Goal: Contribute content: Contribute content

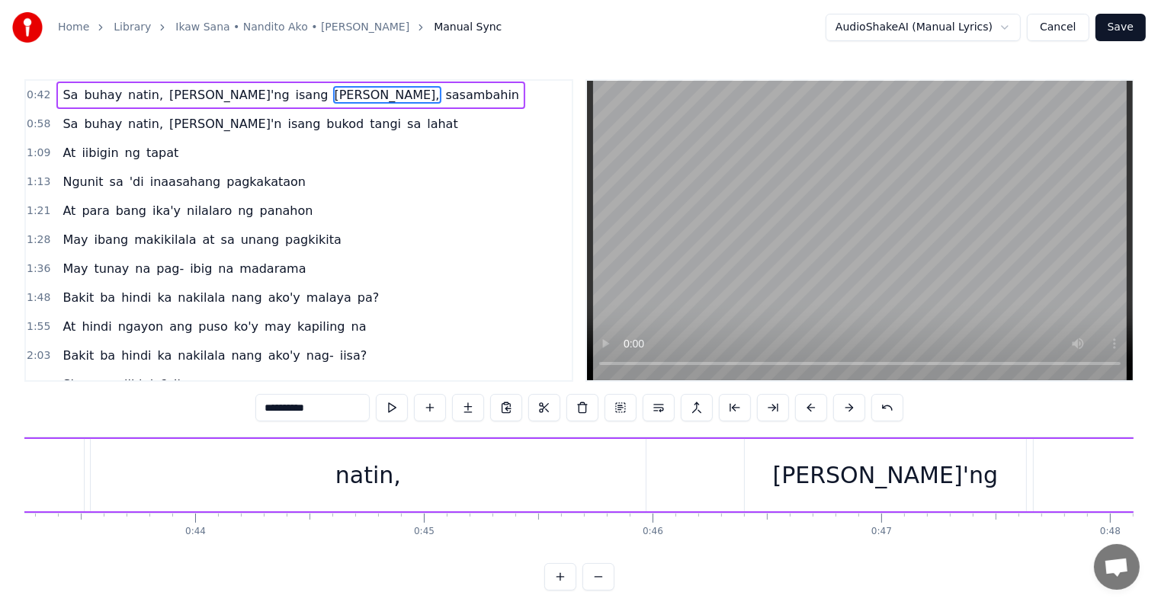
scroll to position [0, 9217]
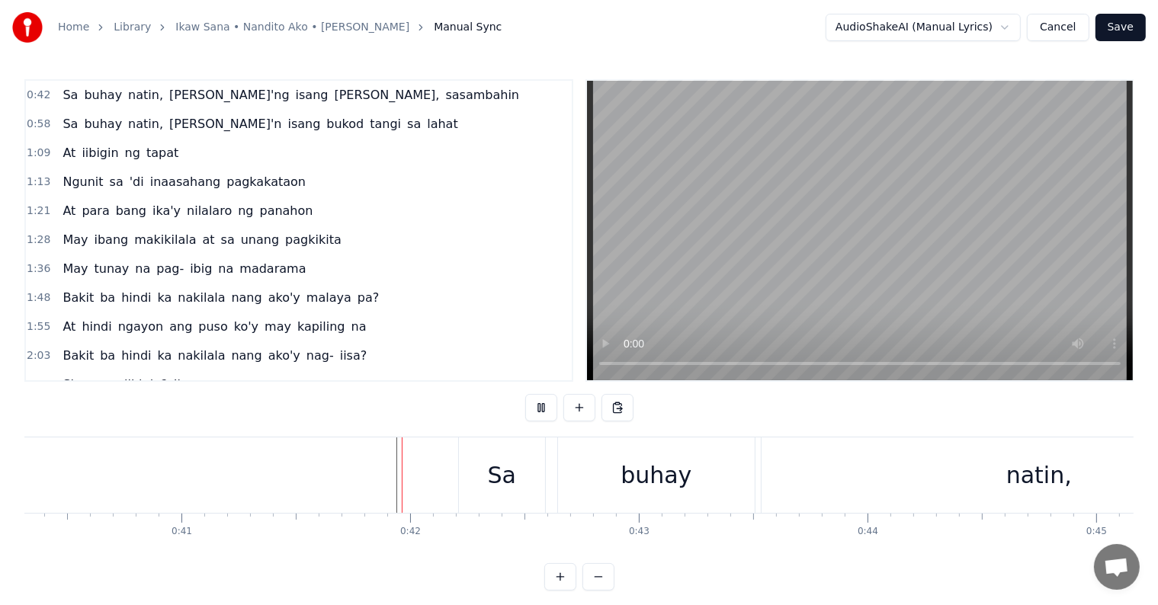
scroll to position [23, 0]
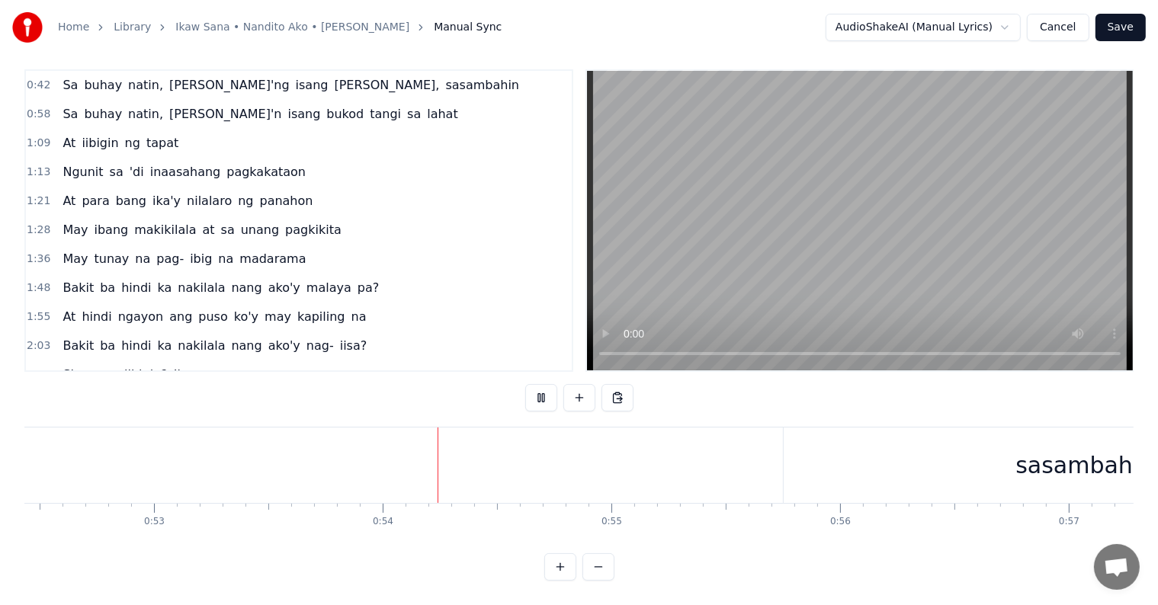
scroll to position [0, 12181]
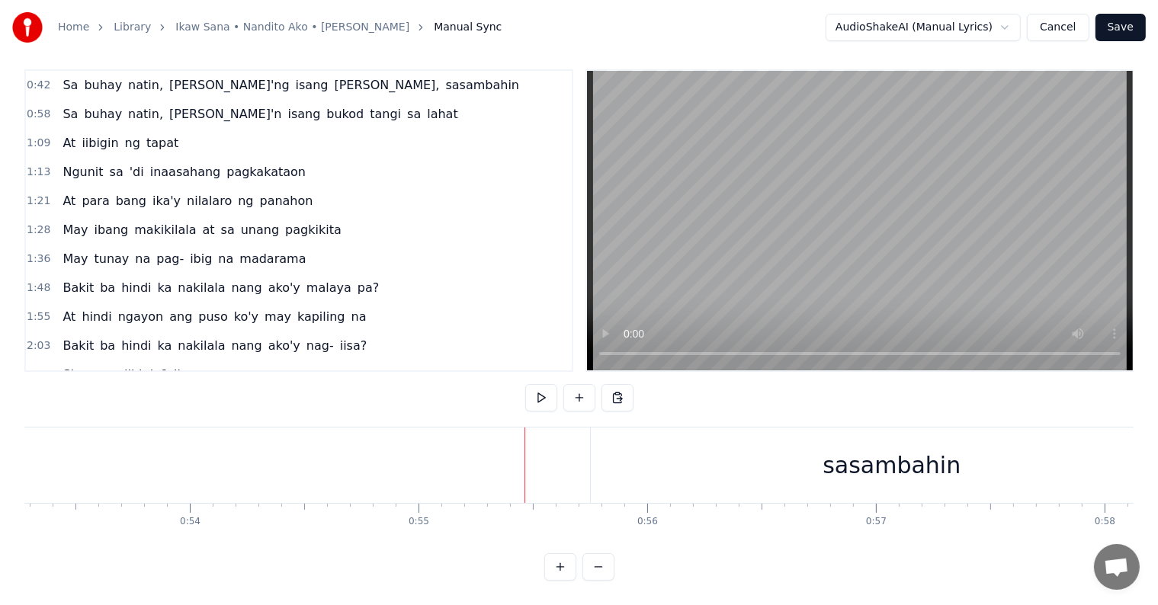
click at [607, 454] on div "sasambahin" at bounding box center [892, 465] width 602 height 75
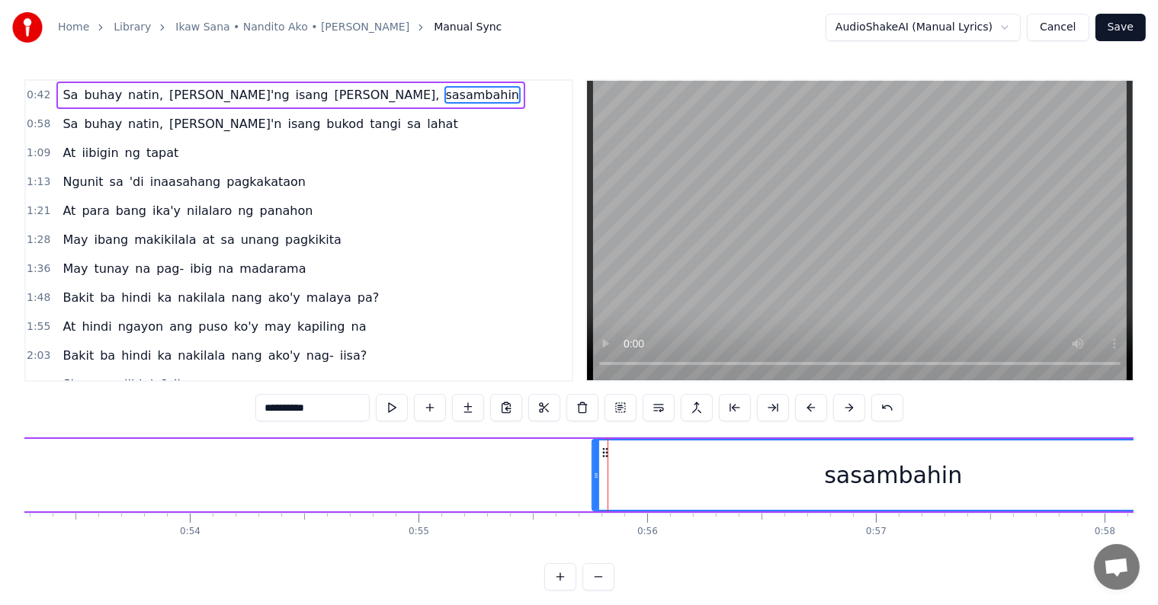
click at [593, 479] on icon at bounding box center [596, 475] width 6 height 12
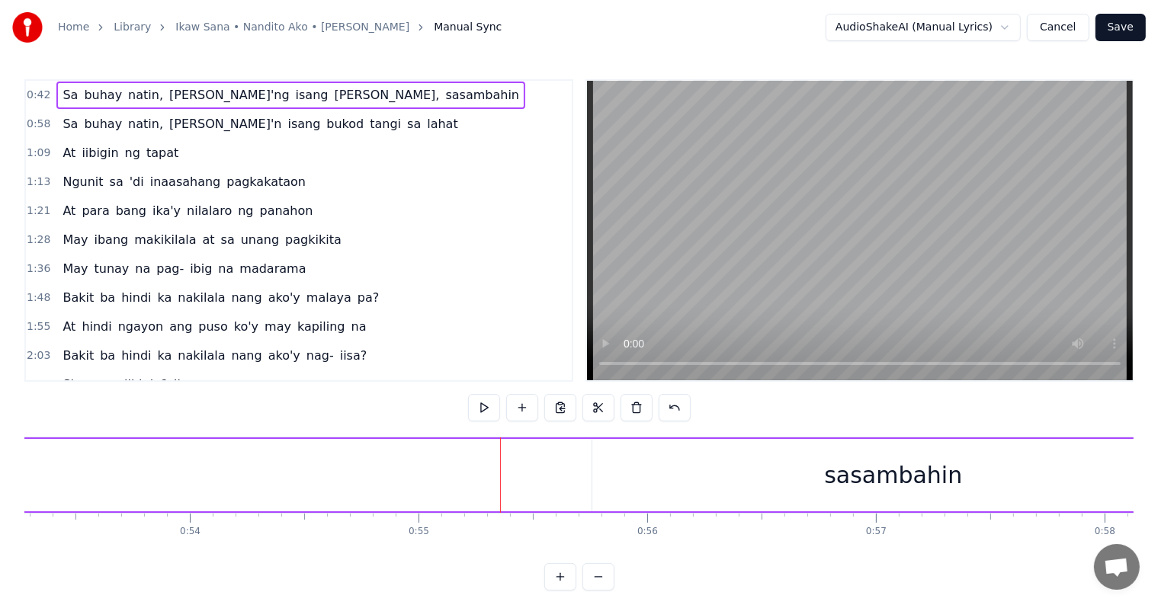
click at [640, 477] on div "sasambahin" at bounding box center [893, 475] width 602 height 72
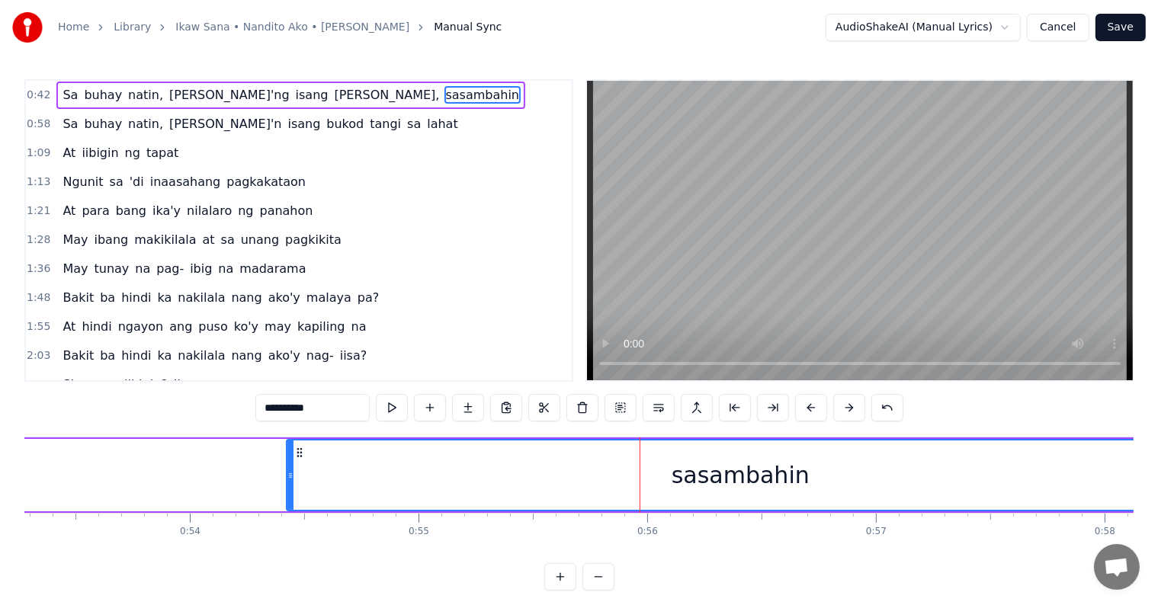
drag, startPoint x: 595, startPoint y: 476, endPoint x: 290, endPoint y: 460, distance: 306.0
click at [290, 460] on div at bounding box center [290, 474] width 6 height 69
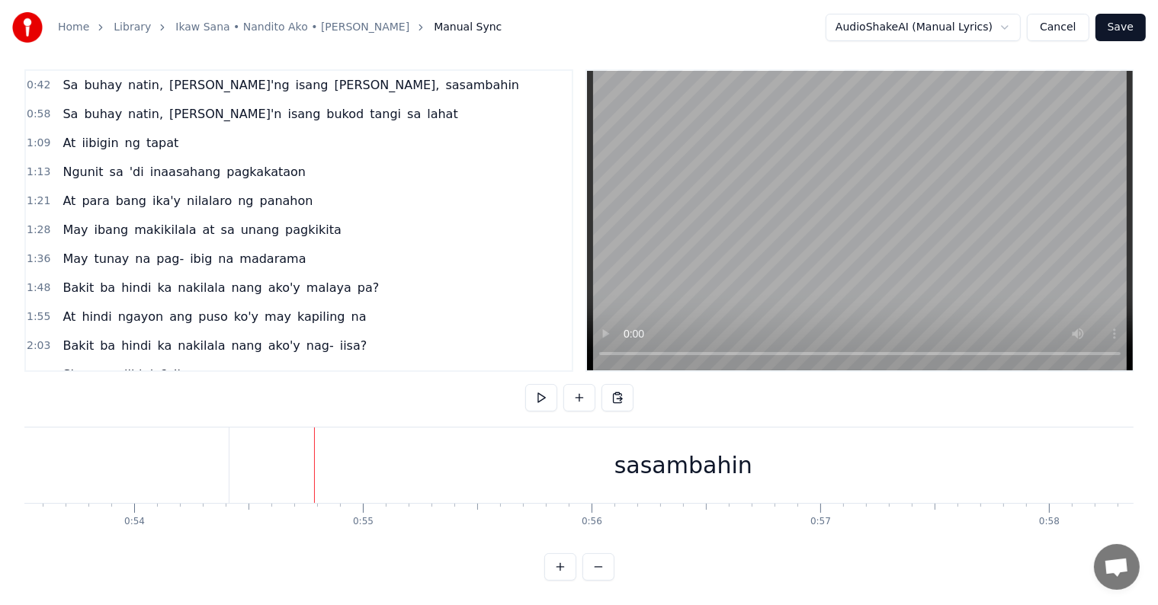
scroll to position [0, 12334]
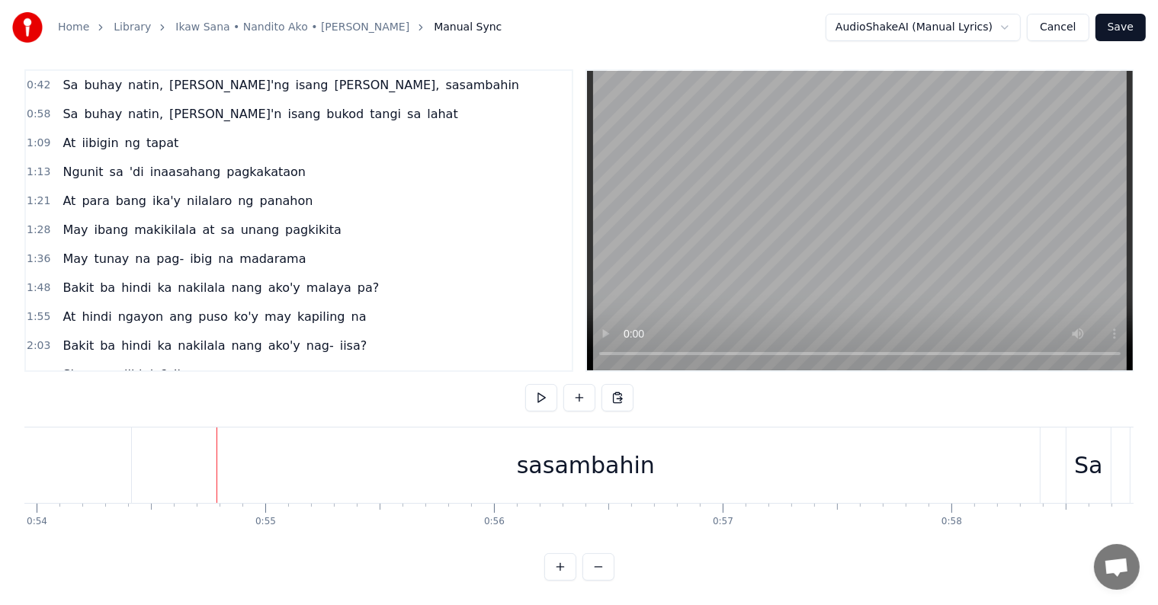
click at [393, 442] on div "sasambahin" at bounding box center [586, 465] width 908 height 75
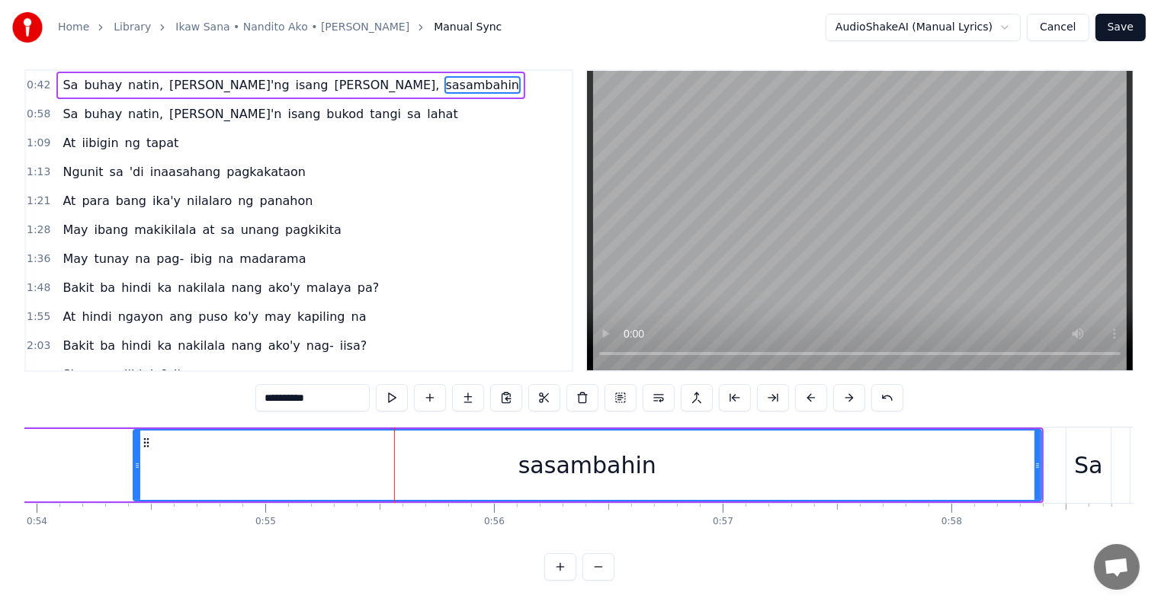
scroll to position [0, 0]
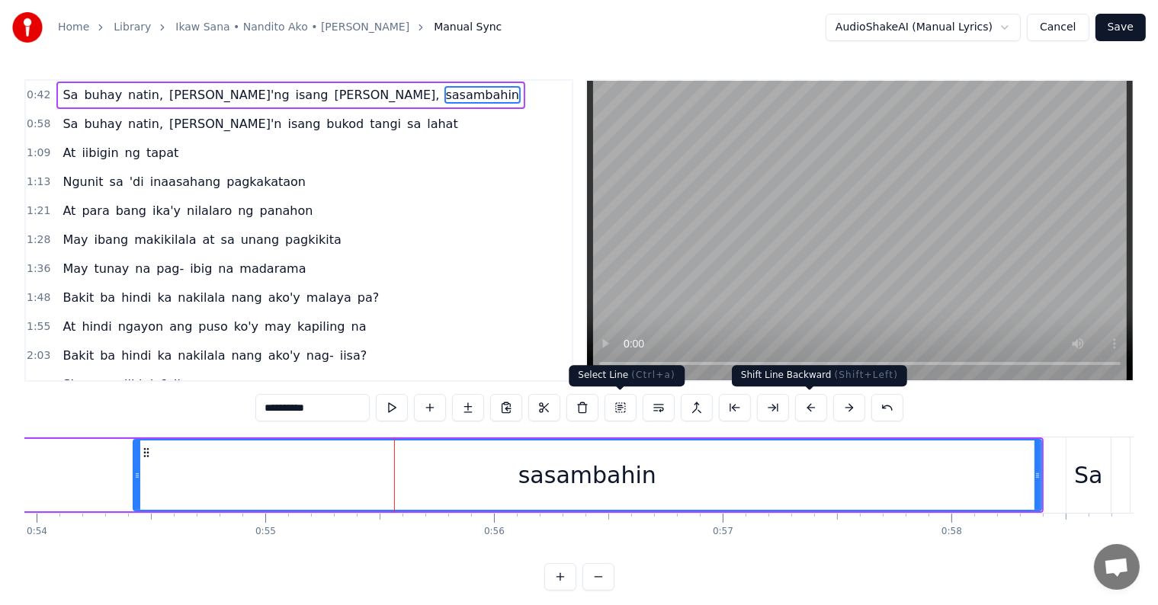
click at [804, 402] on button at bounding box center [811, 407] width 32 height 27
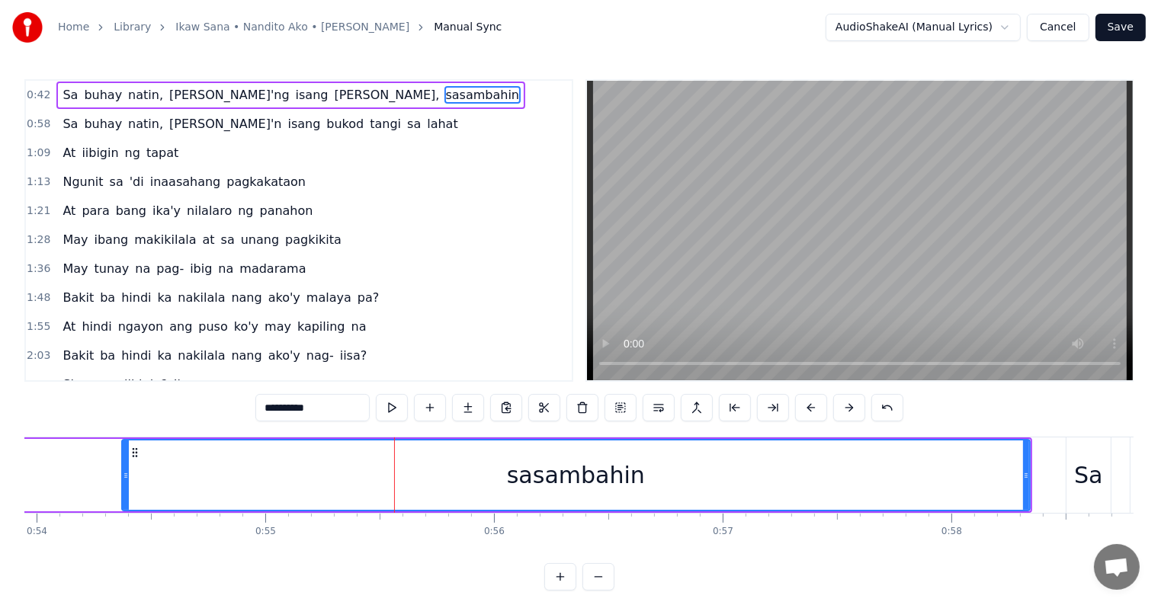
click at [804, 402] on button at bounding box center [811, 407] width 32 height 27
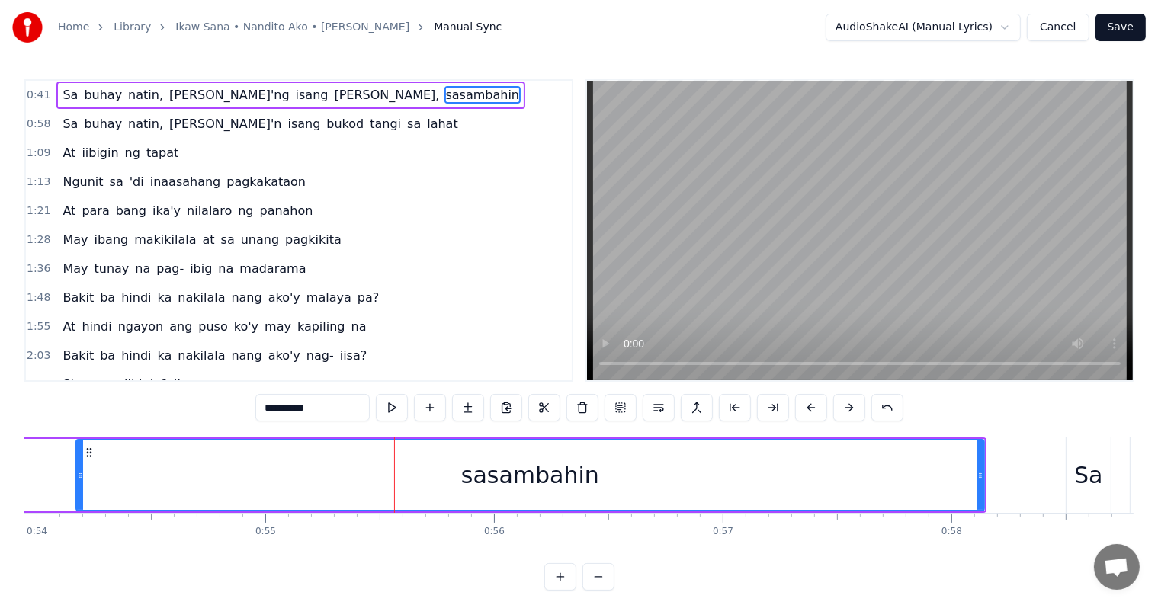
click at [804, 402] on button at bounding box center [811, 407] width 32 height 27
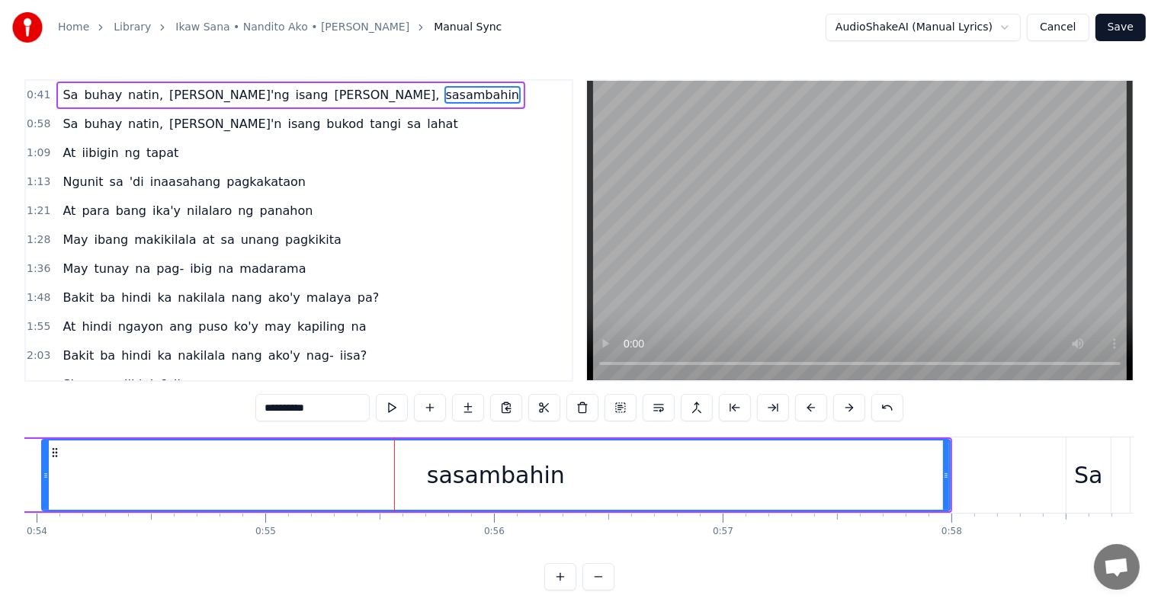
click at [804, 402] on button at bounding box center [811, 407] width 32 height 27
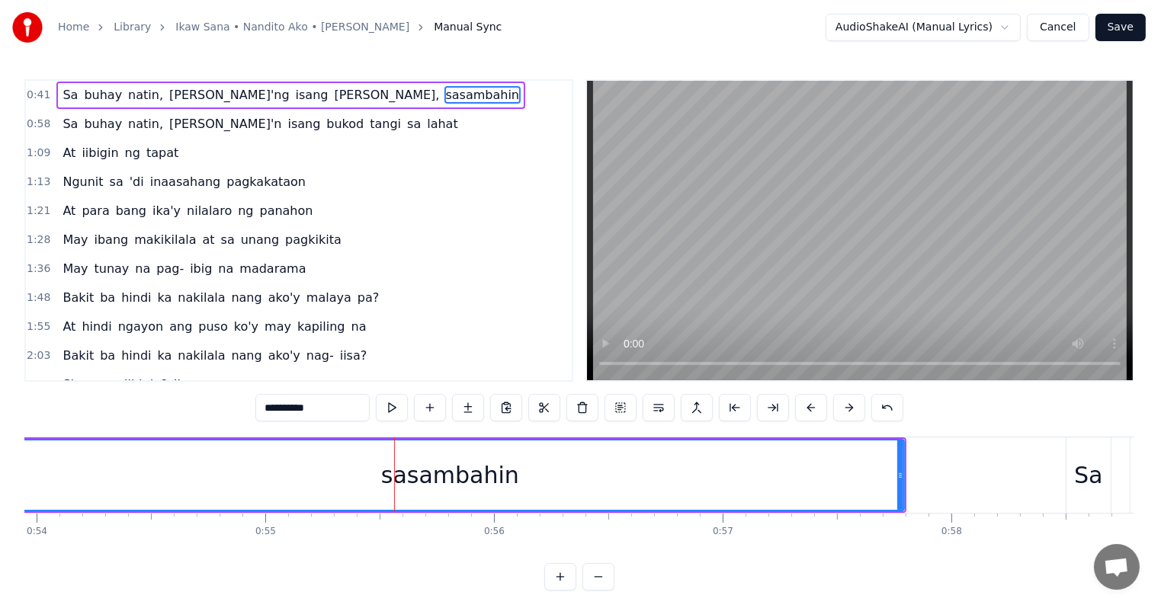
click at [804, 402] on button at bounding box center [811, 407] width 32 height 27
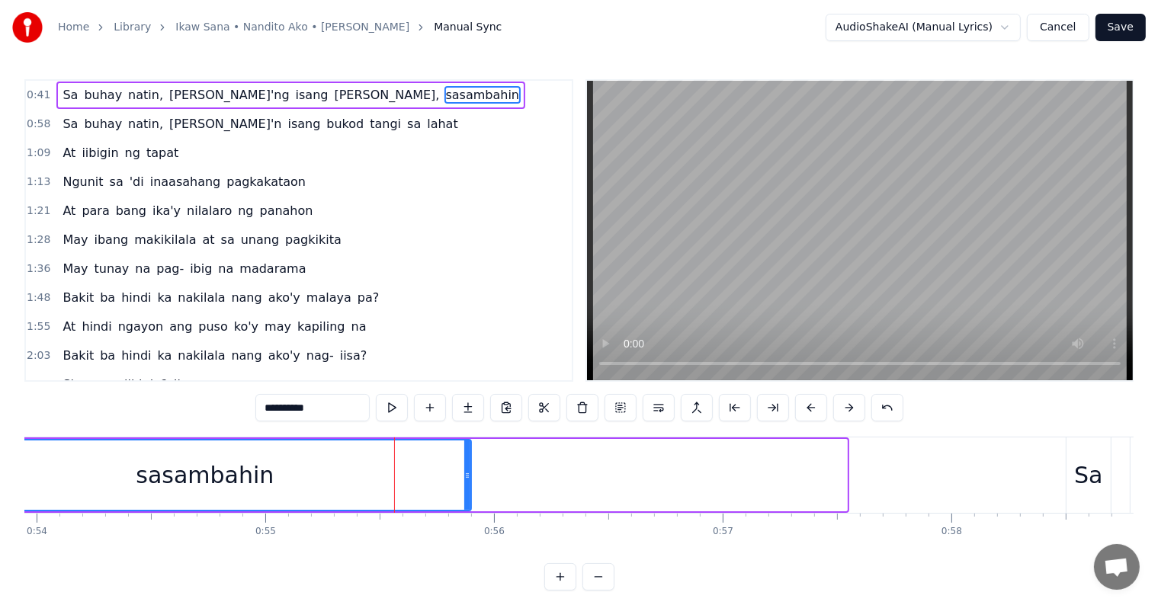
drag, startPoint x: 842, startPoint y: 473, endPoint x: 466, endPoint y: 453, distance: 376.2
click at [466, 453] on div at bounding box center [467, 474] width 6 height 69
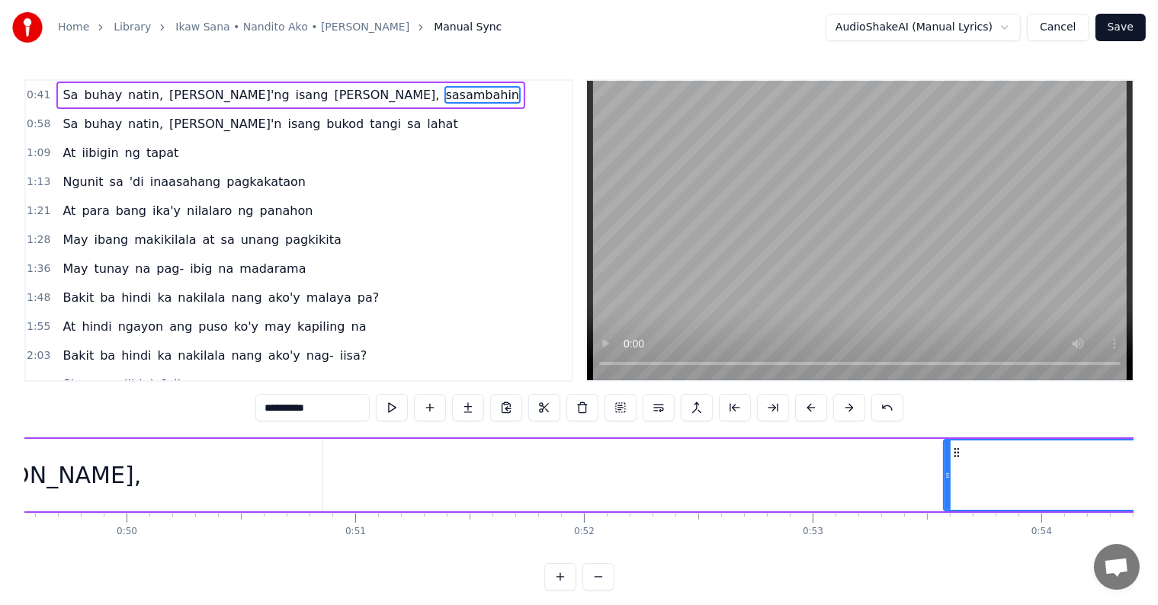
scroll to position [0, 11281]
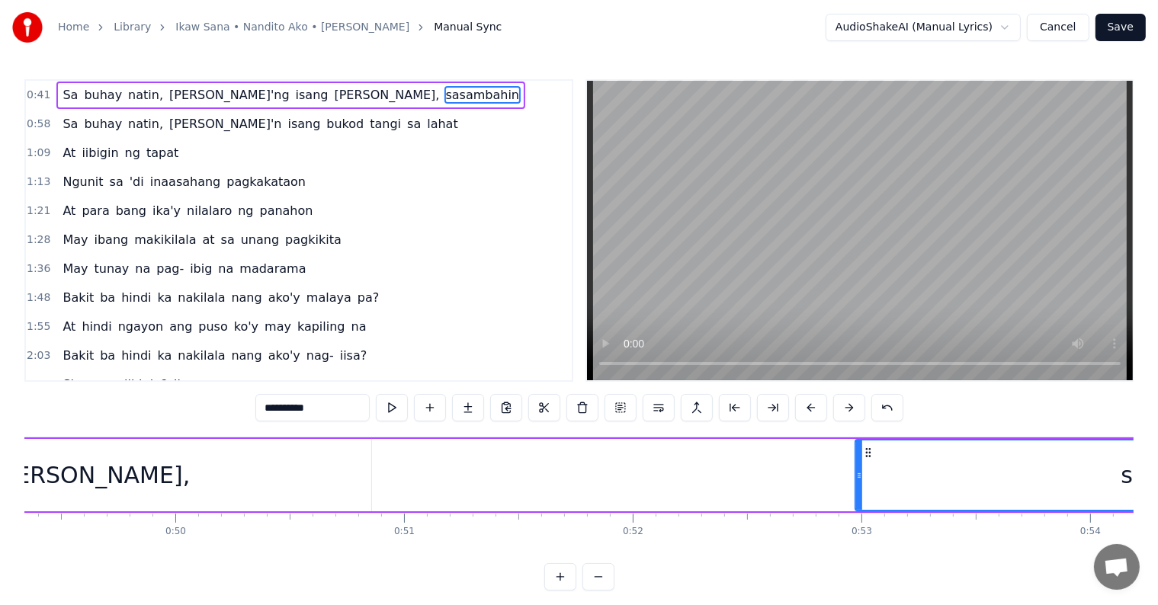
drag, startPoint x: 996, startPoint y: 479, endPoint x: 859, endPoint y: 463, distance: 138.0
click at [859, 463] on div at bounding box center [859, 474] width 6 height 69
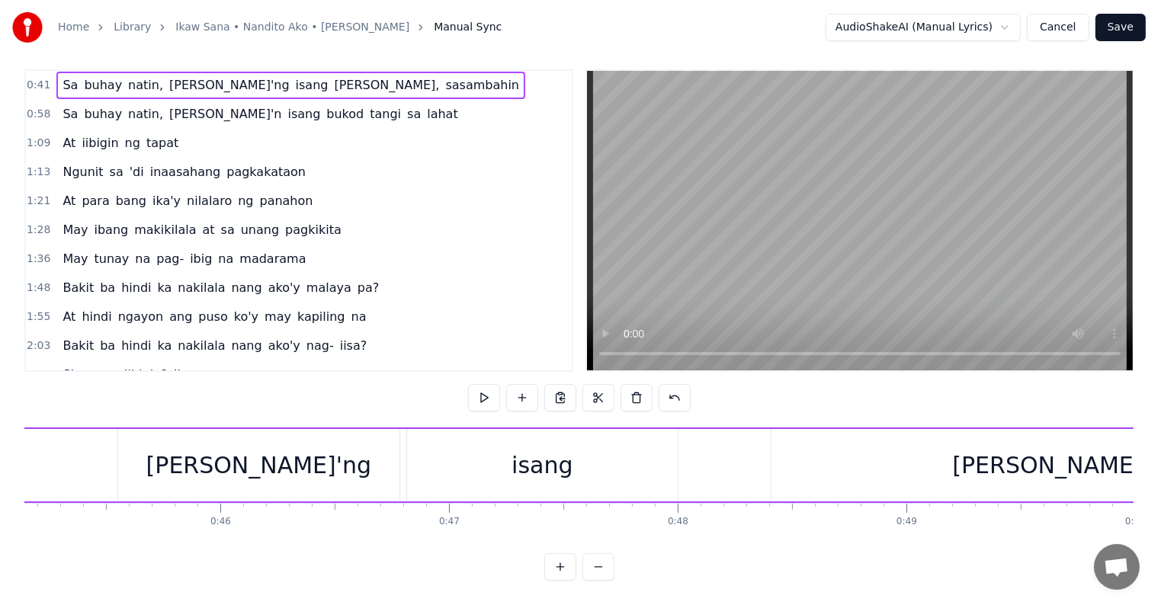
scroll to position [0, 9456]
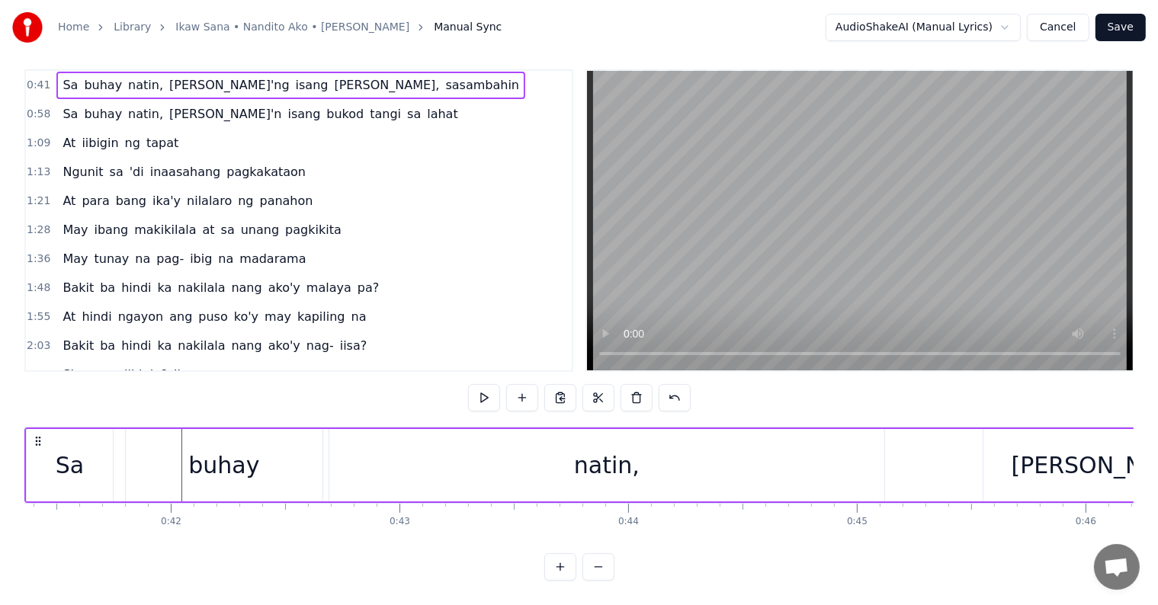
click at [18, 438] on div "Home Library Ikaw Sana • Nandito Ako • [PERSON_NAME] Manual Sync AudioShakeAI (…" at bounding box center [579, 285] width 1158 height 591
click at [13, 432] on div "Home Library Ikaw Sana • Nandito Ako • [PERSON_NAME] Manual Sync AudioShakeAI (…" at bounding box center [579, 285] width 1158 height 591
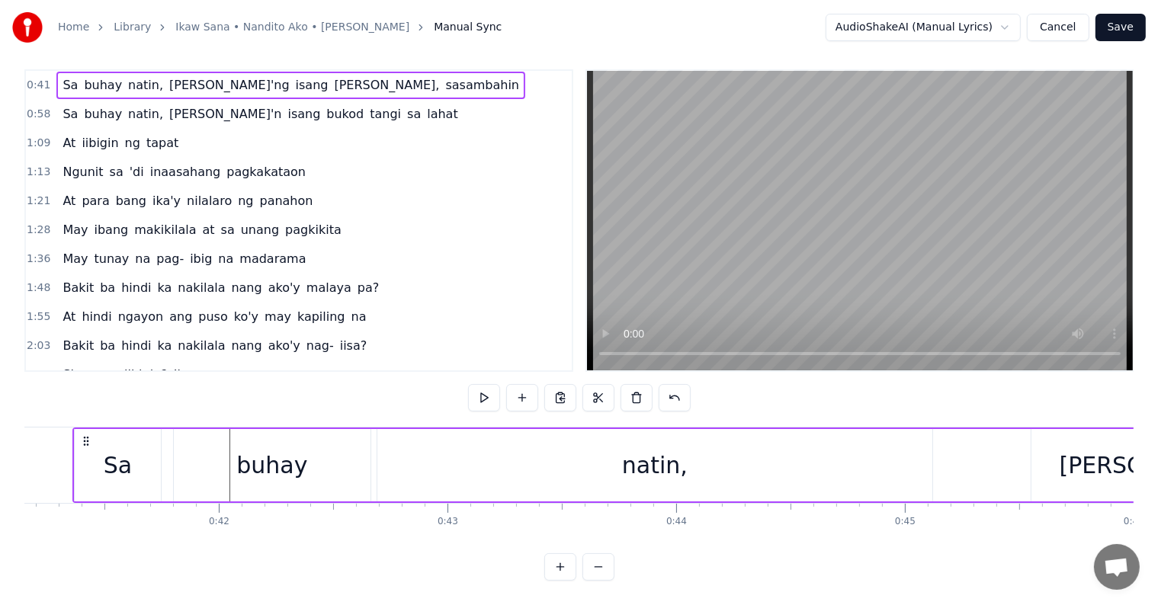
scroll to position [0, 8593]
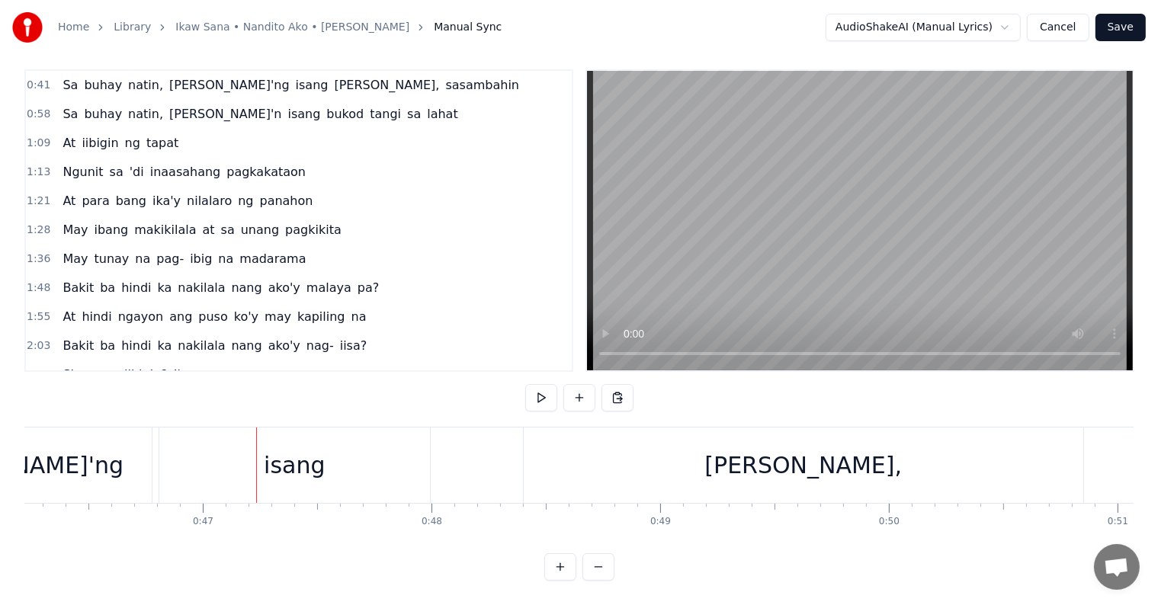
scroll to position [0, 10588]
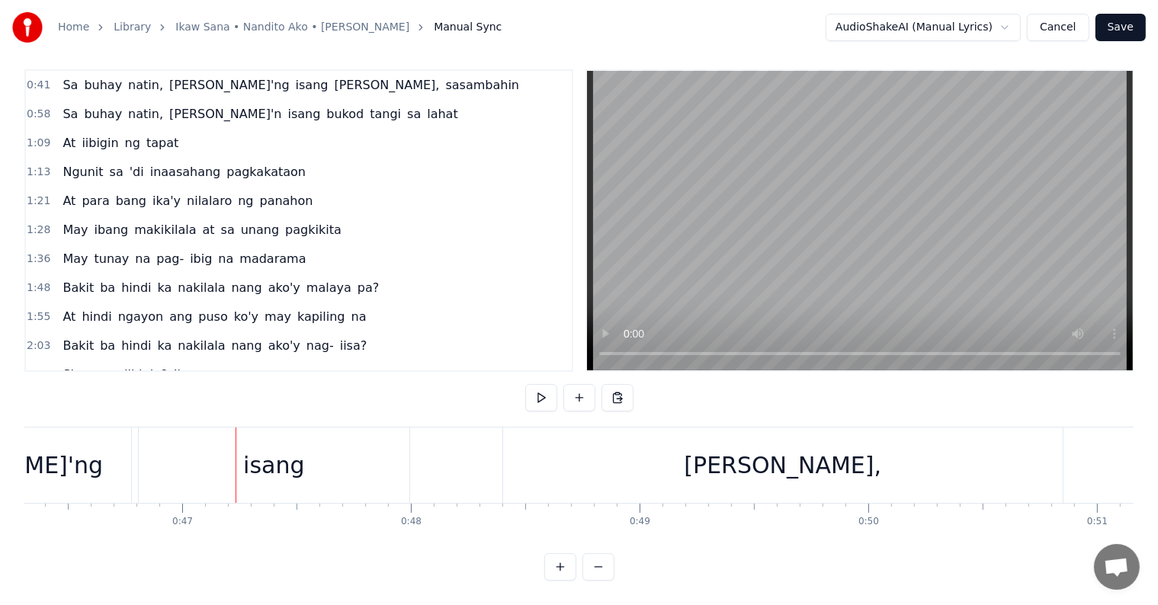
click at [173, 78] on span "[PERSON_NAME]'ng" at bounding box center [229, 85] width 123 height 18
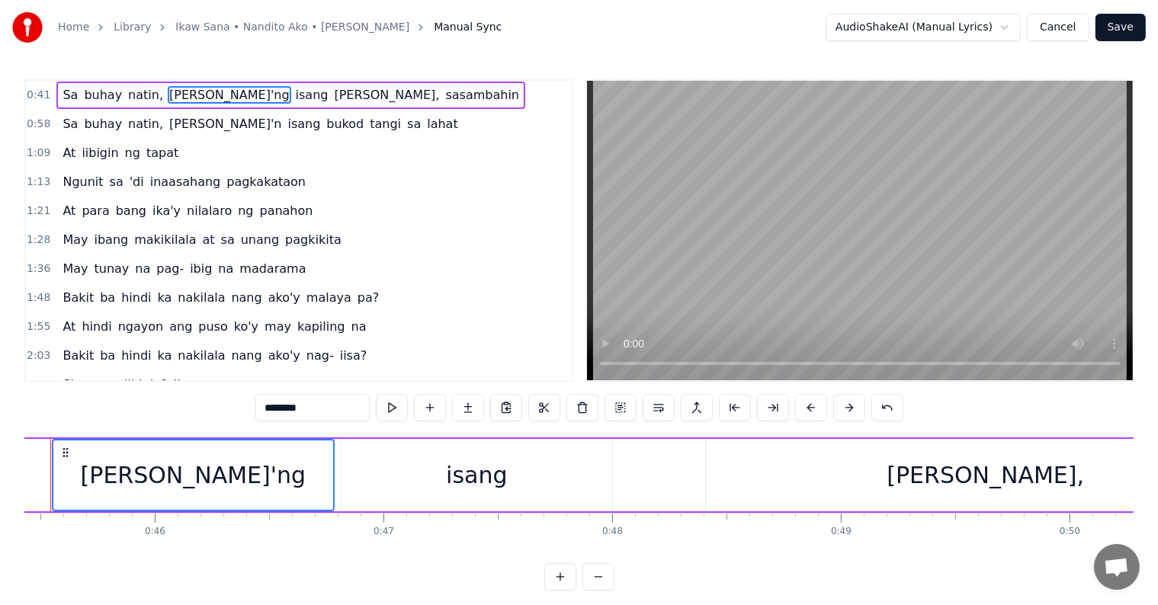
scroll to position [0, 10336]
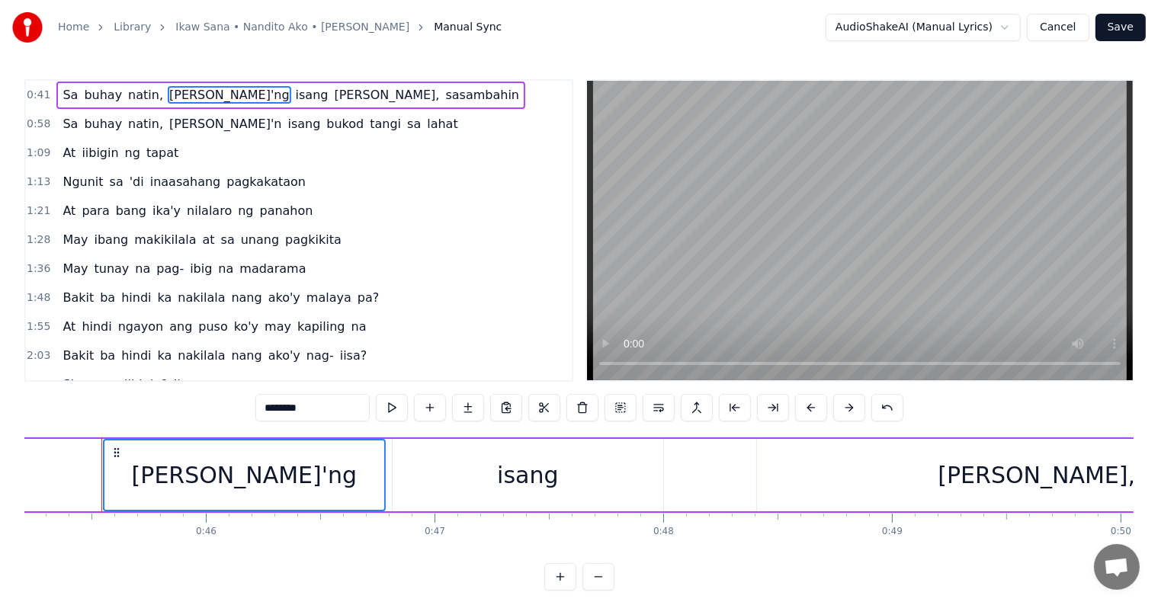
click at [294, 101] on span "isang" at bounding box center [312, 95] width 36 height 18
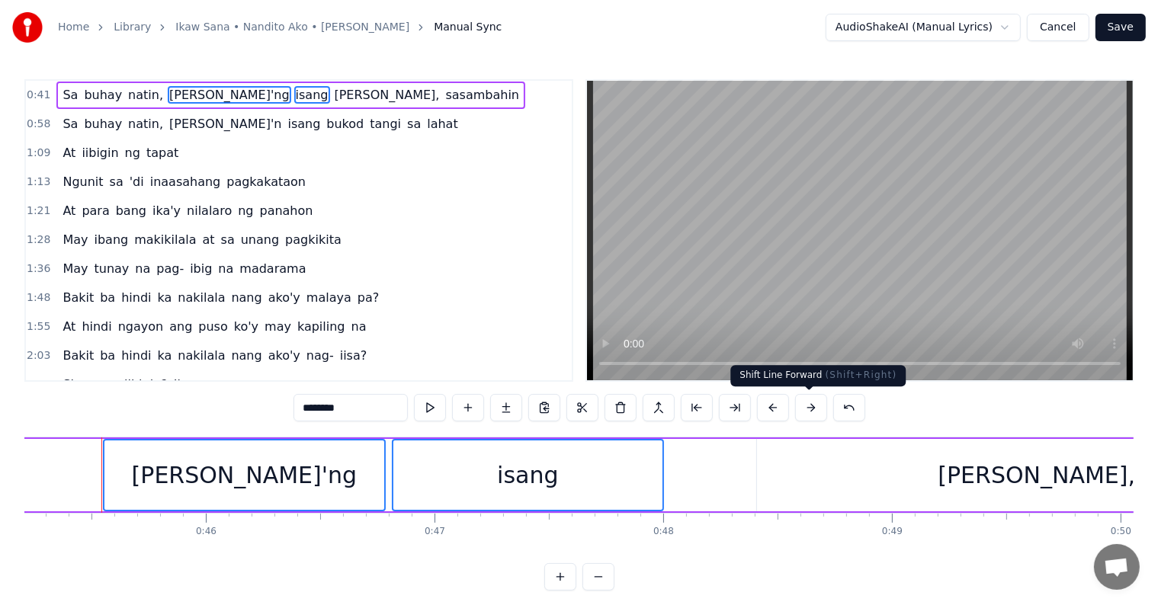
click at [808, 405] on button at bounding box center [811, 407] width 32 height 27
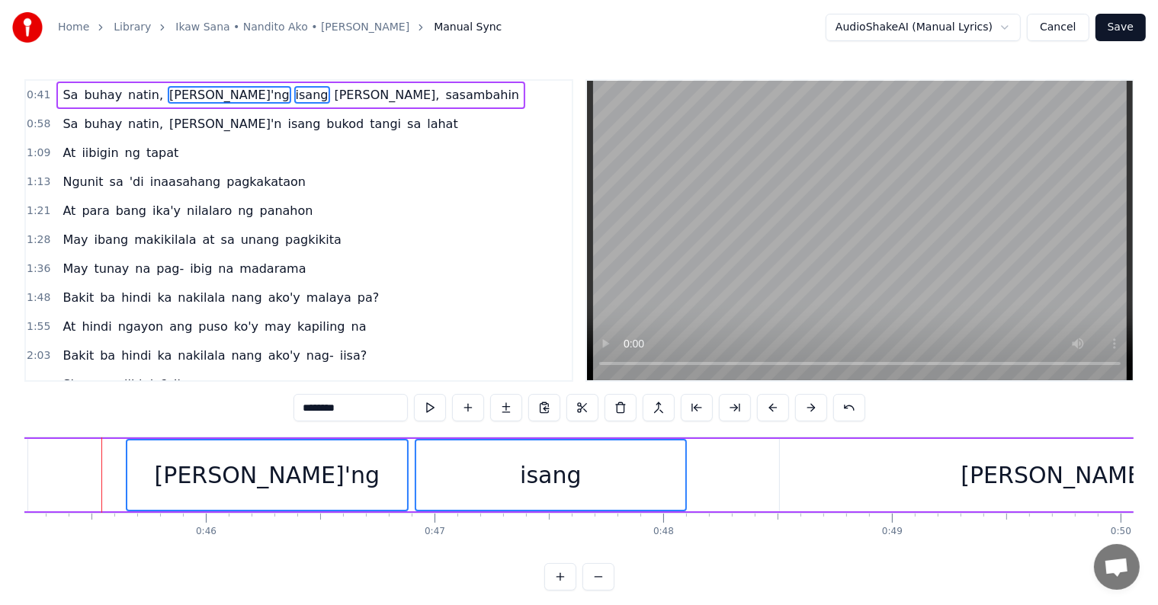
click at [808, 405] on button at bounding box center [811, 407] width 32 height 27
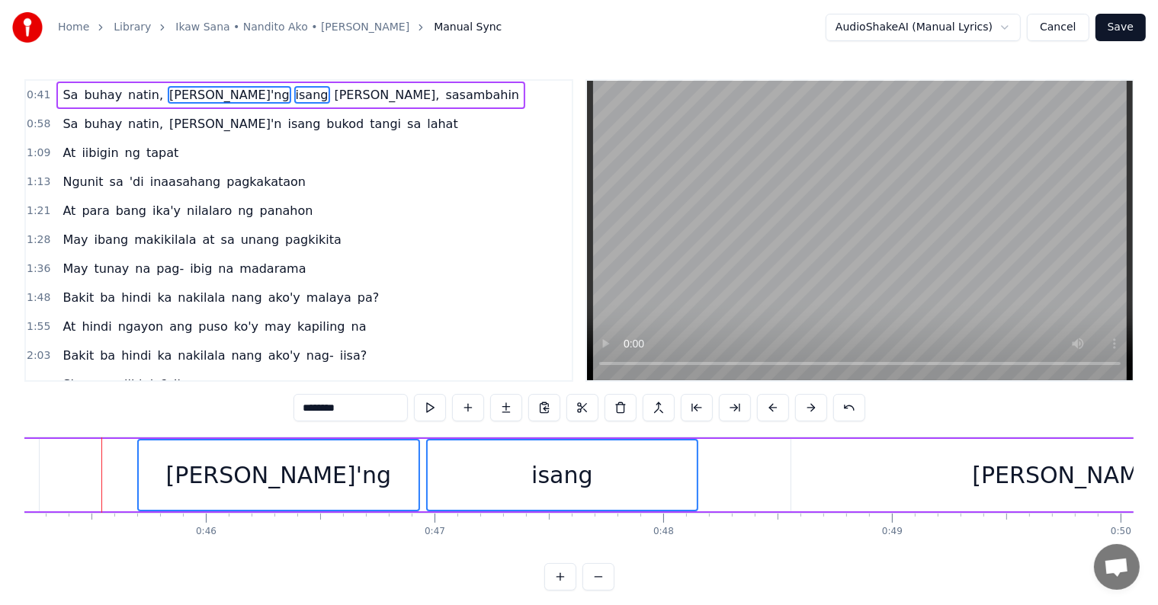
click at [808, 405] on button at bounding box center [811, 407] width 32 height 27
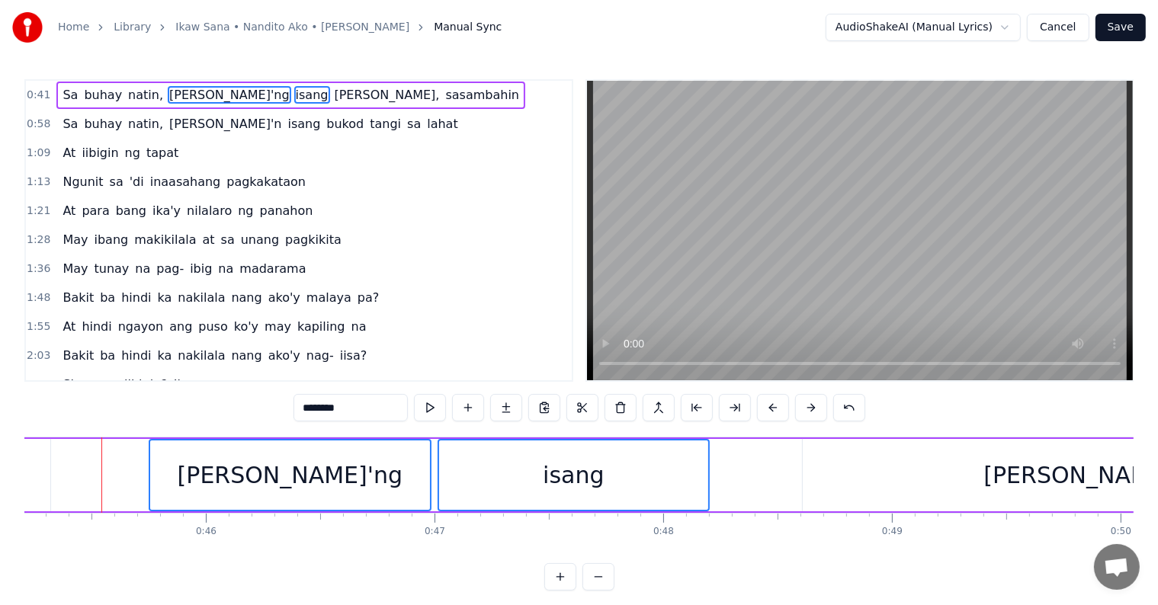
click at [808, 405] on button at bounding box center [811, 407] width 32 height 27
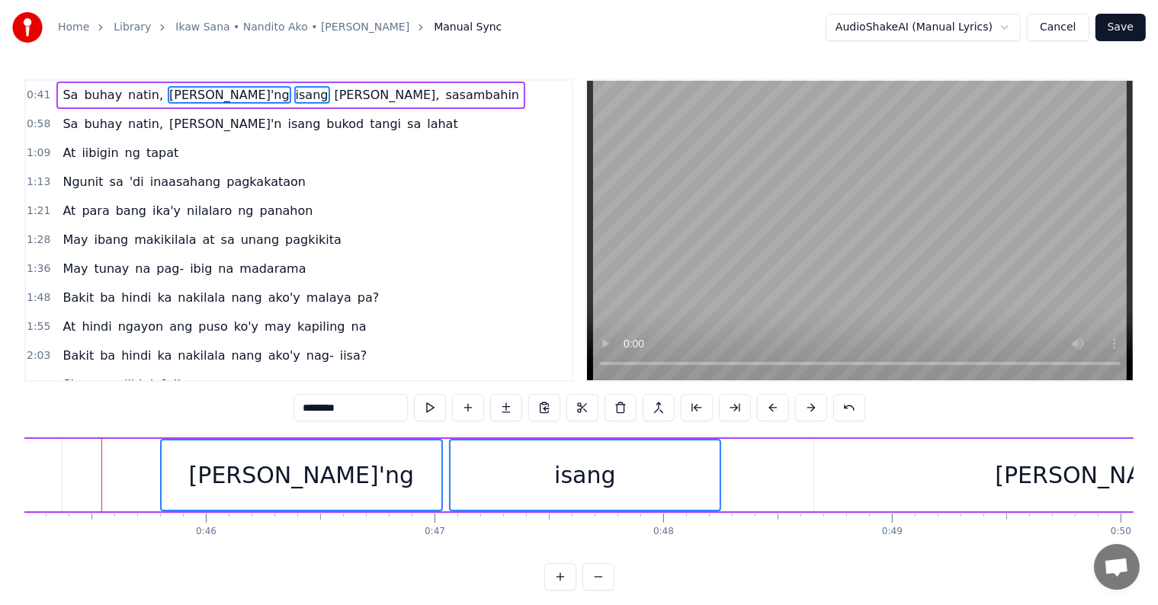
click at [808, 405] on button at bounding box center [811, 407] width 32 height 27
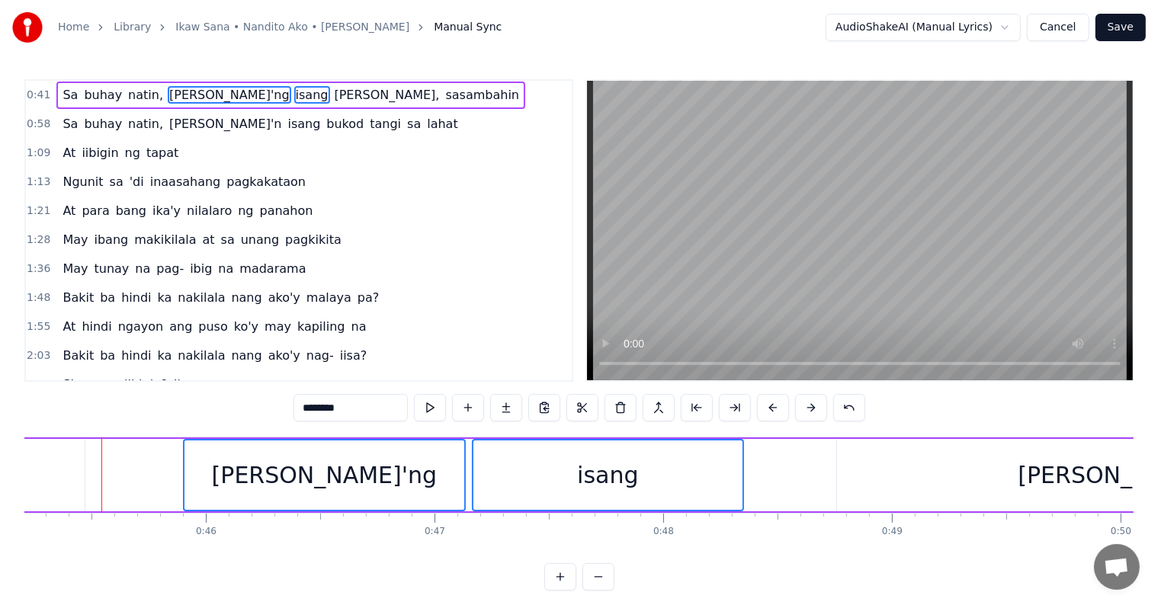
click at [808, 405] on button at bounding box center [811, 407] width 32 height 27
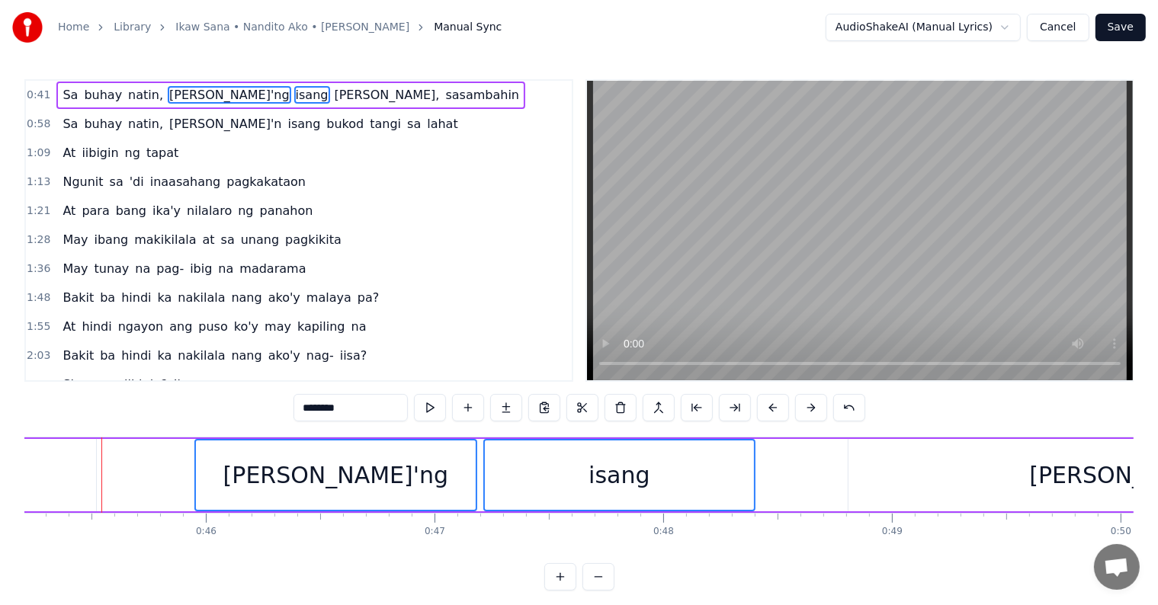
click at [808, 405] on button at bounding box center [811, 407] width 32 height 27
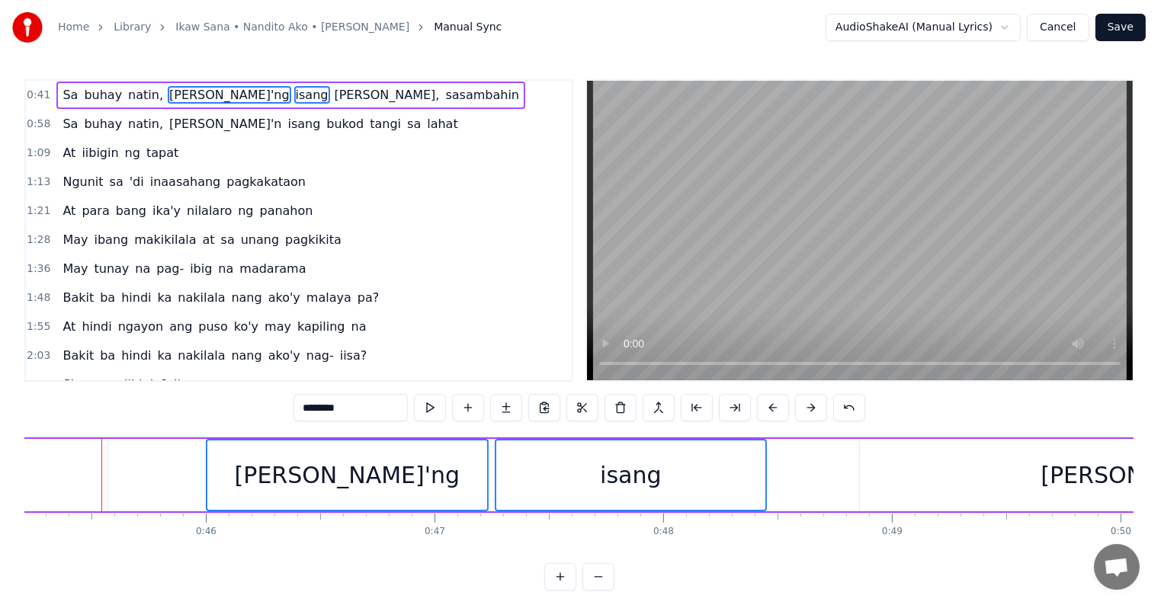
click at [808, 405] on button at bounding box center [811, 407] width 32 height 27
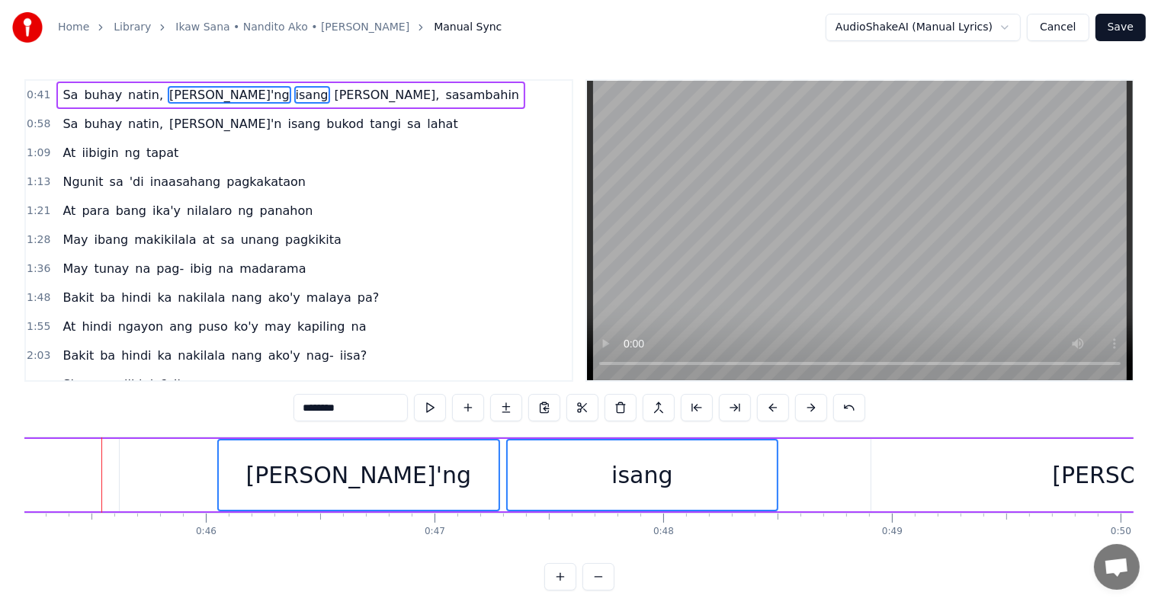
click at [808, 405] on button at bounding box center [811, 407] width 32 height 27
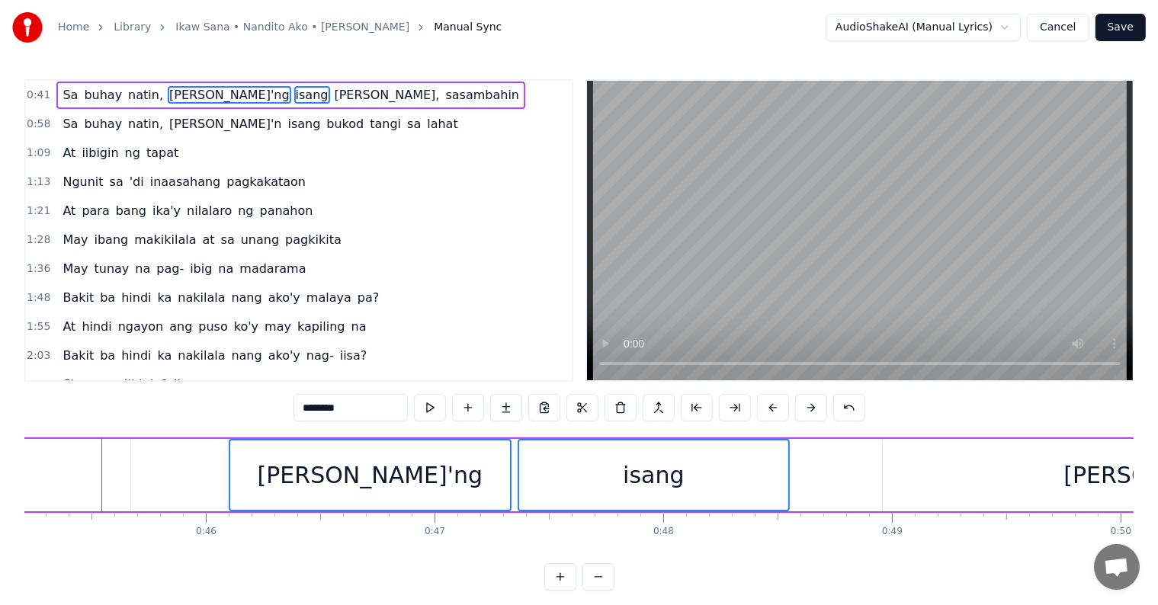
click at [808, 405] on button at bounding box center [811, 407] width 32 height 27
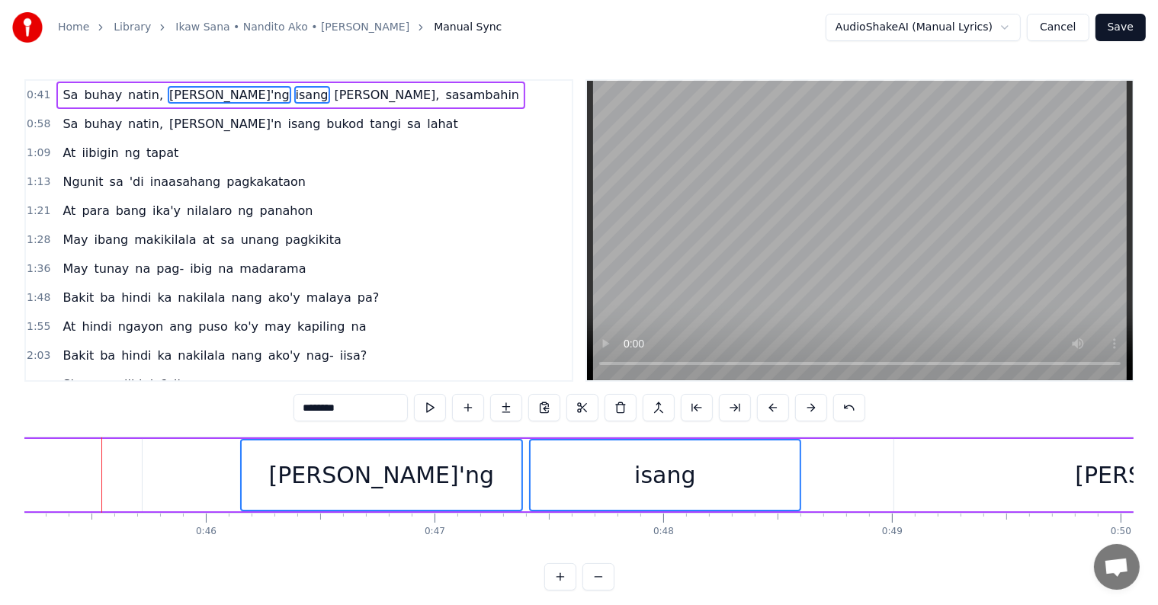
click at [1085, 481] on div "[PERSON_NAME]," at bounding box center [1173, 475] width 559 height 72
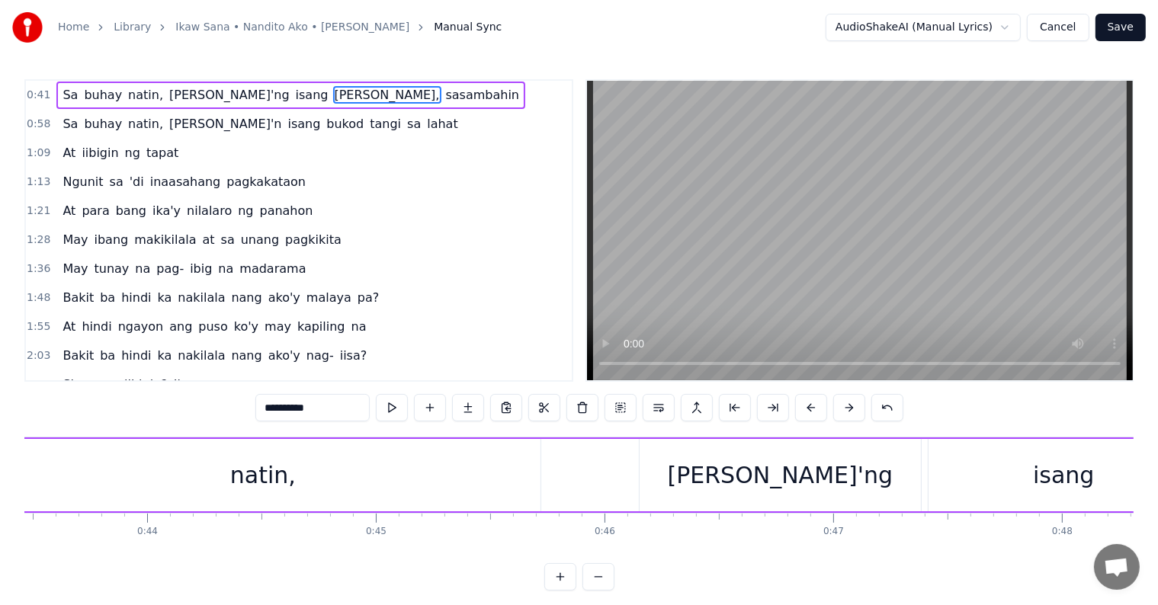
scroll to position [0, 9889]
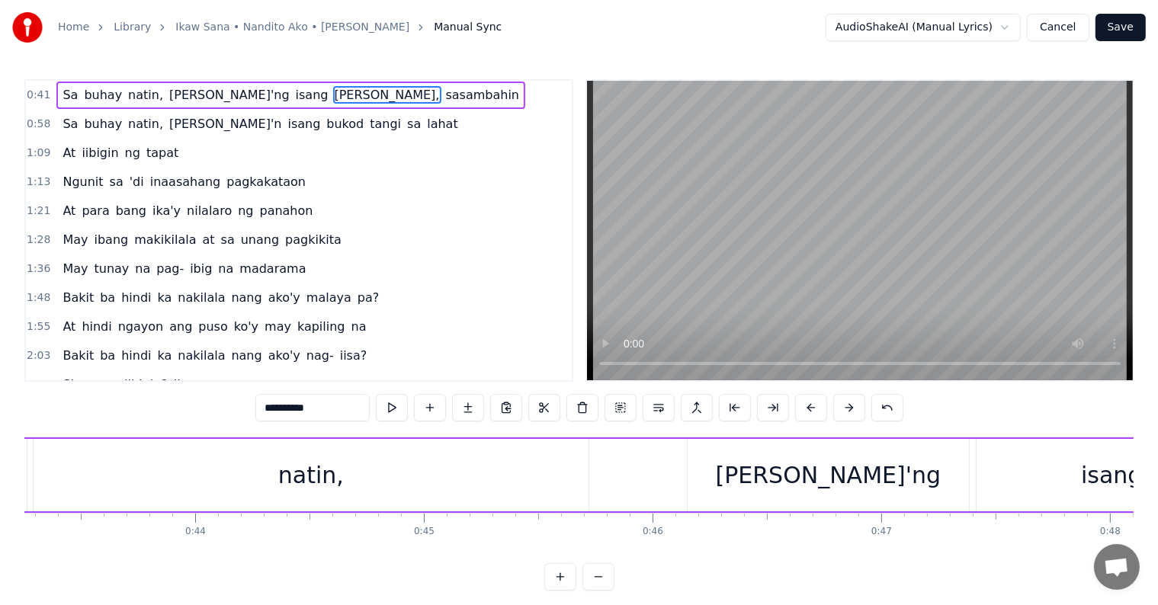
click at [382, 452] on div "natin," at bounding box center [311, 475] width 555 height 72
type input "******"
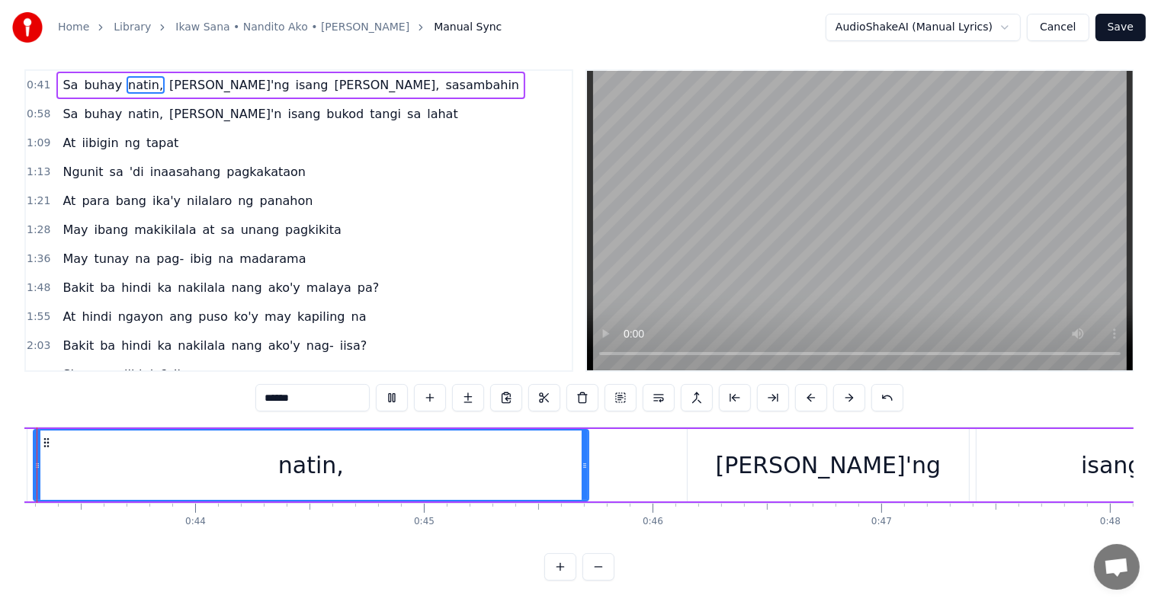
scroll to position [0, 9819]
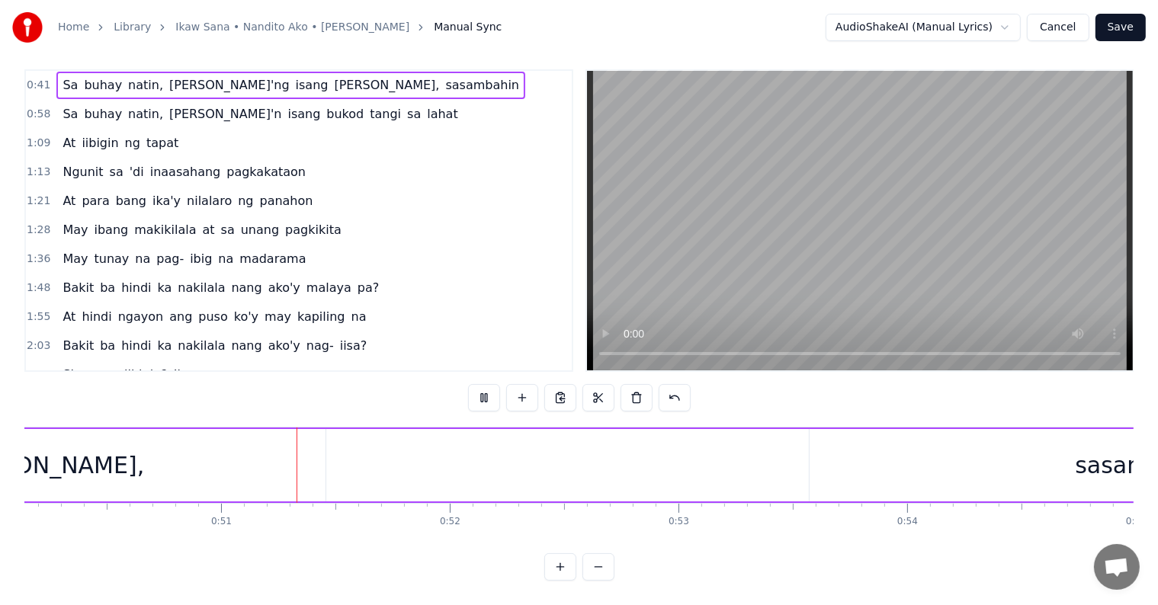
scroll to position [0, 11506]
click at [794, 457] on div "sasambahin" at bounding box center [1101, 465] width 669 height 72
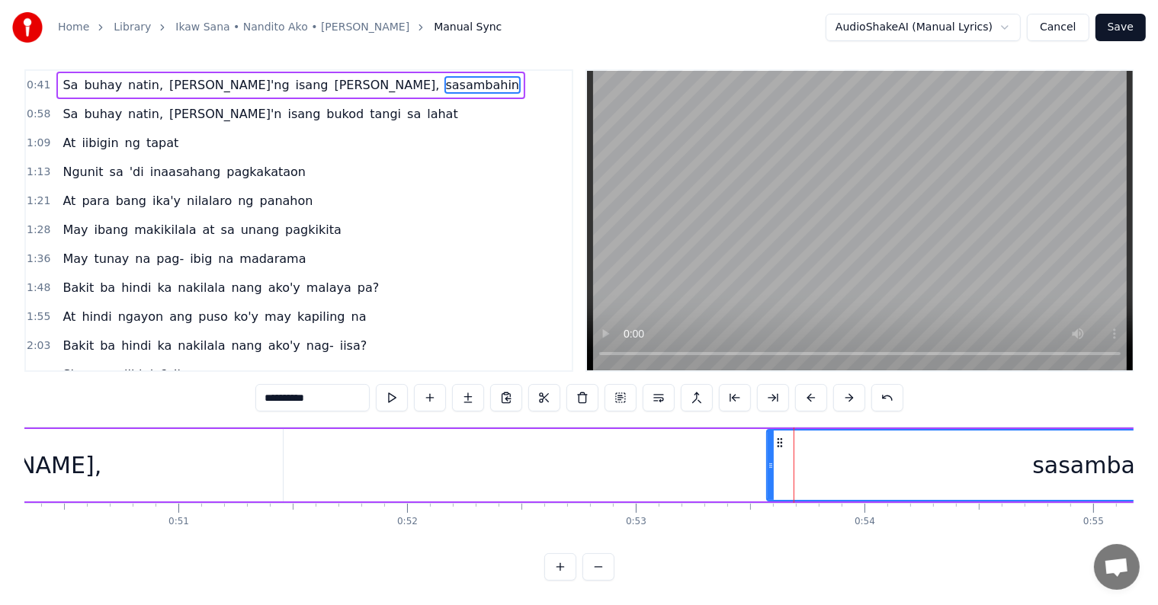
scroll to position [0, 0]
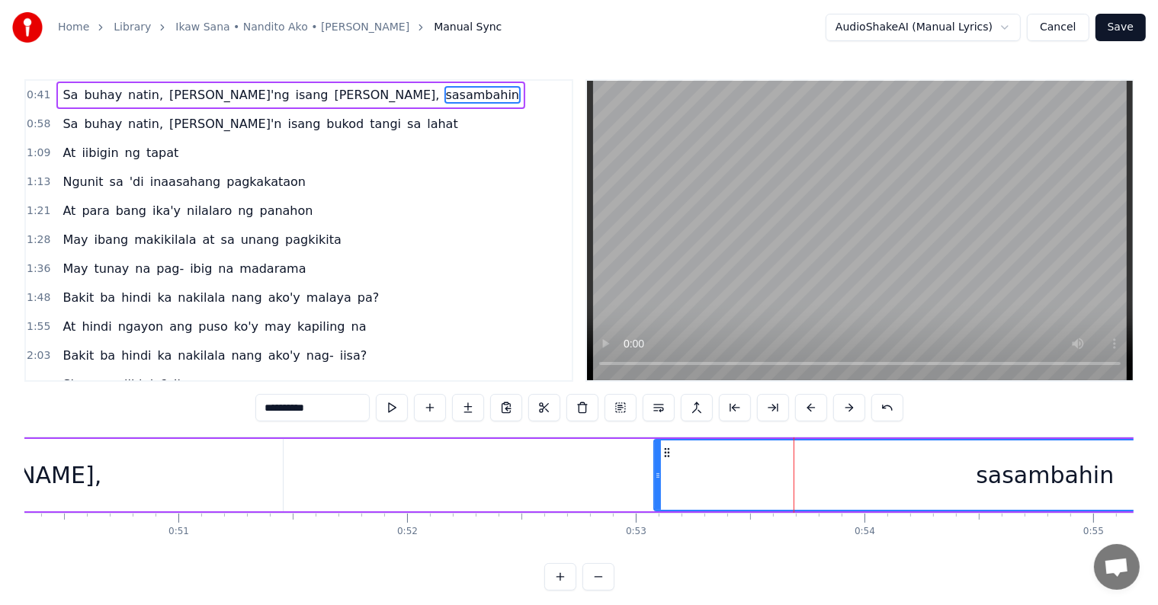
drag, startPoint x: 766, startPoint y: 475, endPoint x: 643, endPoint y: 463, distance: 123.3
click at [655, 457] on div at bounding box center [658, 474] width 6 height 69
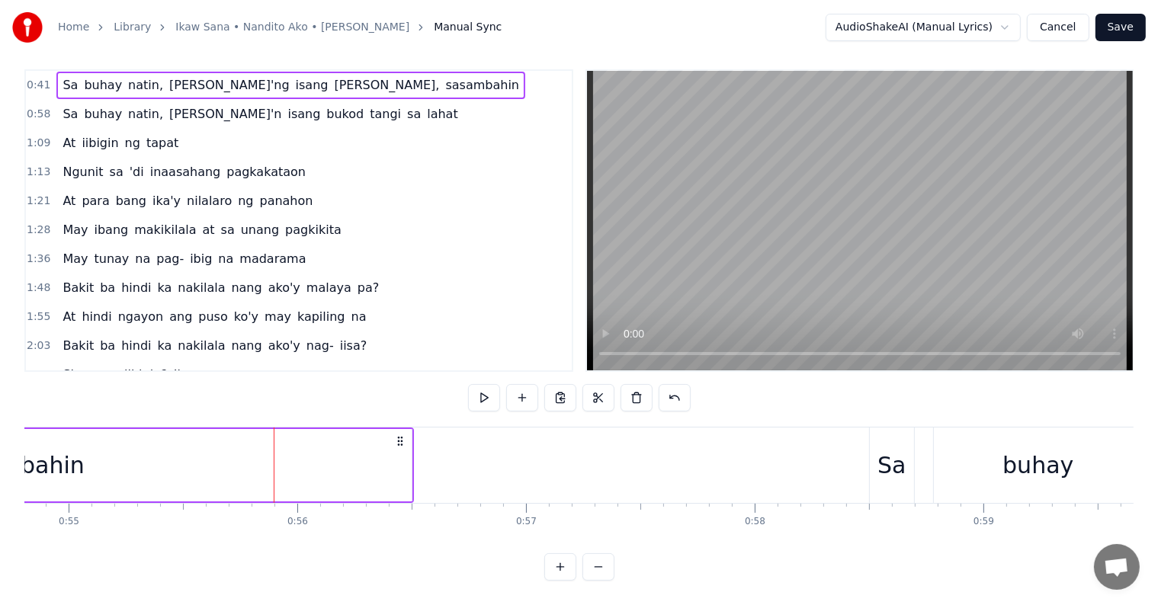
scroll to position [0, 12703]
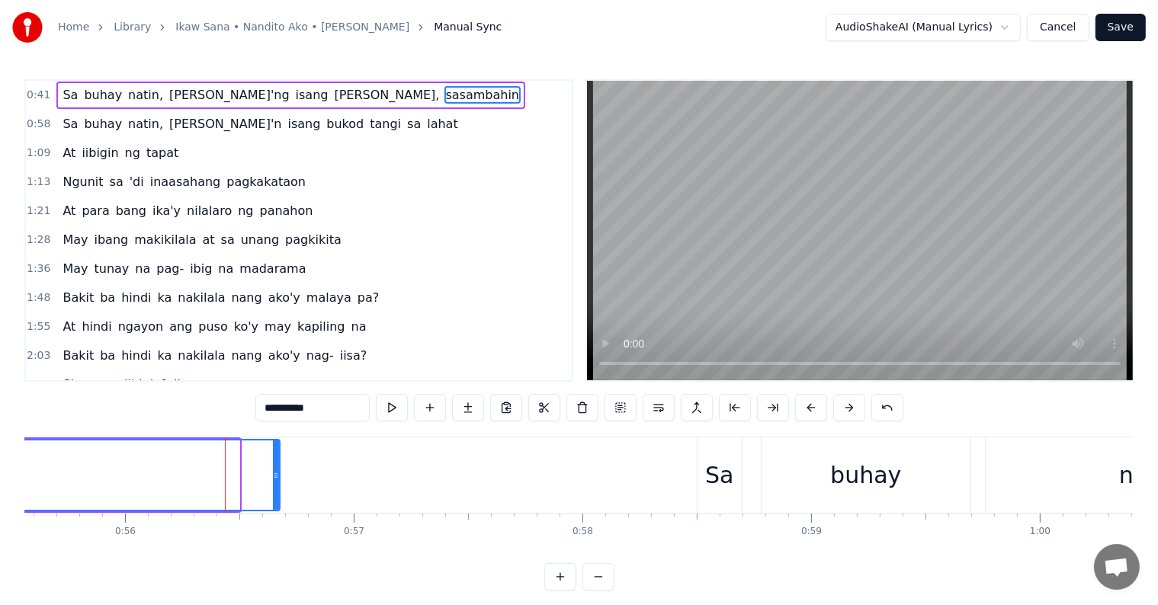
drag, startPoint x: 235, startPoint y: 473, endPoint x: 275, endPoint y: 488, distance: 43.2
click at [275, 488] on div at bounding box center [276, 474] width 6 height 69
drag, startPoint x: 274, startPoint y: 473, endPoint x: 239, endPoint y: 463, distance: 36.4
click at [239, 463] on div at bounding box center [241, 474] width 6 height 69
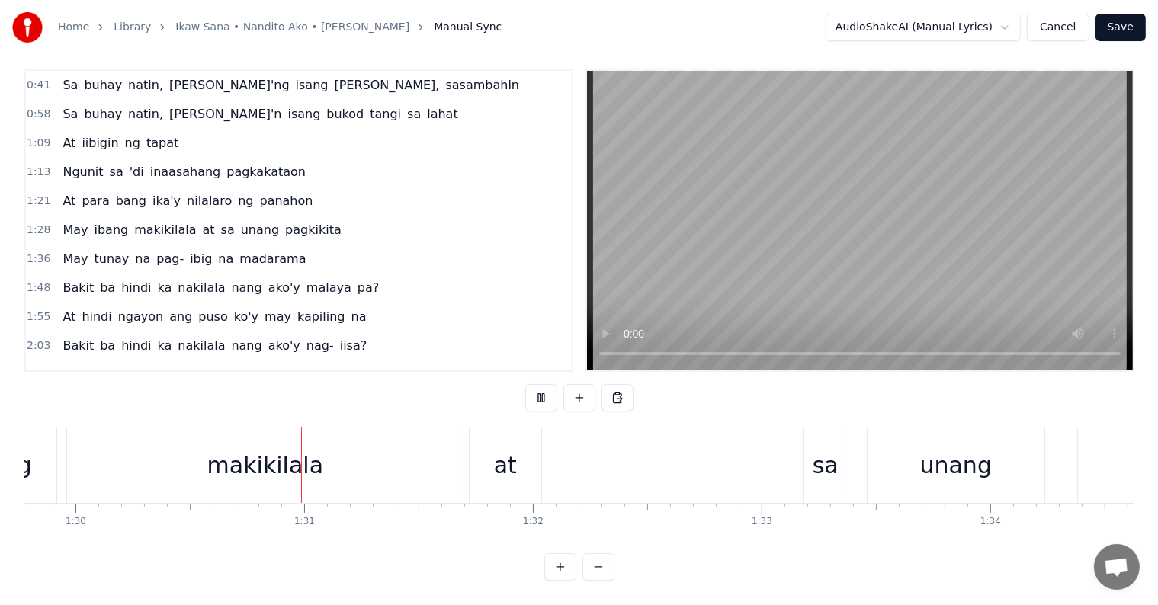
scroll to position [0, 20591]
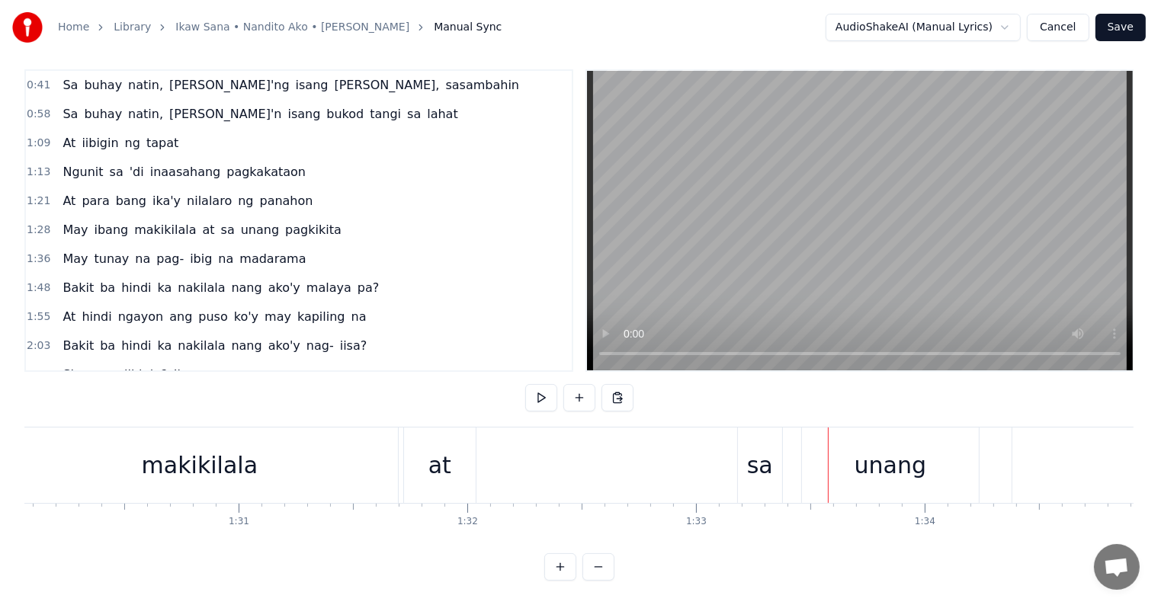
click at [444, 457] on div "at" at bounding box center [439, 465] width 23 height 34
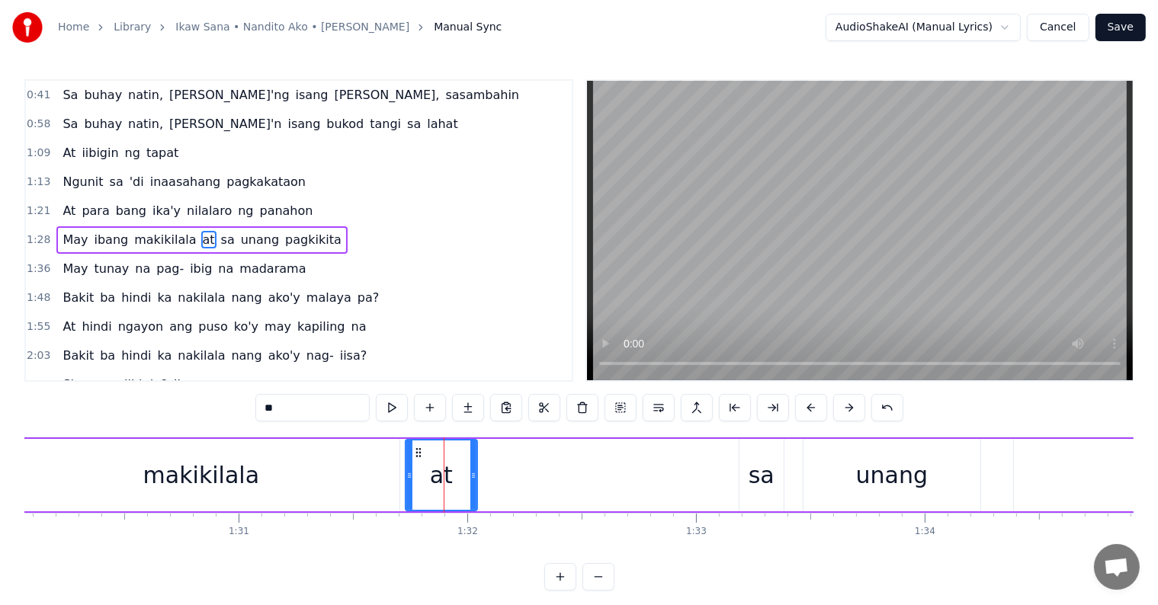
scroll to position [4, 0]
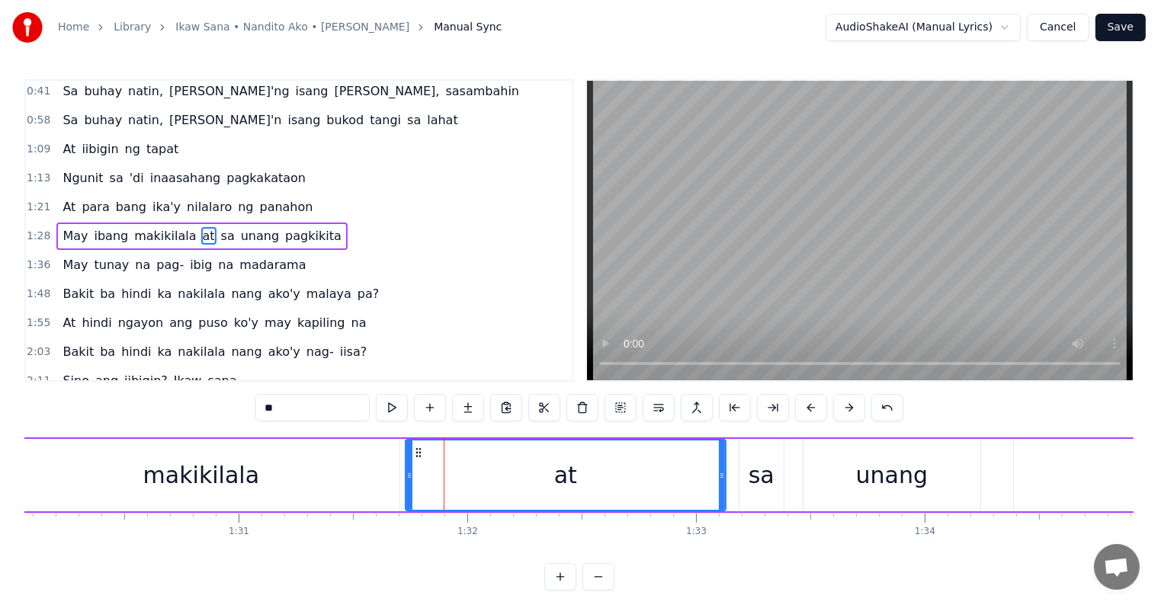
drag, startPoint x: 473, startPoint y: 473, endPoint x: 722, endPoint y: 499, distance: 249.9
click at [722, 499] on div at bounding box center [722, 474] width 6 height 69
click at [765, 479] on div "sa" at bounding box center [761, 475] width 26 height 34
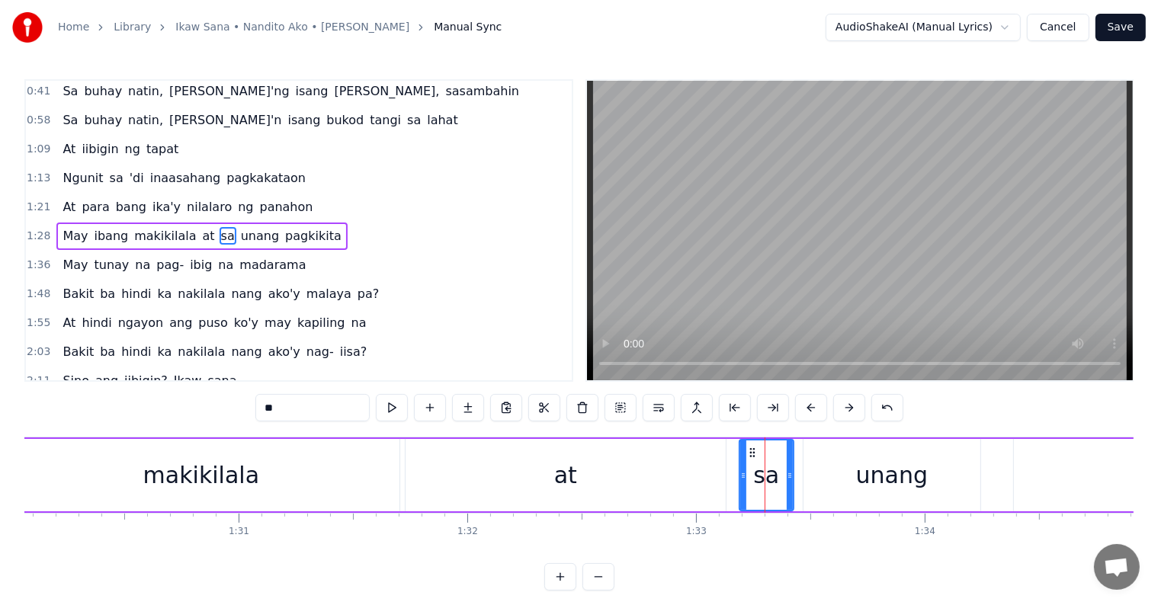
drag, startPoint x: 780, startPoint y: 476, endPoint x: 790, endPoint y: 478, distance: 10.0
click at [790, 478] on icon at bounding box center [789, 475] width 6 height 12
drag, startPoint x: 743, startPoint y: 478, endPoint x: 755, endPoint y: 479, distance: 12.3
click at [755, 479] on icon at bounding box center [758, 475] width 6 height 12
click at [588, 474] on div "at" at bounding box center [565, 475] width 320 height 72
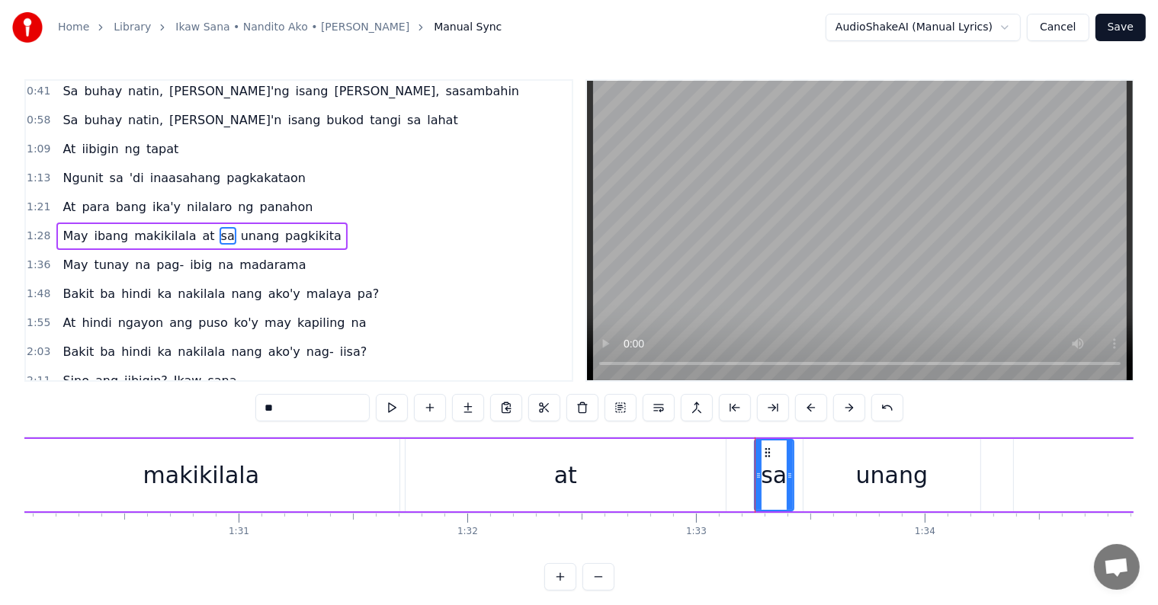
type input "**"
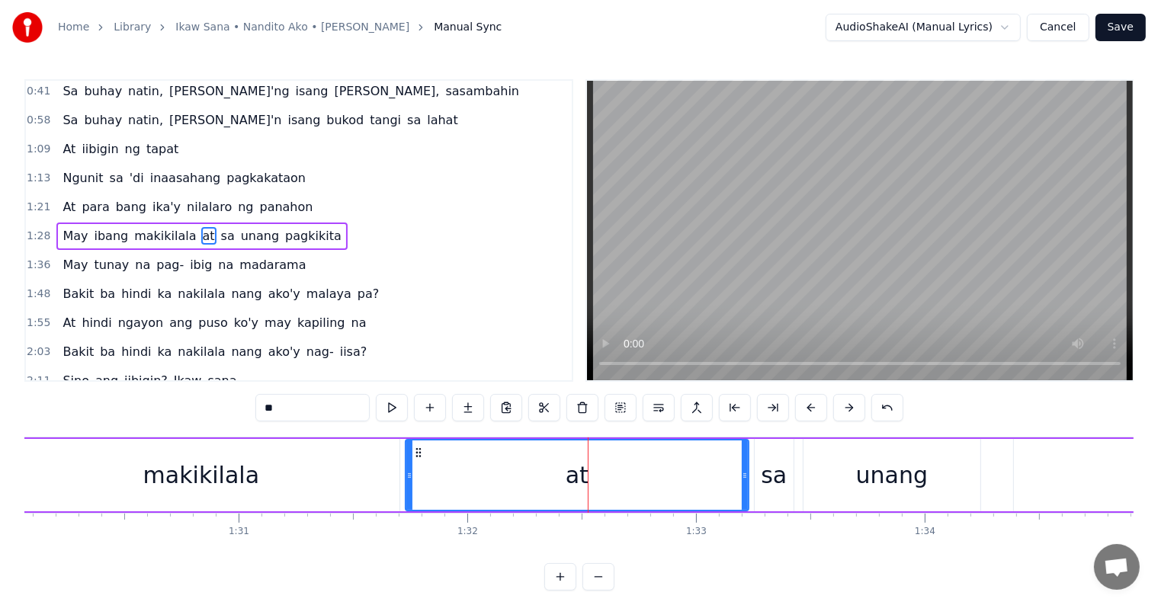
drag, startPoint x: 722, startPoint y: 473, endPoint x: 745, endPoint y: 478, distance: 23.3
click at [745, 478] on icon at bounding box center [745, 475] width 6 height 12
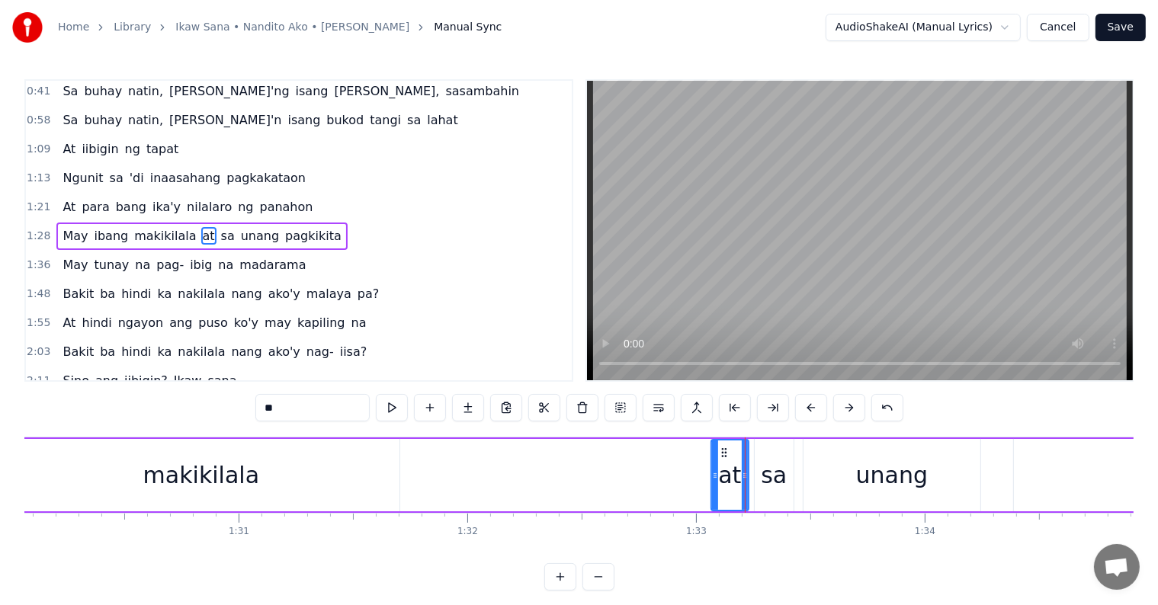
drag, startPoint x: 408, startPoint y: 469, endPoint x: 714, endPoint y: 485, distance: 306.0
click at [714, 485] on div at bounding box center [715, 474] width 6 height 69
click at [644, 460] on div "May ibang makikilala at sa unang pagkikita" at bounding box center [592, 474] width 1631 height 75
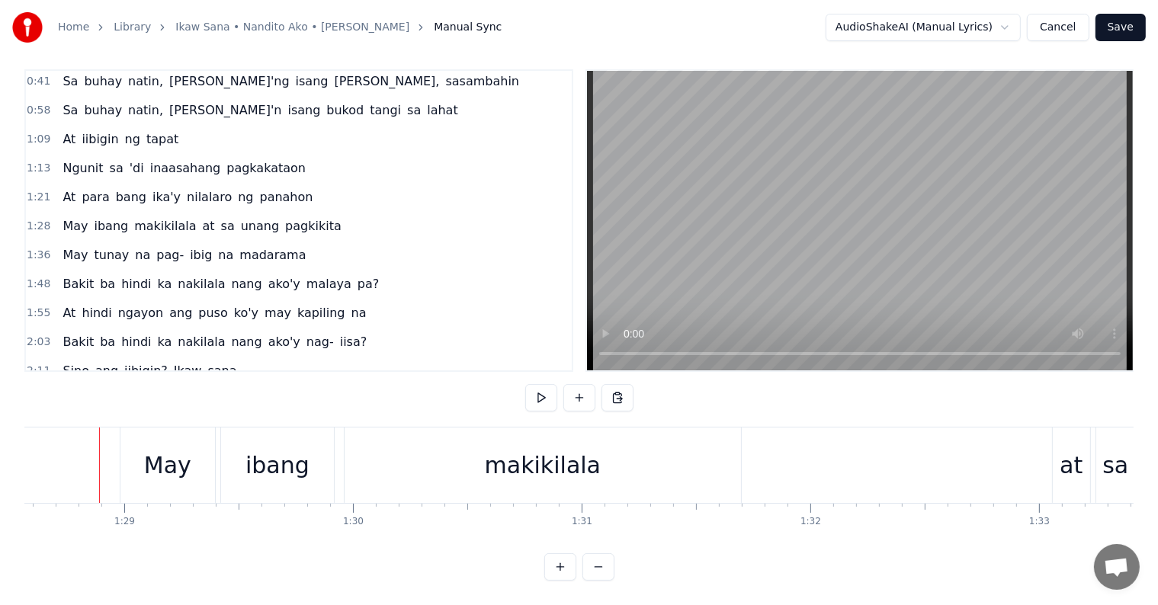
scroll to position [0, 20246]
click at [134, 453] on div "May" at bounding box center [170, 465] width 95 height 75
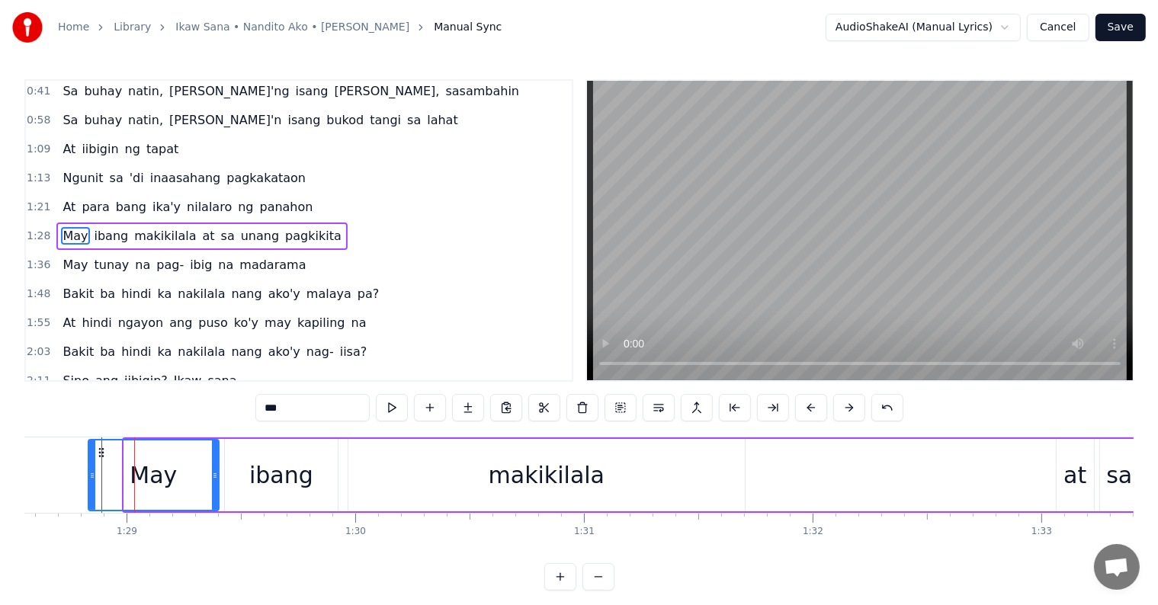
drag, startPoint x: 126, startPoint y: 478, endPoint x: 95, endPoint y: 466, distance: 33.3
click at [91, 466] on div at bounding box center [92, 474] width 6 height 69
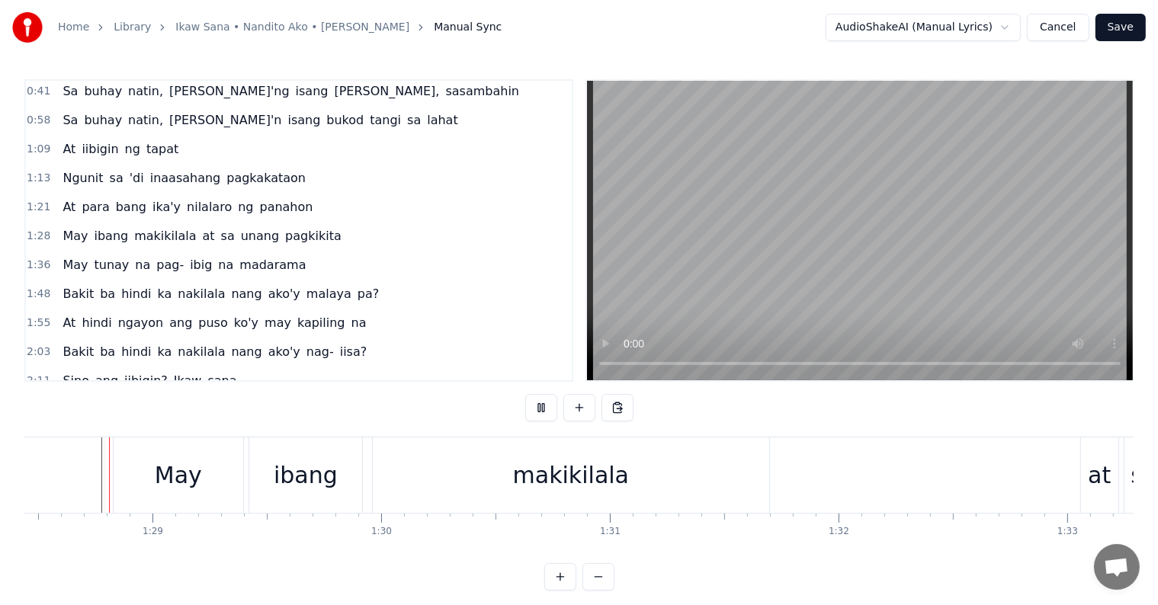
scroll to position [23, 0]
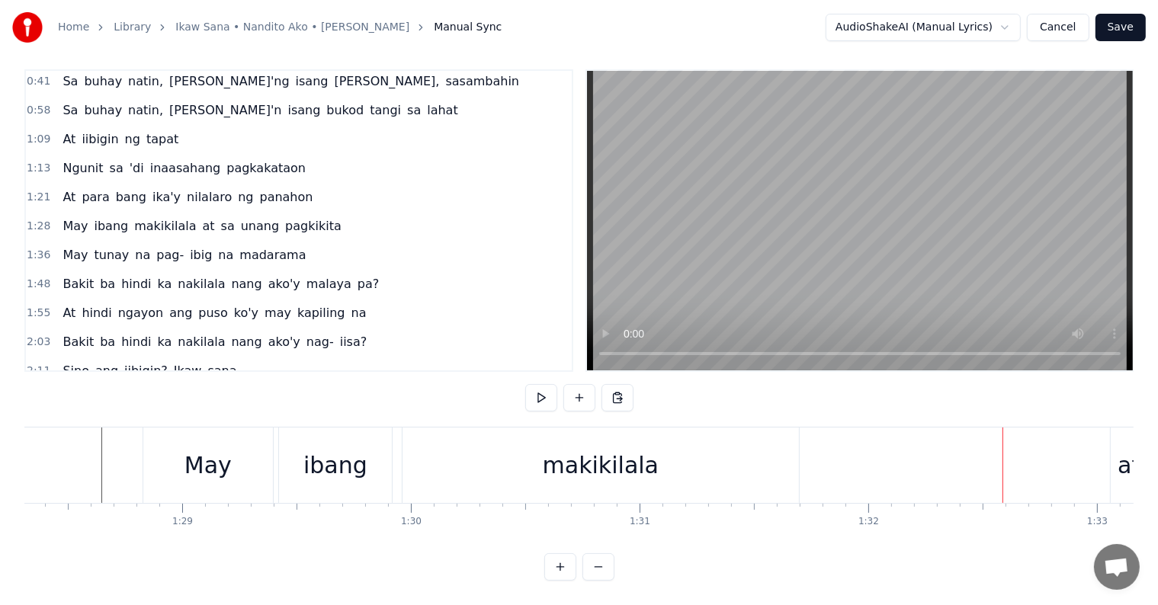
click at [786, 456] on div "makikilala" at bounding box center [600, 465] width 396 height 75
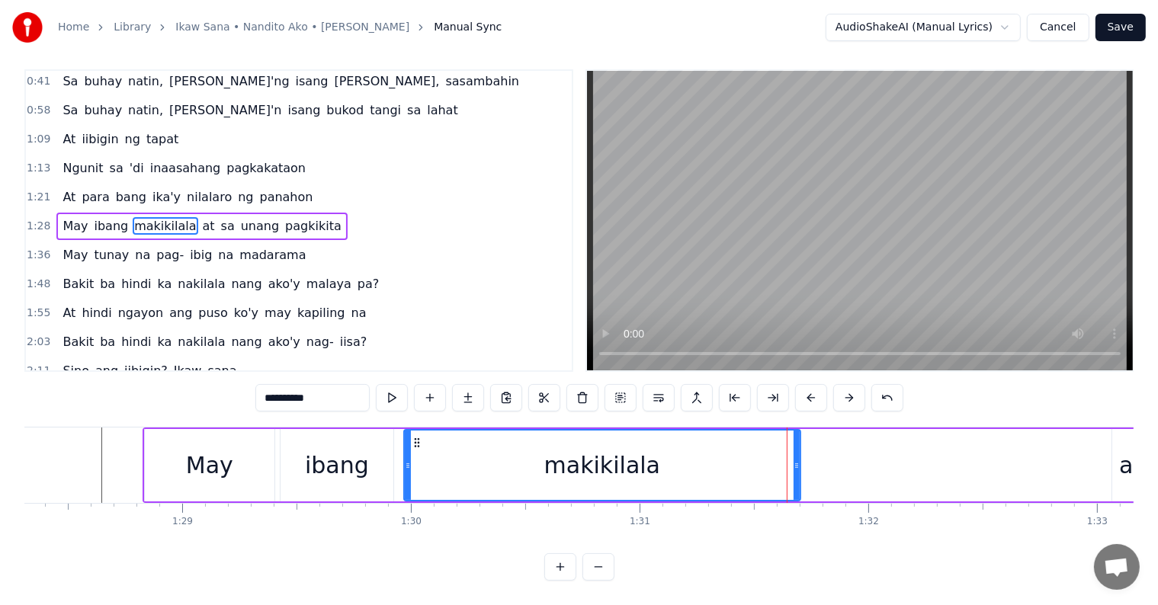
scroll to position [0, 0]
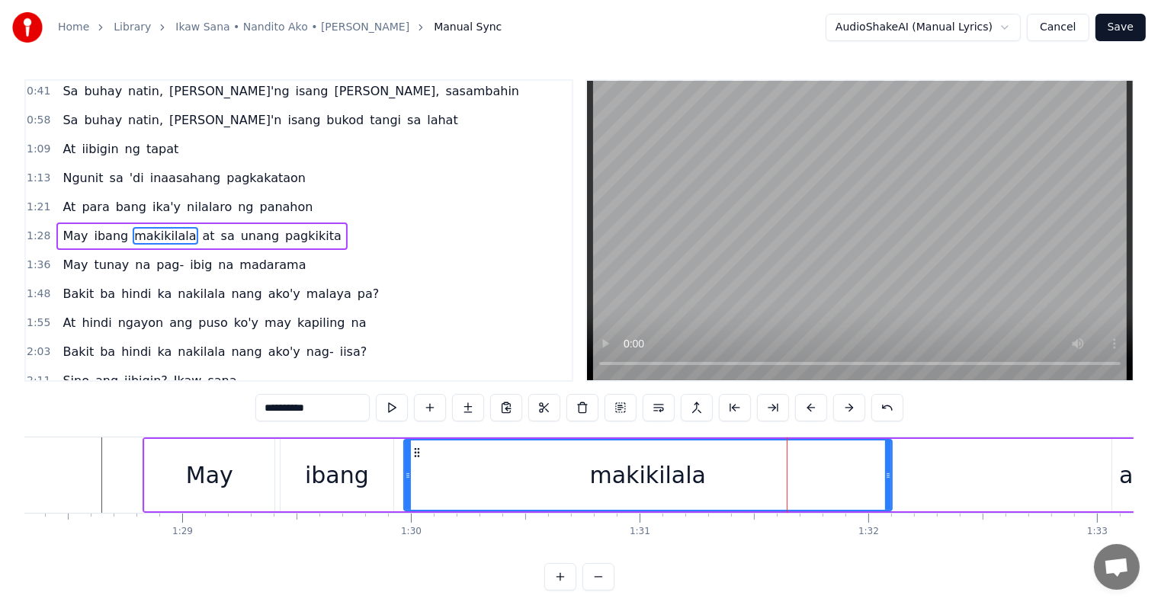
drag, startPoint x: 796, startPoint y: 473, endPoint x: 887, endPoint y: 487, distance: 92.5
click at [887, 487] on div at bounding box center [888, 474] width 6 height 69
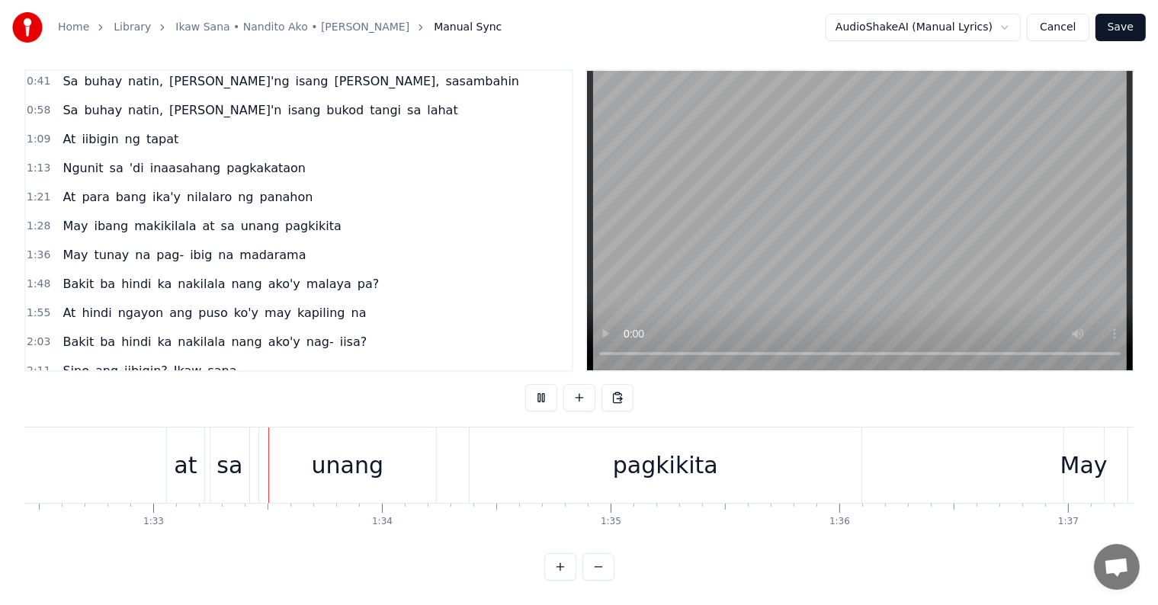
scroll to position [0, 21164]
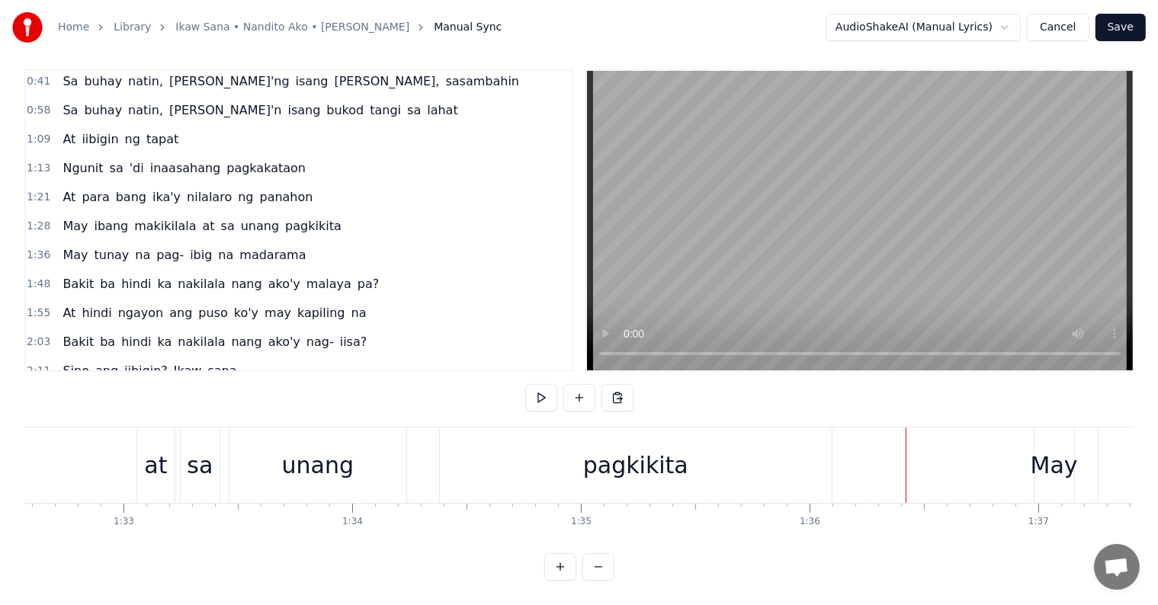
click at [1046, 454] on div "May" at bounding box center [1053, 465] width 47 height 34
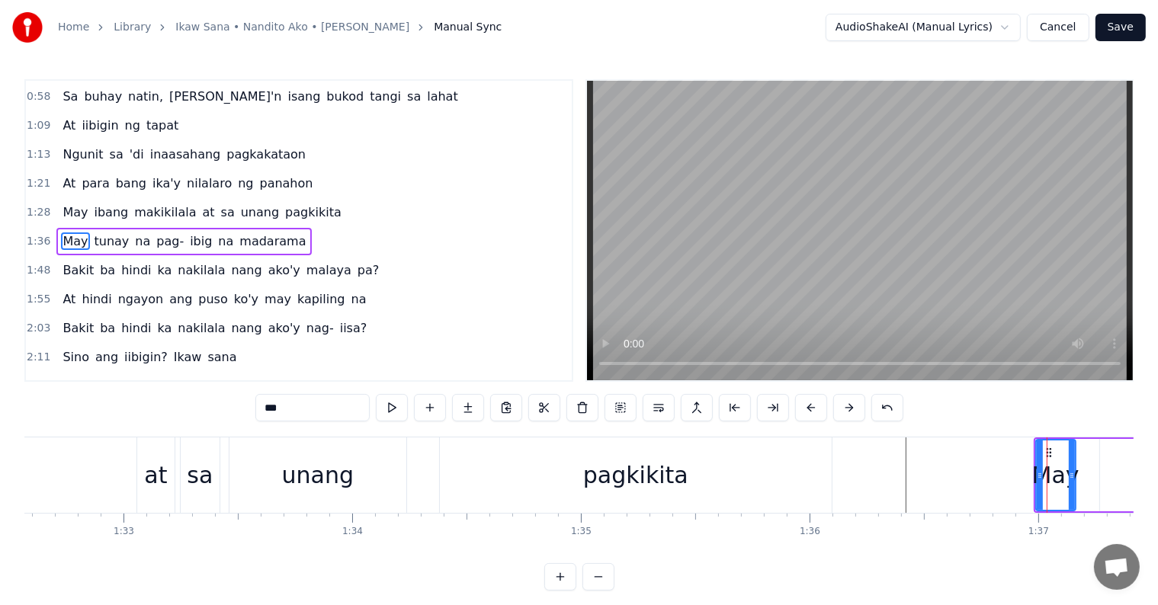
scroll to position [32, 0]
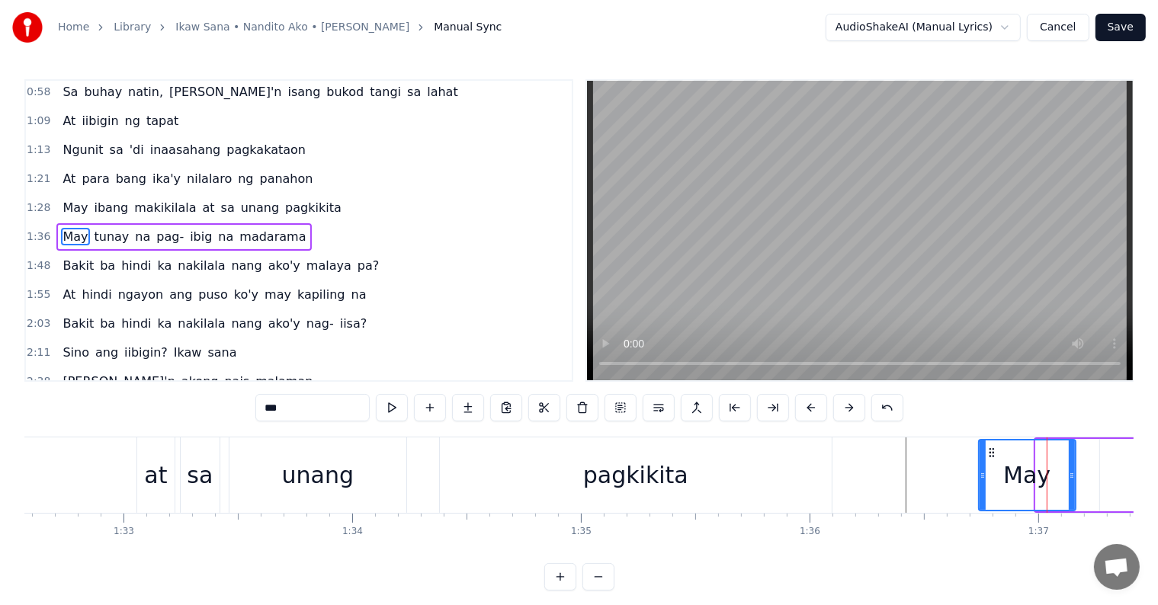
drag, startPoint x: 1036, startPoint y: 476, endPoint x: 979, endPoint y: 463, distance: 58.4
click at [979, 466] on div at bounding box center [982, 474] width 6 height 69
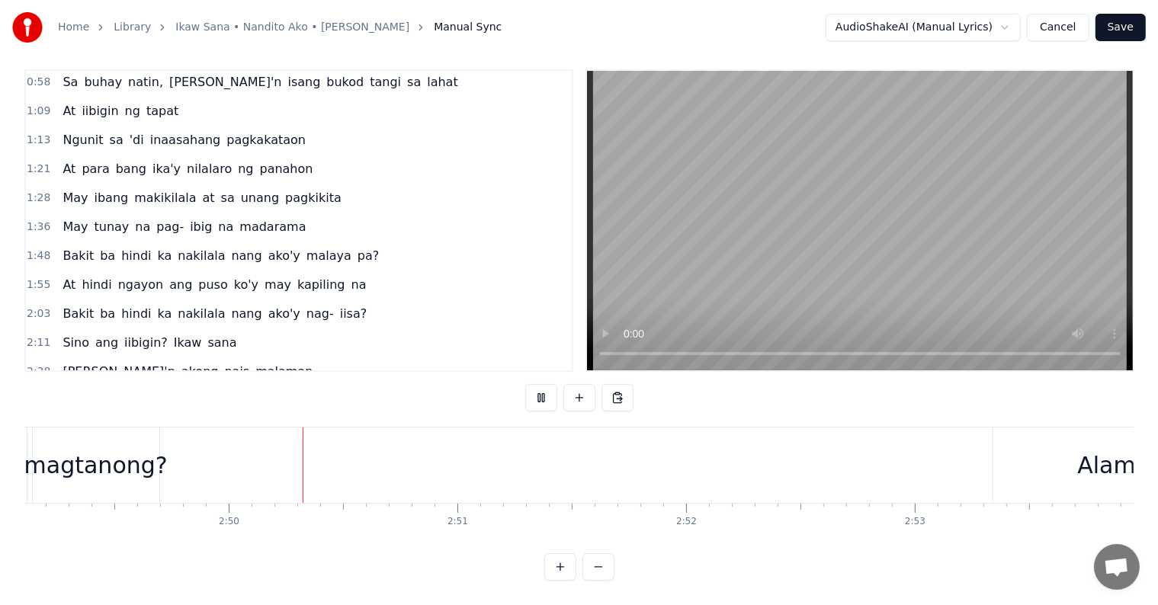
scroll to position [0, 38694]
click at [114, 433] on div "magtanong?" at bounding box center [65, 465] width 127 height 75
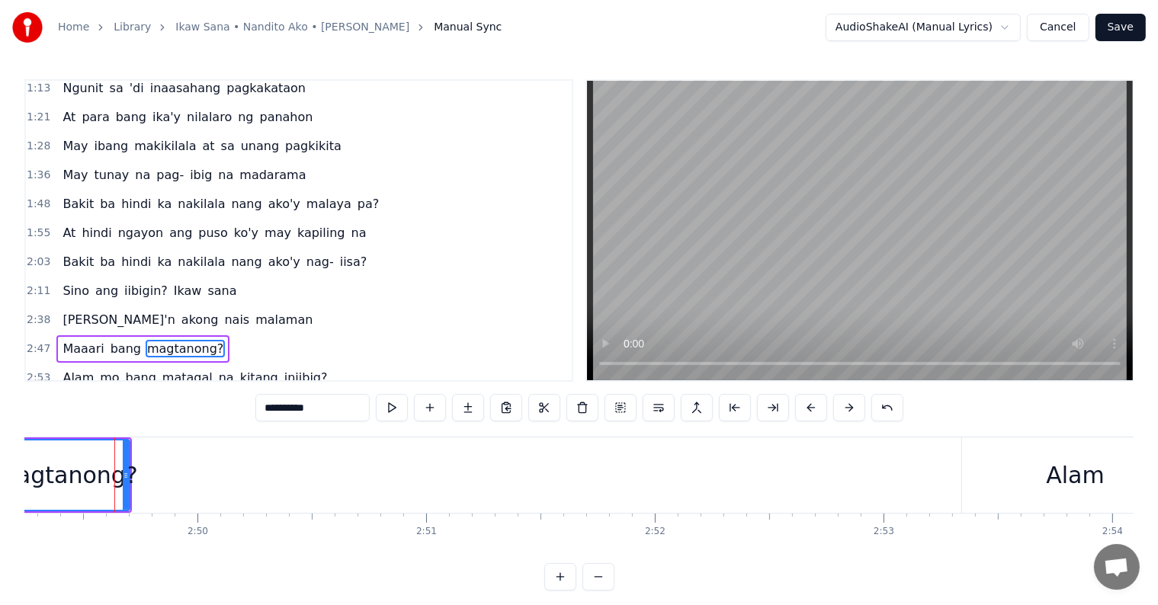
scroll to position [200, 0]
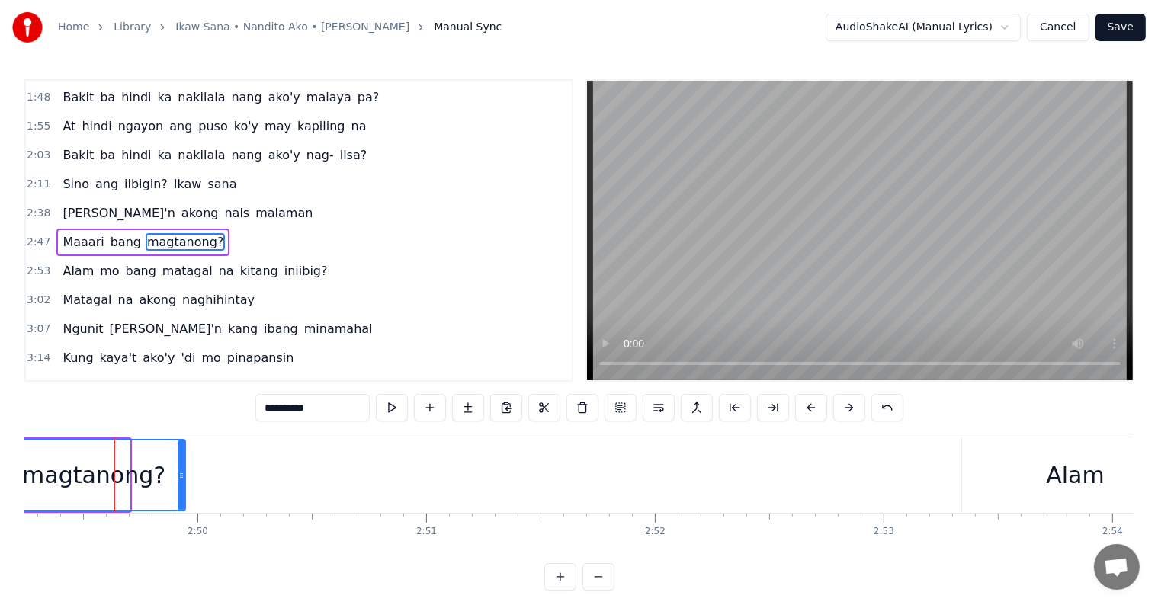
drag, startPoint x: 126, startPoint y: 454, endPoint x: 181, endPoint y: 457, distance: 55.7
click at [181, 457] on div at bounding box center [181, 474] width 6 height 69
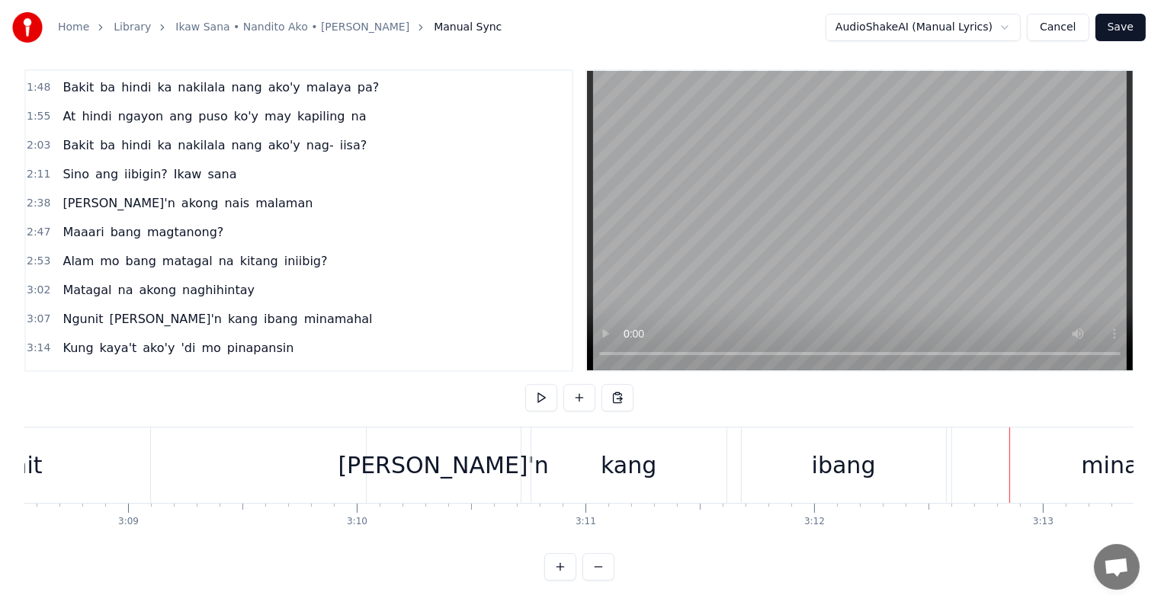
scroll to position [0, 43013]
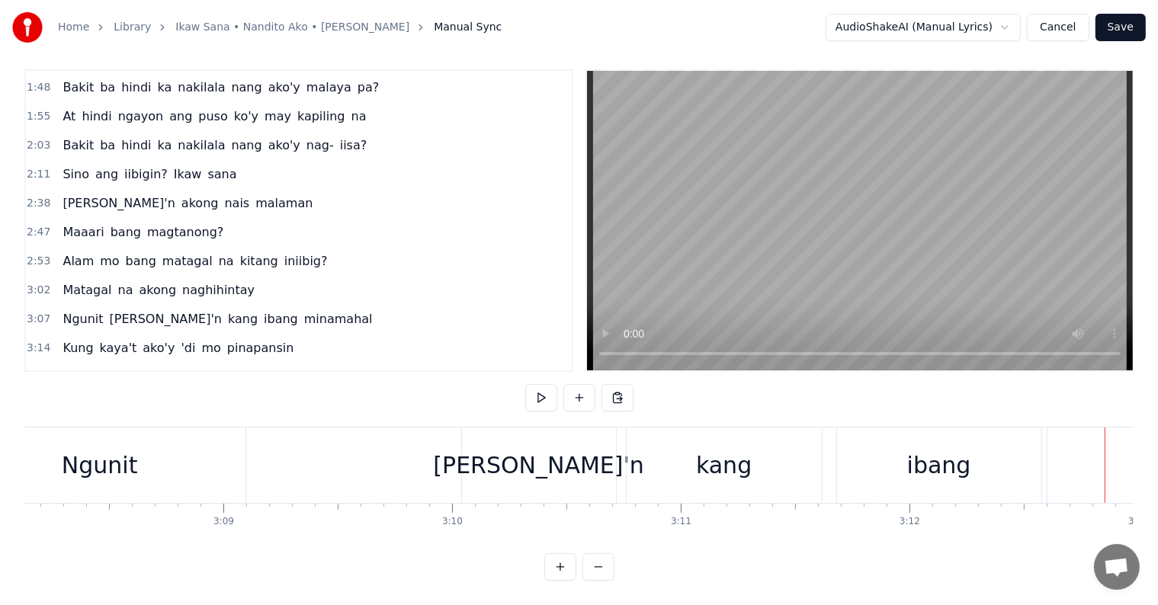
click at [729, 448] on div "kang" at bounding box center [724, 465] width 56 height 34
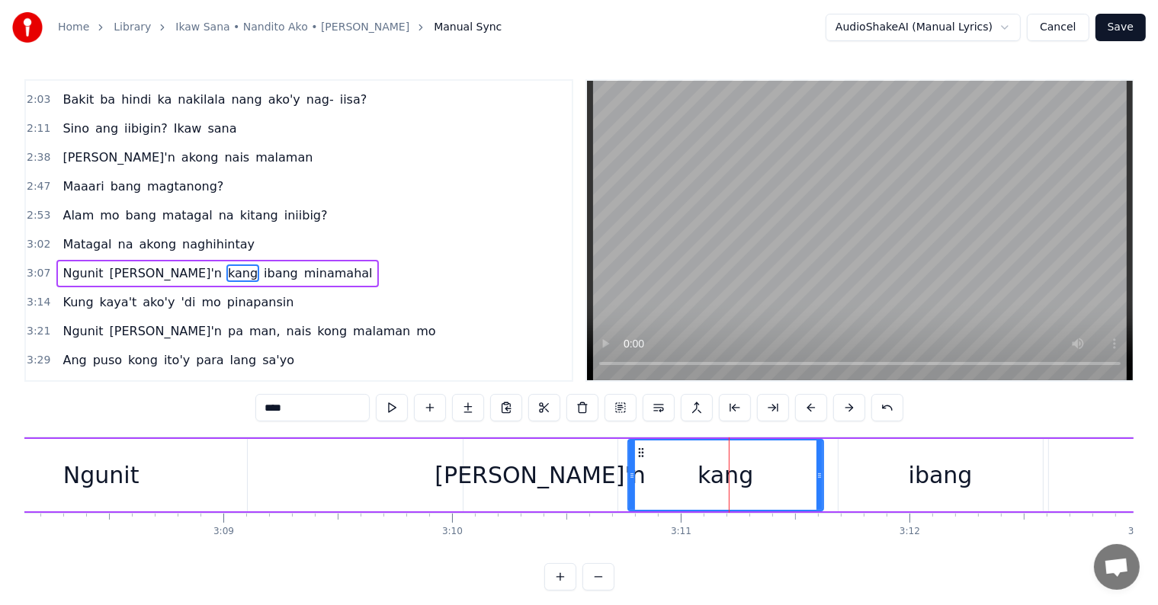
scroll to position [284, 0]
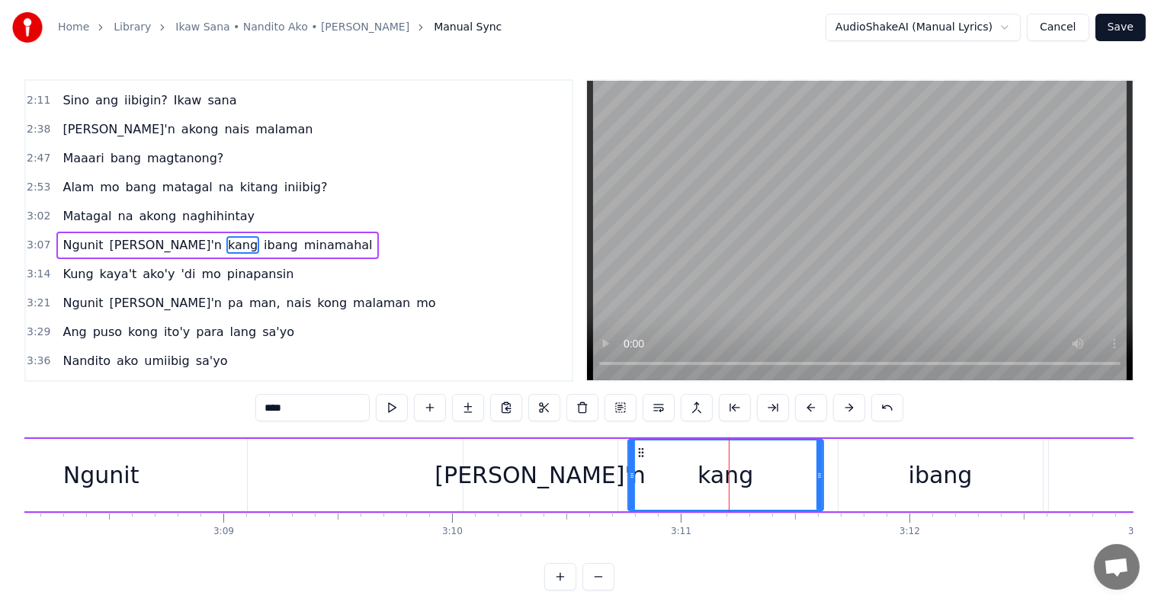
click at [722, 466] on div "kang" at bounding box center [725, 475] width 56 height 34
click at [277, 408] on input "****" at bounding box center [312, 407] width 114 height 27
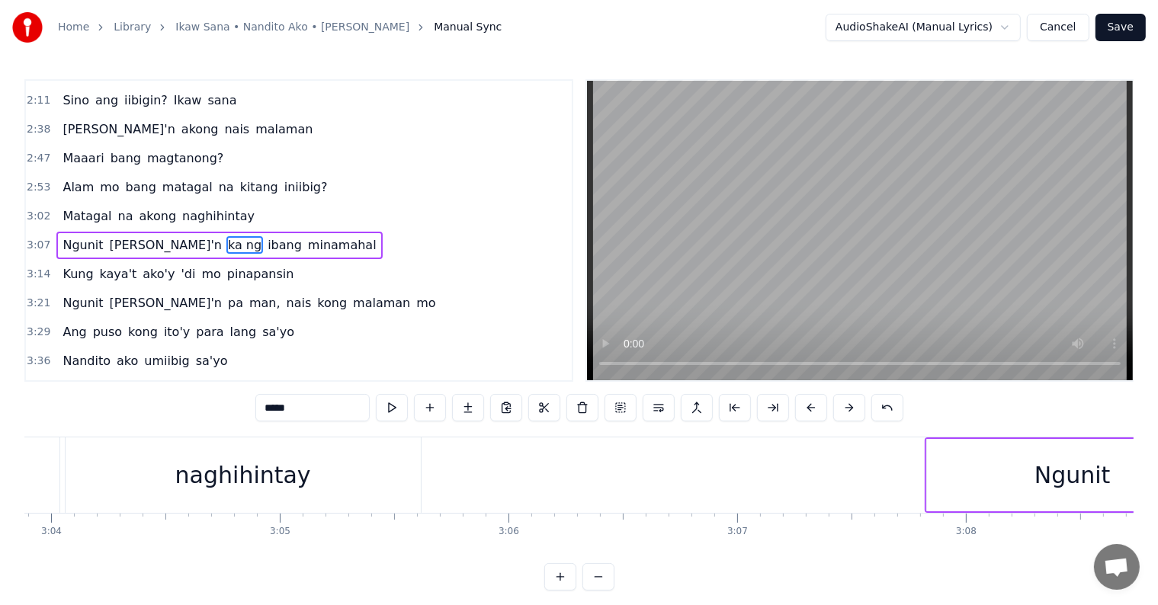
scroll to position [0, 41071]
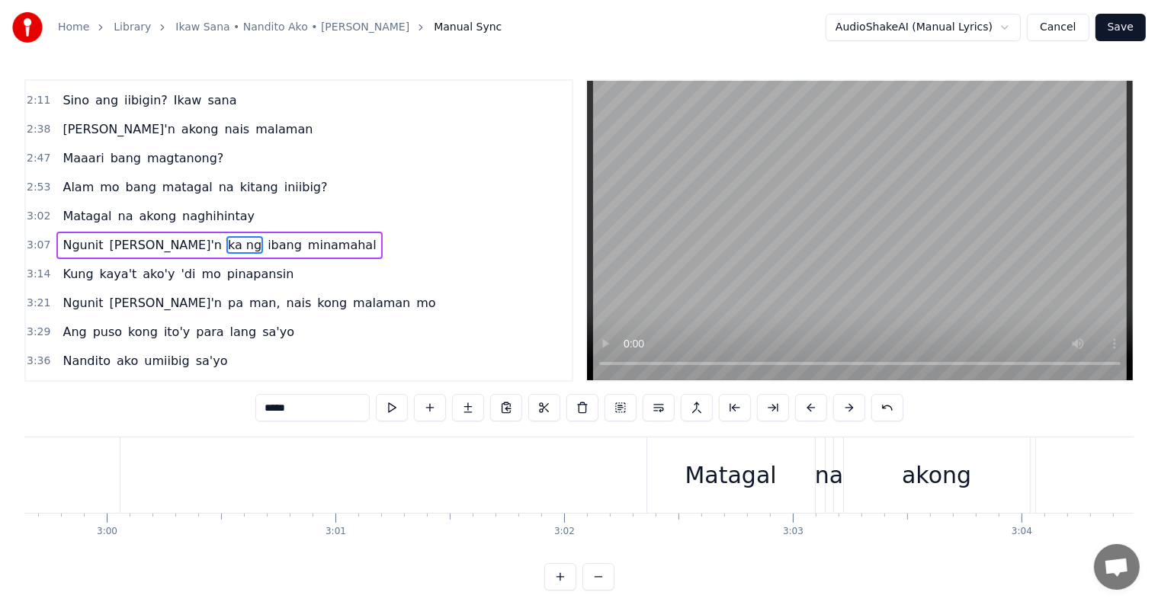
type input "*****"
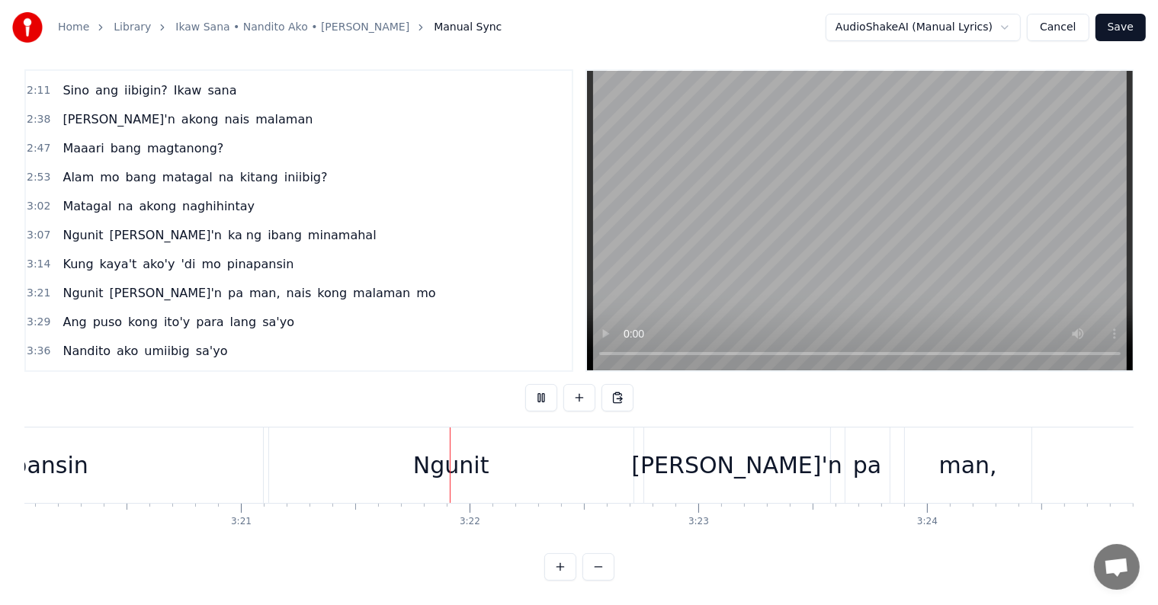
scroll to position [0, 45951]
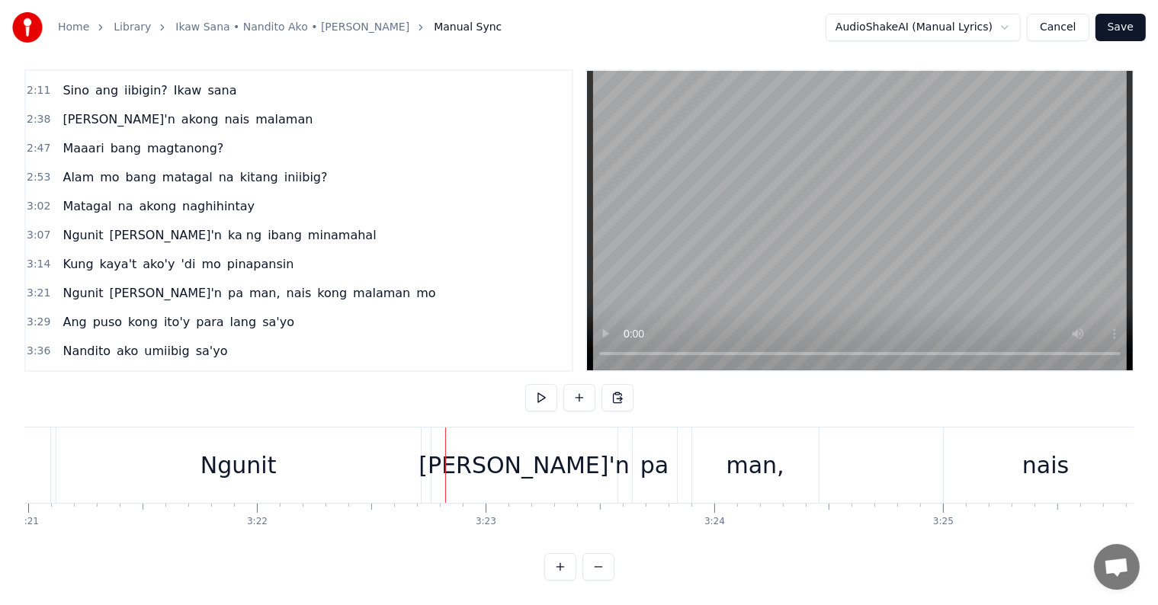
click at [280, 450] on div "Ngunit" at bounding box center [238, 465] width 364 height 75
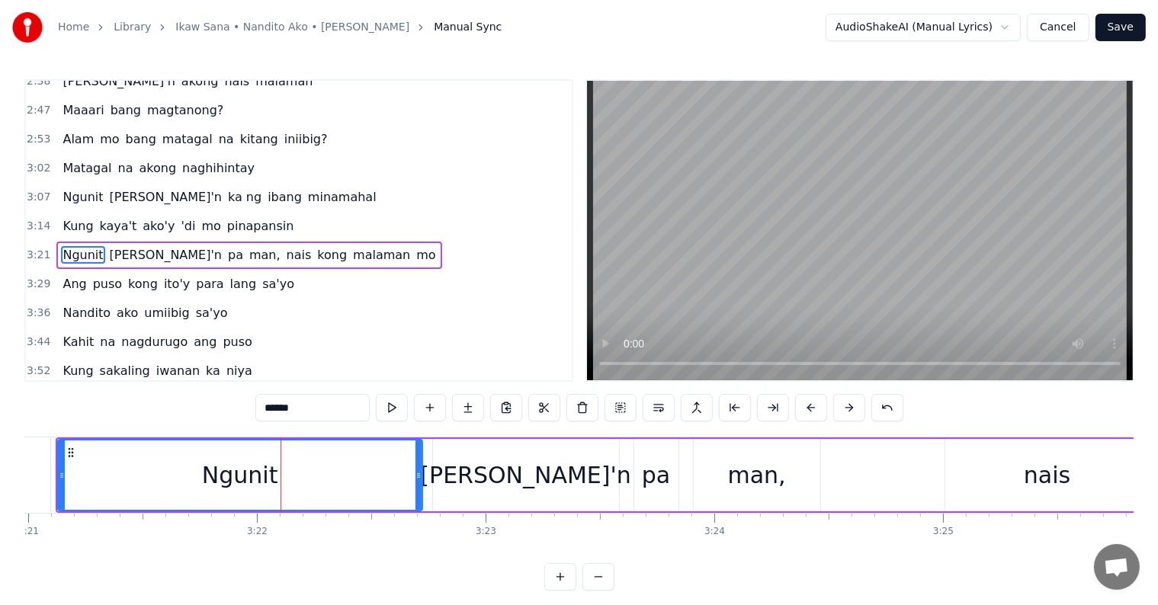
scroll to position [341, 0]
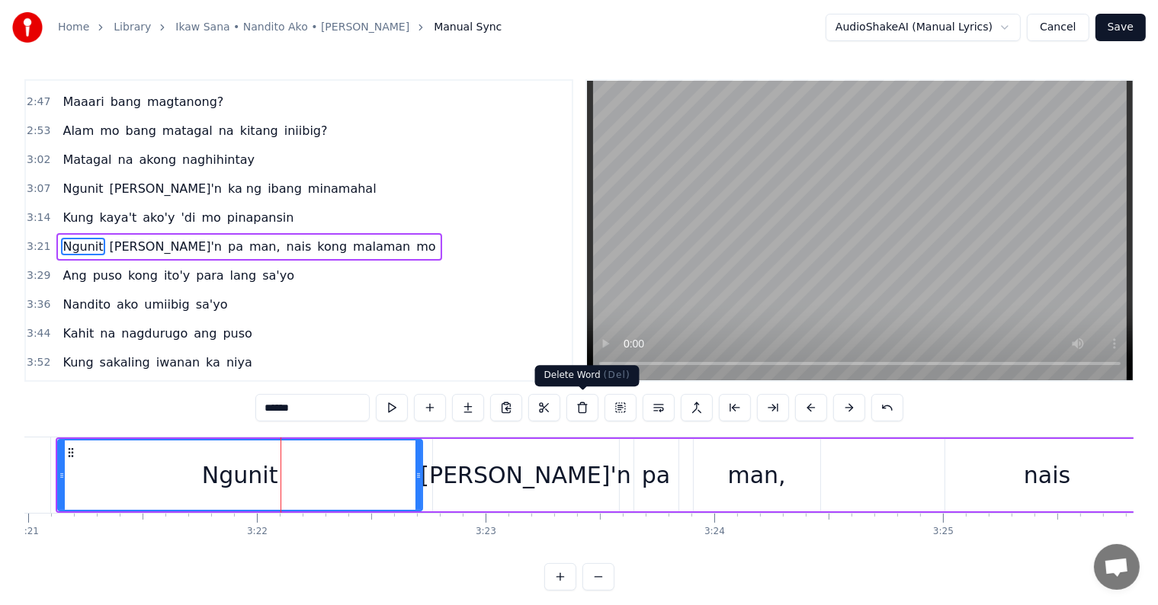
click at [585, 405] on button at bounding box center [582, 407] width 32 height 27
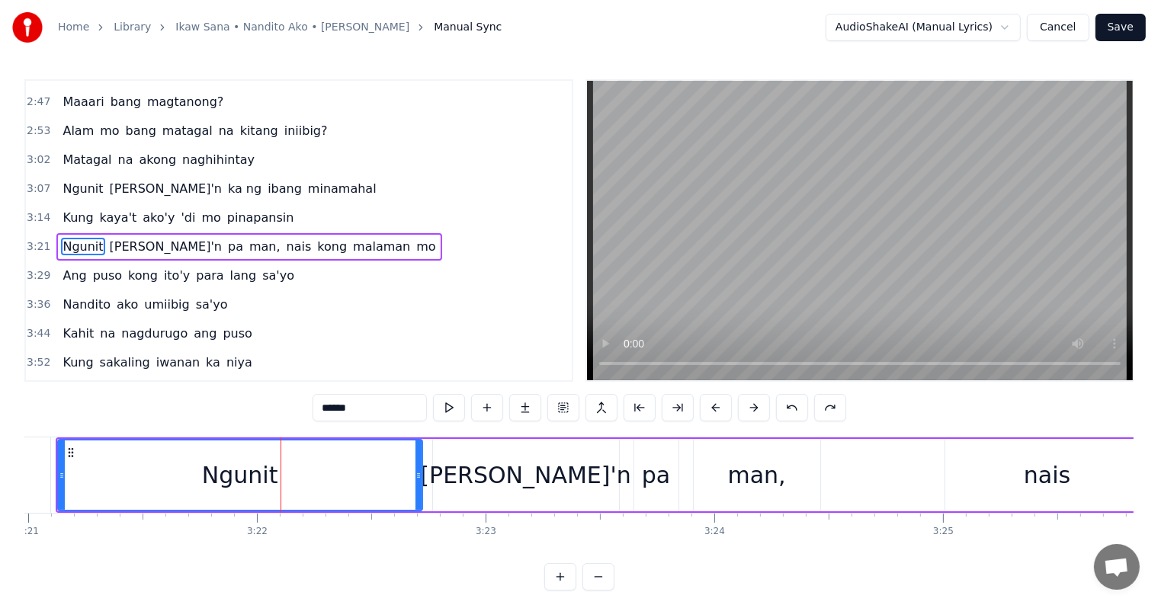
drag, startPoint x: 366, startPoint y: 405, endPoint x: 296, endPoint y: 396, distance: 70.0
click at [296, 396] on div "0:41 Sa buhay natin, [PERSON_NAME]'ng isang mamahalin, sasambahin 0:58 Sa buhay…" at bounding box center [578, 334] width 1109 height 511
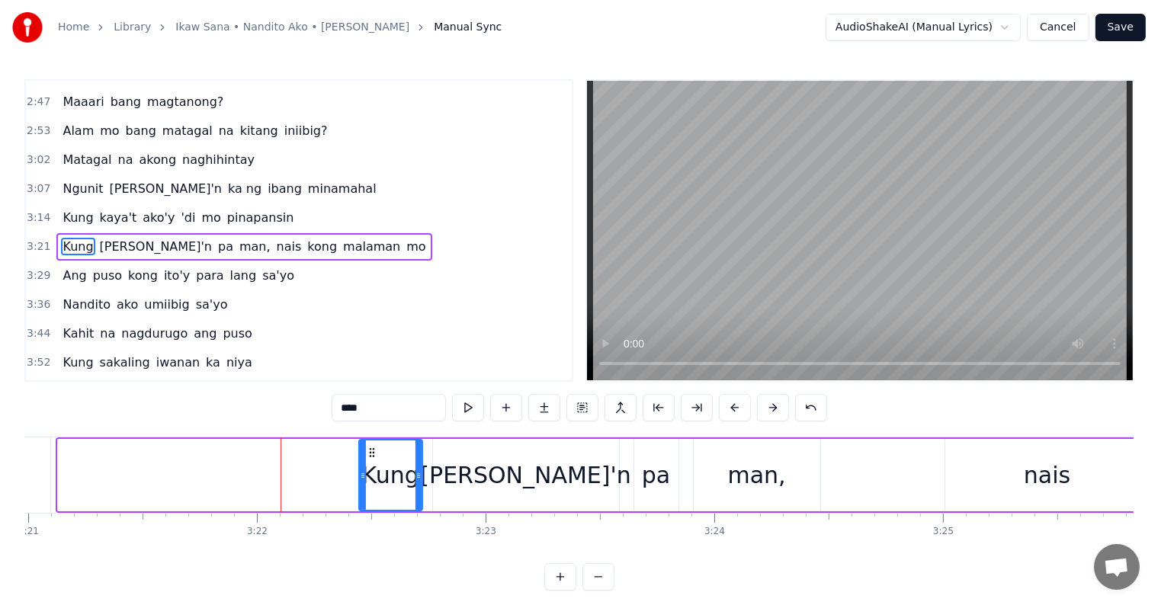
drag, startPoint x: 60, startPoint y: 469, endPoint x: 361, endPoint y: 479, distance: 301.2
click at [361, 479] on icon at bounding box center [363, 475] width 6 height 12
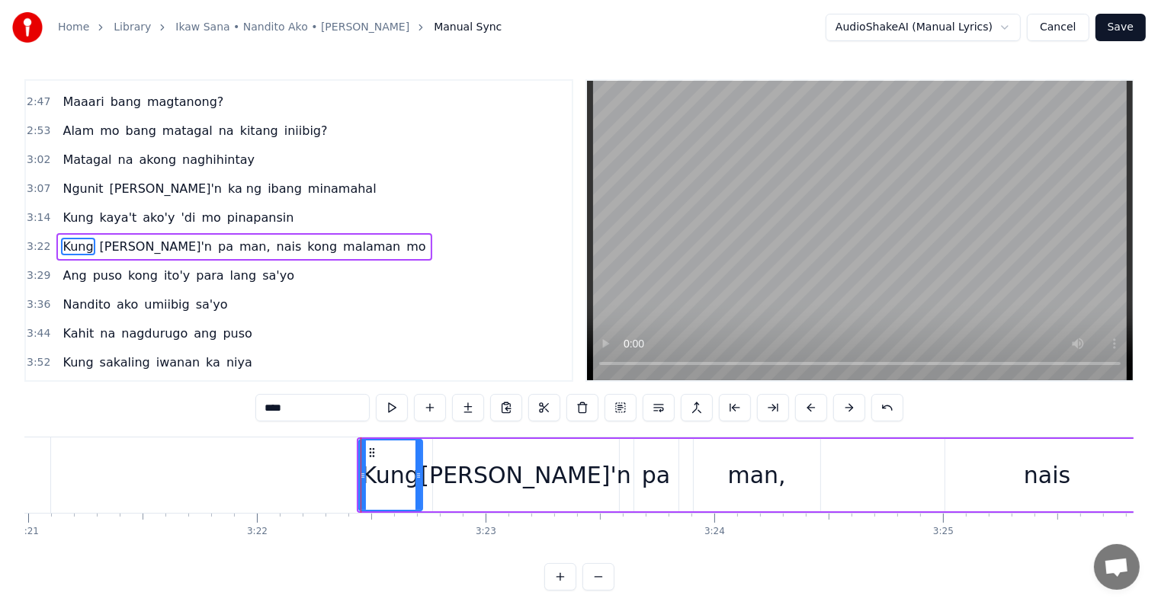
type input "****"
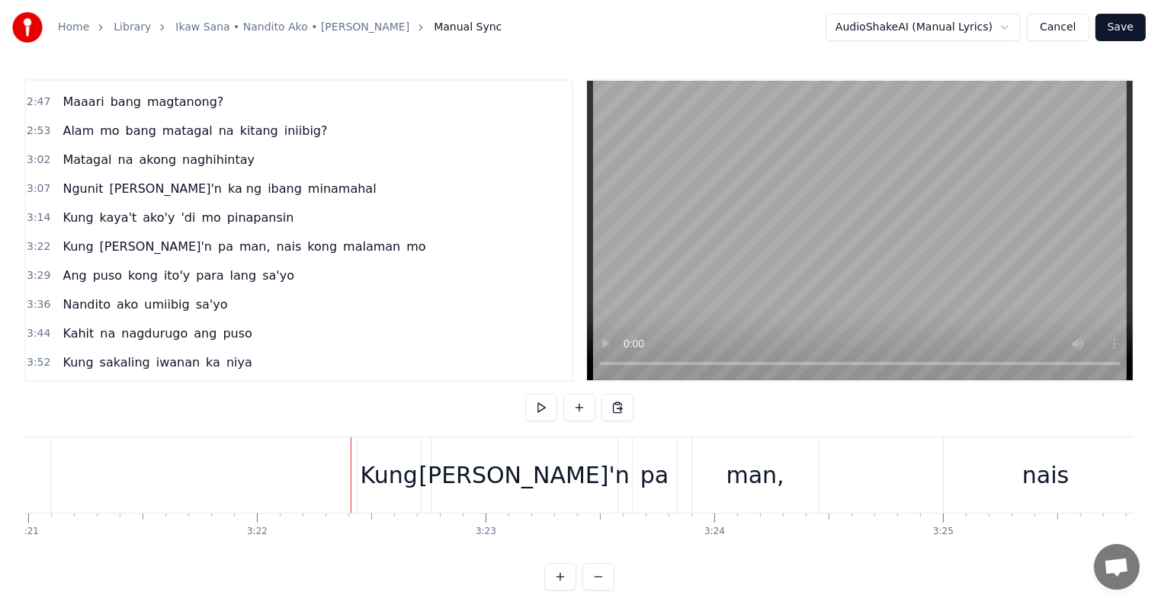
click at [362, 474] on div "Kung" at bounding box center [388, 475] width 57 height 34
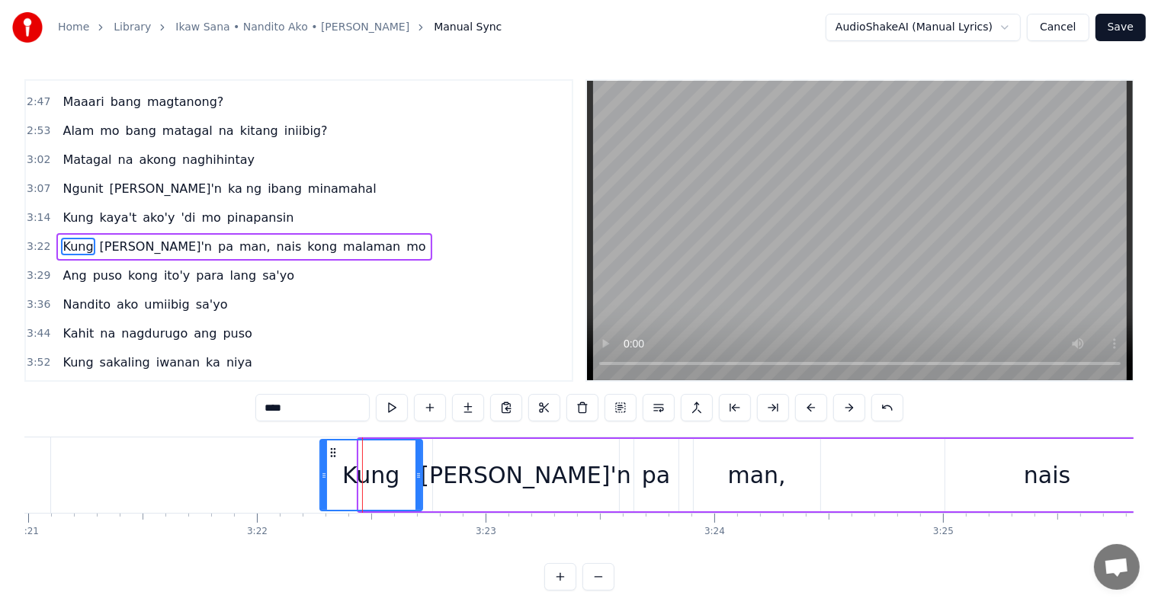
drag, startPoint x: 358, startPoint y: 474, endPoint x: 317, endPoint y: 464, distance: 42.3
click at [321, 467] on div at bounding box center [324, 474] width 6 height 69
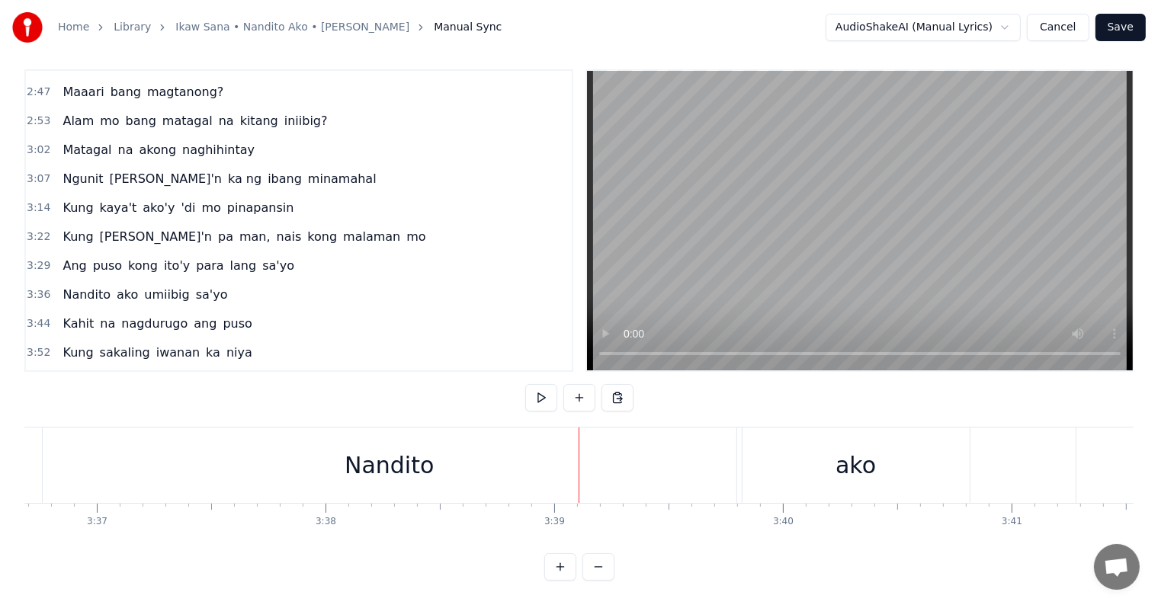
scroll to position [0, 49397]
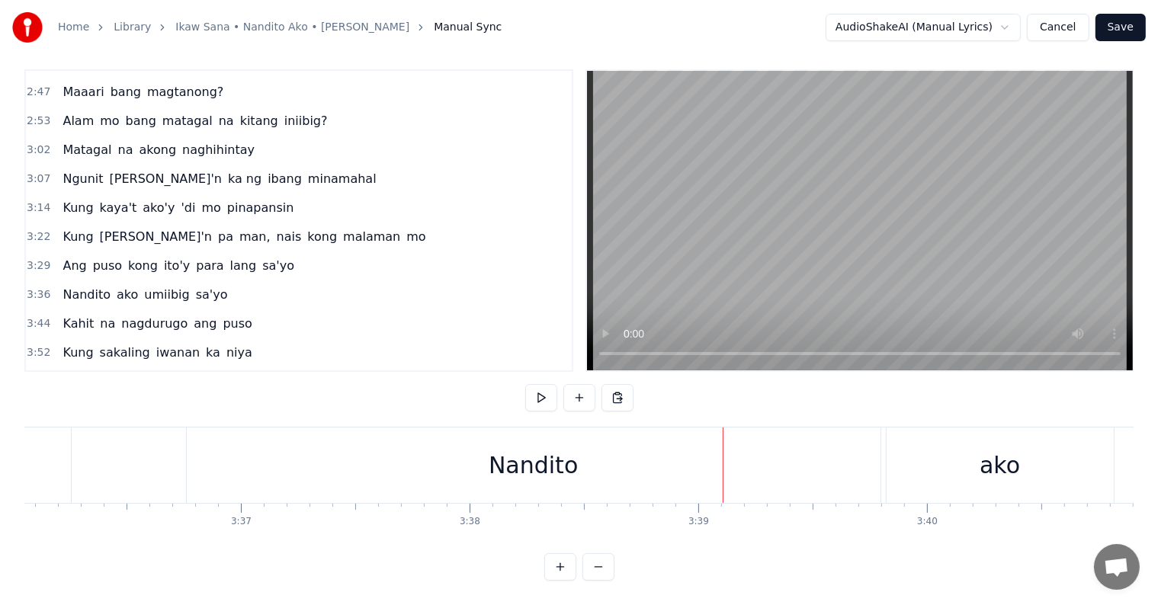
click at [517, 453] on div "Nandito" at bounding box center [533, 465] width 89 height 34
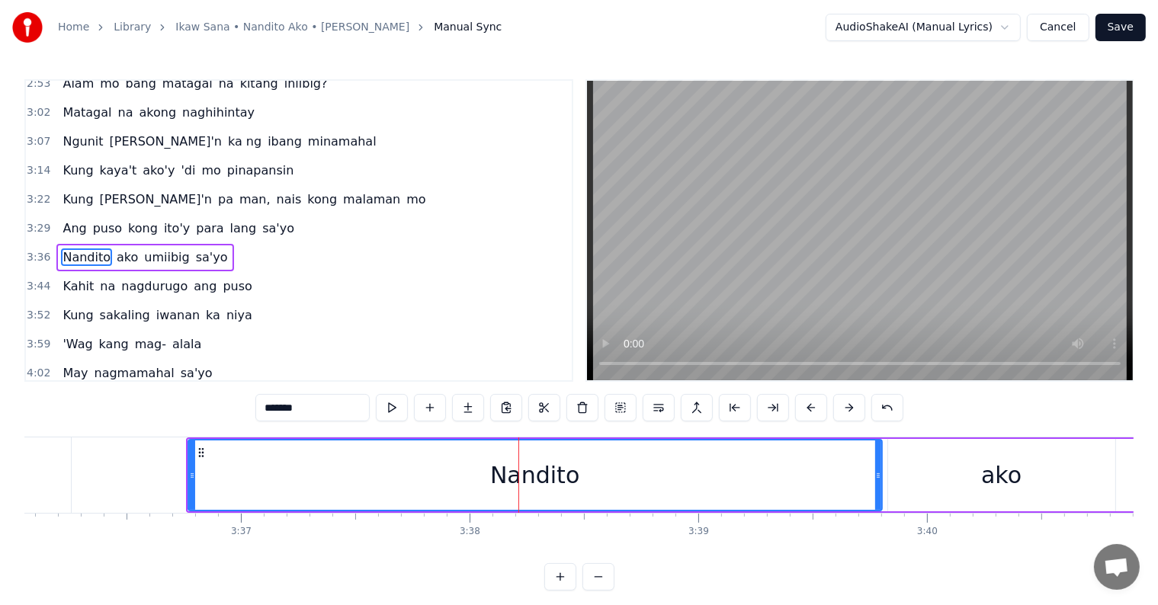
scroll to position [396, 0]
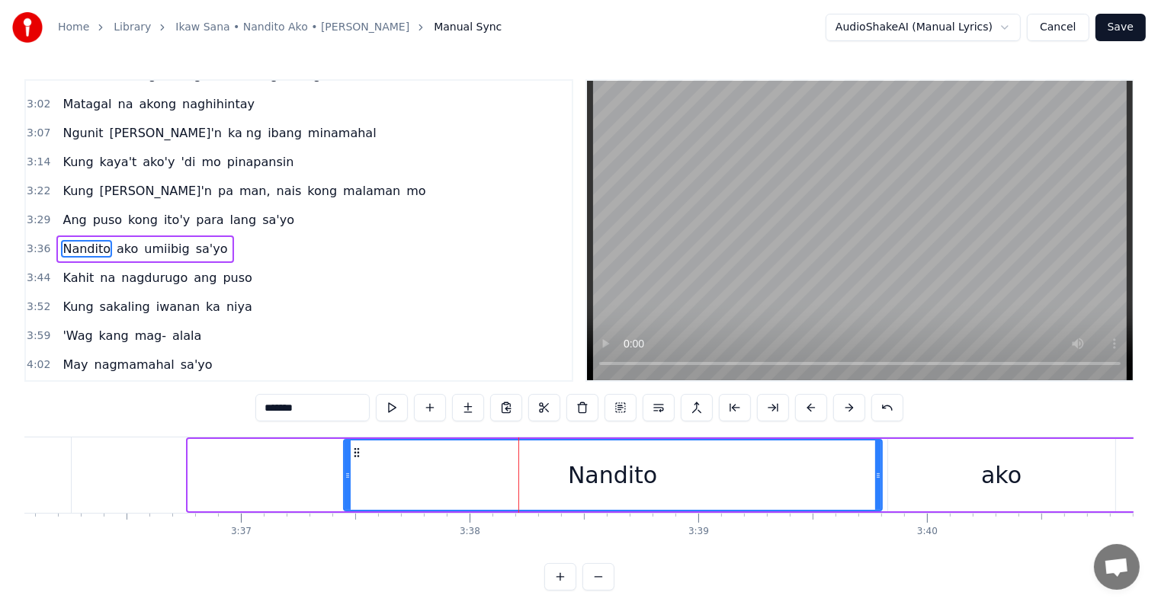
drag, startPoint x: 189, startPoint y: 468, endPoint x: 344, endPoint y: 470, distance: 155.5
click at [344, 470] on div at bounding box center [347, 474] width 6 height 69
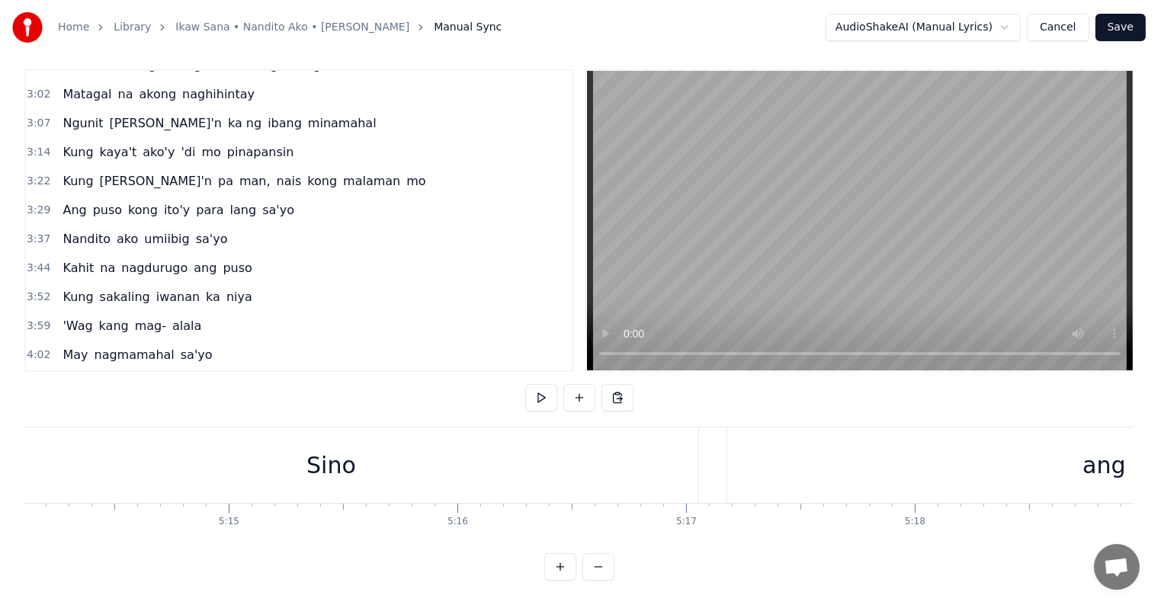
scroll to position [0, 71576]
click at [855, 469] on div "Sino" at bounding box center [570, 465] width 735 height 75
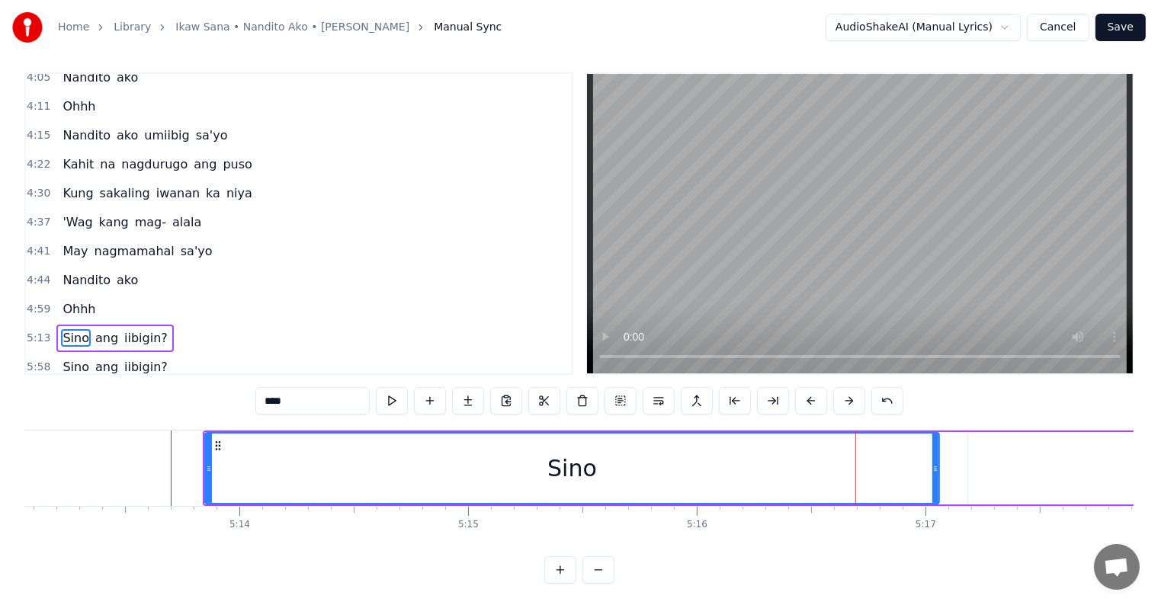
scroll to position [710, 0]
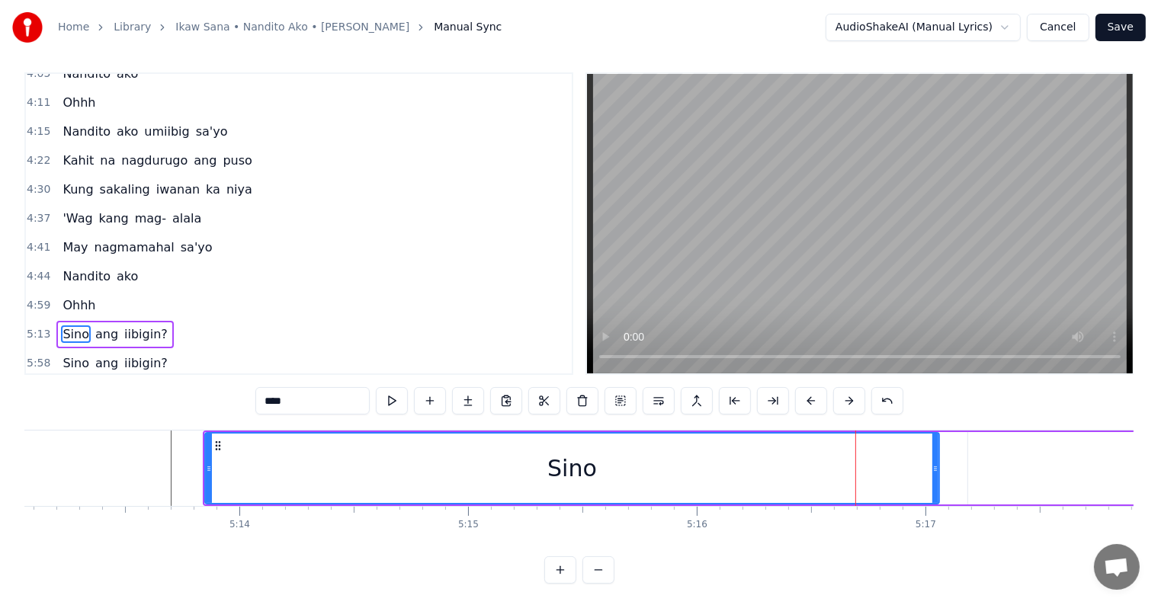
click at [774, 474] on div "Sino" at bounding box center [572, 468] width 733 height 69
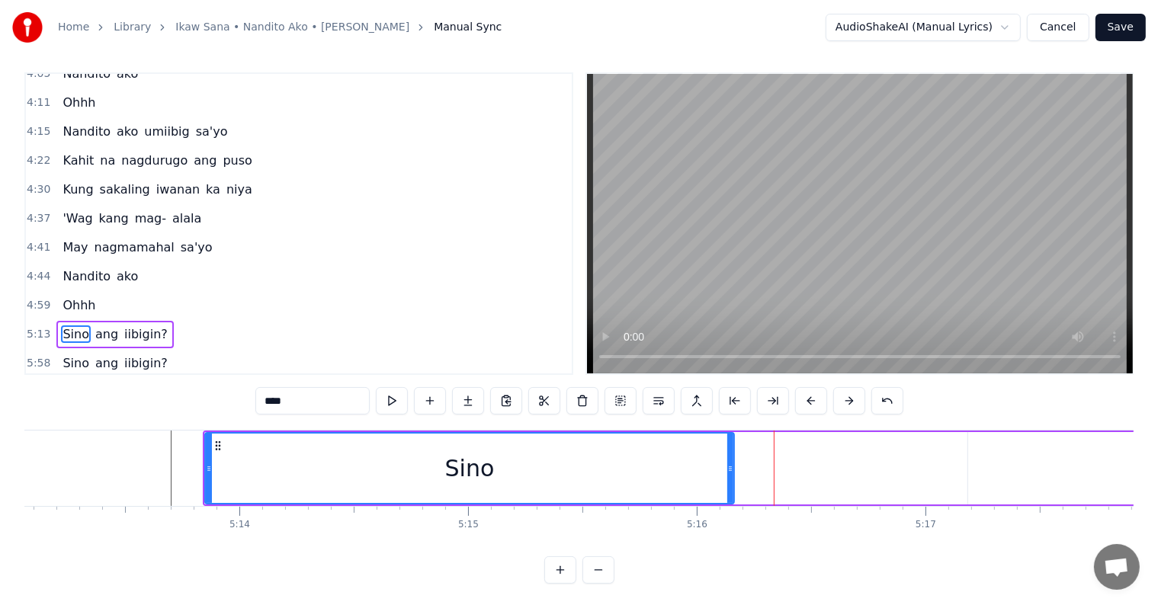
drag, startPoint x: 935, startPoint y: 473, endPoint x: 728, endPoint y: 458, distance: 207.9
click at [728, 458] on div at bounding box center [730, 468] width 6 height 69
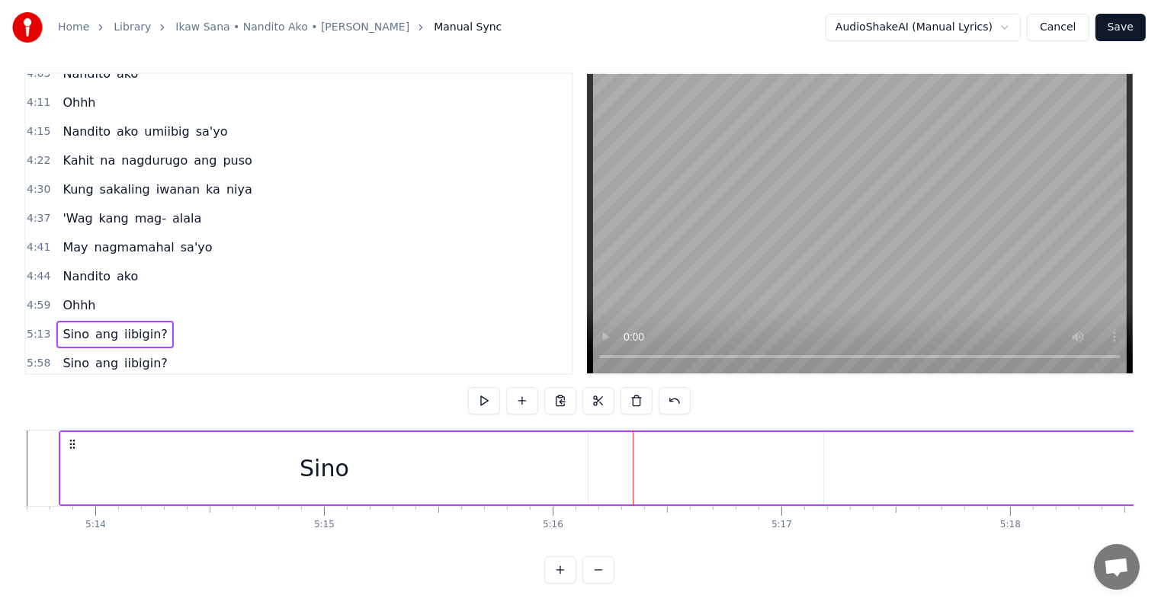
scroll to position [0, 71960]
click at [942, 476] on div "ang" at bounding box center [960, 468] width 43 height 34
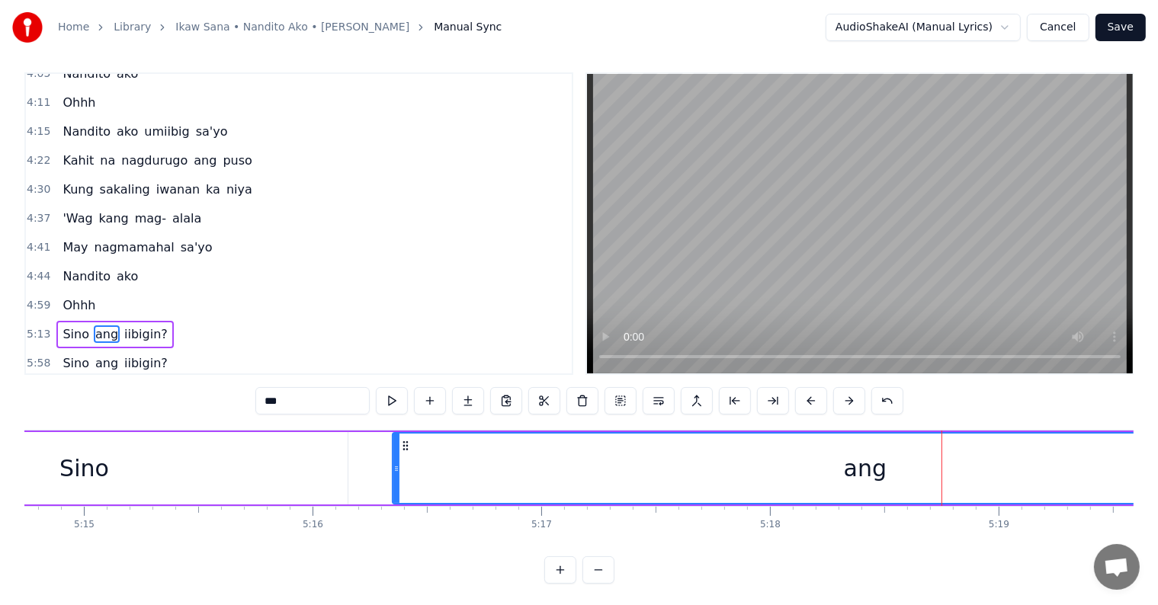
drag, startPoint x: 585, startPoint y: 469, endPoint x: 393, endPoint y: 451, distance: 192.1
click at [393, 451] on div at bounding box center [396, 468] width 6 height 69
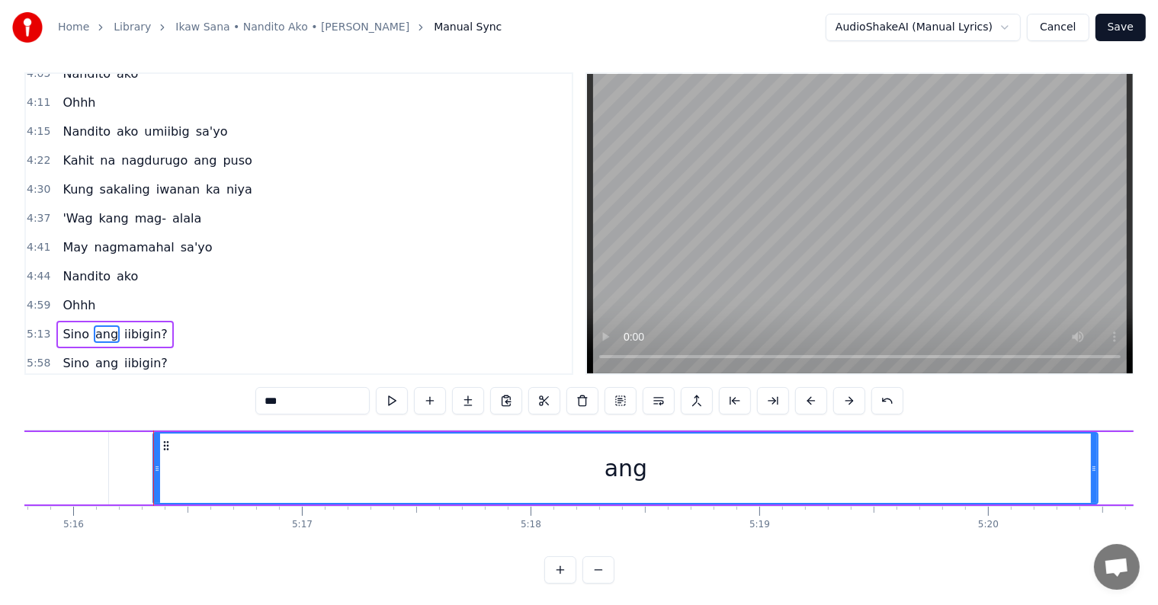
scroll to position [0, 72343]
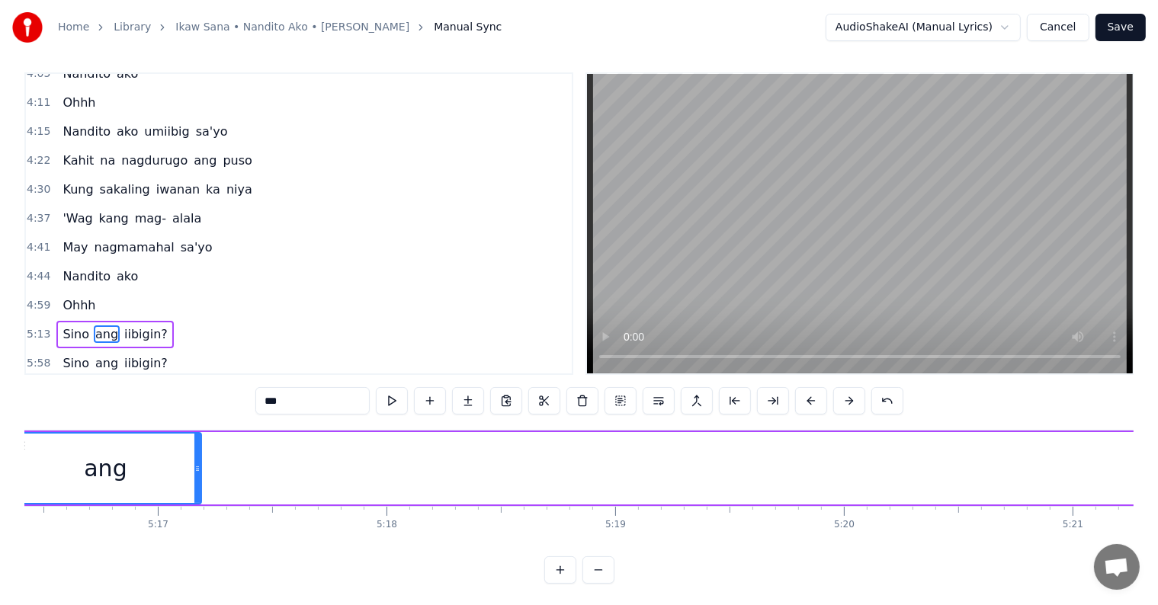
drag, startPoint x: 949, startPoint y: 470, endPoint x: 162, endPoint y: 408, distance: 789.7
click at [191, 406] on div "0:41 Sa buhay natin, [PERSON_NAME]'ng isang mamahalin, sasambahin 0:58 Sa buhay…" at bounding box center [578, 327] width 1109 height 511
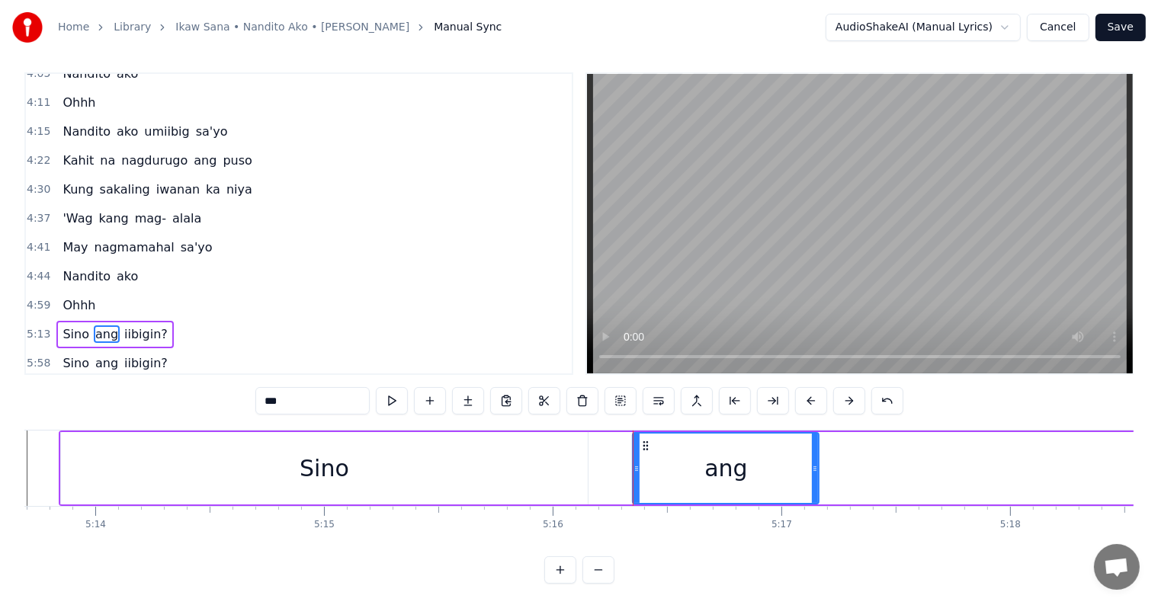
scroll to position [0, 71480]
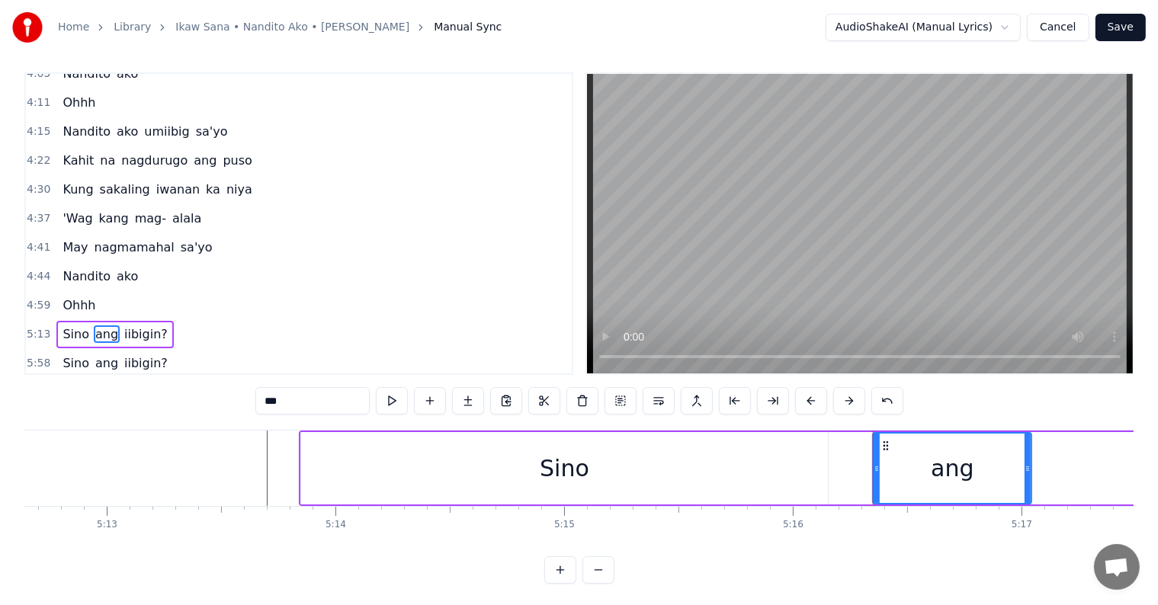
drag, startPoint x: 1057, startPoint y: 473, endPoint x: 1030, endPoint y: 467, distance: 27.9
click at [1030, 467] on icon at bounding box center [1027, 469] width 6 height 12
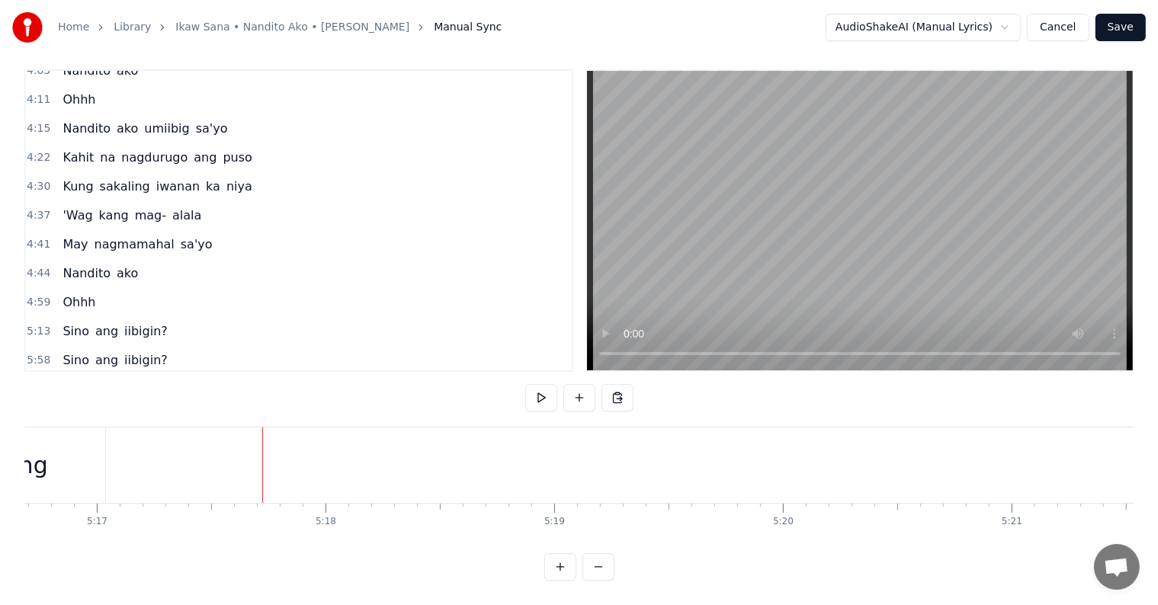
scroll to position [0, 72470]
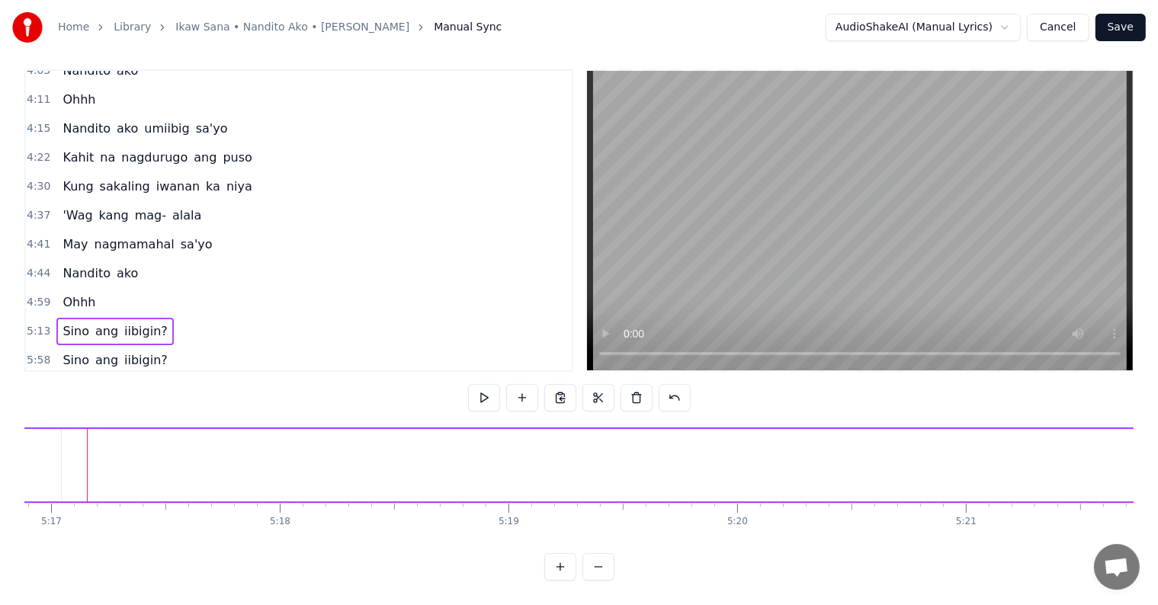
scroll to position [0, 72435]
click at [127, 322] on span "iibigin?" at bounding box center [146, 331] width 46 height 18
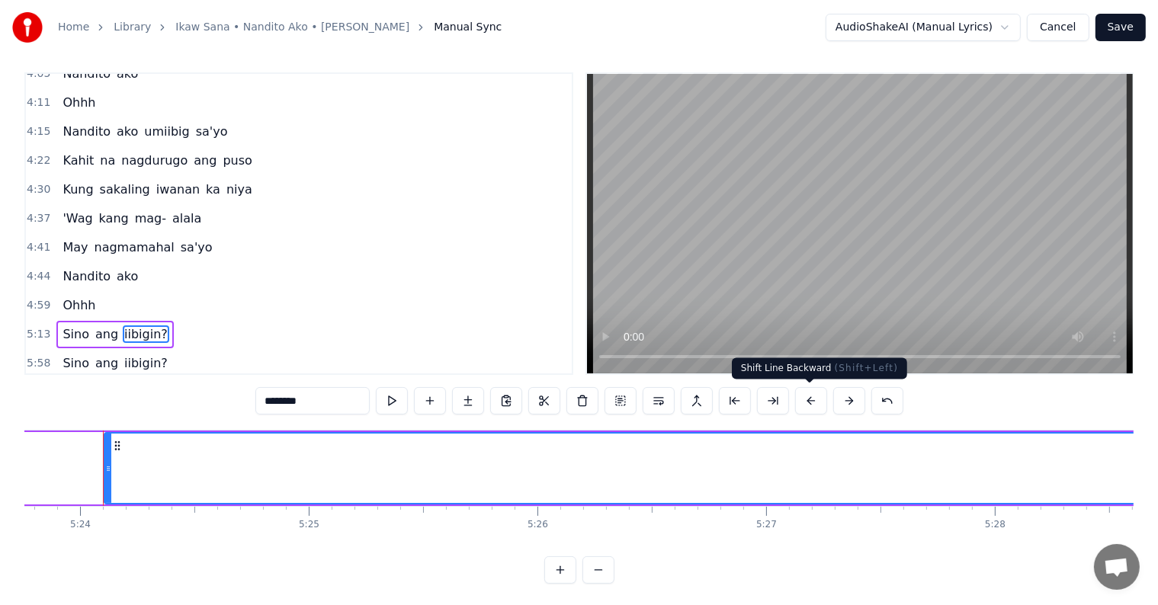
scroll to position [0, 74022]
click at [810, 399] on button at bounding box center [811, 400] width 32 height 27
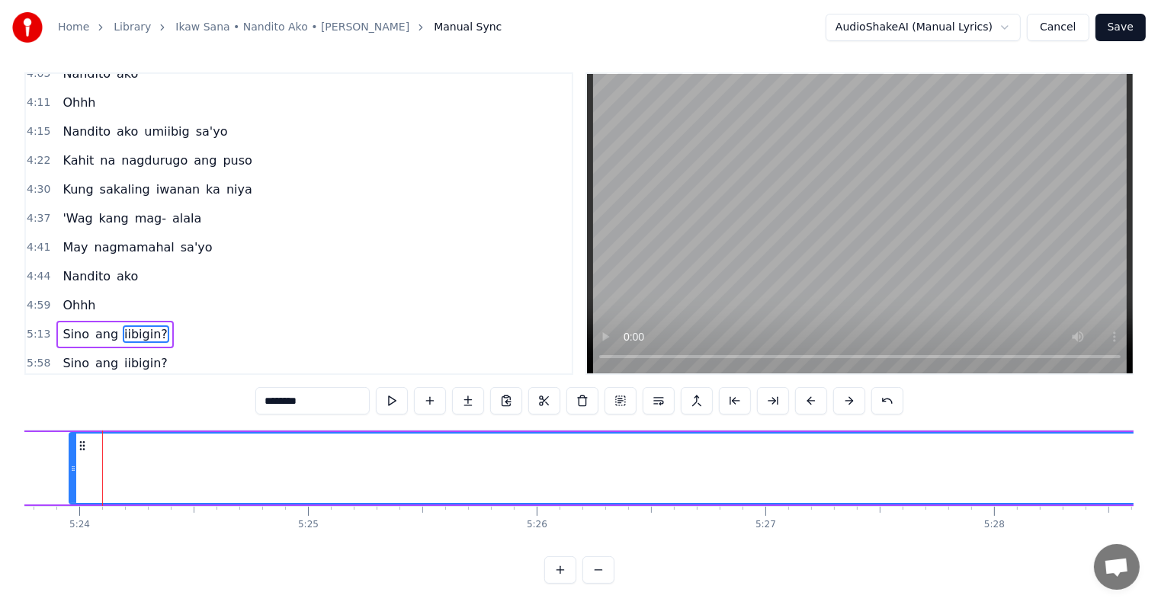
click at [810, 399] on button at bounding box center [811, 400] width 32 height 27
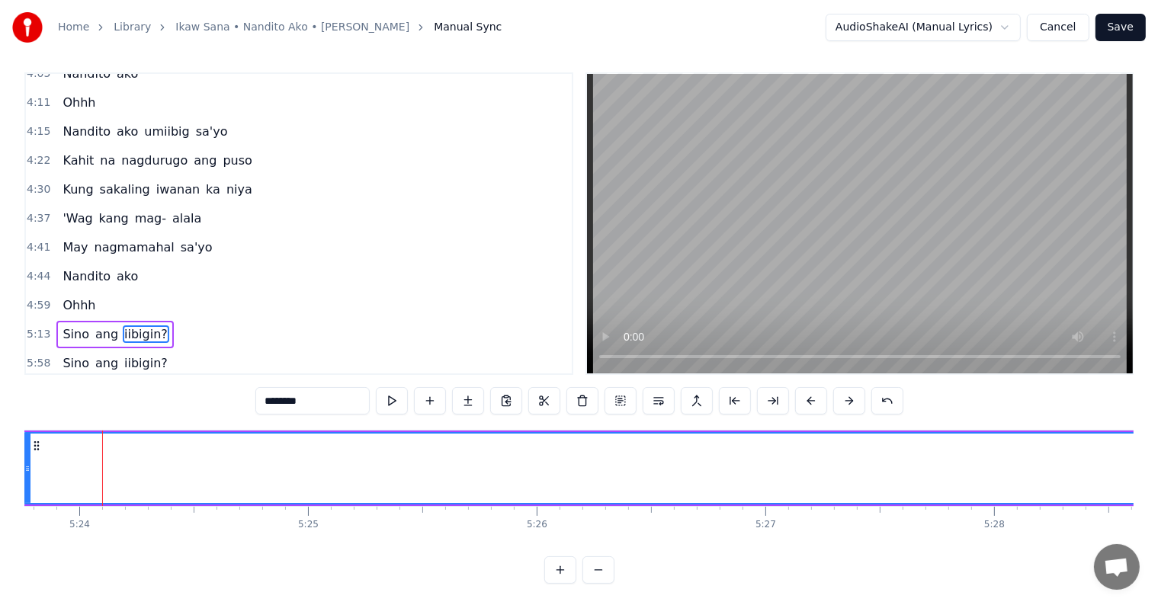
click at [810, 399] on button at bounding box center [811, 400] width 32 height 27
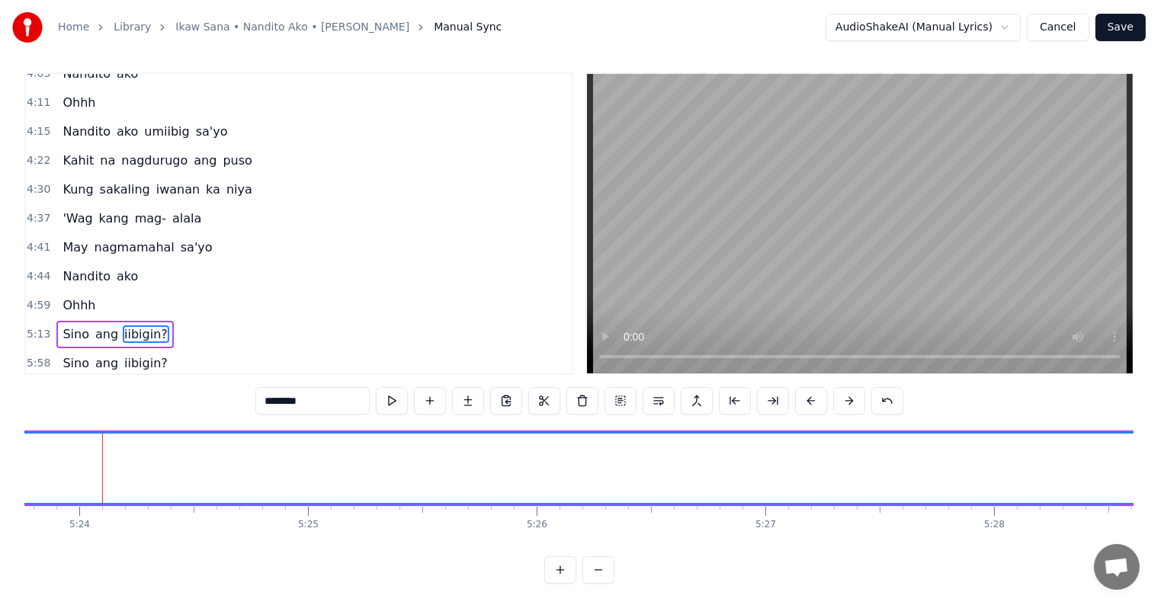
click at [810, 399] on button at bounding box center [811, 400] width 32 height 27
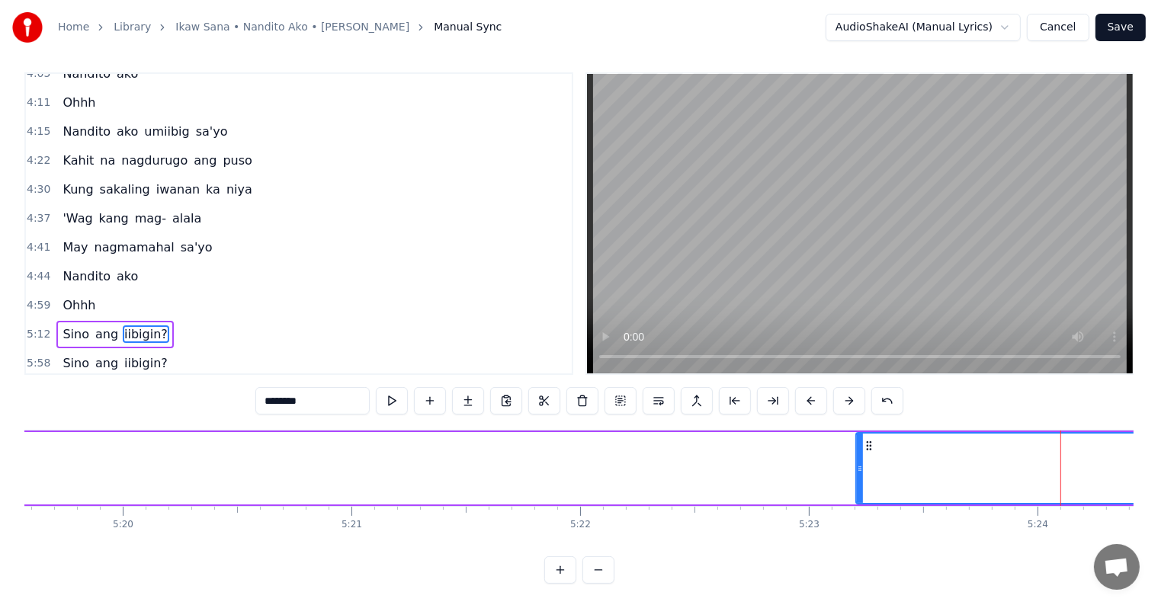
scroll to position [0, 73016]
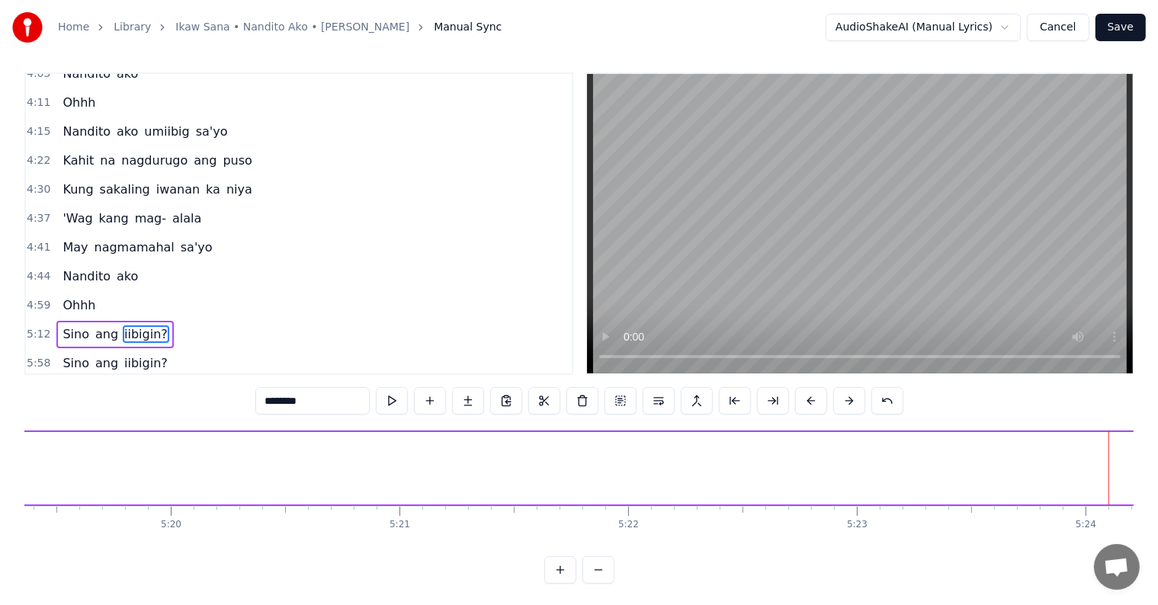
drag, startPoint x: 909, startPoint y: 466, endPoint x: 1133, endPoint y: 489, distance: 225.1
click at [1151, 489] on div "Home Library Ikaw Sana • Nandito Ako • [PERSON_NAME] Manual Sync AudioShakeAI (…" at bounding box center [579, 288] width 1158 height 591
click at [812, 399] on button at bounding box center [811, 400] width 32 height 27
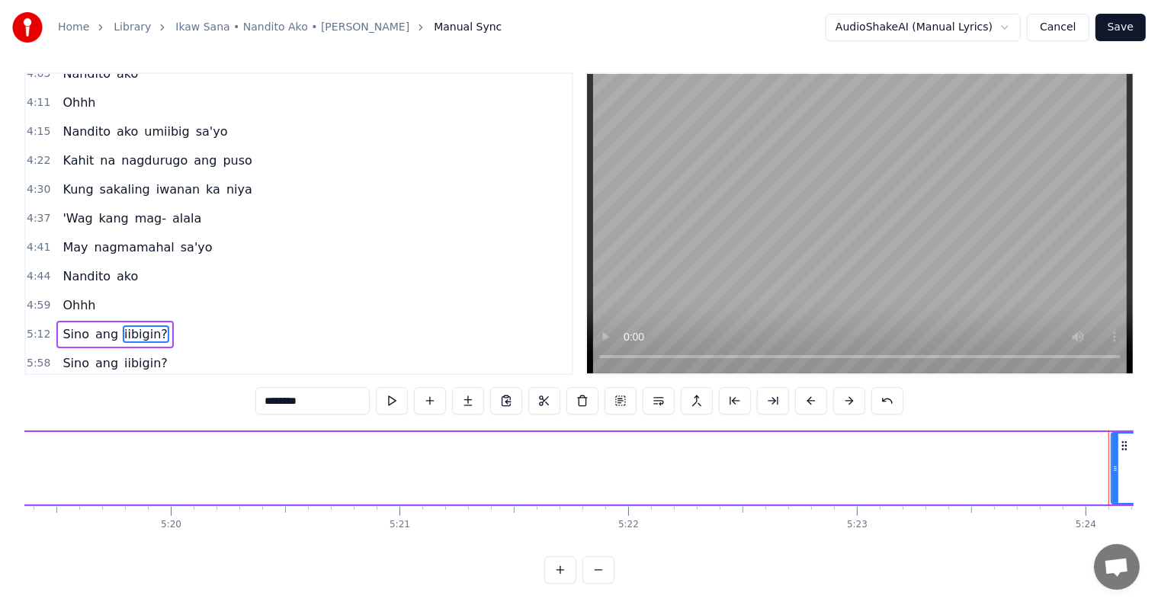
click at [812, 399] on button at bounding box center [811, 400] width 32 height 27
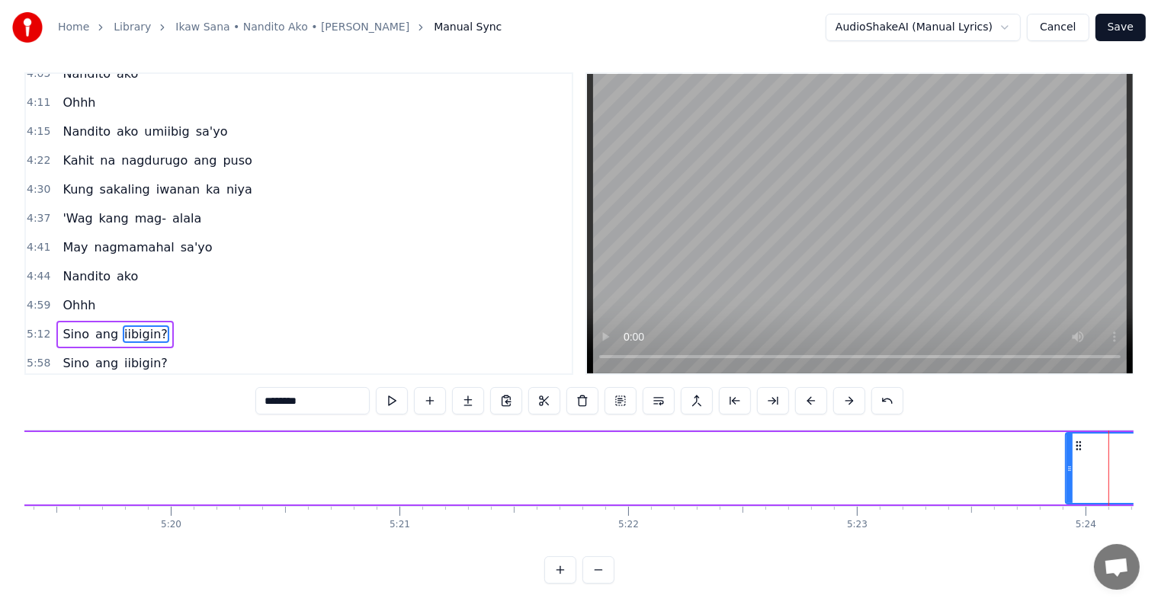
click at [812, 399] on button at bounding box center [811, 400] width 32 height 27
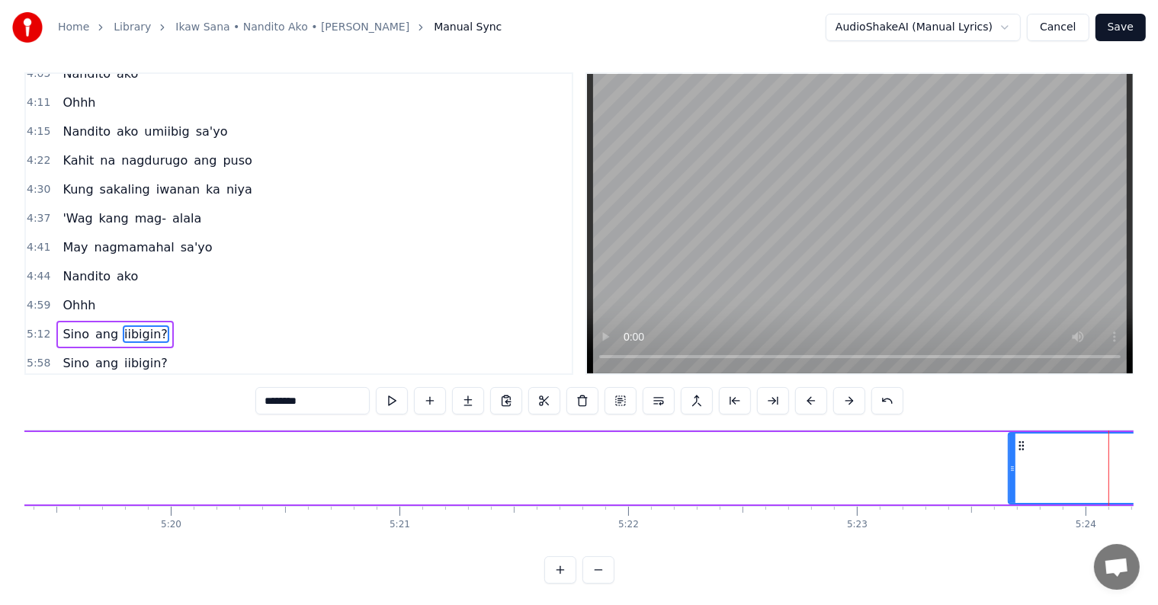
click at [812, 399] on button at bounding box center [811, 400] width 32 height 27
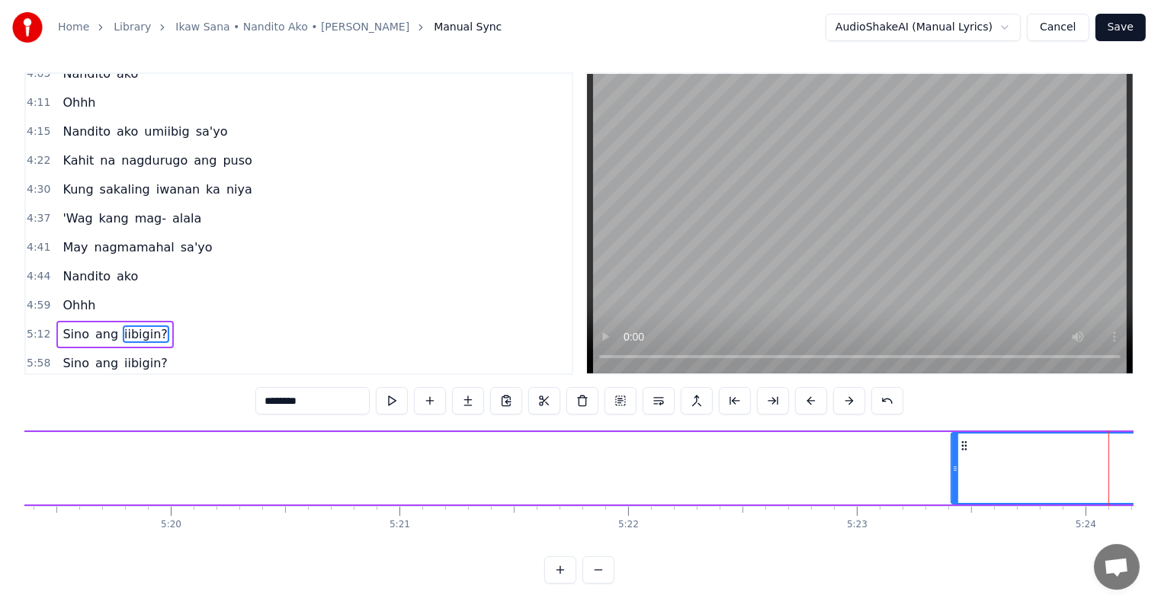
click at [812, 399] on button at bounding box center [811, 400] width 32 height 27
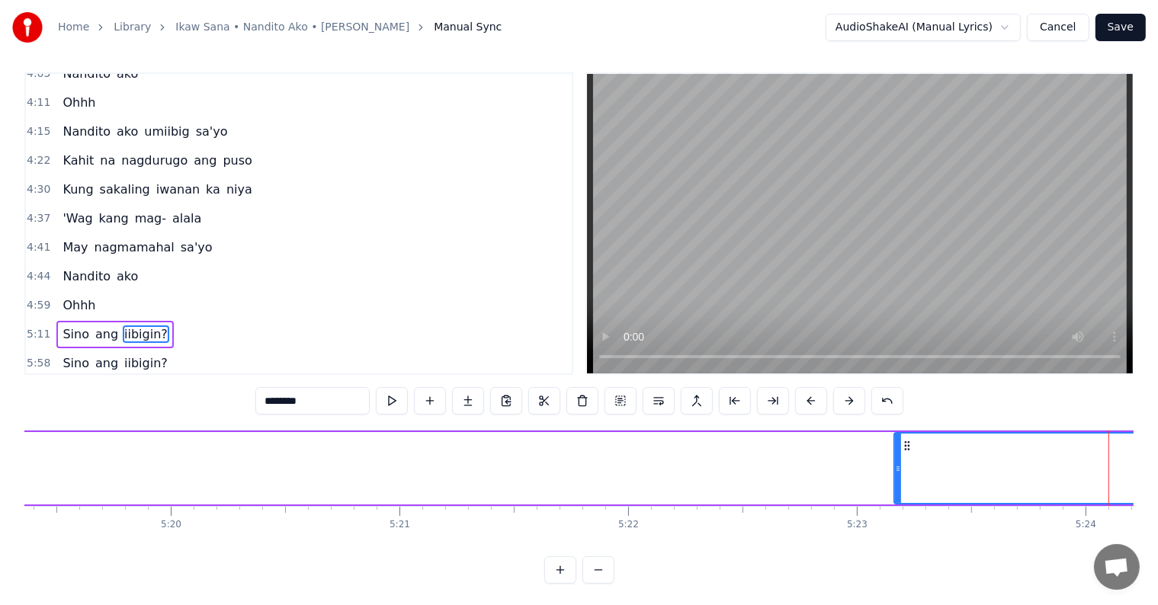
click at [812, 399] on button at bounding box center [811, 400] width 32 height 27
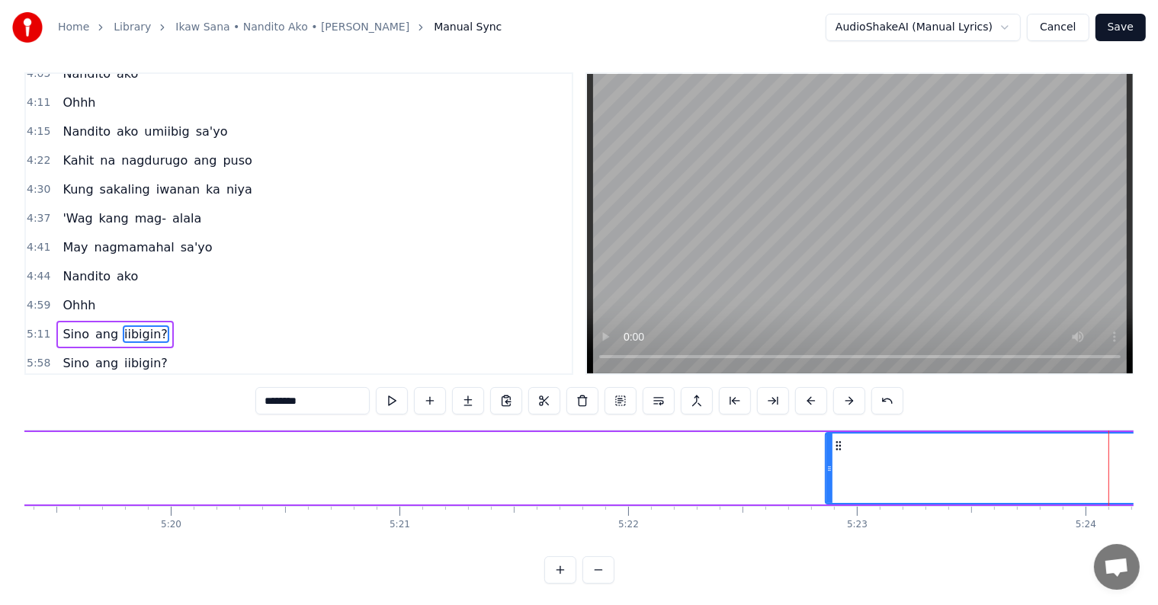
click at [812, 399] on button at bounding box center [811, 400] width 32 height 27
click at [811, 399] on button at bounding box center [811, 400] width 32 height 27
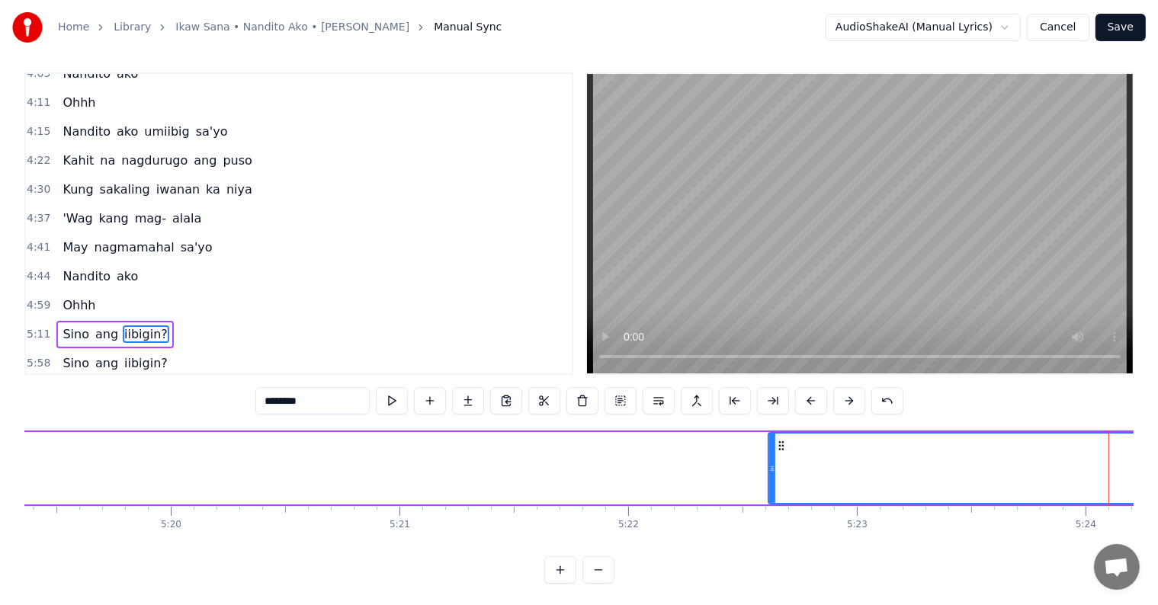
click at [811, 399] on button at bounding box center [811, 400] width 32 height 27
click at [810, 399] on button at bounding box center [811, 400] width 32 height 27
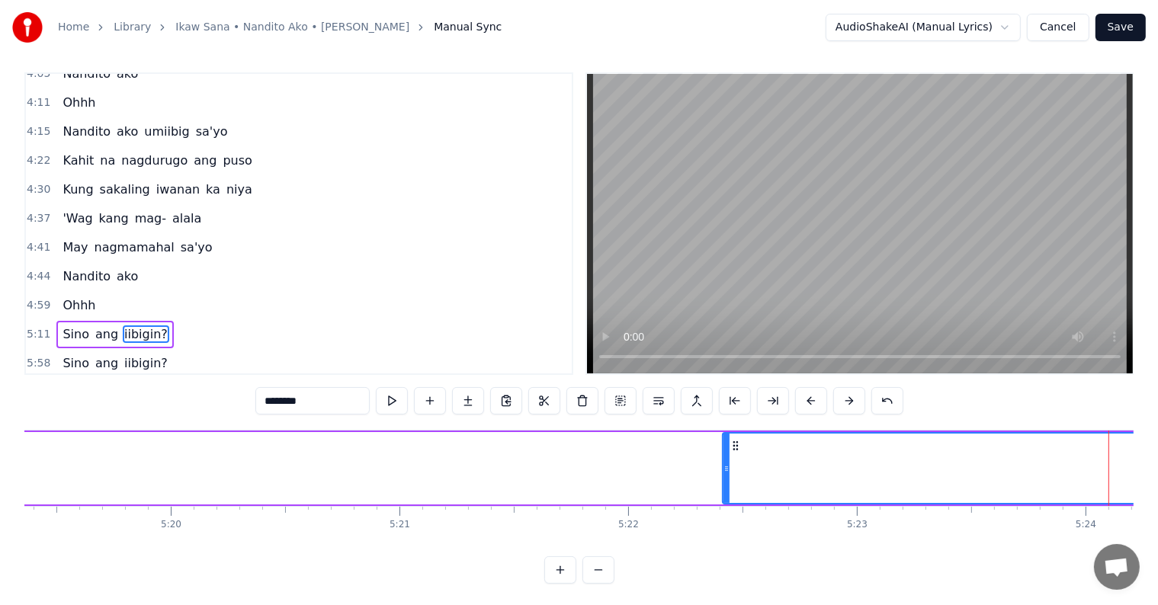
click at [809, 399] on button at bounding box center [811, 400] width 32 height 27
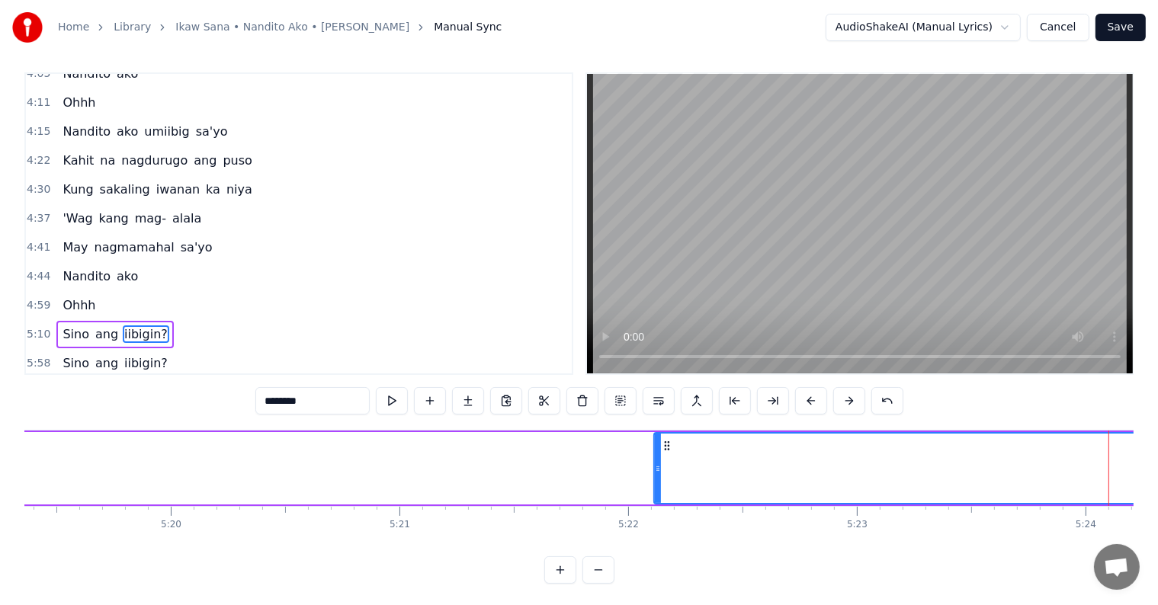
click at [809, 399] on button at bounding box center [811, 400] width 32 height 27
click at [808, 399] on button at bounding box center [811, 400] width 32 height 27
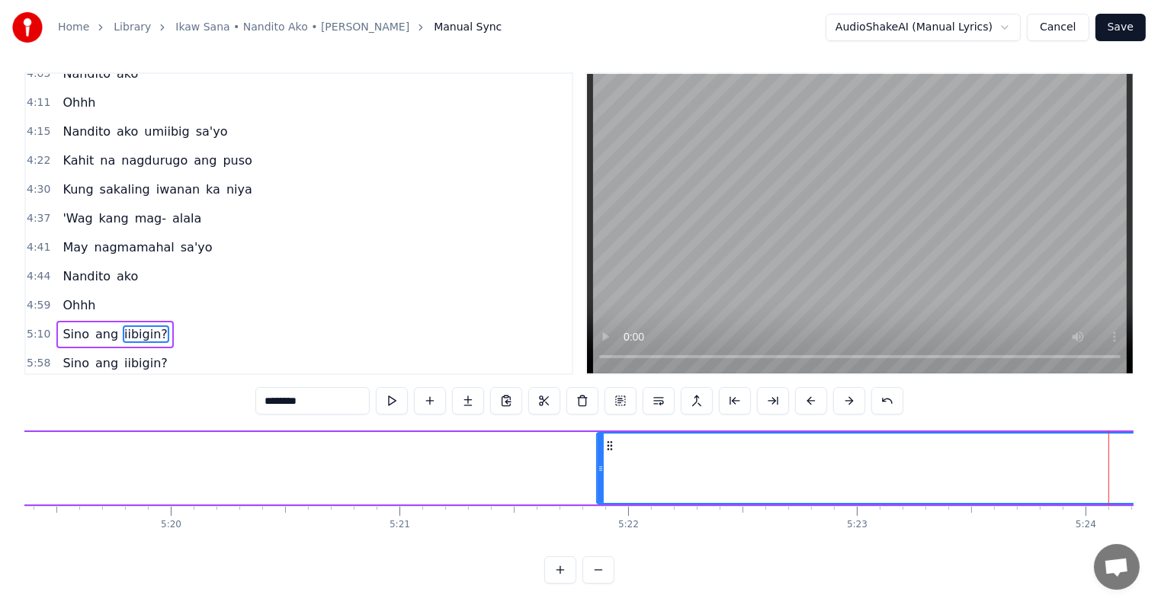
click at [808, 399] on button at bounding box center [811, 400] width 32 height 27
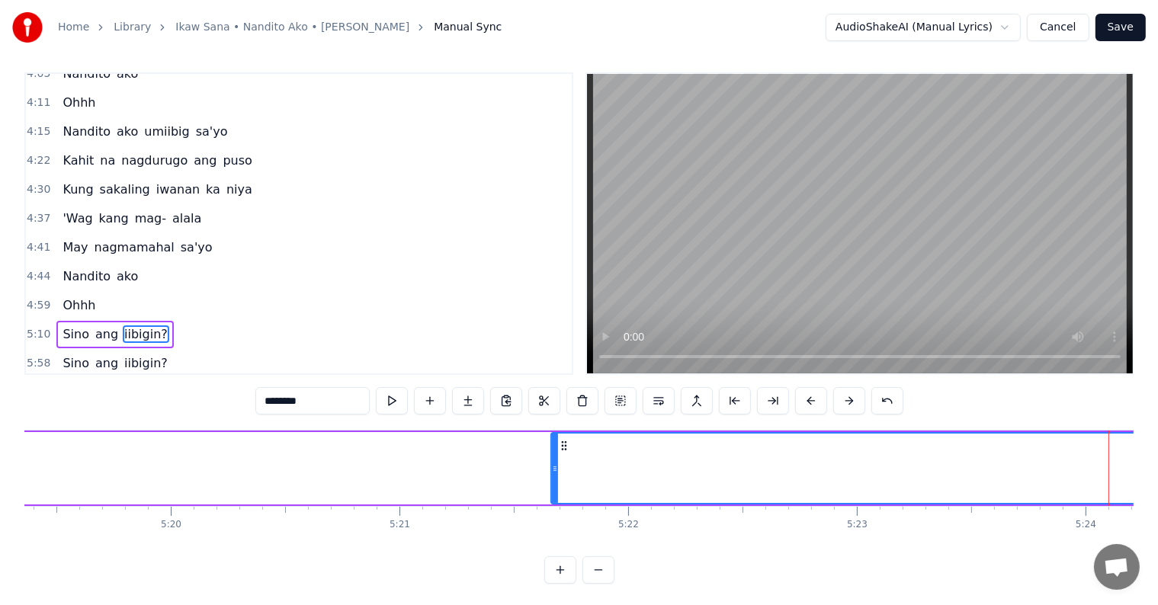
click at [808, 399] on button at bounding box center [811, 400] width 32 height 27
click at [808, 400] on button at bounding box center [811, 400] width 32 height 27
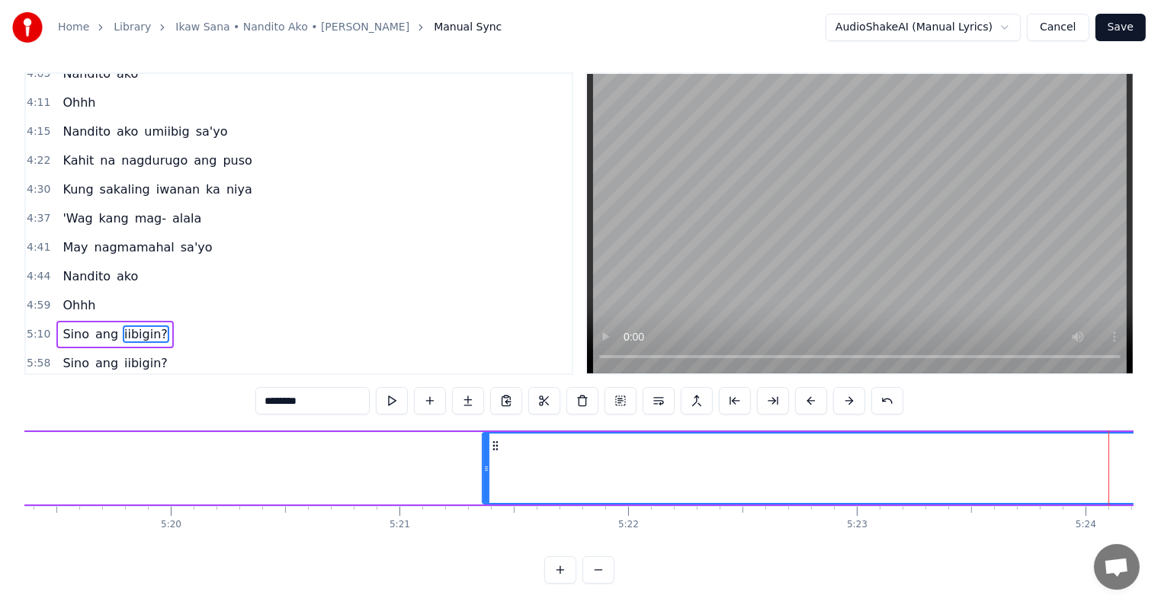
click at [808, 400] on button at bounding box center [811, 400] width 32 height 27
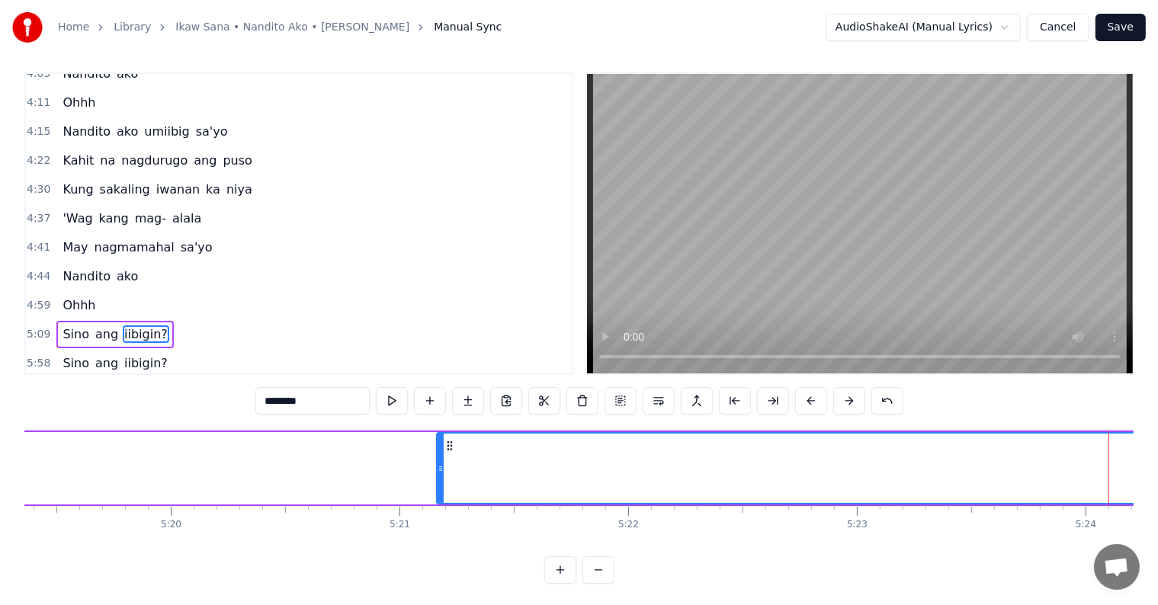
click at [808, 400] on button at bounding box center [811, 400] width 32 height 27
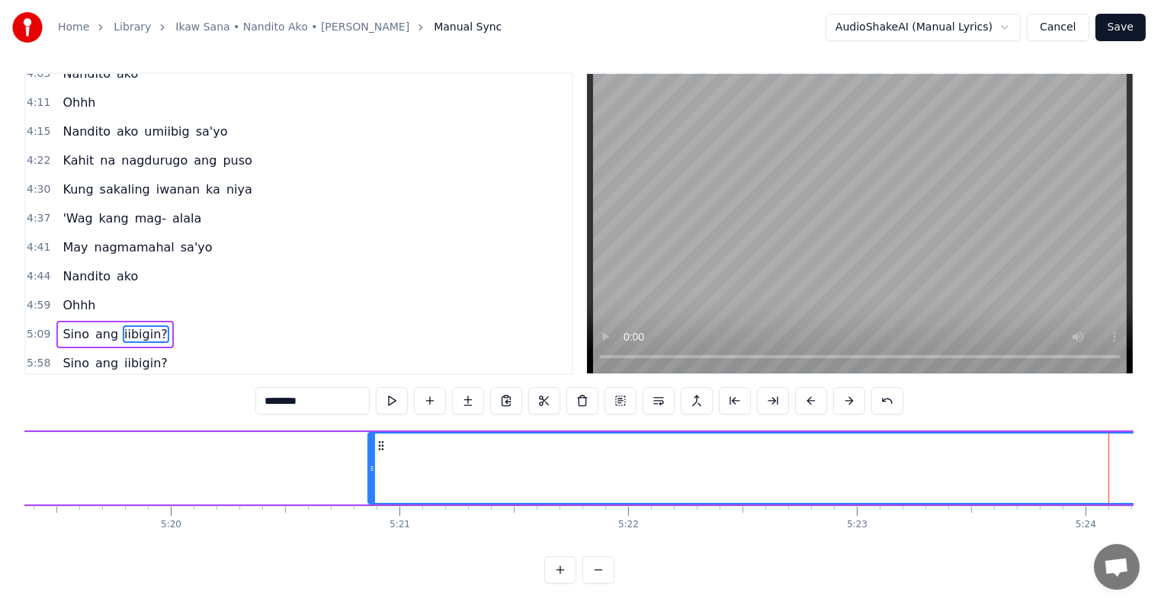
click at [808, 400] on button at bounding box center [811, 400] width 32 height 27
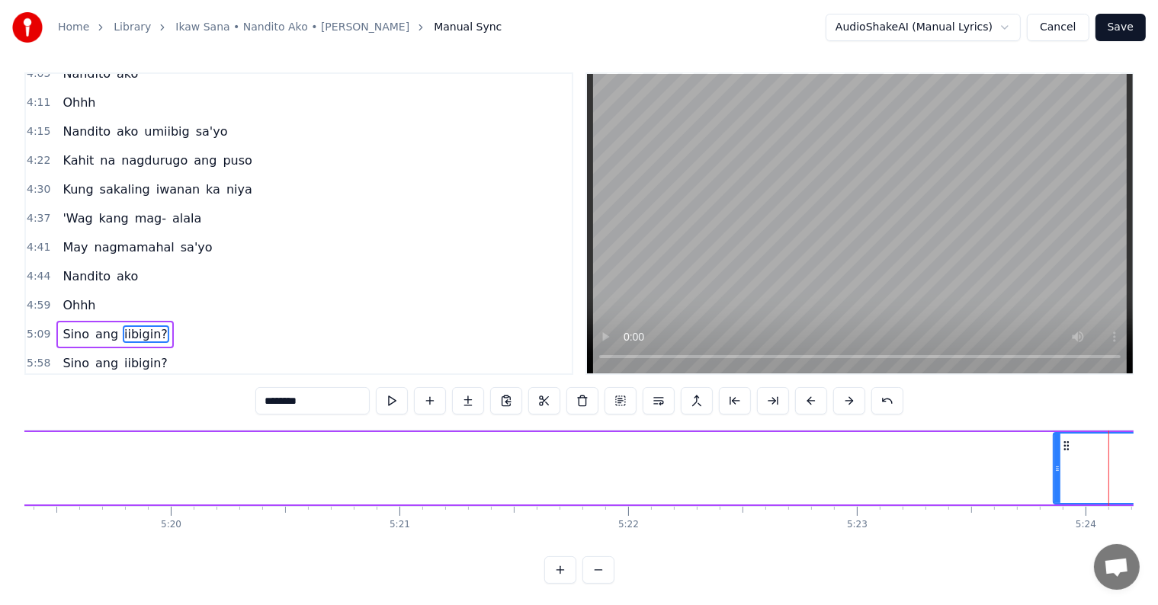
drag, startPoint x: 347, startPoint y: 461, endPoint x: 1015, endPoint y: 497, distance: 669.3
click at [1054, 501] on div at bounding box center [1057, 468] width 6 height 69
click at [811, 399] on button at bounding box center [811, 400] width 32 height 27
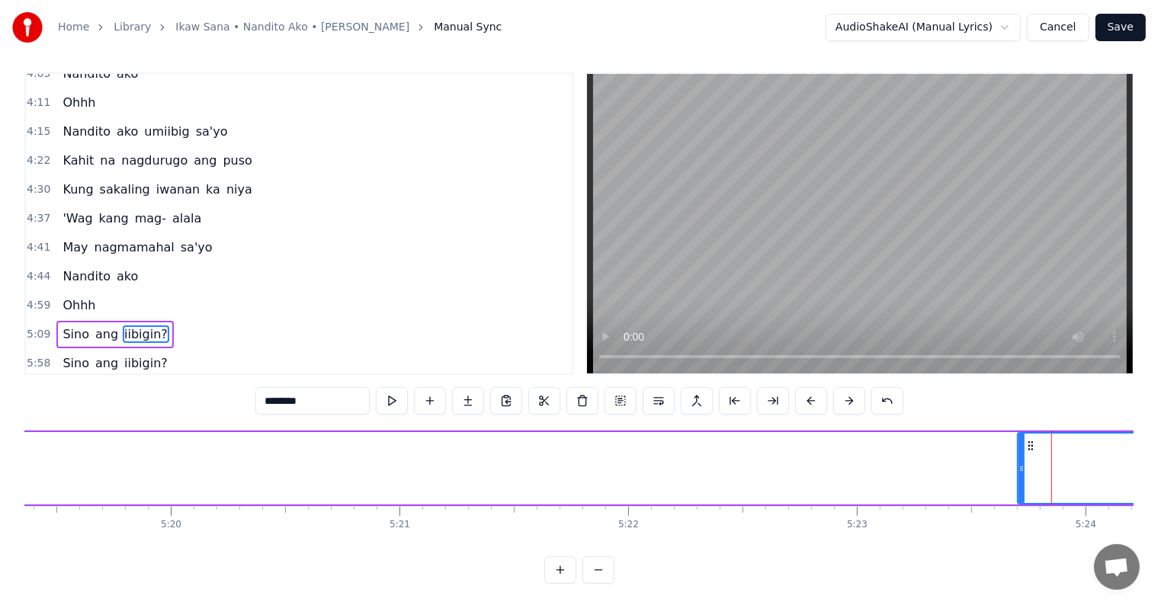
click at [811, 399] on button at bounding box center [811, 400] width 32 height 27
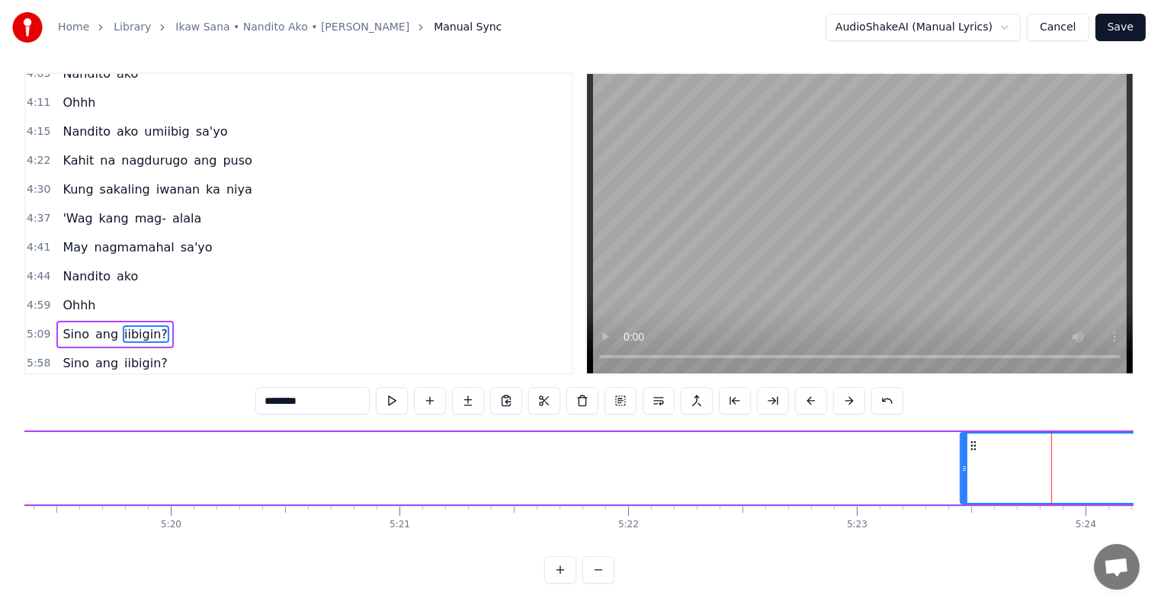
click at [811, 399] on button at bounding box center [811, 400] width 32 height 27
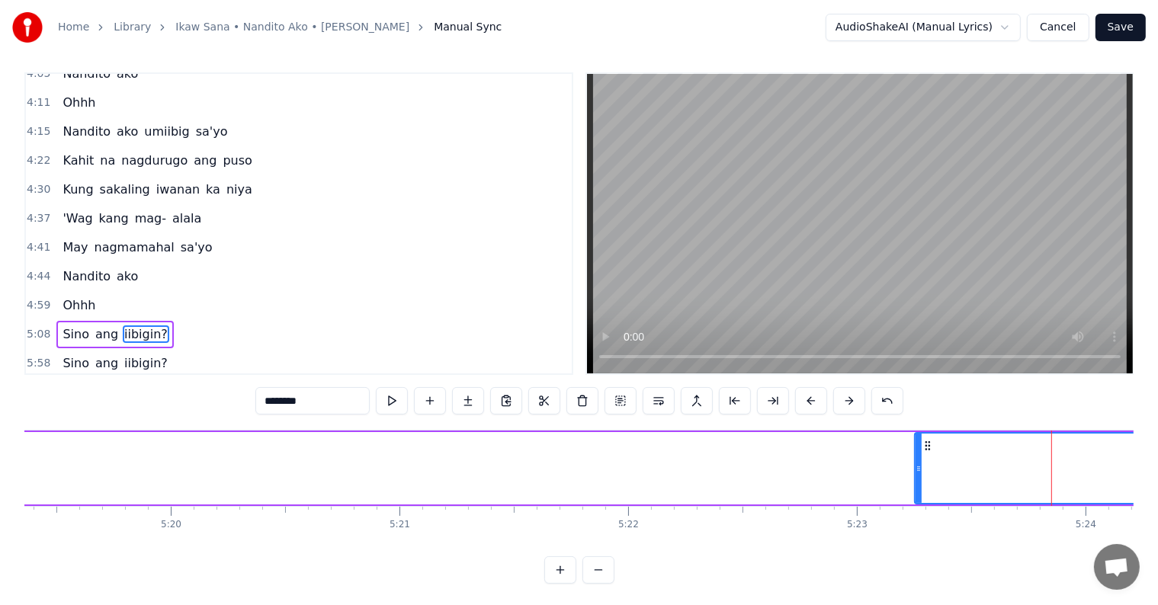
click at [811, 399] on button at bounding box center [811, 400] width 32 height 27
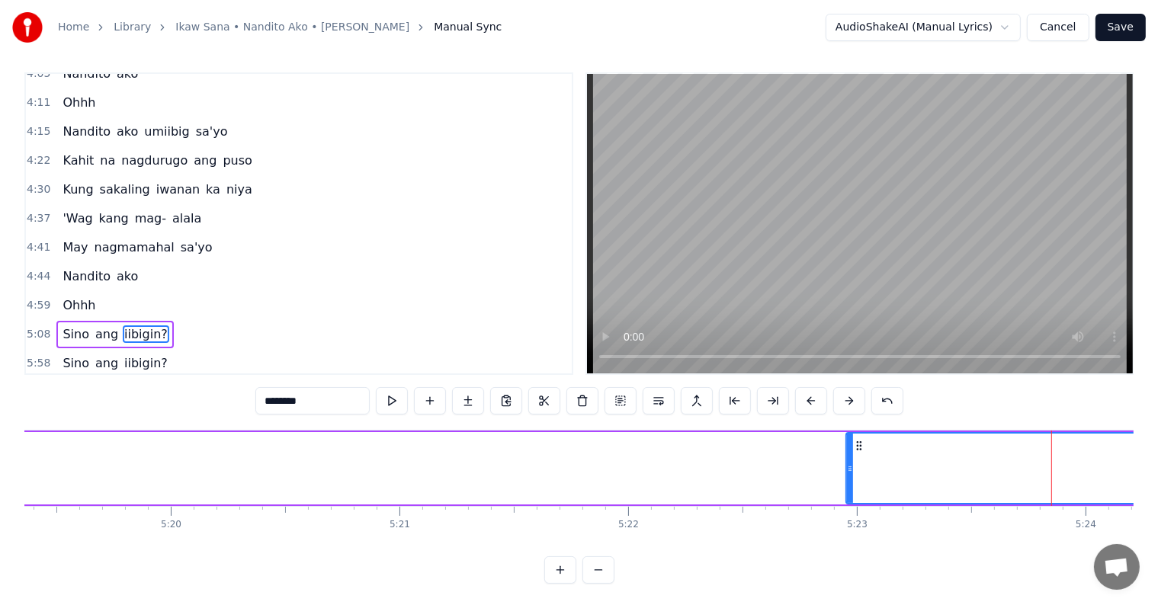
click at [811, 399] on button at bounding box center [811, 400] width 32 height 27
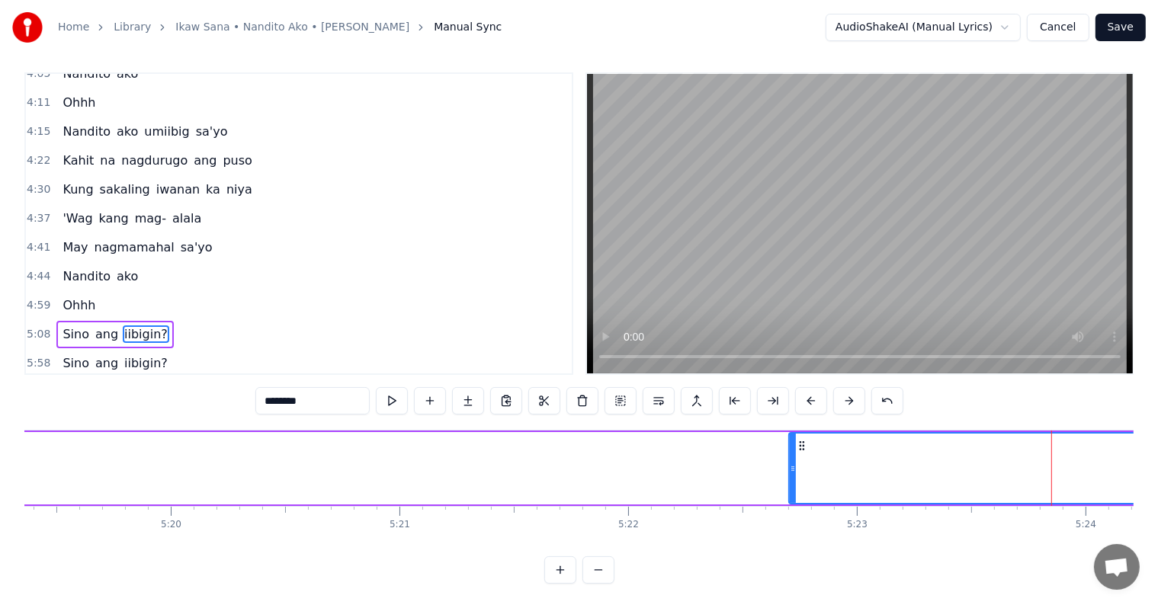
click at [811, 399] on button at bounding box center [811, 400] width 32 height 27
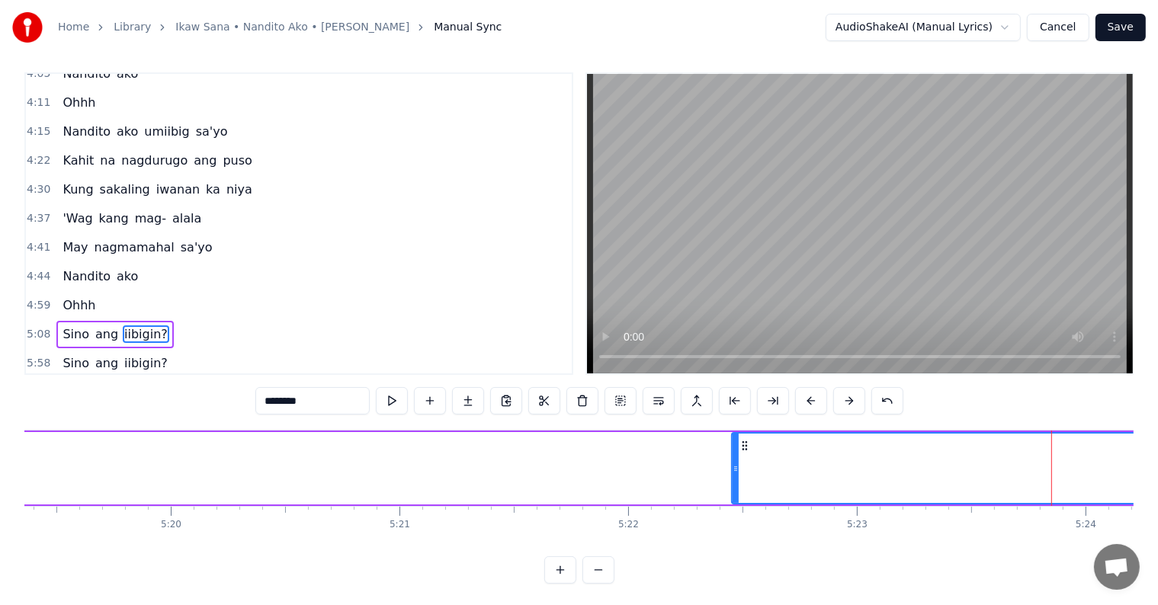
click at [811, 399] on button at bounding box center [811, 400] width 32 height 27
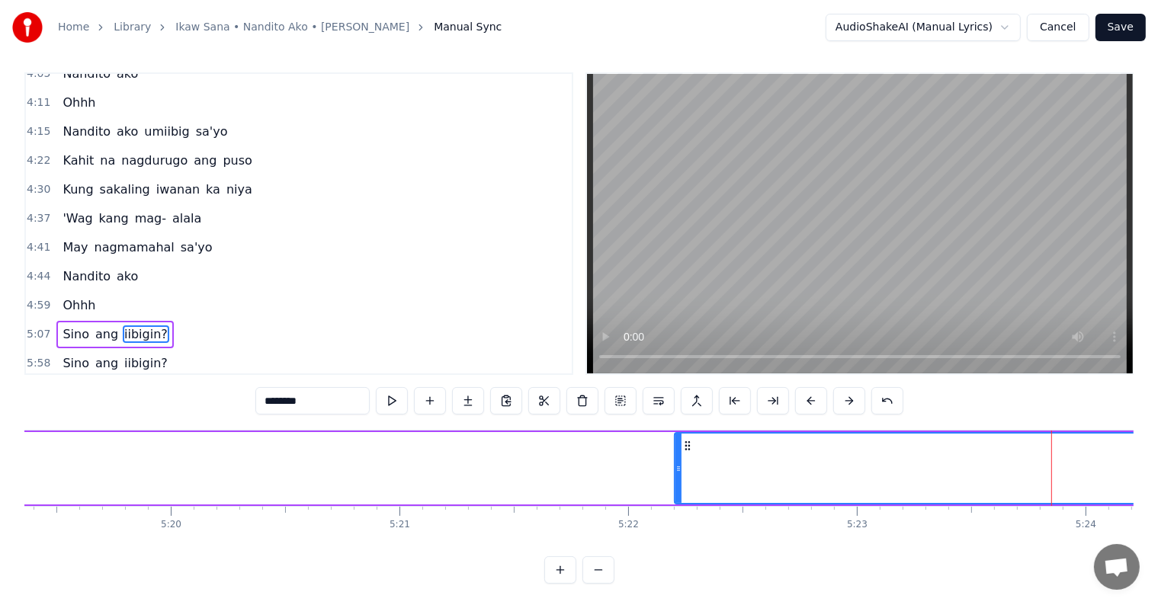
click at [811, 399] on button at bounding box center [811, 400] width 32 height 27
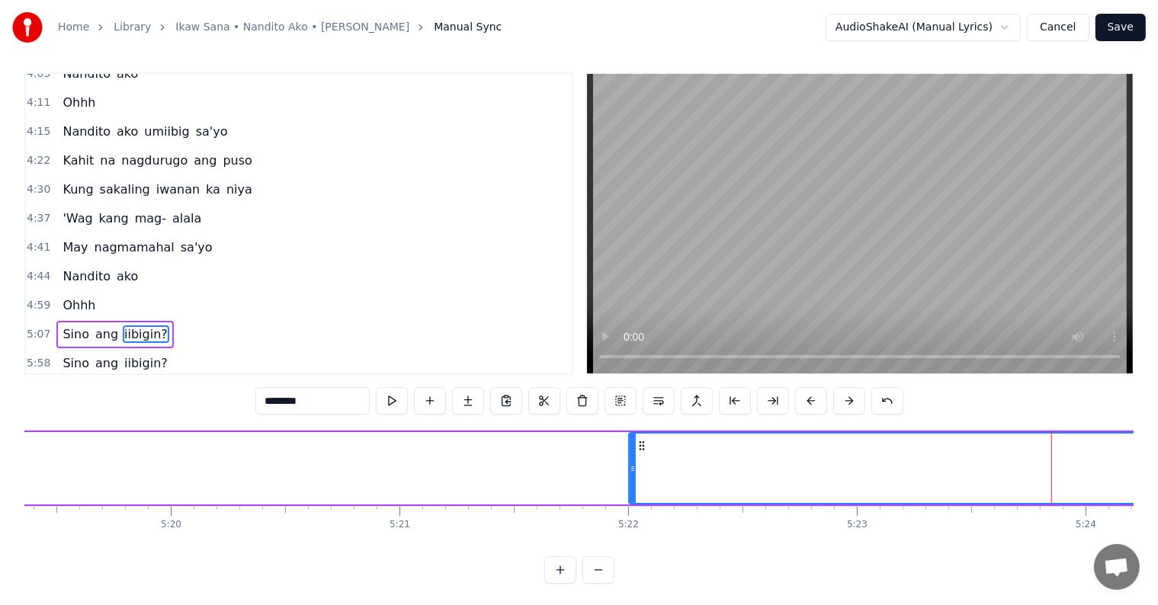
click at [811, 399] on button at bounding box center [811, 400] width 32 height 27
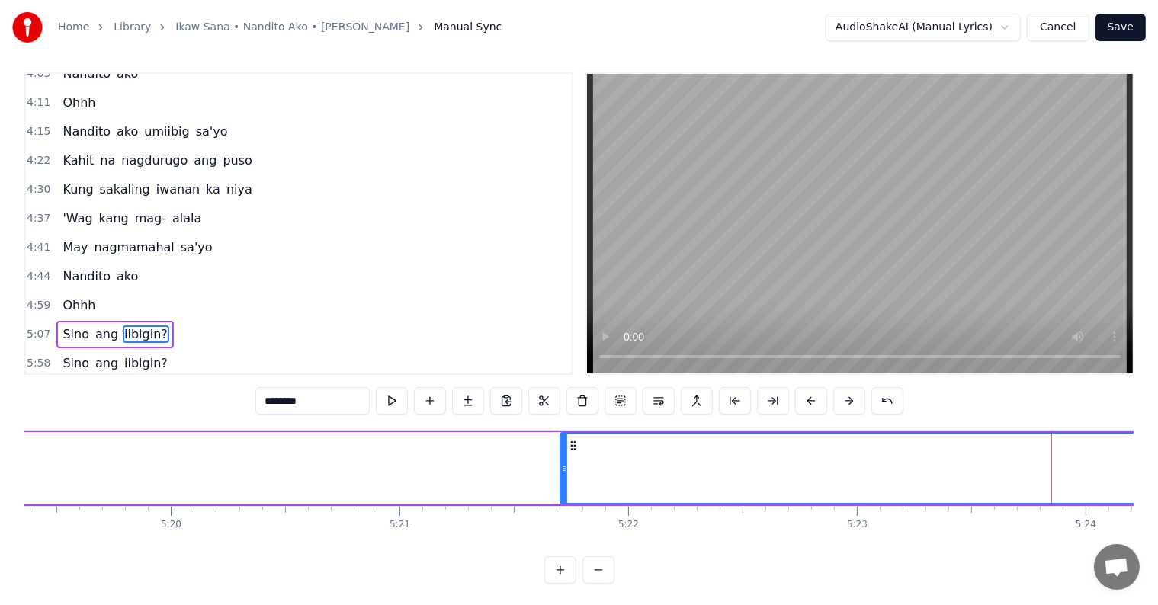
click at [811, 399] on button at bounding box center [811, 400] width 32 height 27
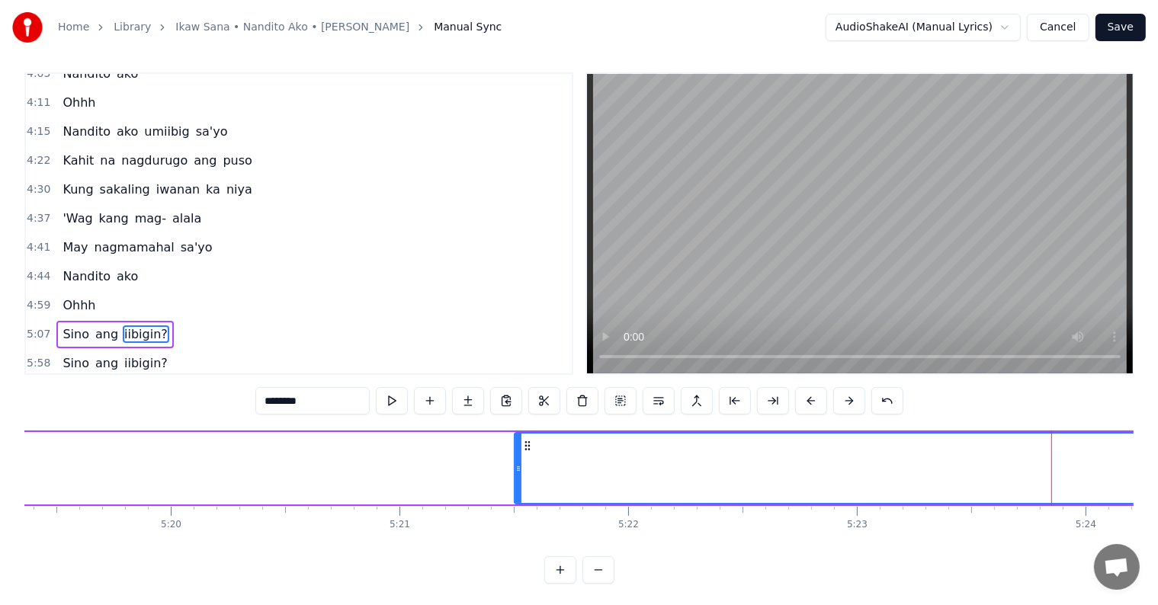
click at [811, 399] on button at bounding box center [811, 400] width 32 height 27
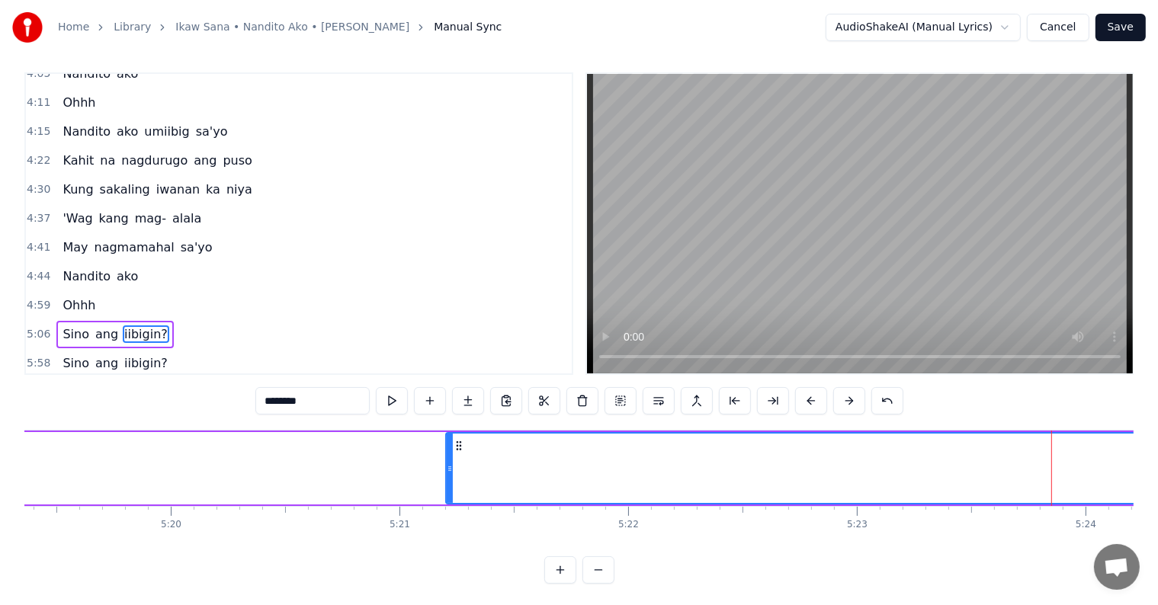
click at [811, 399] on button at bounding box center [811, 400] width 32 height 27
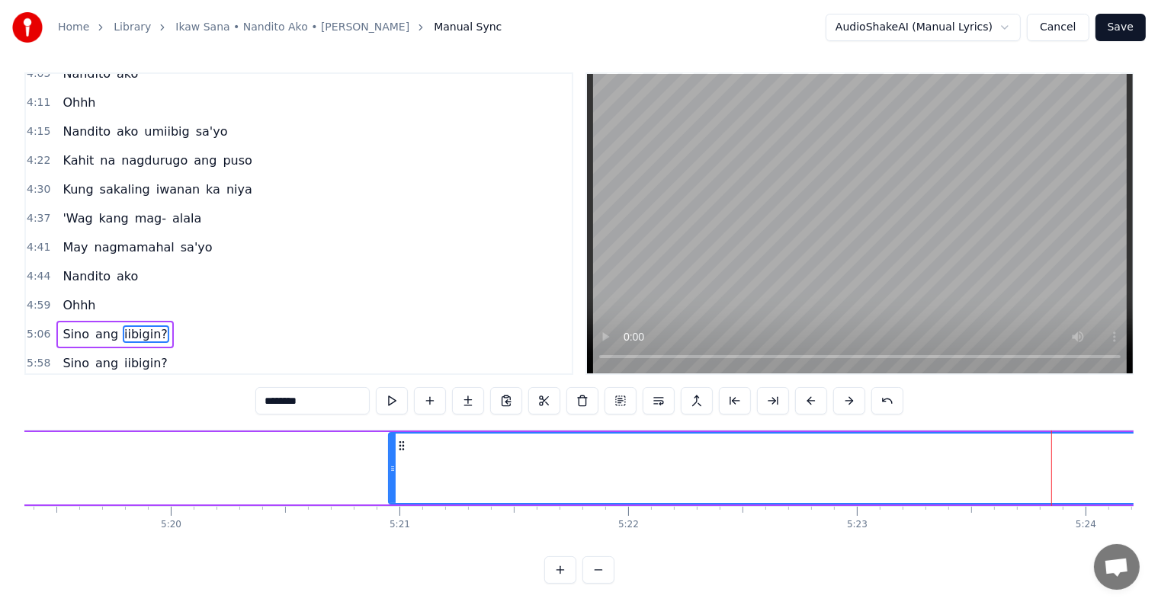
click at [811, 399] on button at bounding box center [811, 400] width 32 height 27
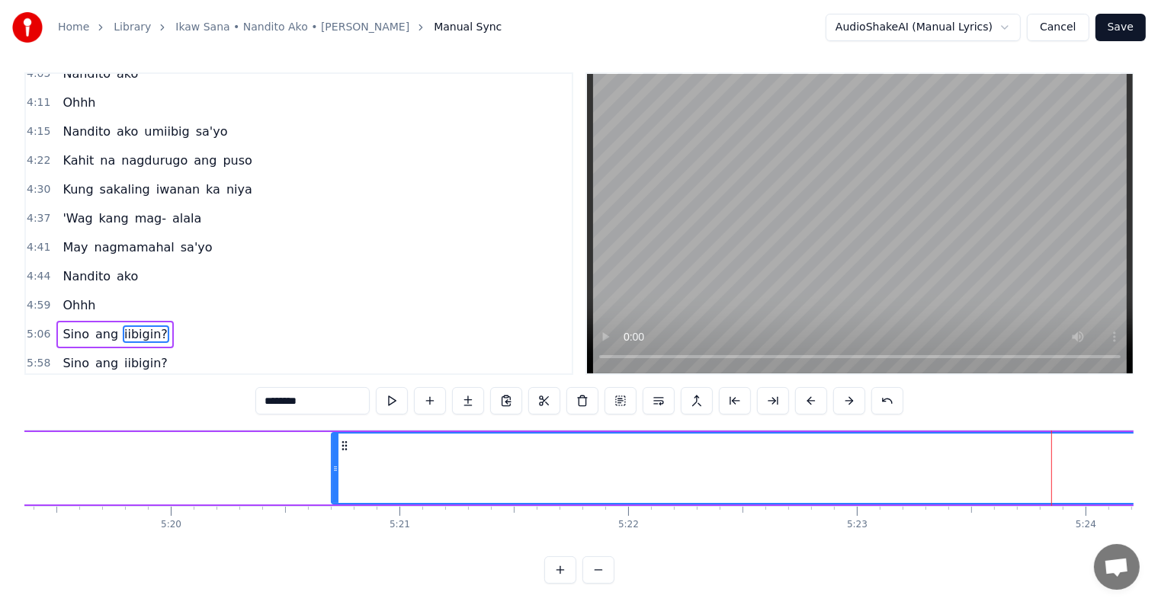
click at [811, 399] on button at bounding box center [811, 400] width 32 height 27
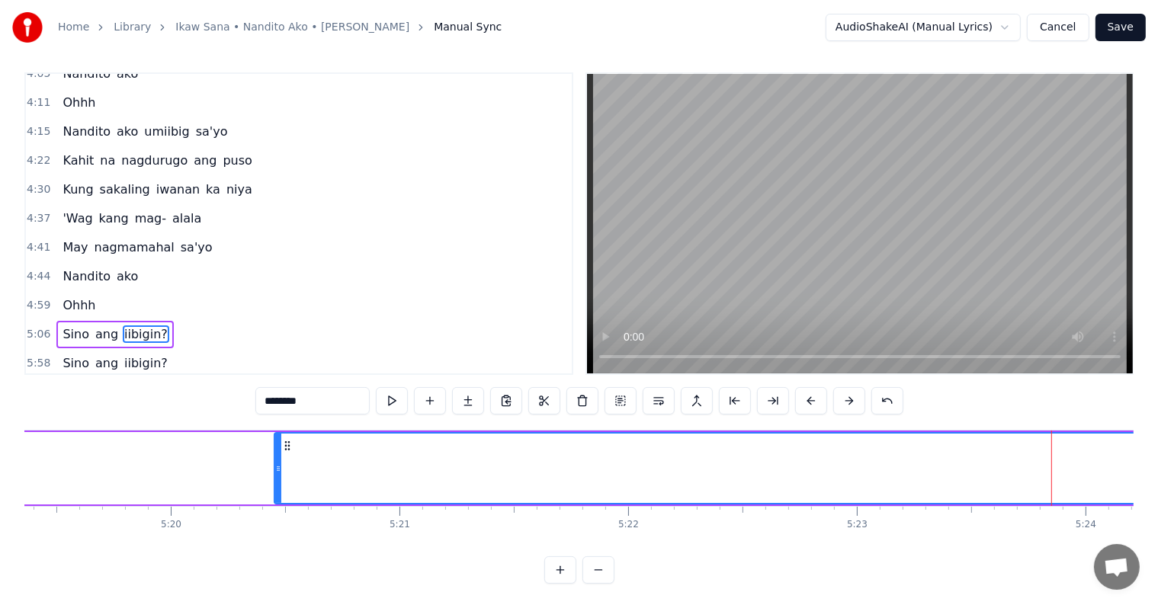
click at [811, 399] on button at bounding box center [811, 400] width 32 height 27
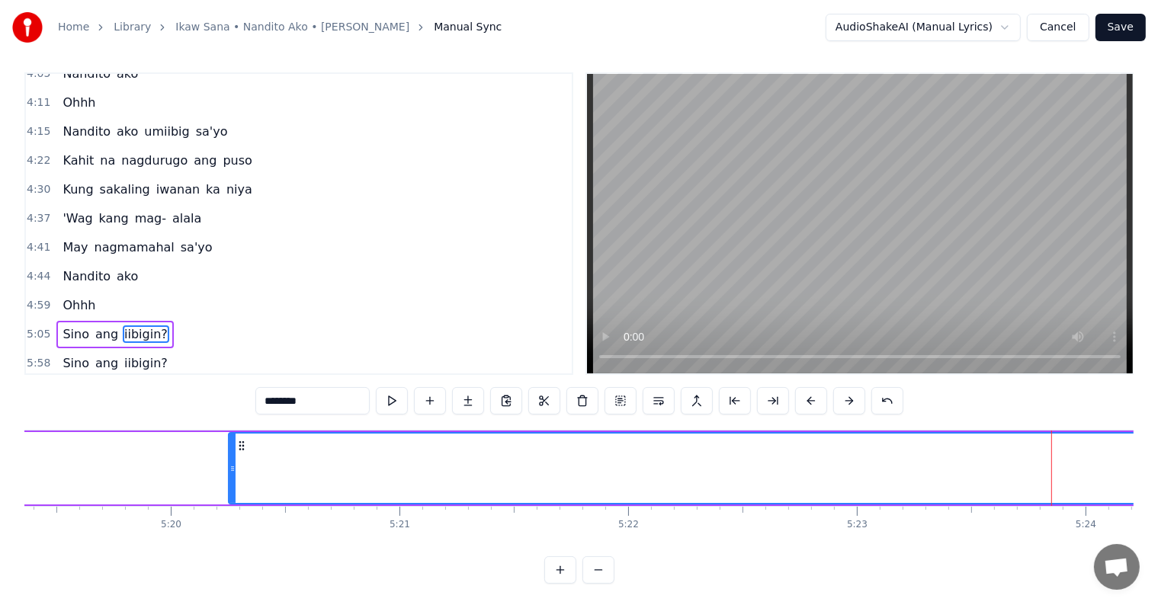
click at [811, 399] on button at bounding box center [811, 400] width 32 height 27
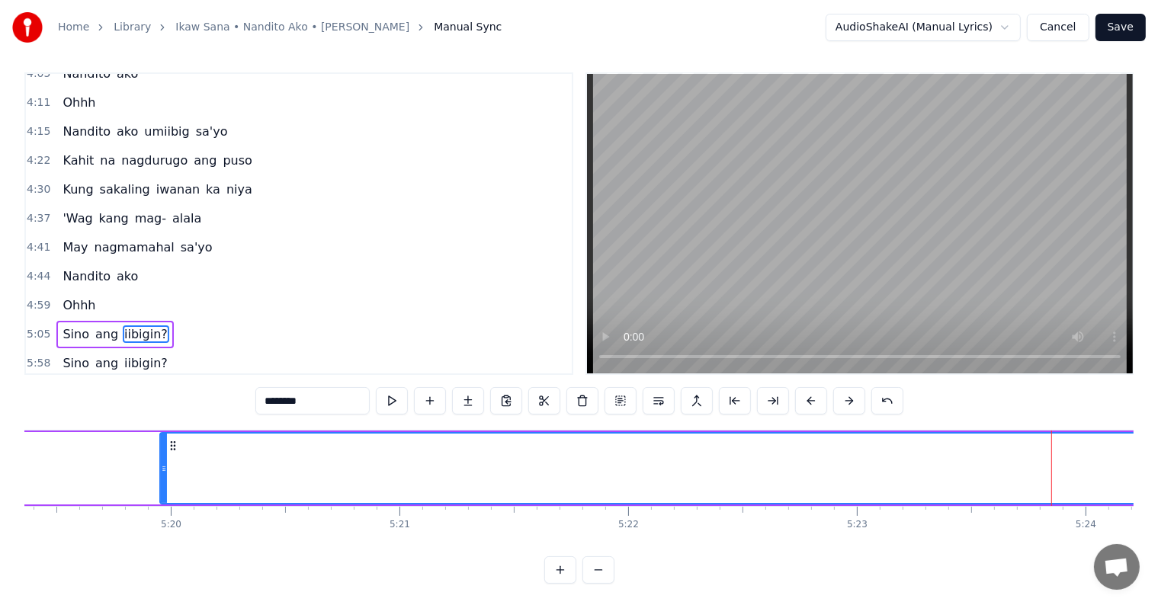
click at [811, 399] on button at bounding box center [811, 400] width 32 height 27
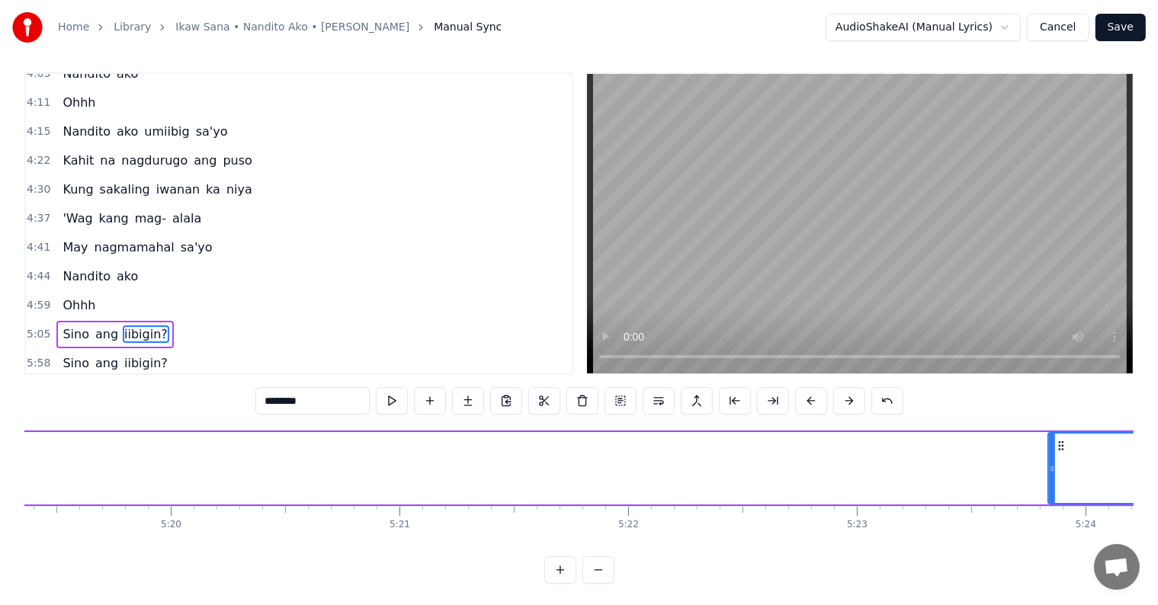
drag, startPoint x: 153, startPoint y: 460, endPoint x: 1052, endPoint y: 469, distance: 899.3
click at [1052, 469] on div at bounding box center [1052, 468] width 6 height 69
click at [799, 399] on button at bounding box center [811, 400] width 32 height 27
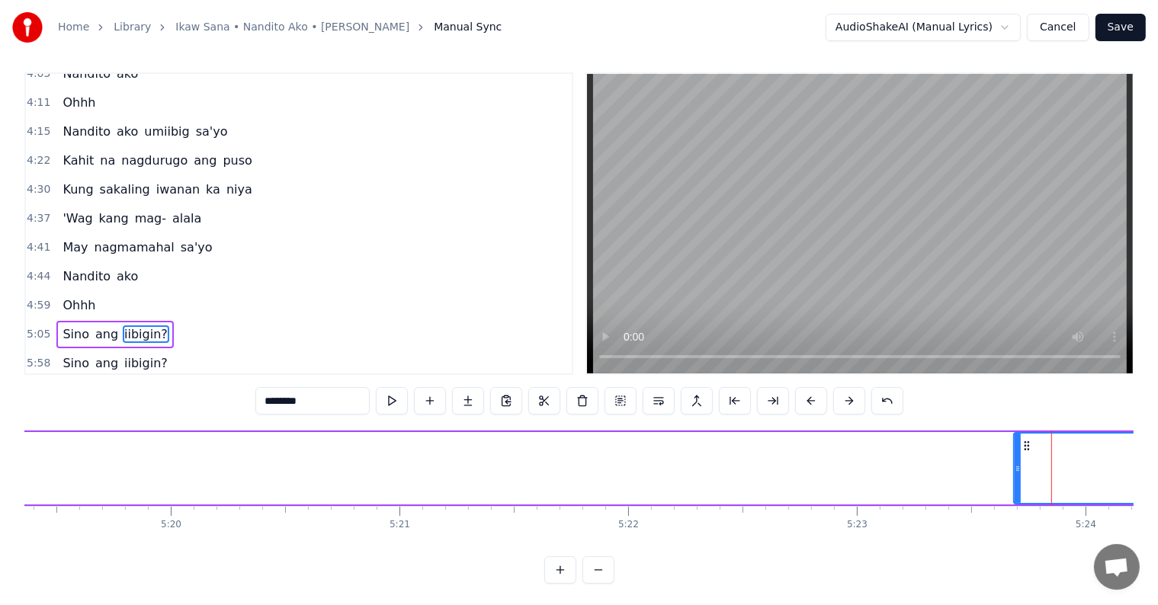
click at [799, 399] on button at bounding box center [811, 400] width 32 height 27
click at [819, 399] on button at bounding box center [811, 400] width 32 height 27
click at [817, 400] on button at bounding box center [811, 400] width 32 height 27
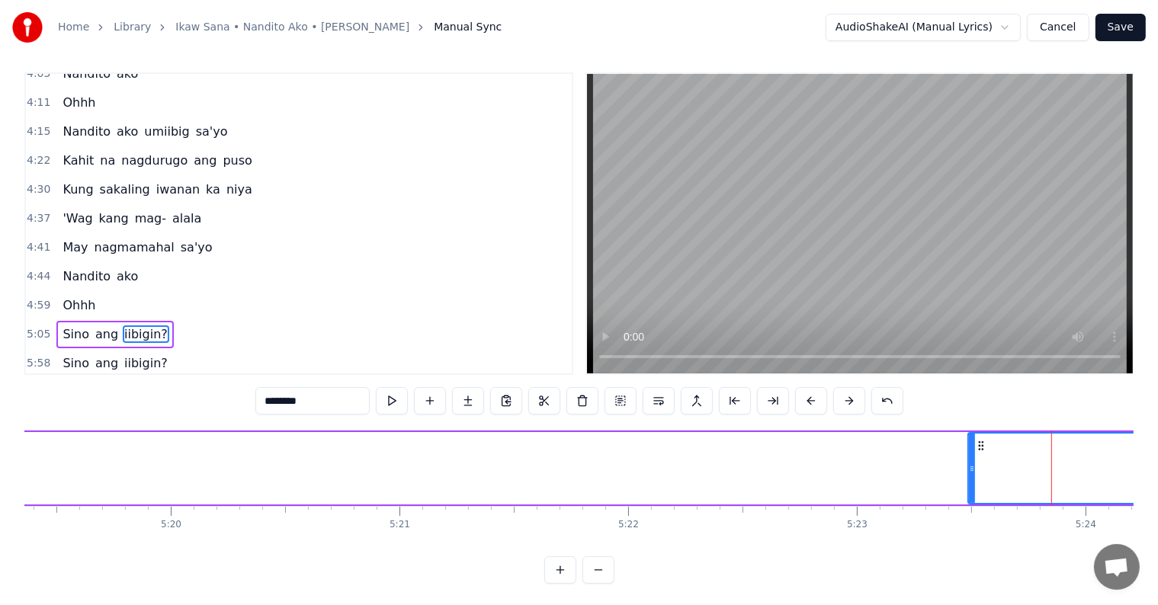
click at [814, 403] on button at bounding box center [811, 400] width 32 height 27
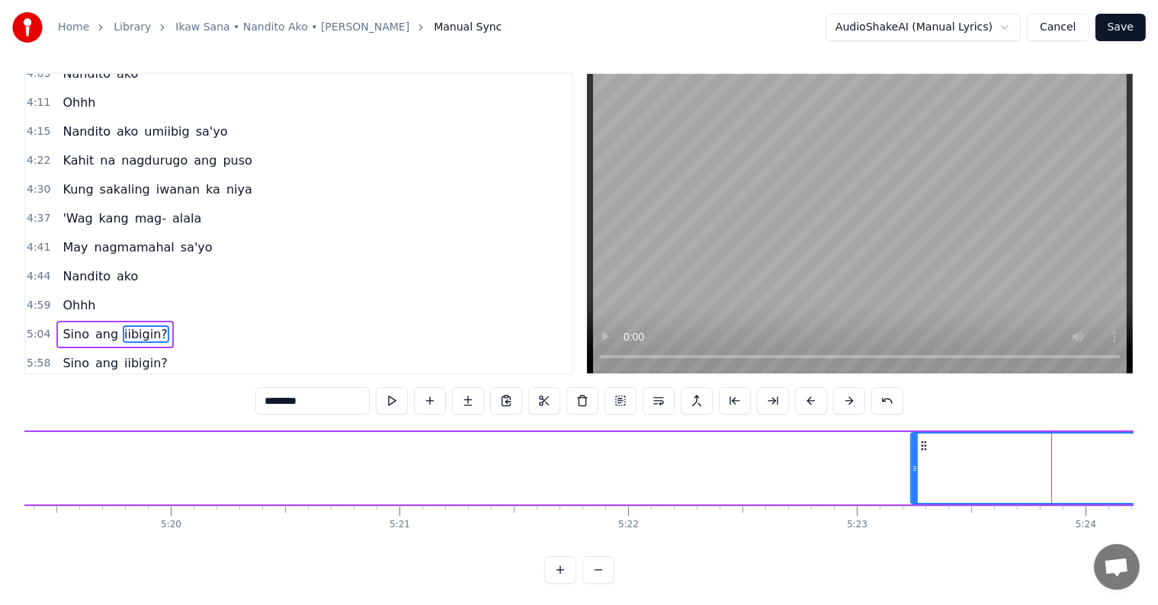
click at [814, 403] on button at bounding box center [811, 400] width 32 height 27
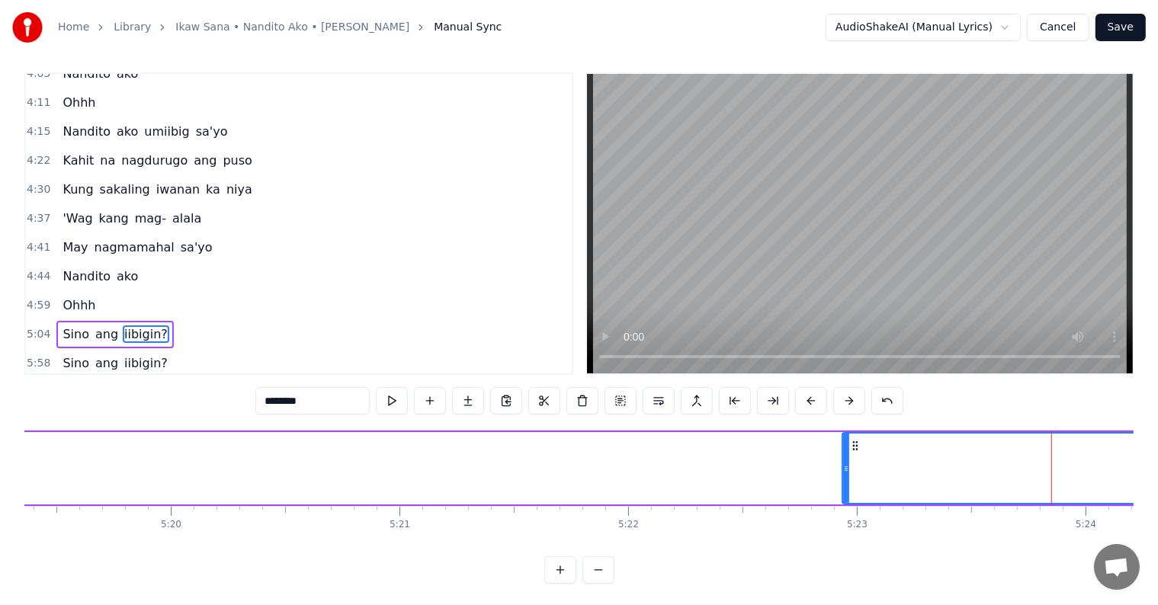
click at [814, 403] on button at bounding box center [811, 400] width 32 height 27
click at [813, 402] on button at bounding box center [811, 400] width 32 height 27
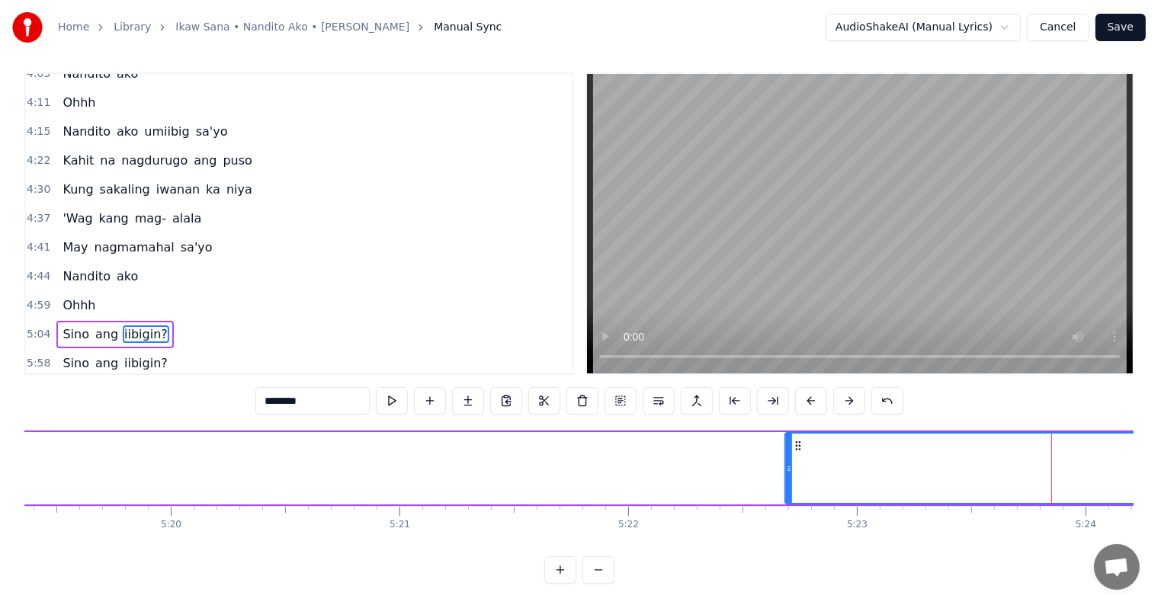
click at [813, 402] on button at bounding box center [811, 400] width 32 height 27
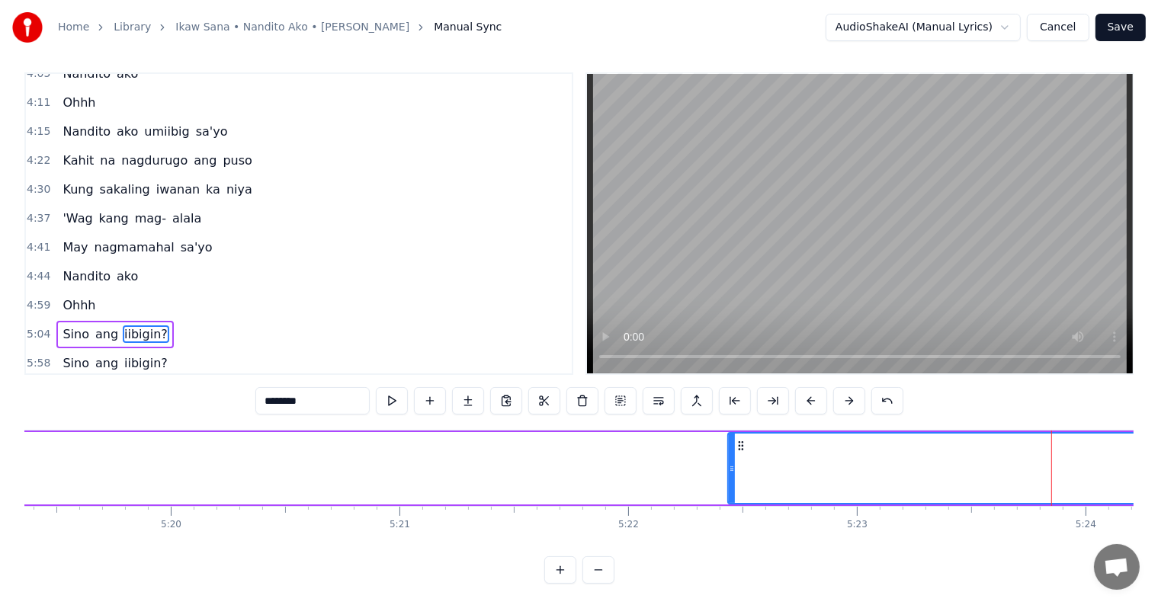
click at [813, 402] on button at bounding box center [811, 400] width 32 height 27
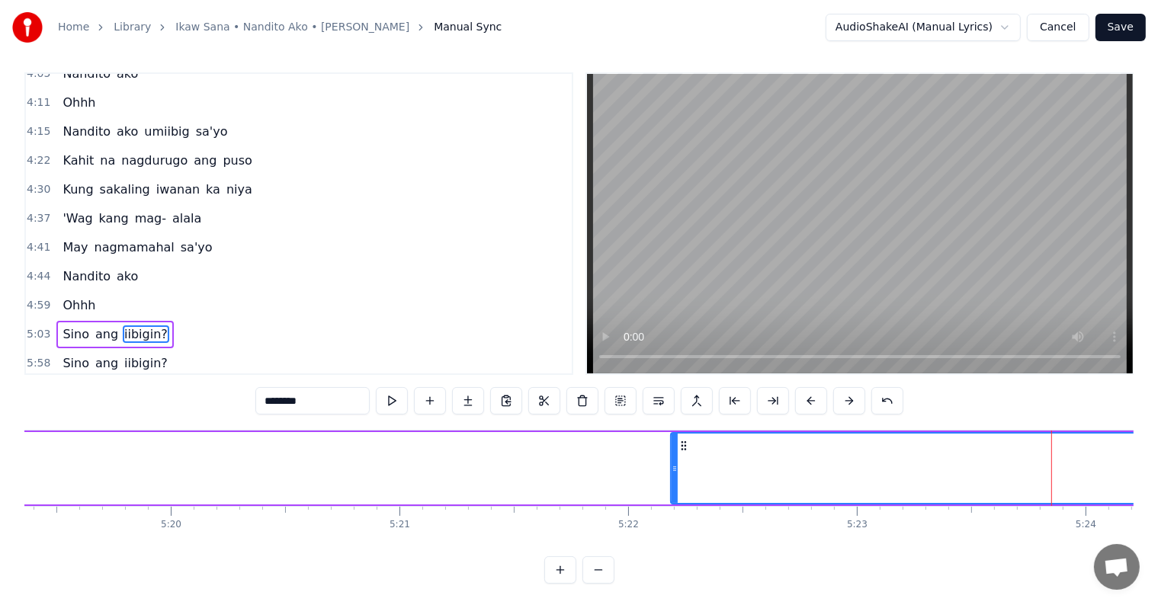
click at [813, 402] on button at bounding box center [811, 400] width 32 height 27
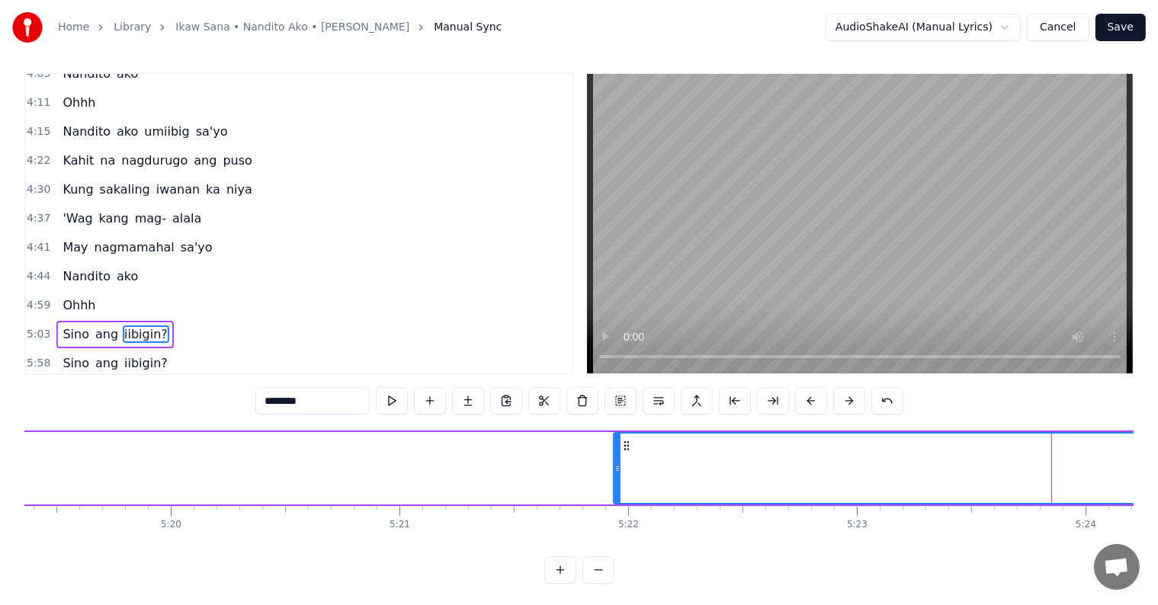
click at [813, 402] on button at bounding box center [811, 400] width 32 height 27
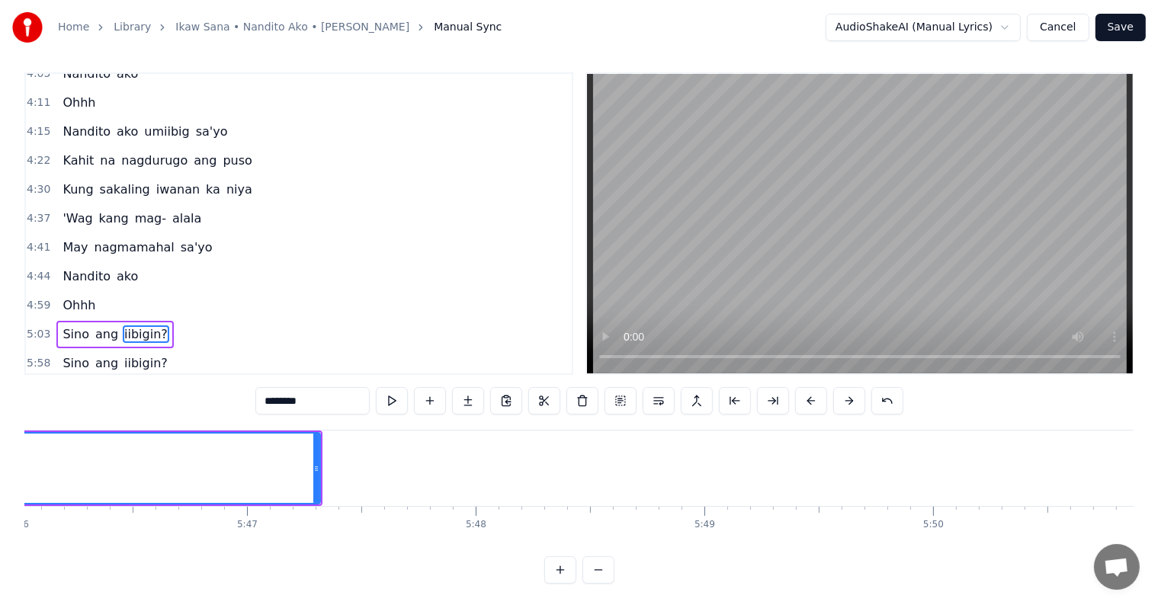
scroll to position [0, 78680]
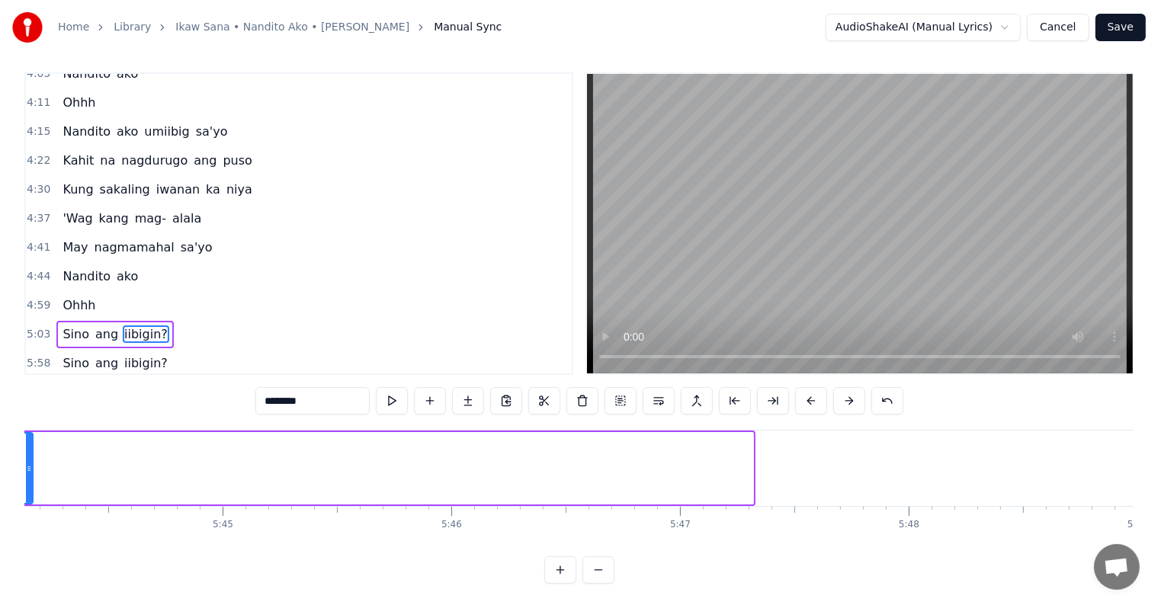
drag, startPoint x: 750, startPoint y: 463, endPoint x: 27, endPoint y: 440, distance: 722.9
click at [30, 443] on div at bounding box center [29, 468] width 6 height 69
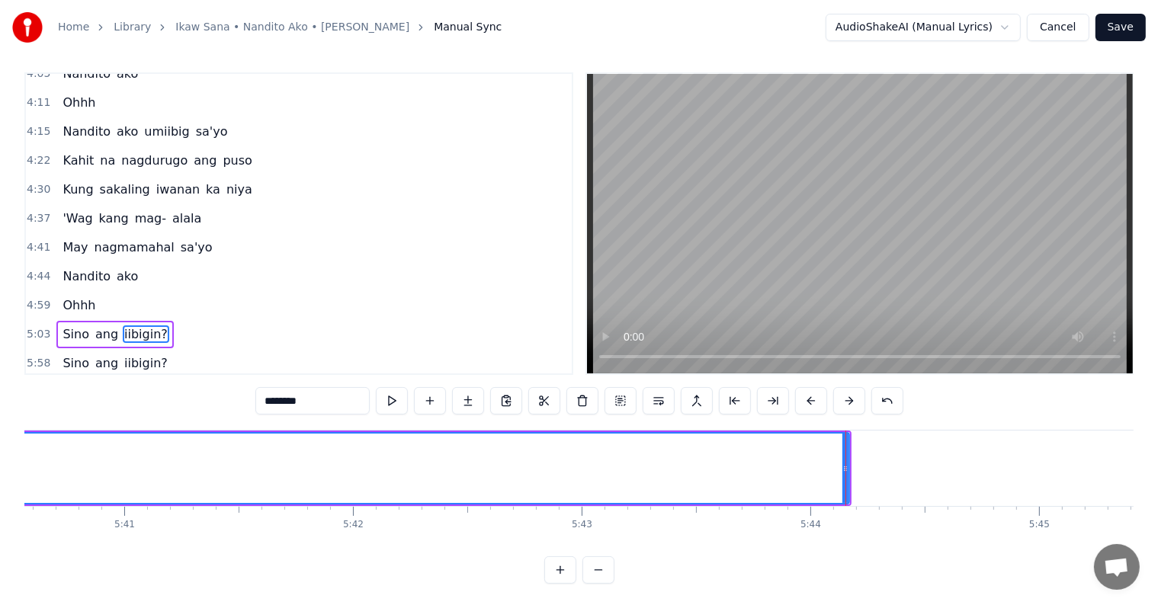
scroll to position [0, 77913]
click at [796, 459] on div at bounding box center [796, 468] width 1 height 75
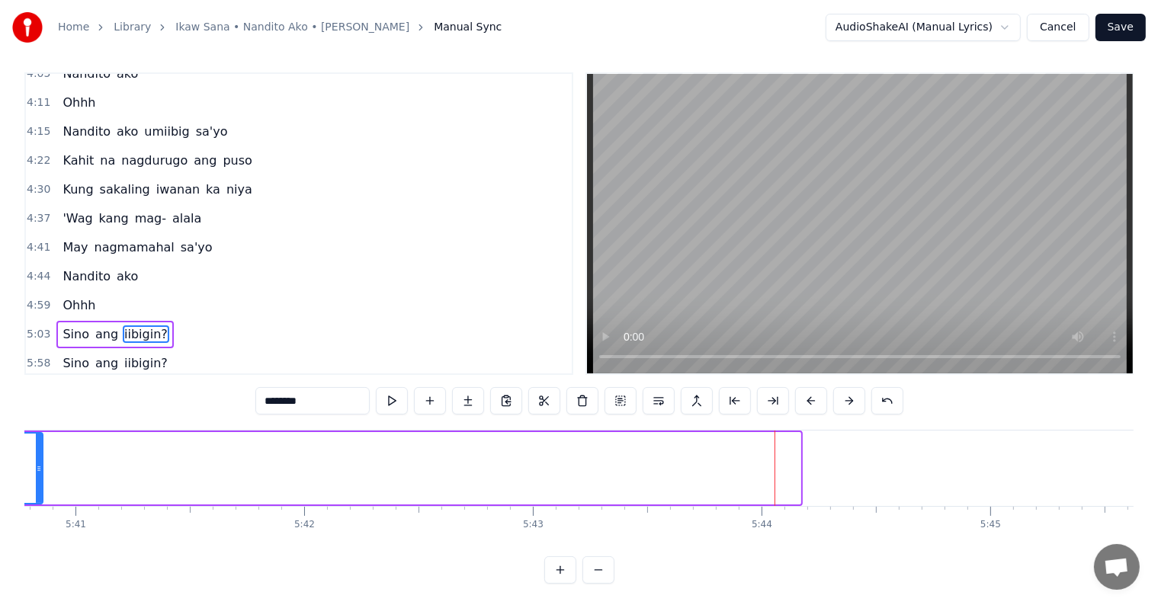
drag, startPoint x: 796, startPoint y: 466, endPoint x: 0, endPoint y: 428, distance: 796.6
click at [0, 434] on div "Home Library Ikaw Sana • Nandito Ako • [PERSON_NAME] Manual Sync AudioShakeAI (…" at bounding box center [579, 288] width 1158 height 591
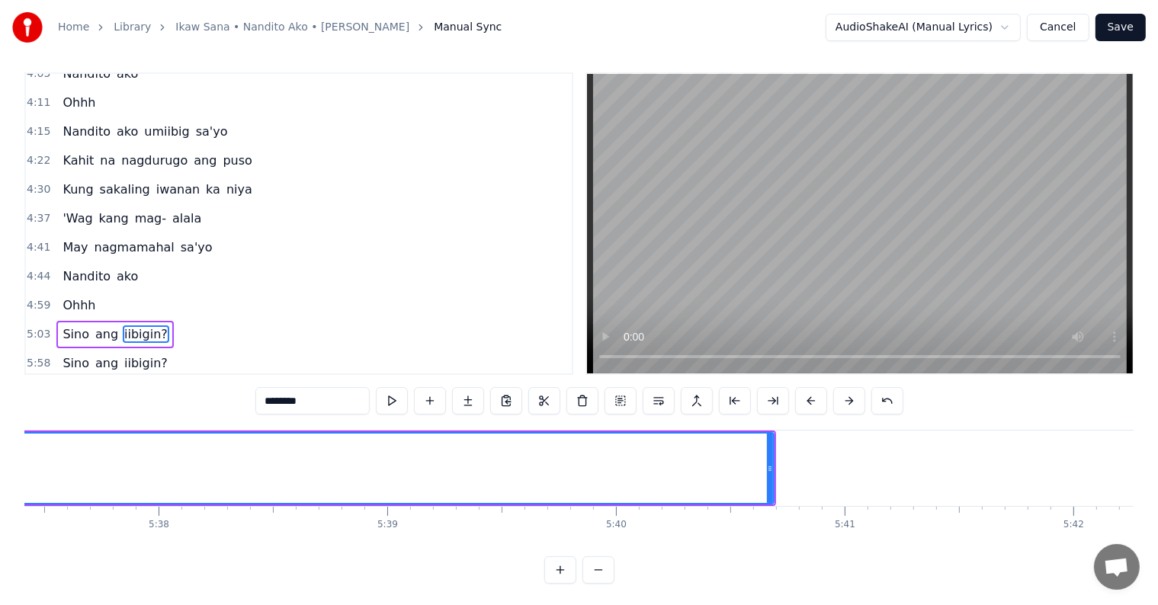
scroll to position [0, 76857]
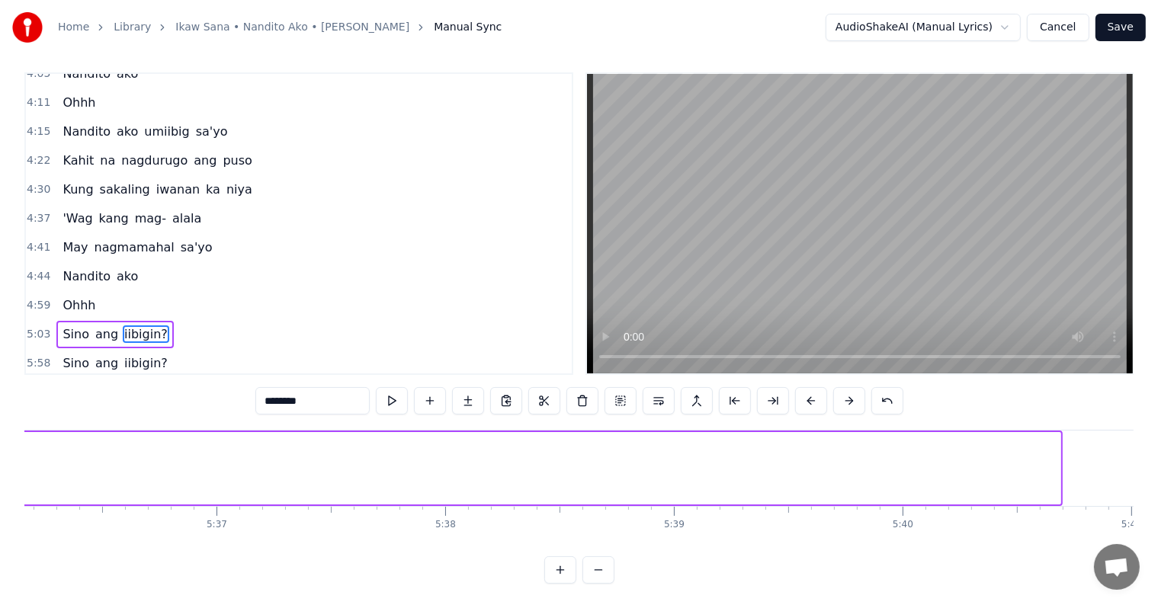
drag, startPoint x: 1057, startPoint y: 473, endPoint x: 16, endPoint y: 436, distance: 1041.7
click at [16, 436] on div "Home Library Ikaw Sana • Nandito Ako • [PERSON_NAME] Manual Sync AudioShakeAI (…" at bounding box center [579, 288] width 1158 height 591
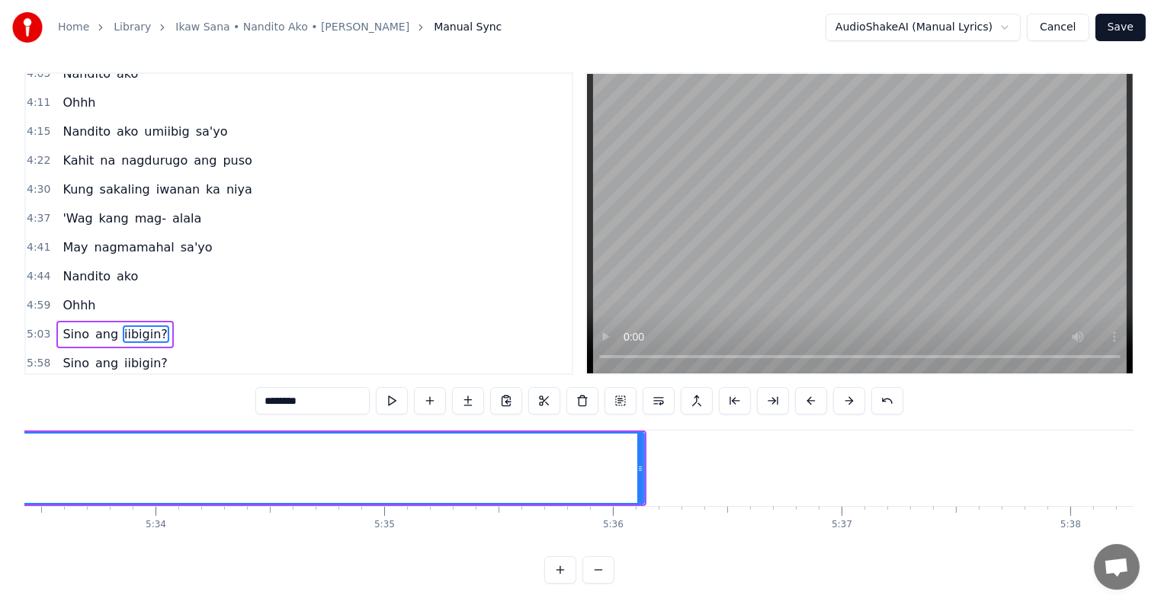
scroll to position [0, 75752]
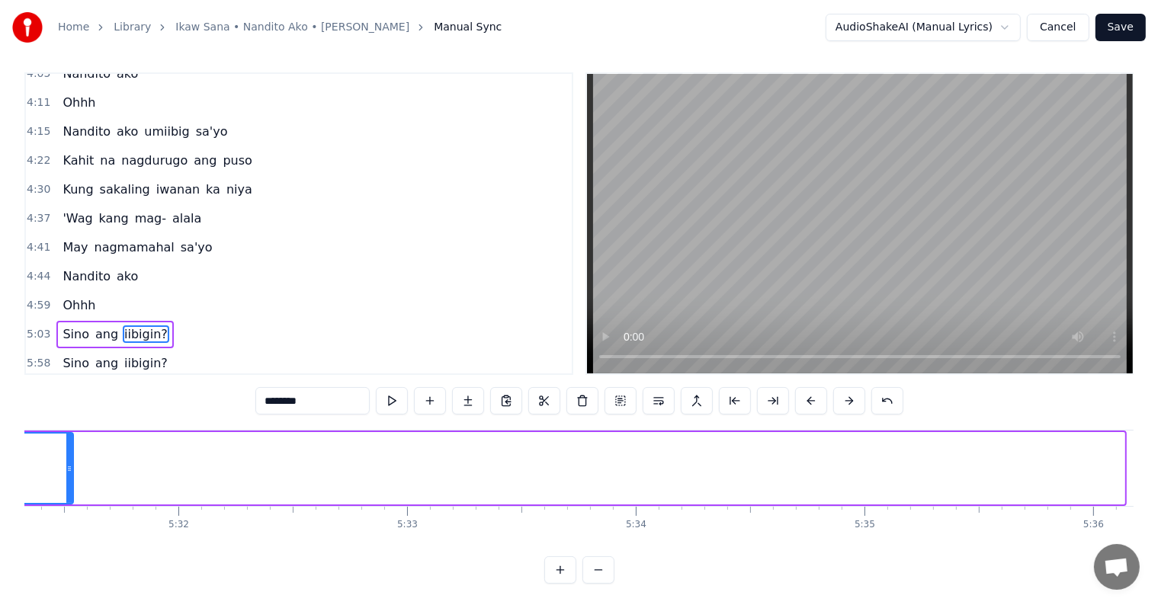
drag, startPoint x: 1118, startPoint y: 472, endPoint x: 59, endPoint y: 413, distance: 1061.0
click at [66, 419] on div "0:41 Sa buhay natin, [PERSON_NAME]'ng isang mamahalin, sasambahin 0:58 Sa buhay…" at bounding box center [578, 327] width 1109 height 511
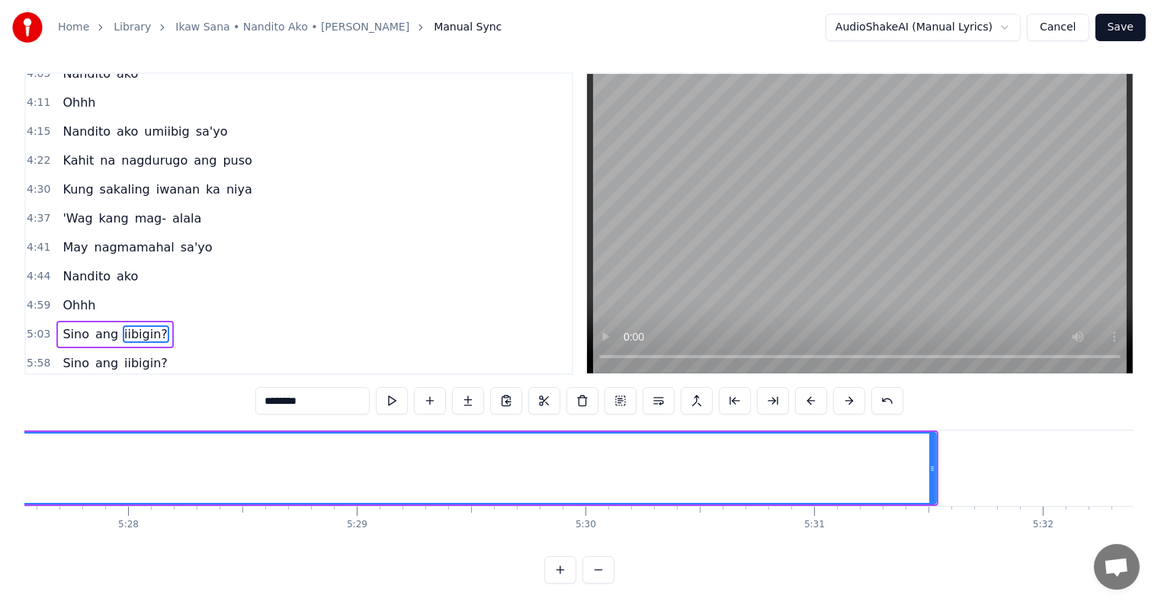
scroll to position [0, 74840]
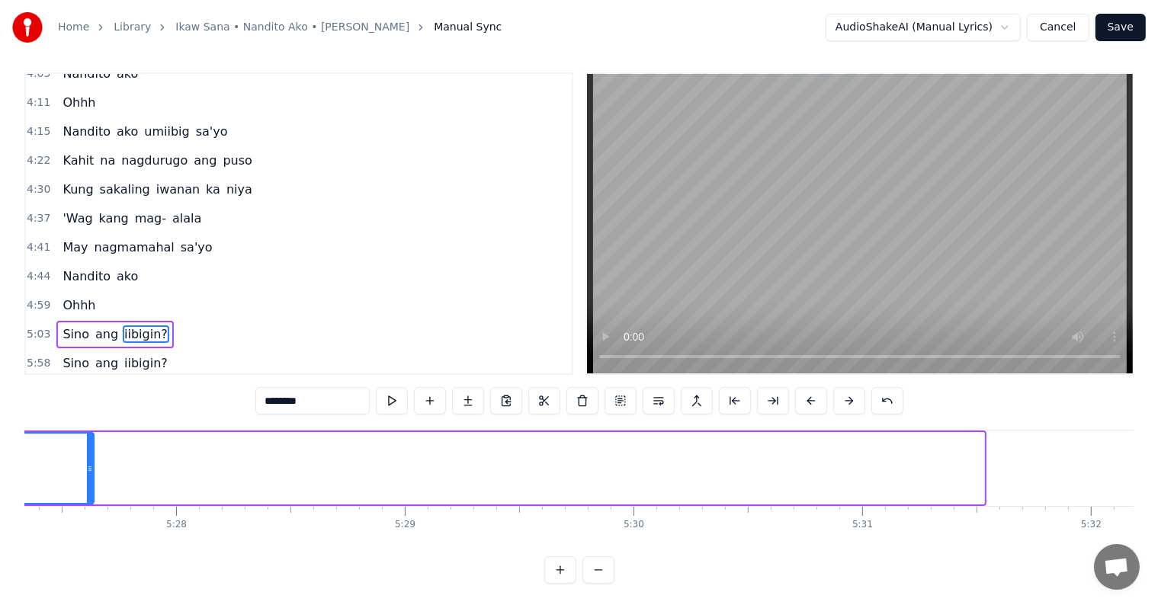
drag, startPoint x: 979, startPoint y: 479, endPoint x: 60, endPoint y: 439, distance: 919.2
click at [87, 442] on div at bounding box center [90, 468] width 6 height 69
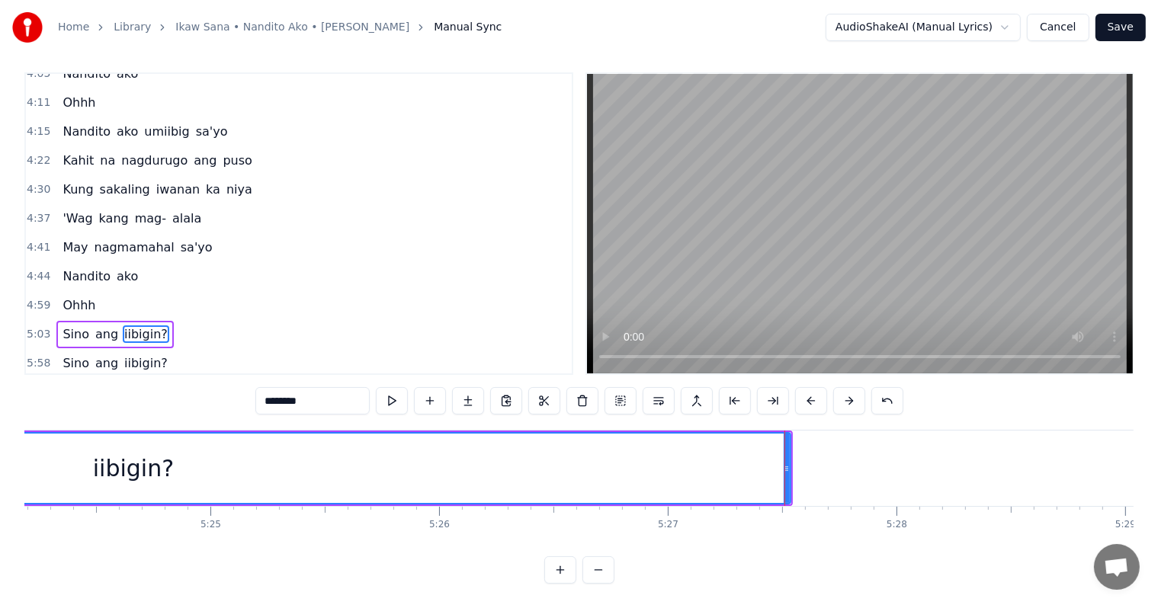
scroll to position [0, 73927]
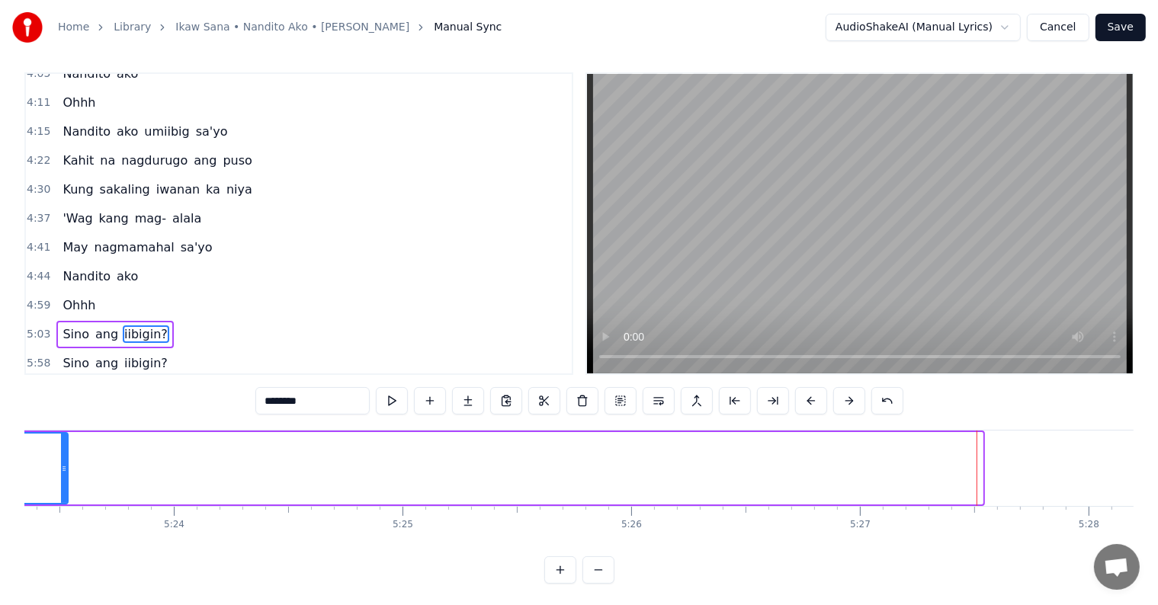
drag, startPoint x: 979, startPoint y: 460, endPoint x: 21, endPoint y: 395, distance: 959.4
click at [37, 400] on div "0:41 Sa buhay natin, [PERSON_NAME]'ng isang mamahalin, sasambahin 0:58 Sa buhay…" at bounding box center [578, 327] width 1109 height 511
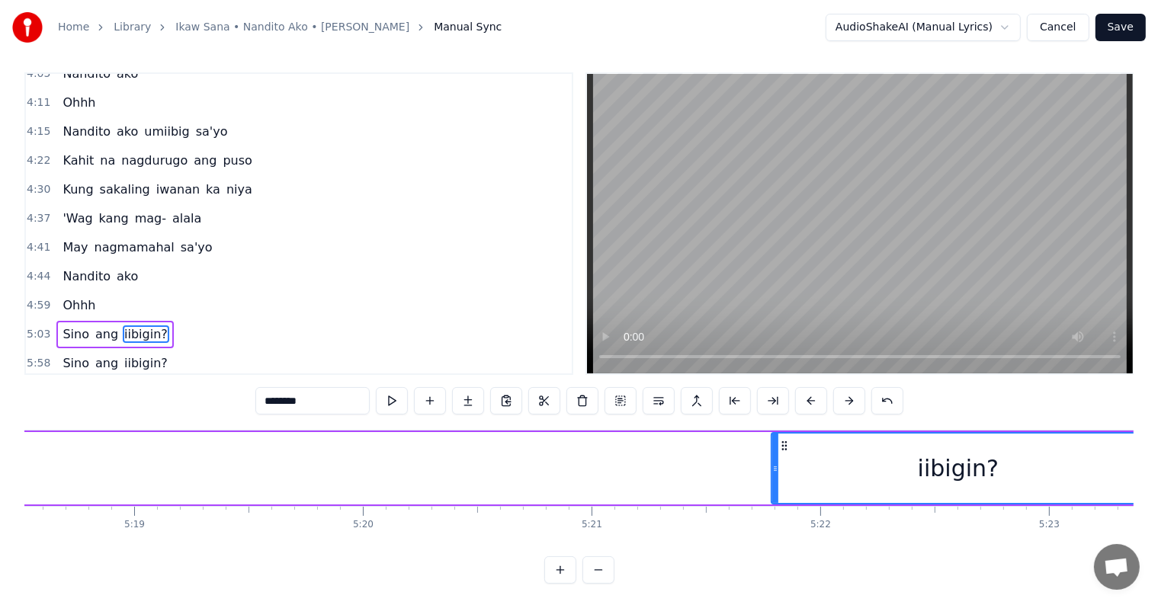
scroll to position [0, 72775]
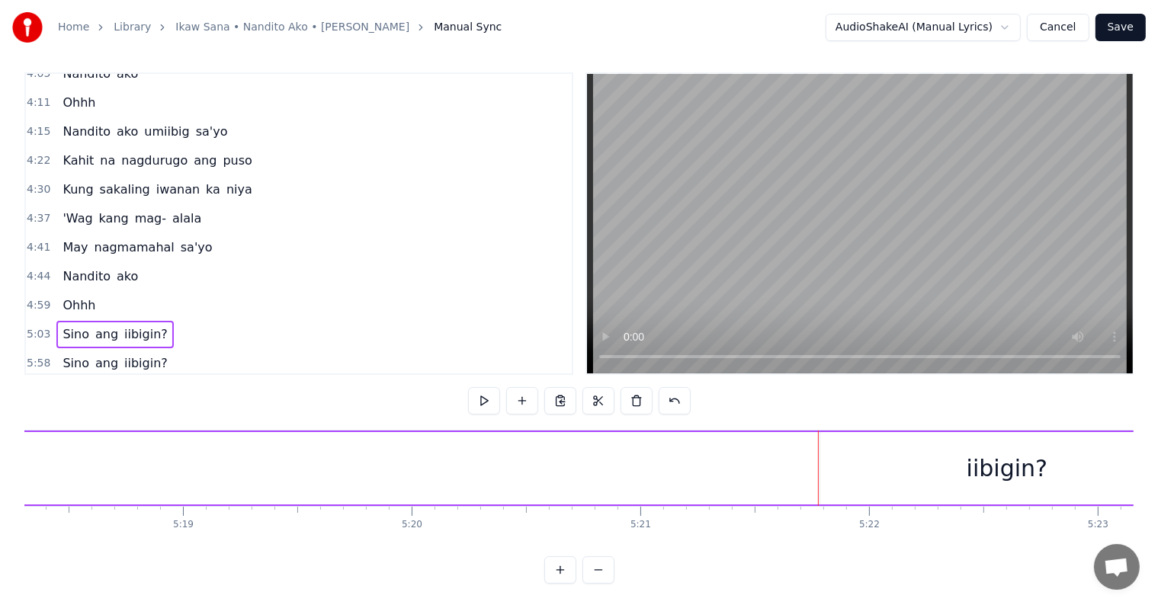
click at [846, 460] on div "iibigin?" at bounding box center [1006, 468] width 373 height 72
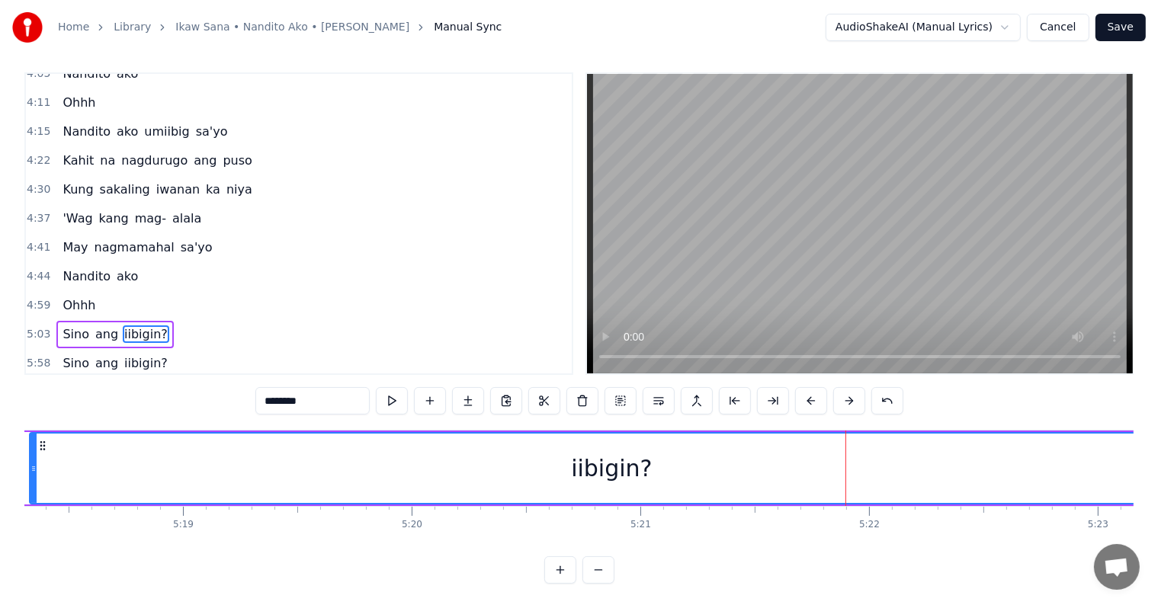
drag, startPoint x: 822, startPoint y: 460, endPoint x: 31, endPoint y: 458, distance: 791.1
click at [31, 458] on div at bounding box center [33, 468] width 6 height 69
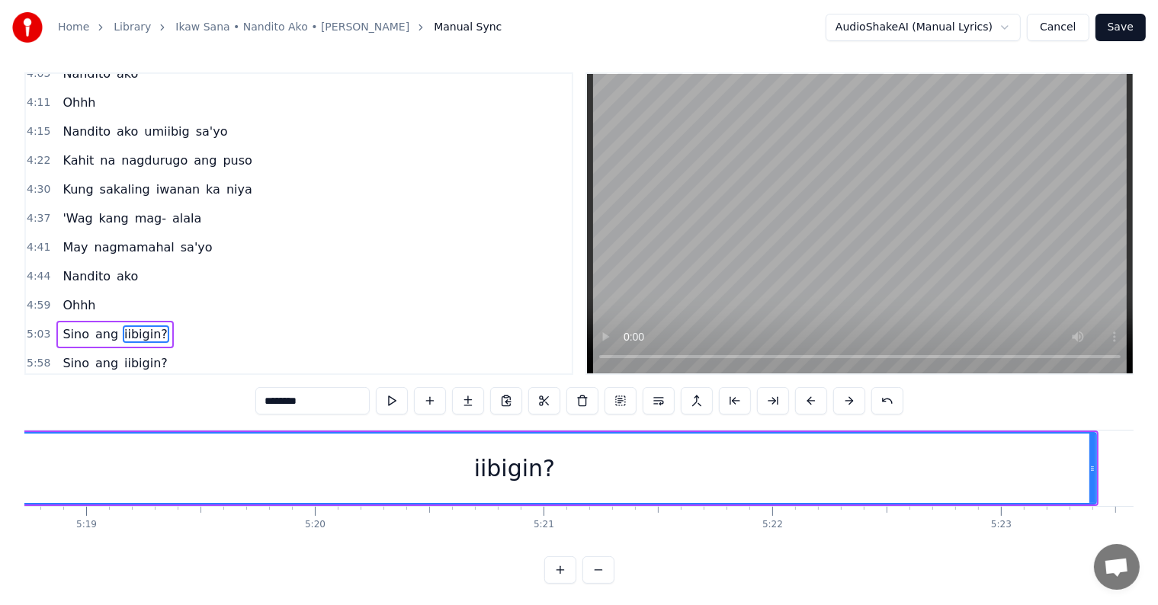
scroll to position [0, 73016]
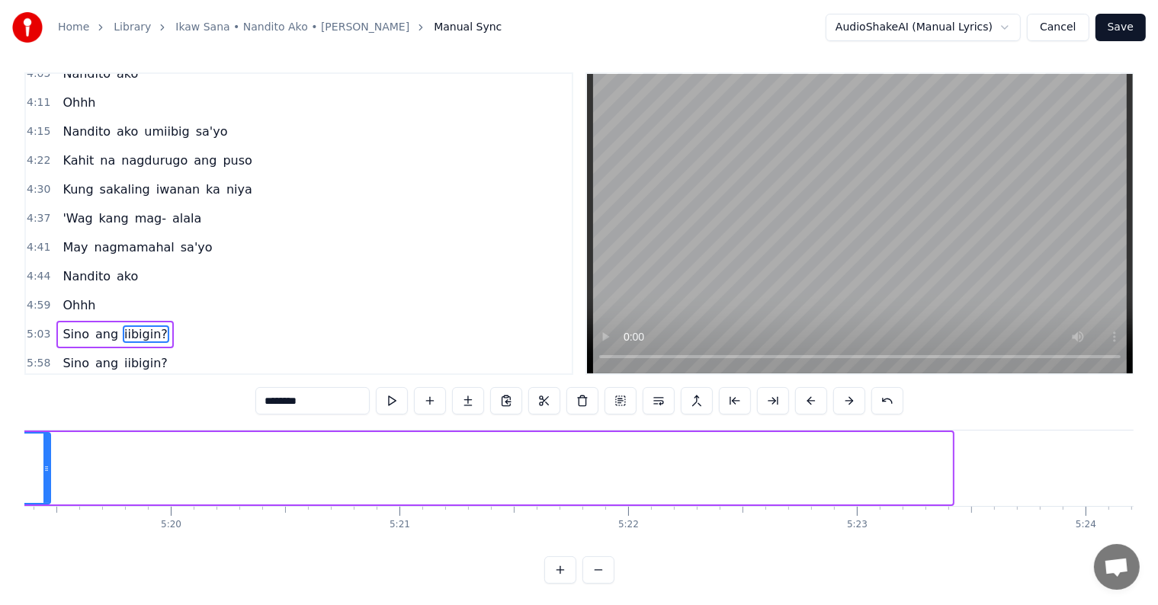
drag, startPoint x: 950, startPoint y: 473, endPoint x: 41, endPoint y: 424, distance: 910.5
click at [38, 427] on div "0:41 Sa buhay natin, [PERSON_NAME]'ng isang mamahalin, sasambahin 0:58 Sa buhay…" at bounding box center [578, 327] width 1109 height 511
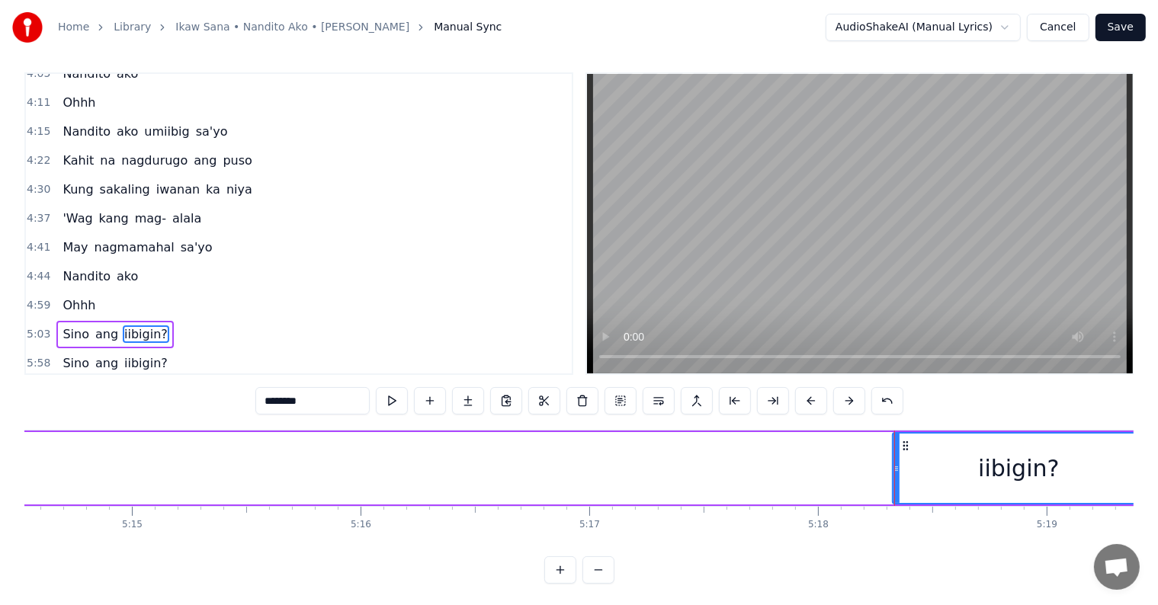
scroll to position [0, 71768]
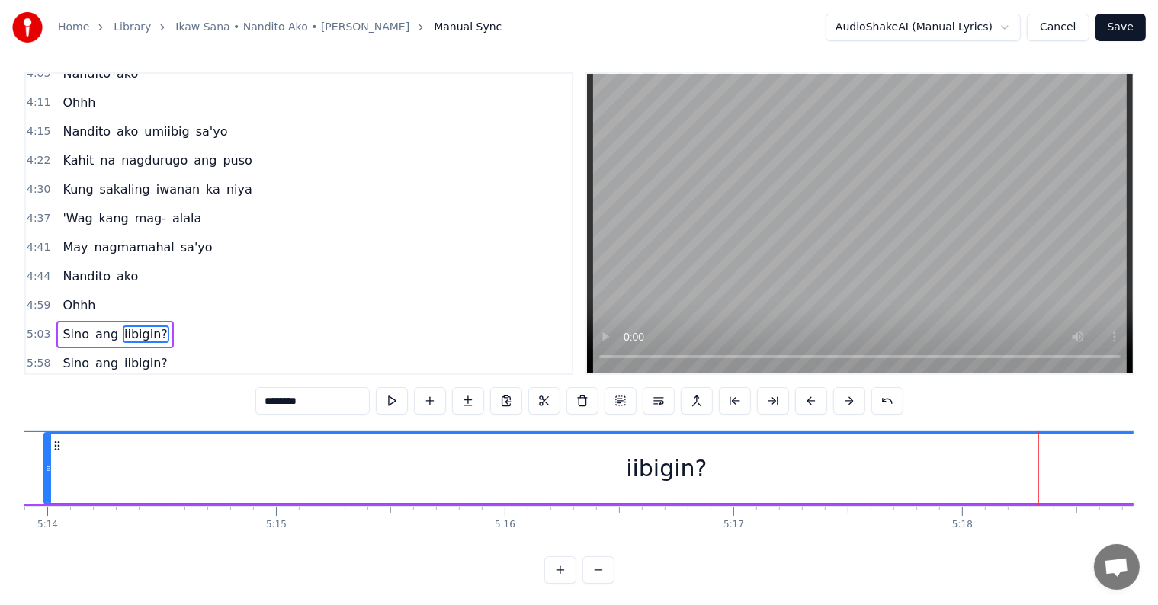
drag, startPoint x: 1039, startPoint y: 474, endPoint x: 51, endPoint y: 443, distance: 988.2
click at [51, 443] on div at bounding box center [48, 468] width 6 height 69
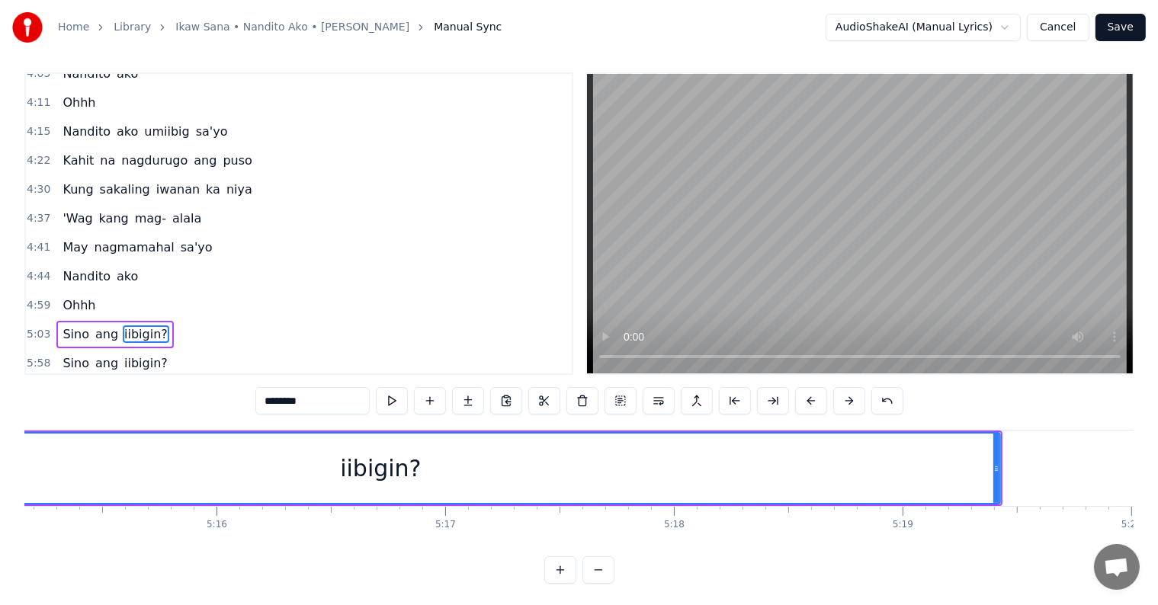
scroll to position [0, 72056]
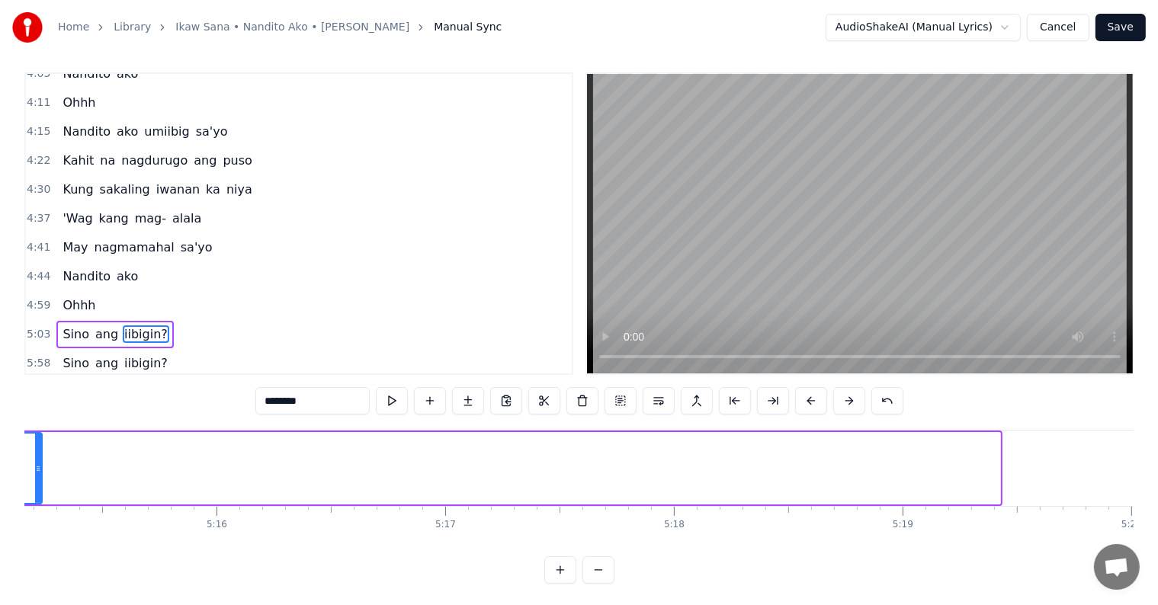
drag, startPoint x: 995, startPoint y: 457, endPoint x: 55, endPoint y: 411, distance: 941.6
click at [37, 409] on div "0:41 Sa buhay natin, [PERSON_NAME]'ng isang mamahalin, sasambahin 0:58 Sa buhay…" at bounding box center [578, 327] width 1109 height 511
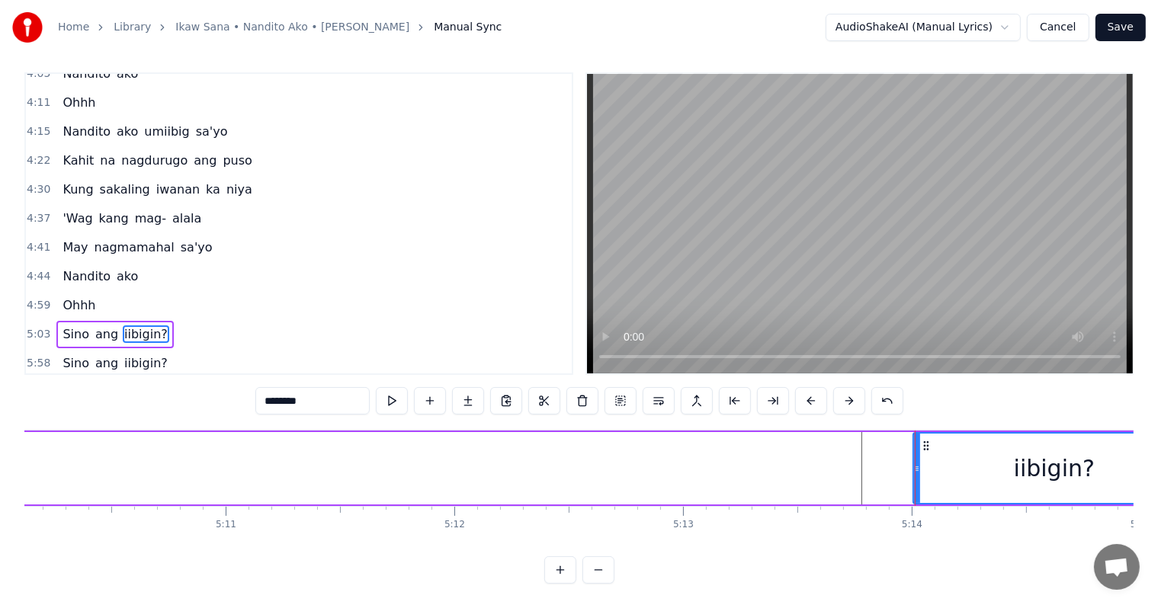
scroll to position [0, 70807]
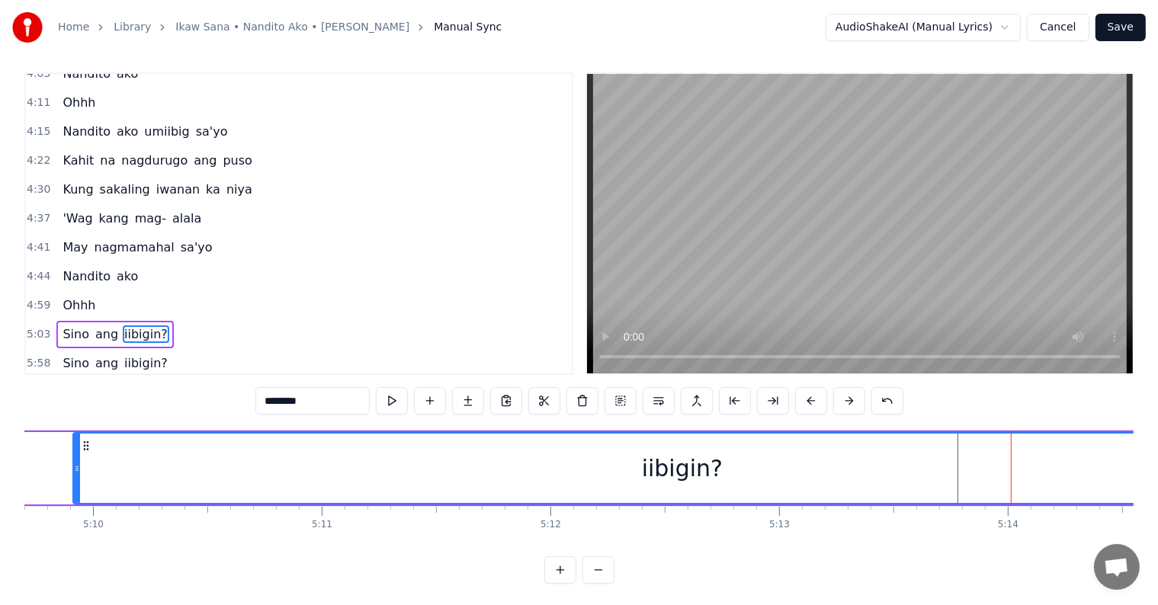
drag, startPoint x: 1012, startPoint y: 466, endPoint x: 76, endPoint y: 401, distance: 938.2
click at [76, 401] on div "0:41 Sa buhay natin, [PERSON_NAME]'ng isang mamahalin, sasambahin 0:58 Sa buhay…" at bounding box center [578, 327] width 1109 height 511
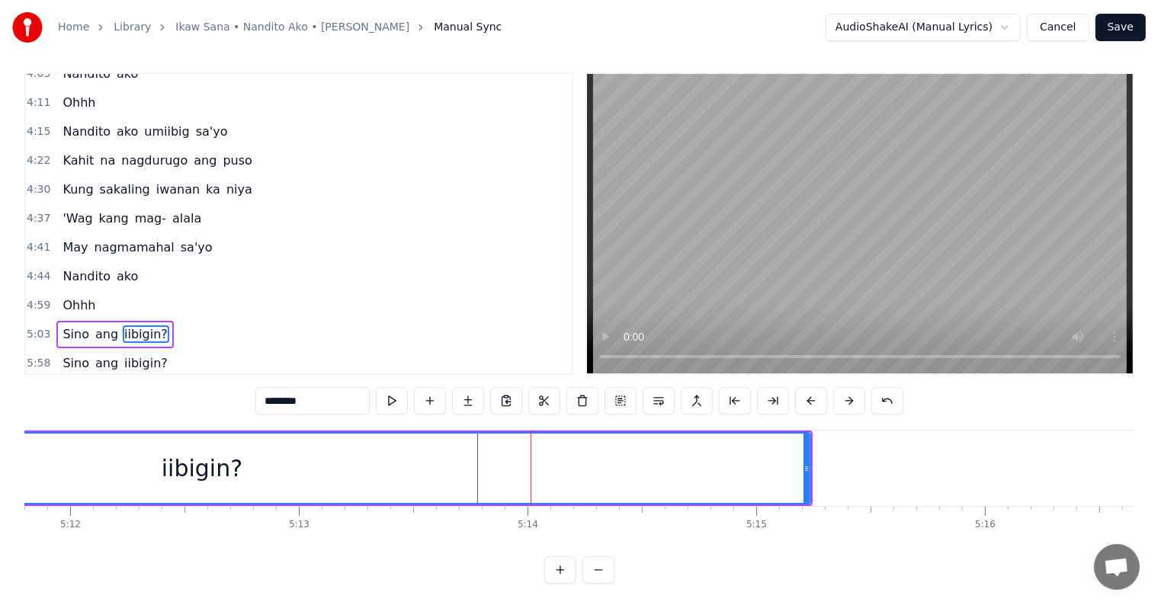
scroll to position [0, 71288]
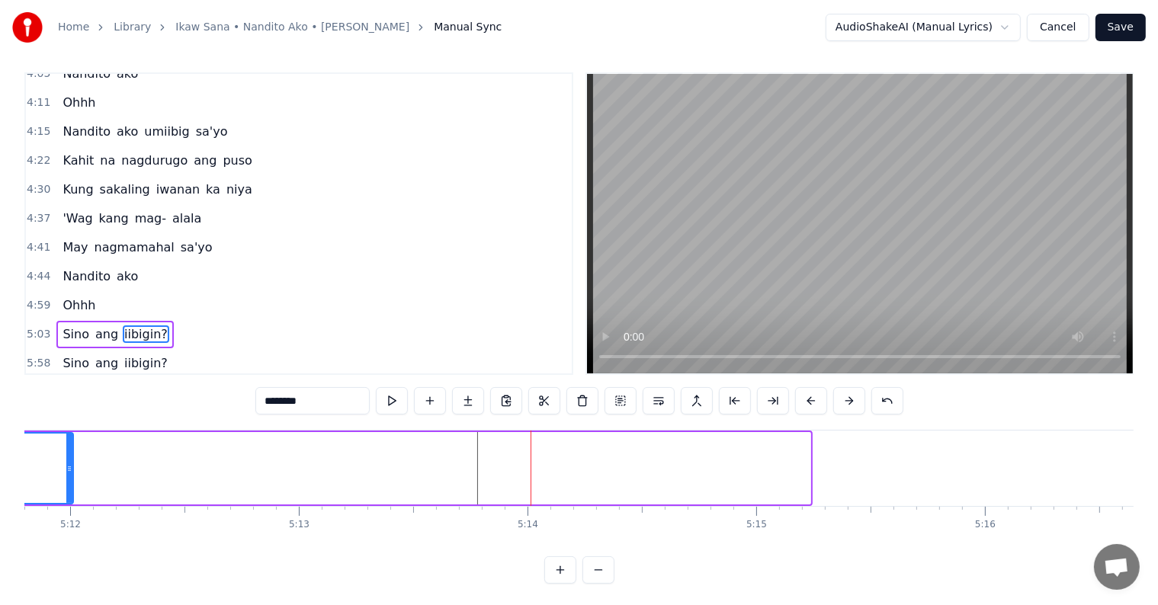
drag, startPoint x: 806, startPoint y: 460, endPoint x: 59, endPoint y: 424, distance: 747.7
click at [61, 427] on div "0:41 Sa buhay natin, [PERSON_NAME]'ng isang mamahalin, sasambahin 0:58 Sa buhay…" at bounding box center [578, 327] width 1109 height 511
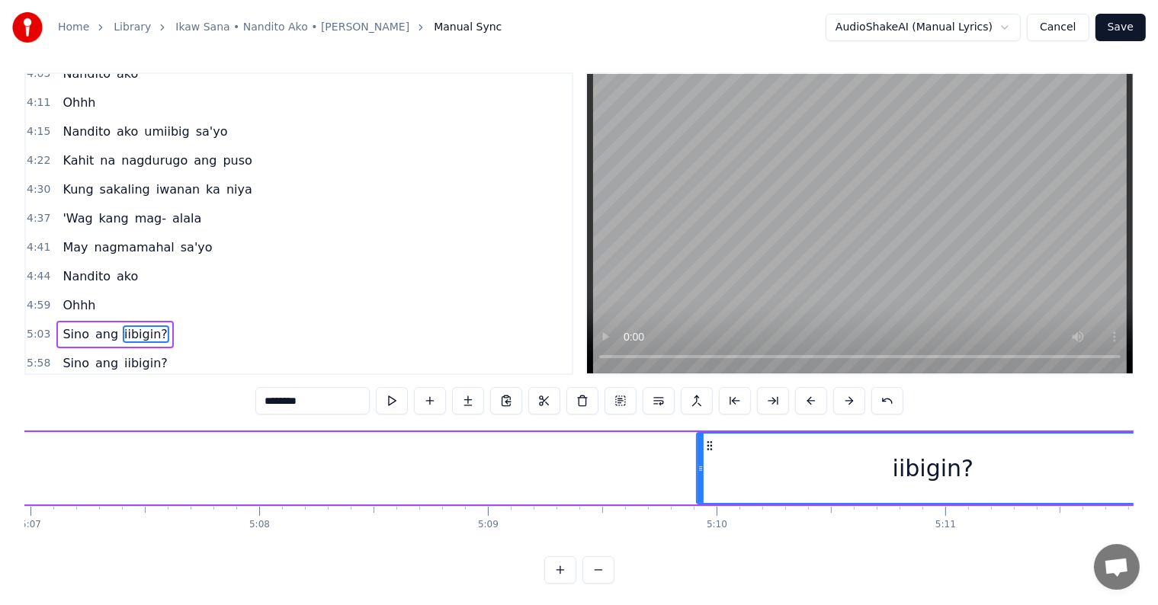
scroll to position [0, 69847]
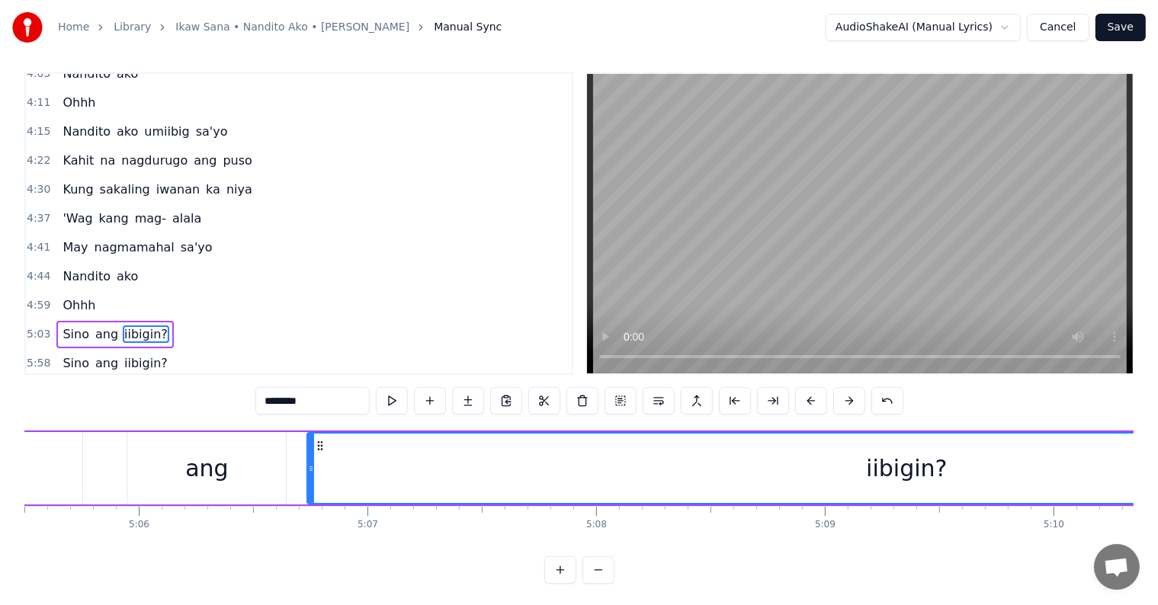
drag, startPoint x: 1033, startPoint y: 464, endPoint x: 305, endPoint y: 412, distance: 730.5
click at [305, 412] on div "0:41 Sa buhay natin, [PERSON_NAME]'ng isang mamahalin, sasambahin 0:58 Sa buhay…" at bounding box center [578, 327] width 1109 height 511
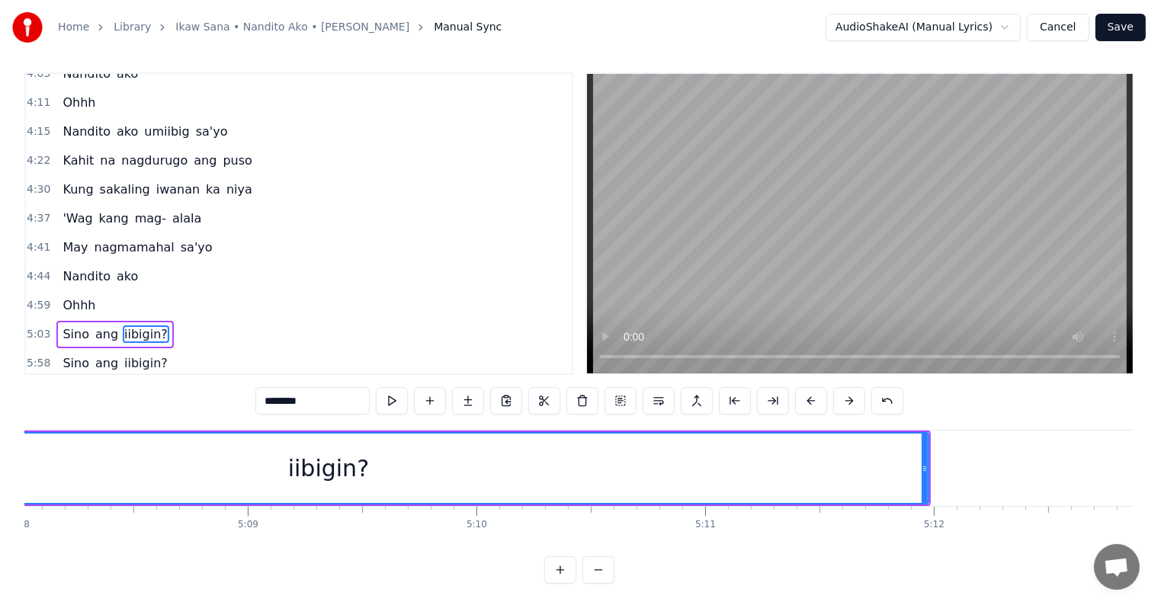
scroll to position [0, 70375]
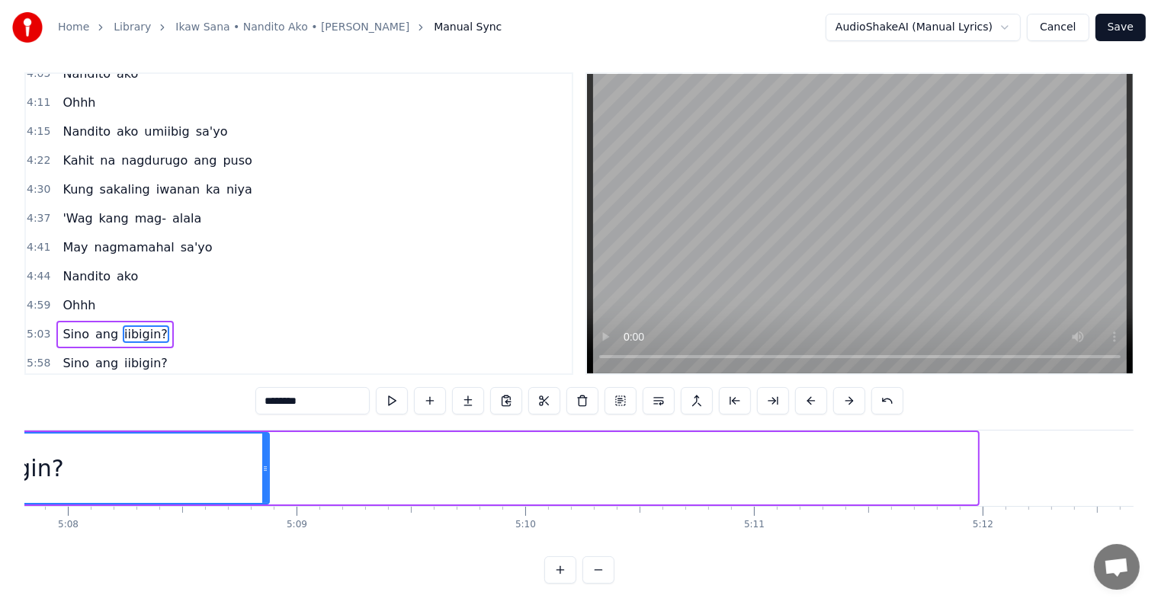
drag, startPoint x: 972, startPoint y: 473, endPoint x: 219, endPoint y: 408, distance: 755.7
click at [219, 408] on div "0:41 Sa buhay natin, [PERSON_NAME]'ng isang mamahalin, sasambahin 0:58 Sa buhay…" at bounding box center [578, 327] width 1109 height 511
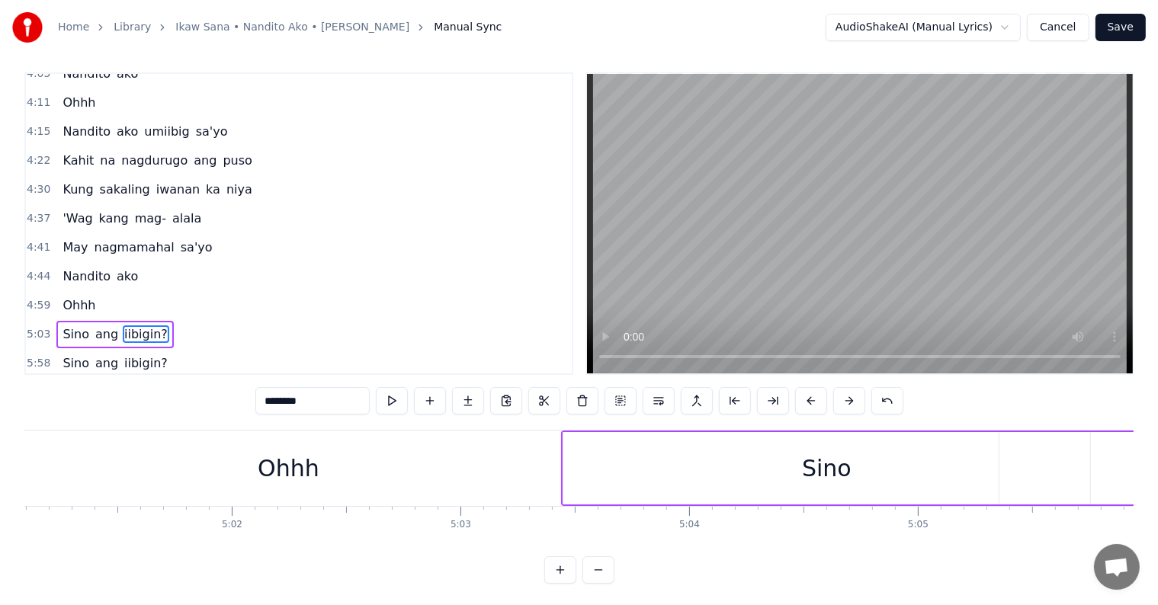
scroll to position [0, 68983]
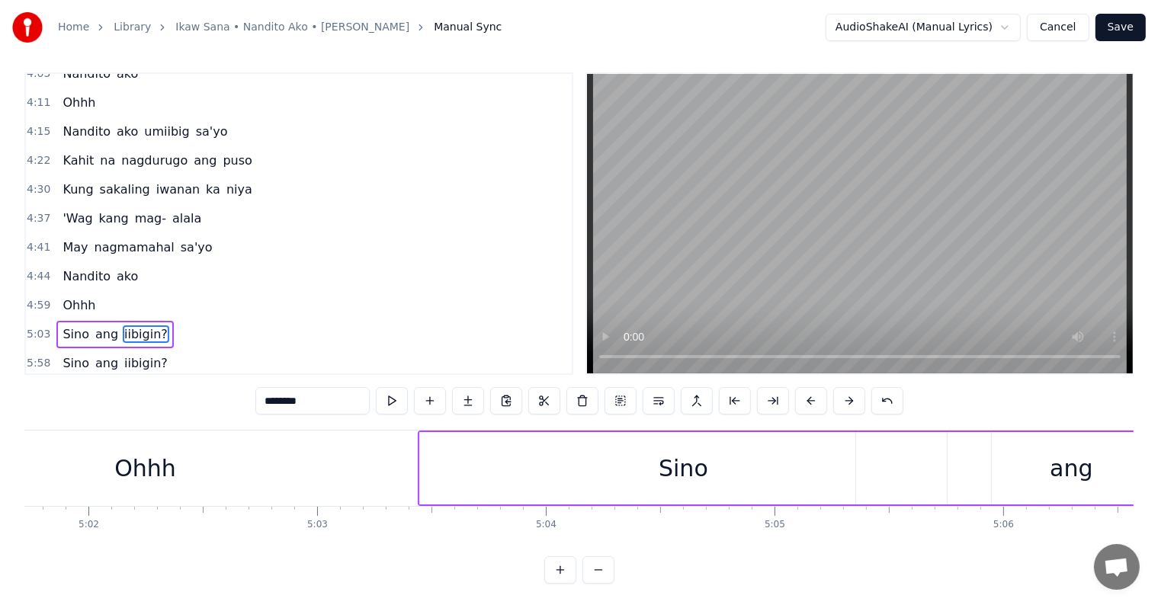
click at [386, 439] on div "Ohhh" at bounding box center [145, 468] width 1421 height 75
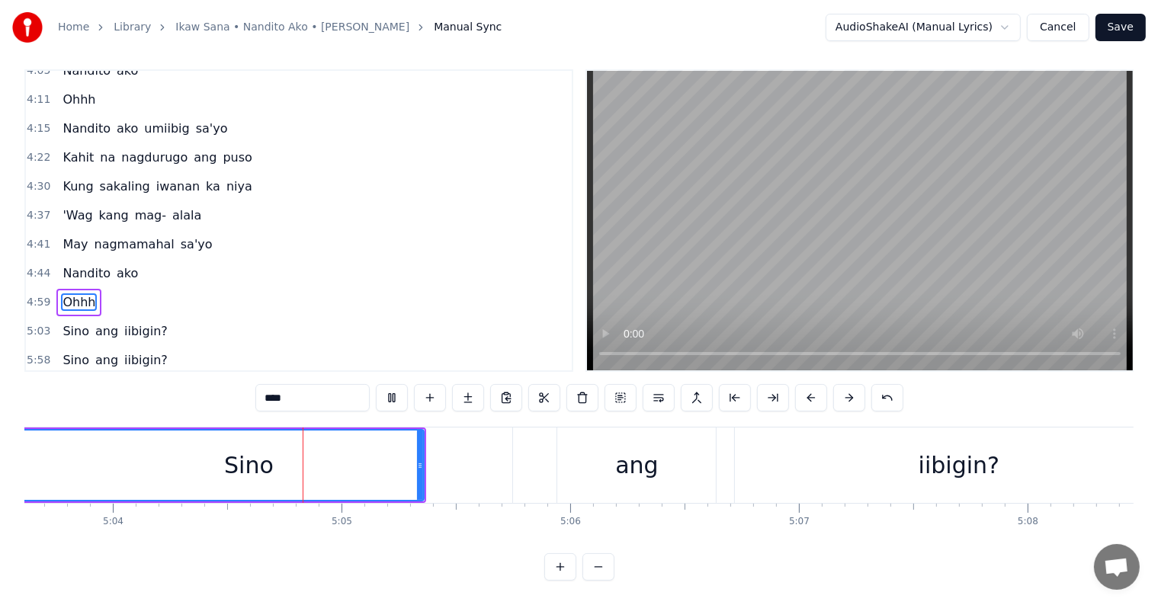
scroll to position [0, 69458]
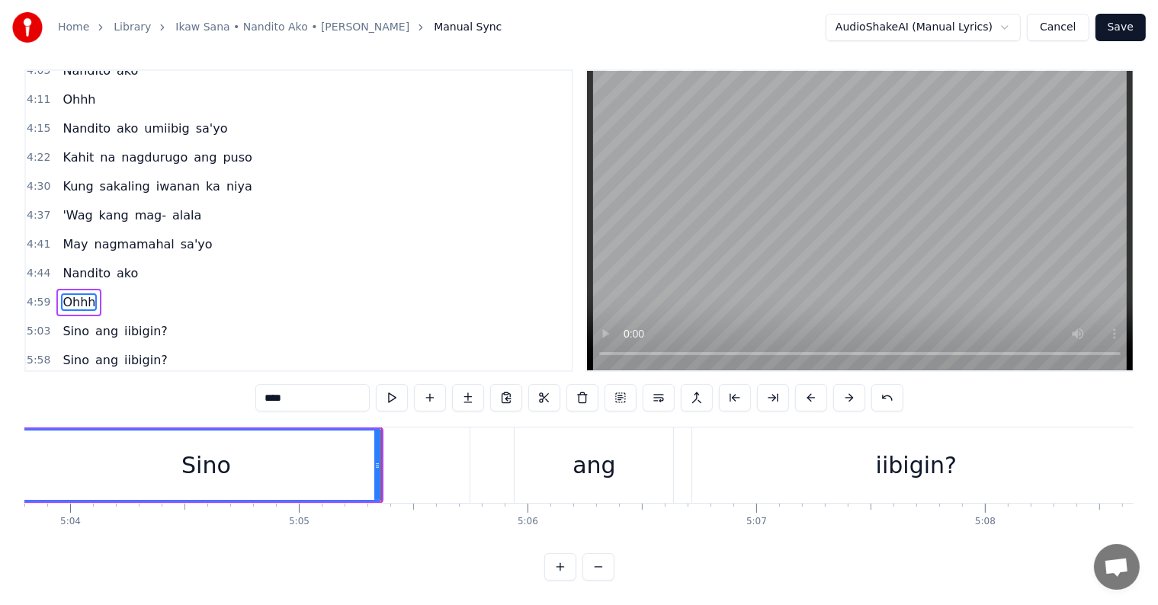
click at [72, 322] on span "Sino" at bounding box center [76, 331] width 30 height 18
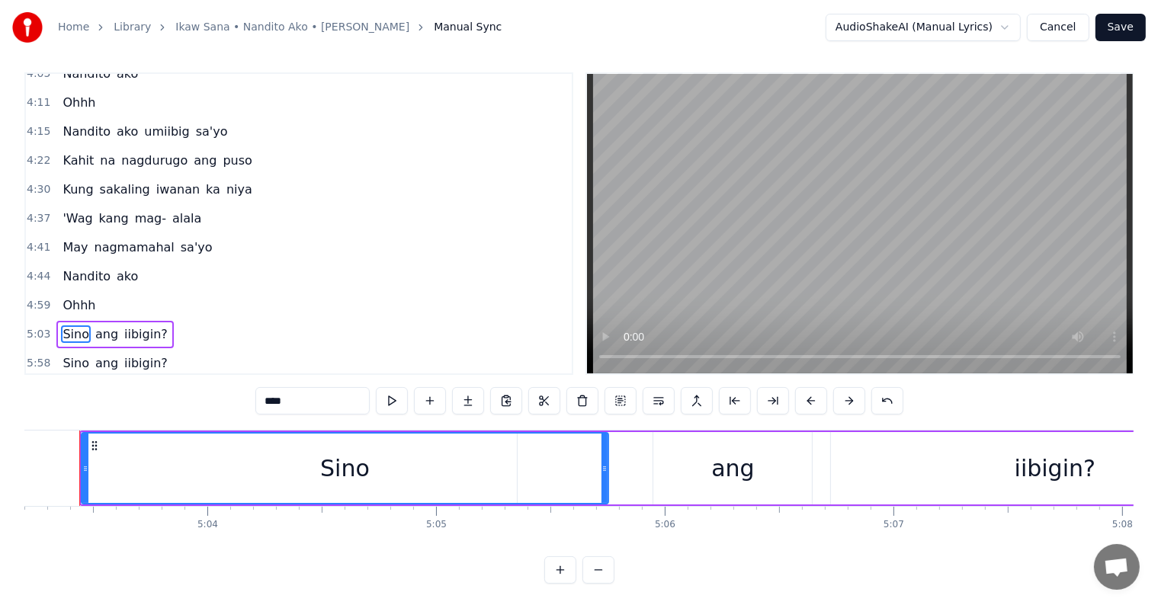
scroll to position [0, 69299]
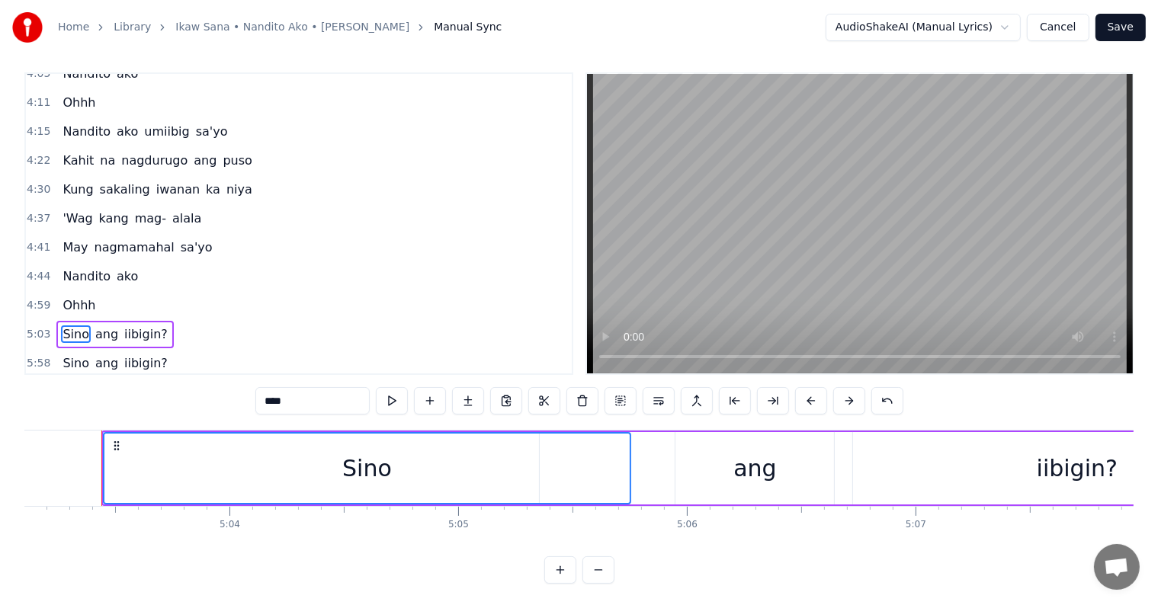
click at [98, 325] on span "ang" at bounding box center [107, 334] width 26 height 18
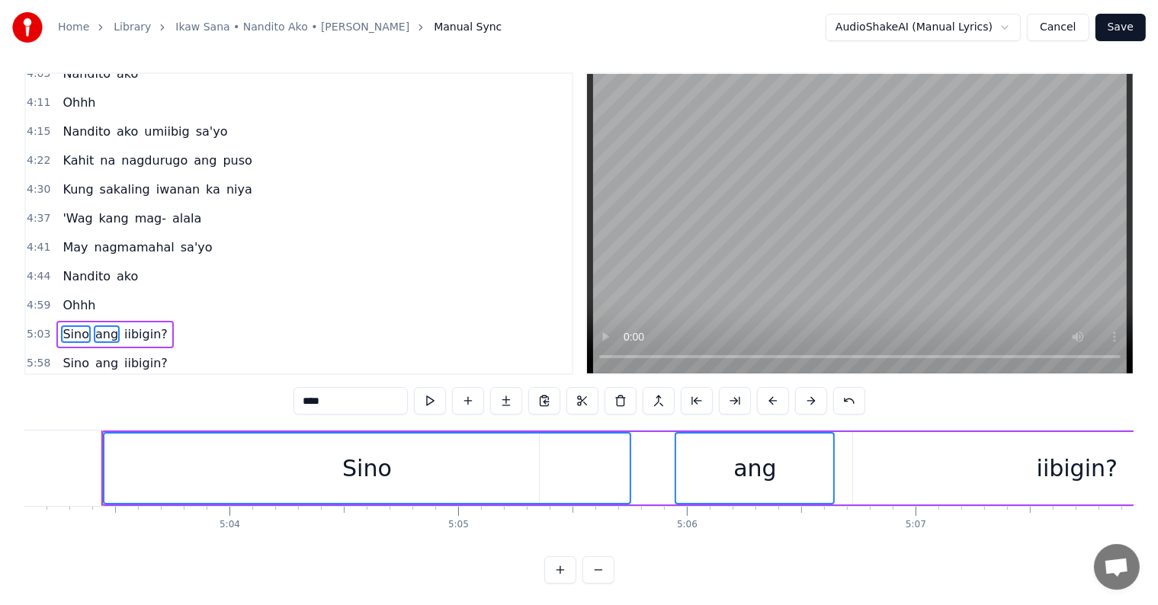
click at [134, 325] on span "iibigin?" at bounding box center [146, 334] width 46 height 18
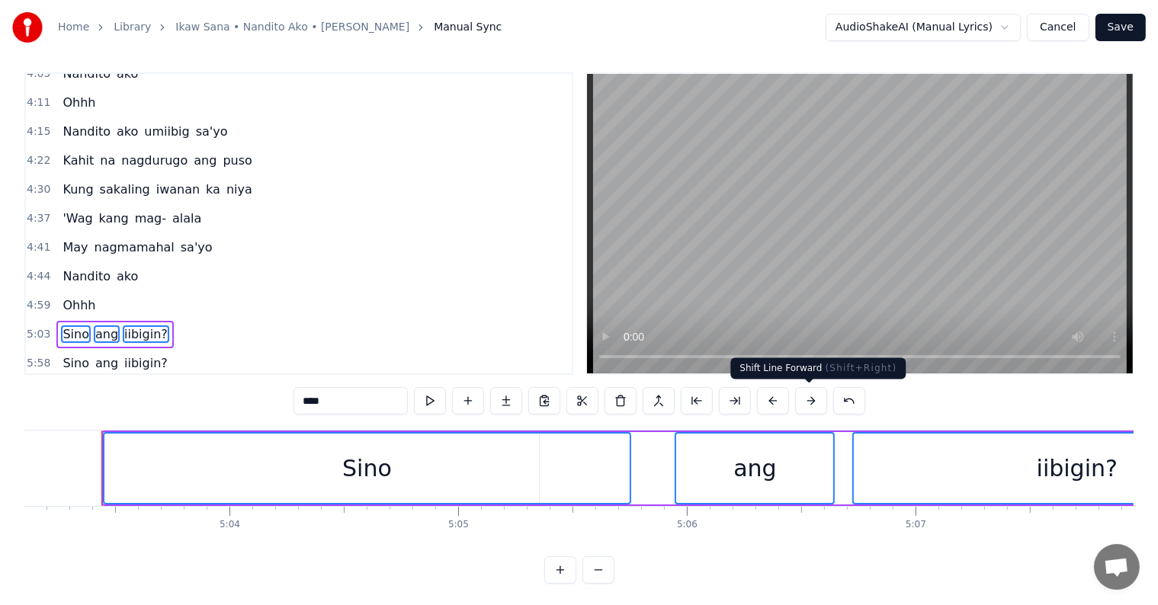
click at [810, 392] on button at bounding box center [811, 400] width 32 height 27
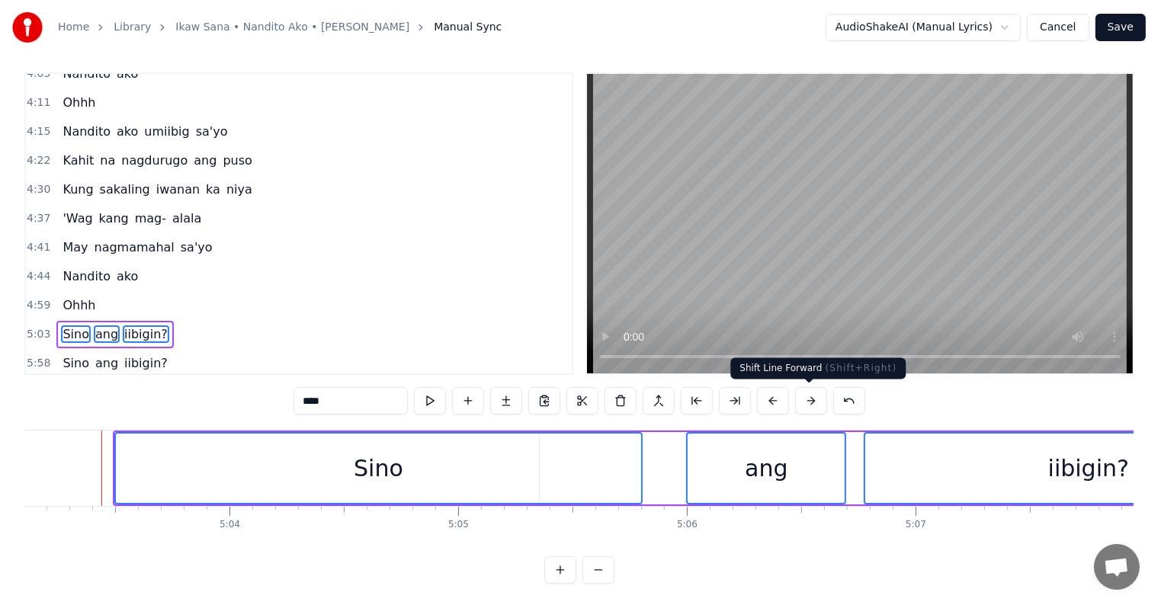
click at [810, 392] on button at bounding box center [811, 400] width 32 height 27
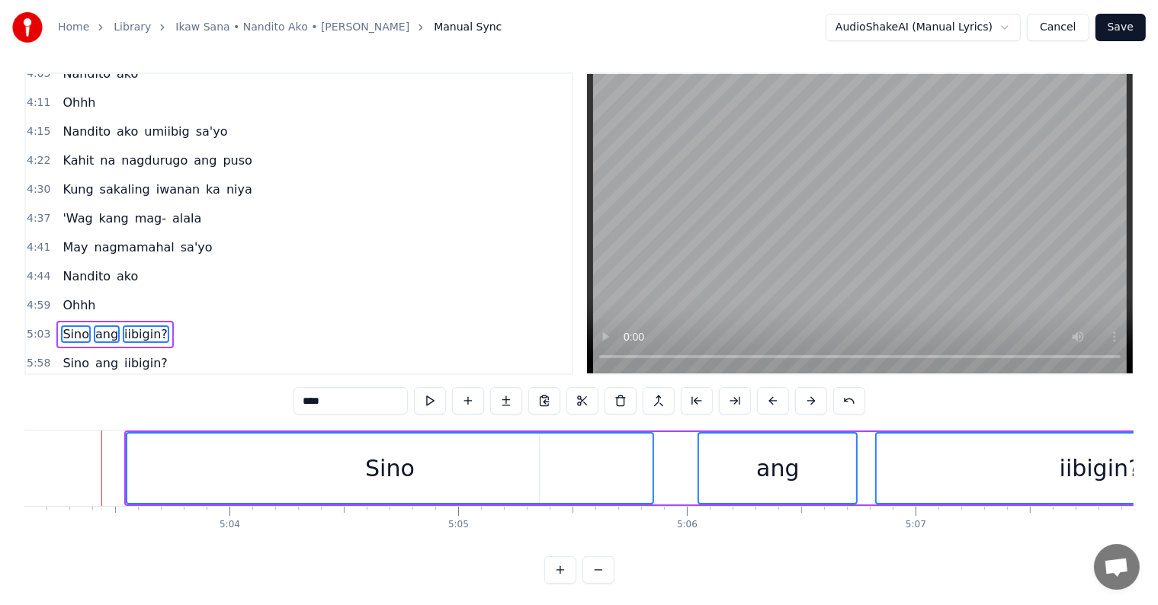
click at [810, 392] on button at bounding box center [811, 400] width 32 height 27
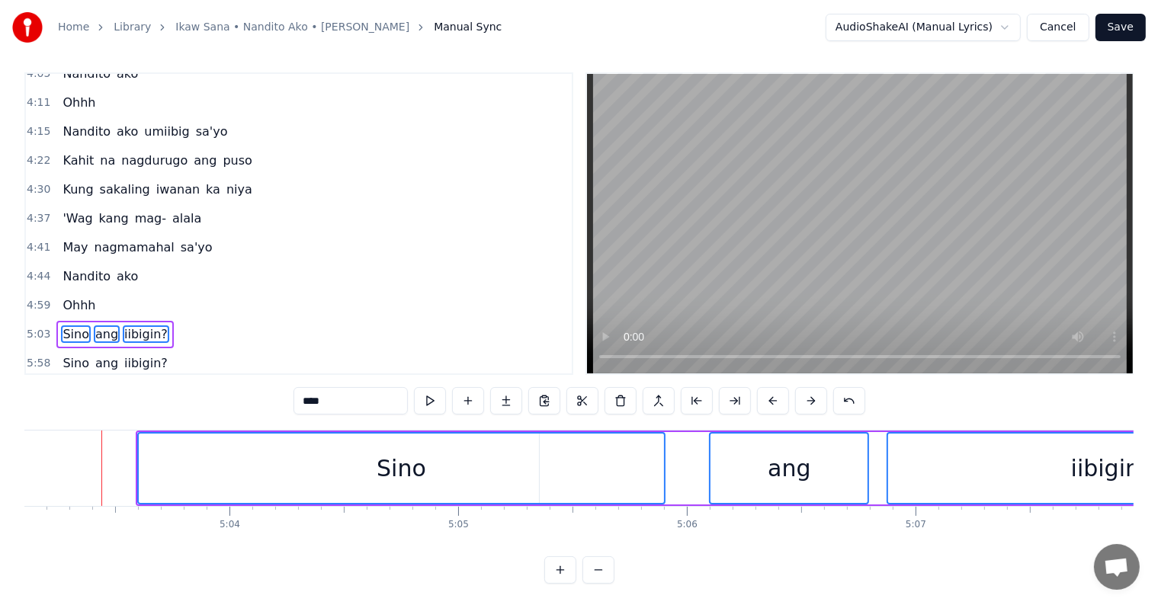
click at [810, 392] on button at bounding box center [811, 400] width 32 height 27
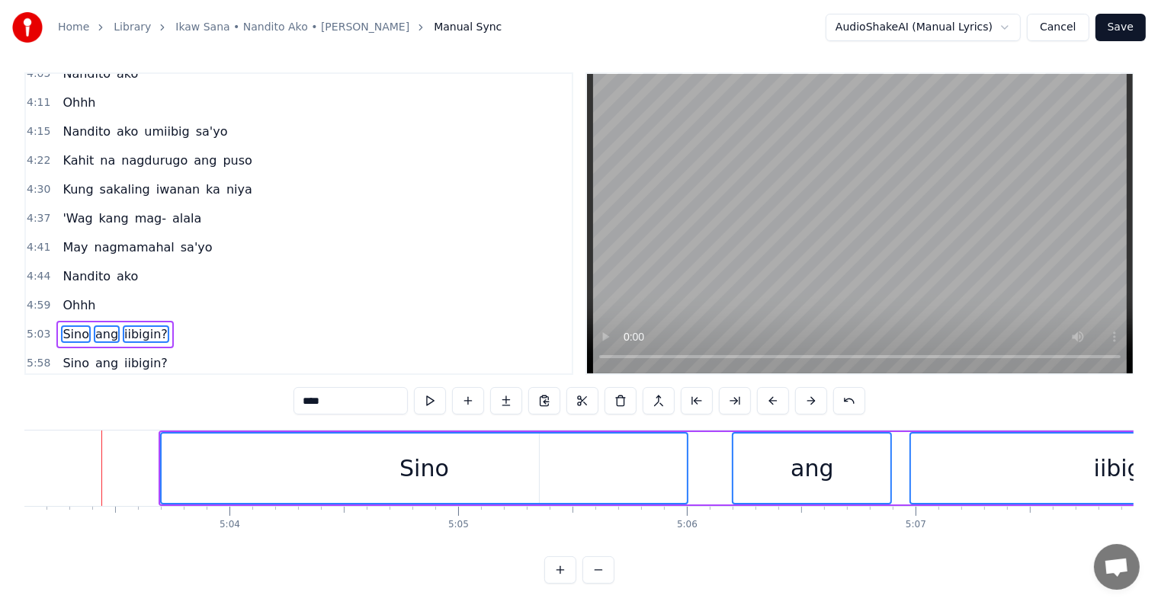
click at [810, 392] on button at bounding box center [811, 400] width 32 height 27
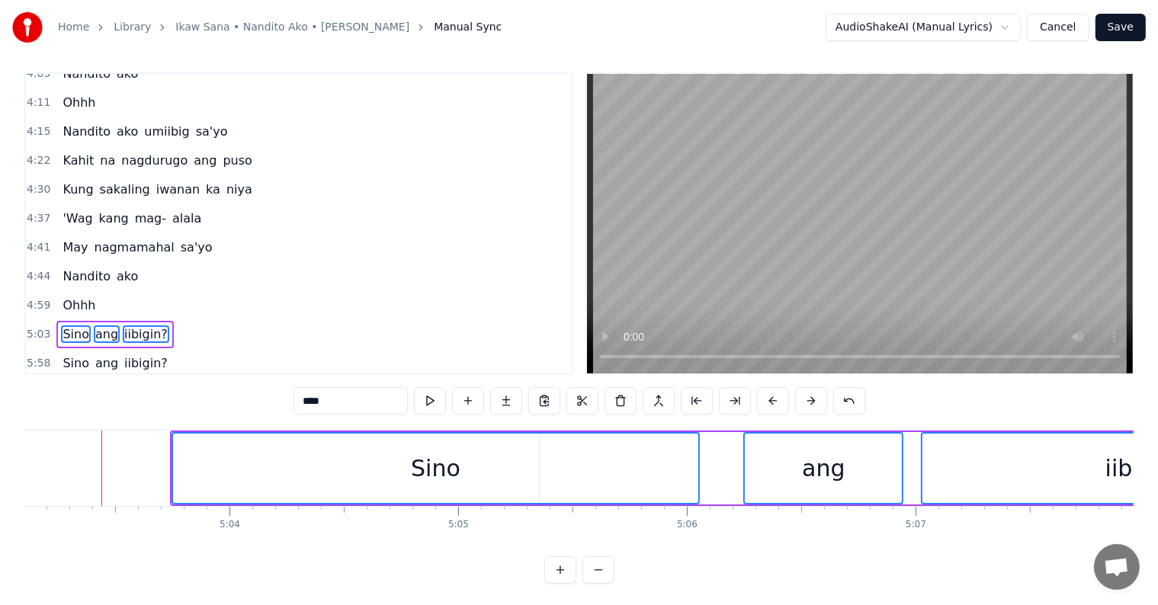
click at [810, 392] on button at bounding box center [811, 400] width 32 height 27
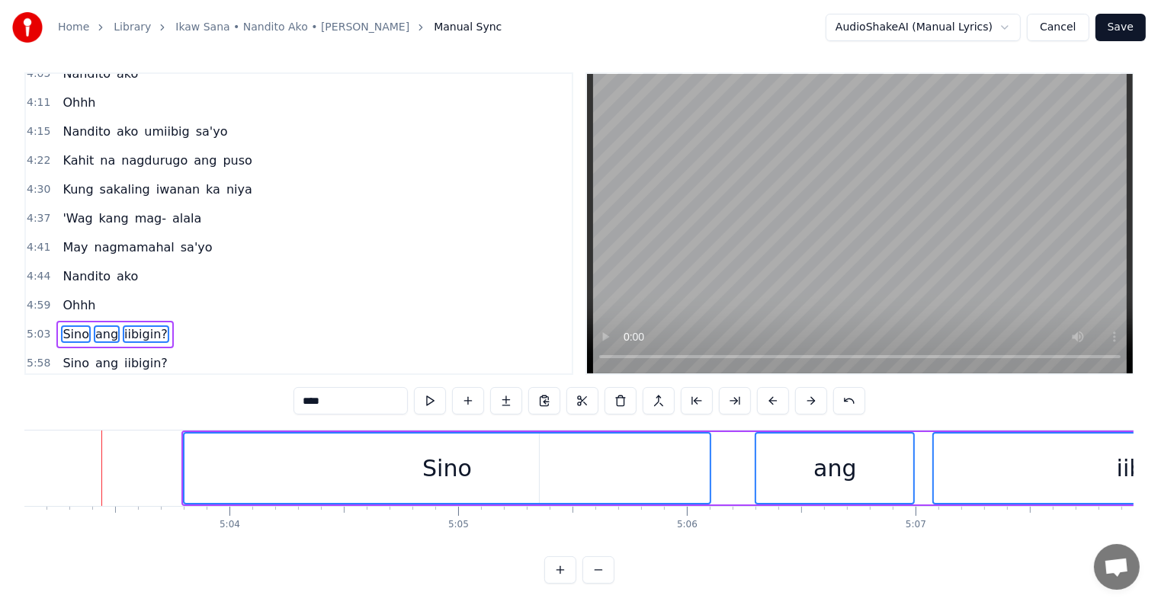
click at [810, 392] on button at bounding box center [811, 400] width 32 height 27
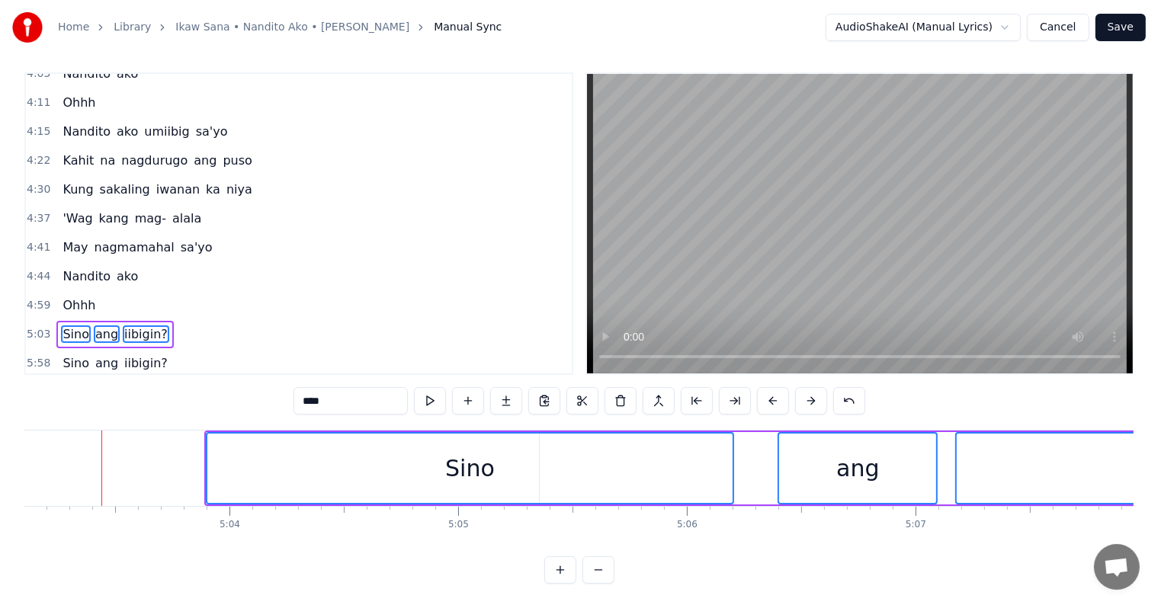
click at [810, 392] on button at bounding box center [811, 400] width 32 height 27
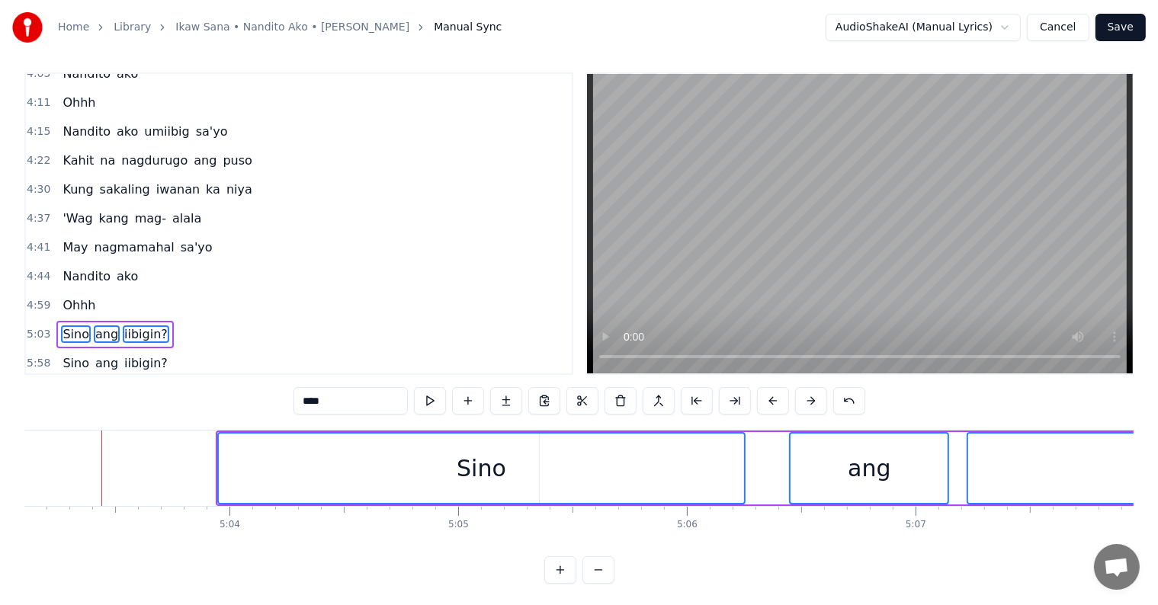
click at [810, 392] on button at bounding box center [811, 400] width 32 height 27
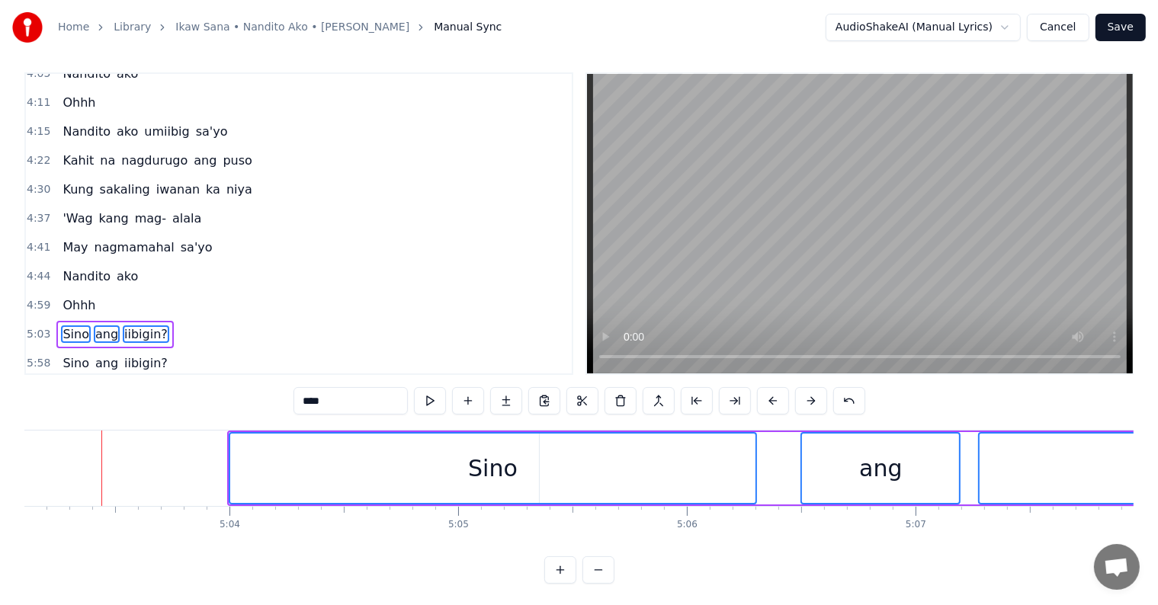
click at [810, 392] on button at bounding box center [811, 400] width 32 height 27
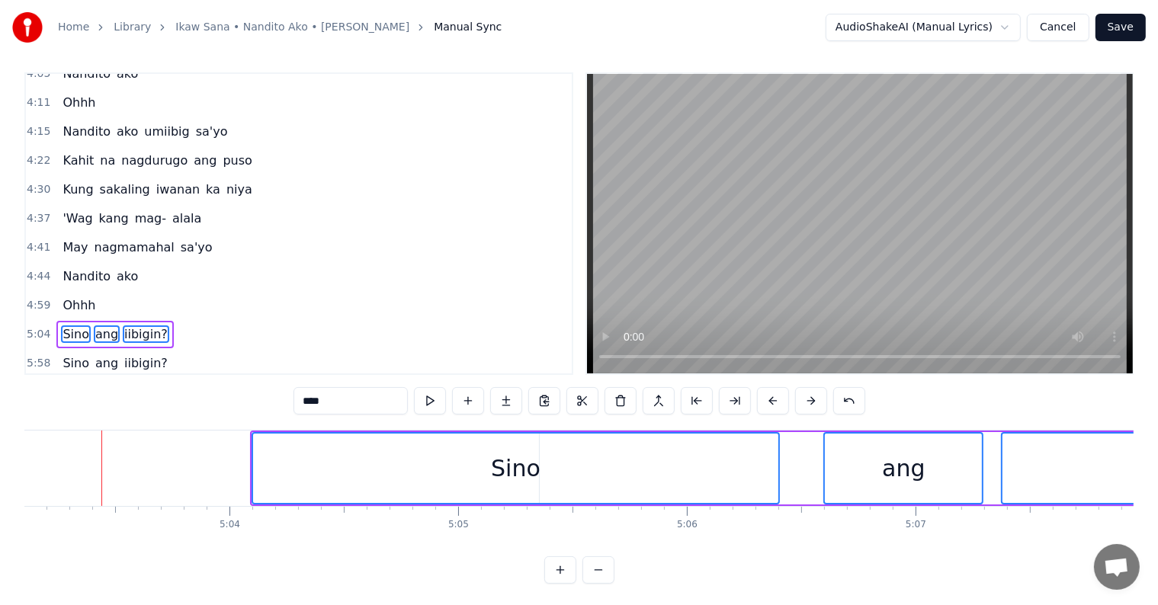
click at [810, 392] on button at bounding box center [811, 400] width 32 height 27
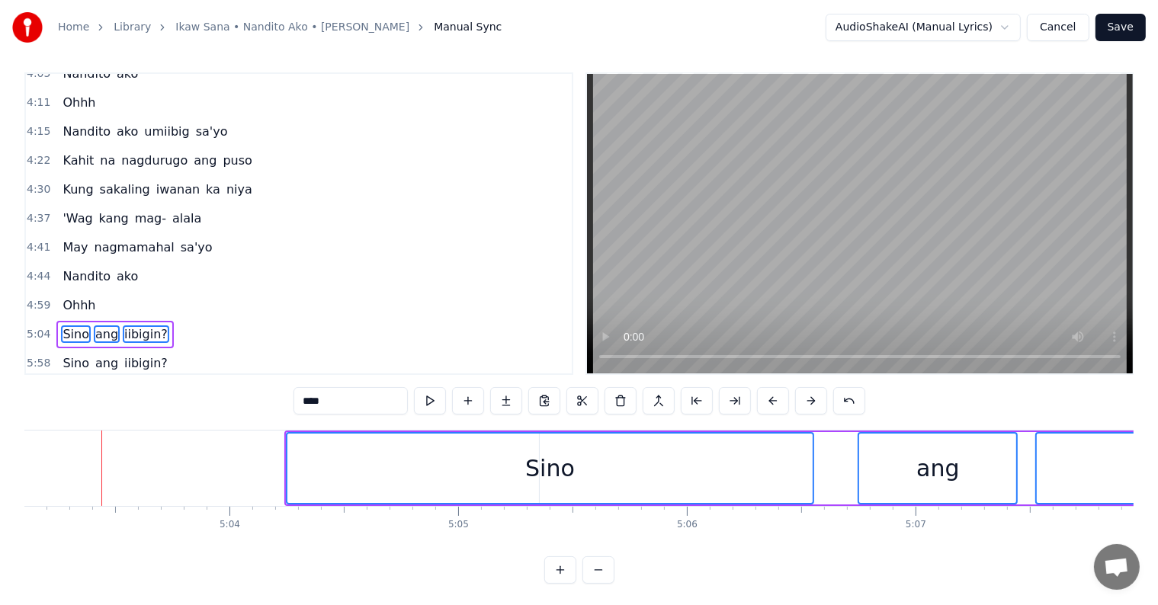
click at [810, 392] on button at bounding box center [811, 400] width 32 height 27
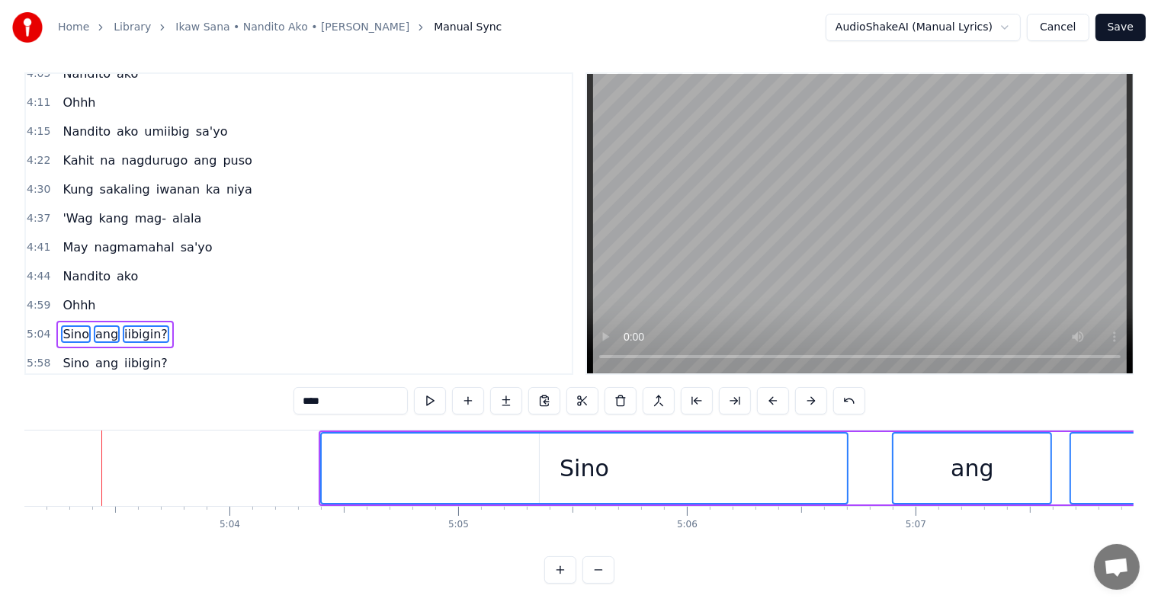
click at [809, 392] on button at bounding box center [811, 400] width 32 height 27
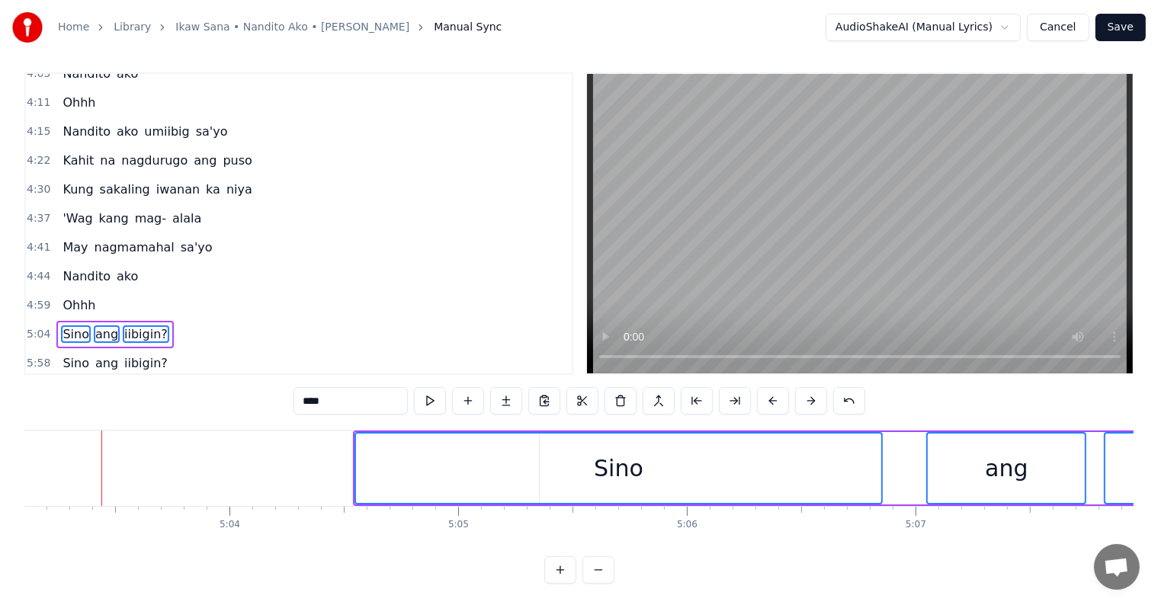
click at [809, 392] on button at bounding box center [811, 400] width 32 height 27
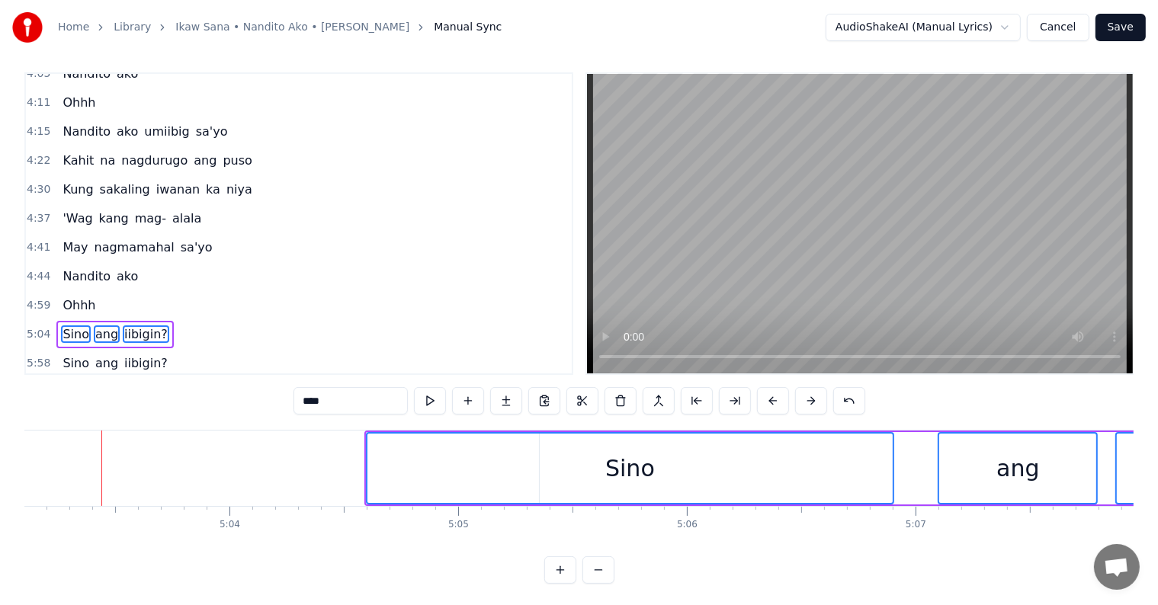
click at [809, 392] on button at bounding box center [811, 400] width 32 height 27
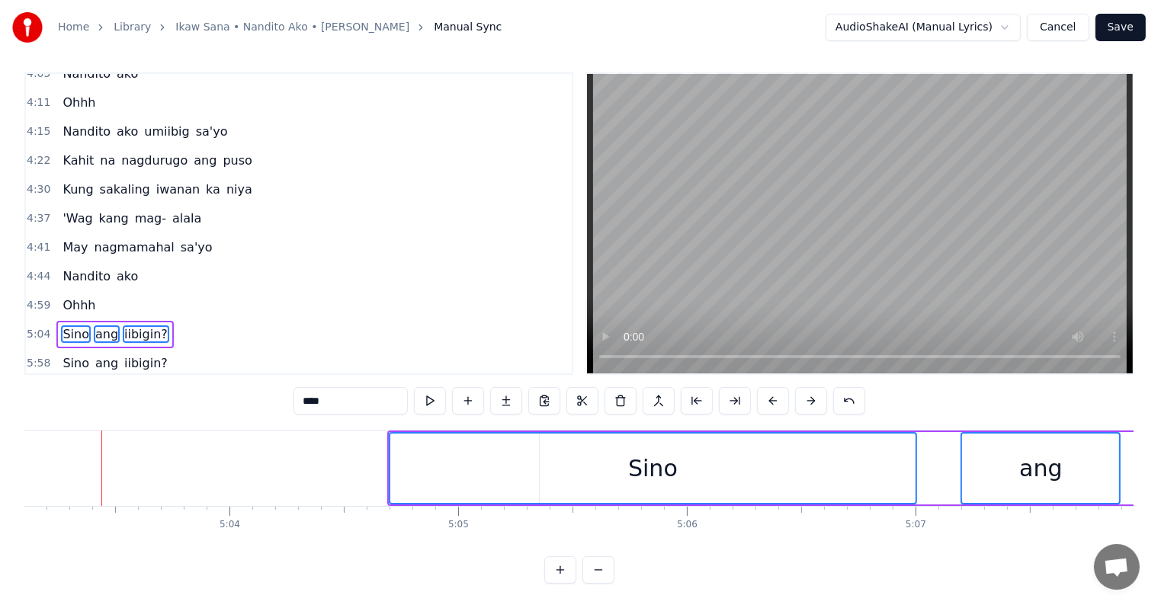
click at [809, 392] on button at bounding box center [811, 400] width 32 height 27
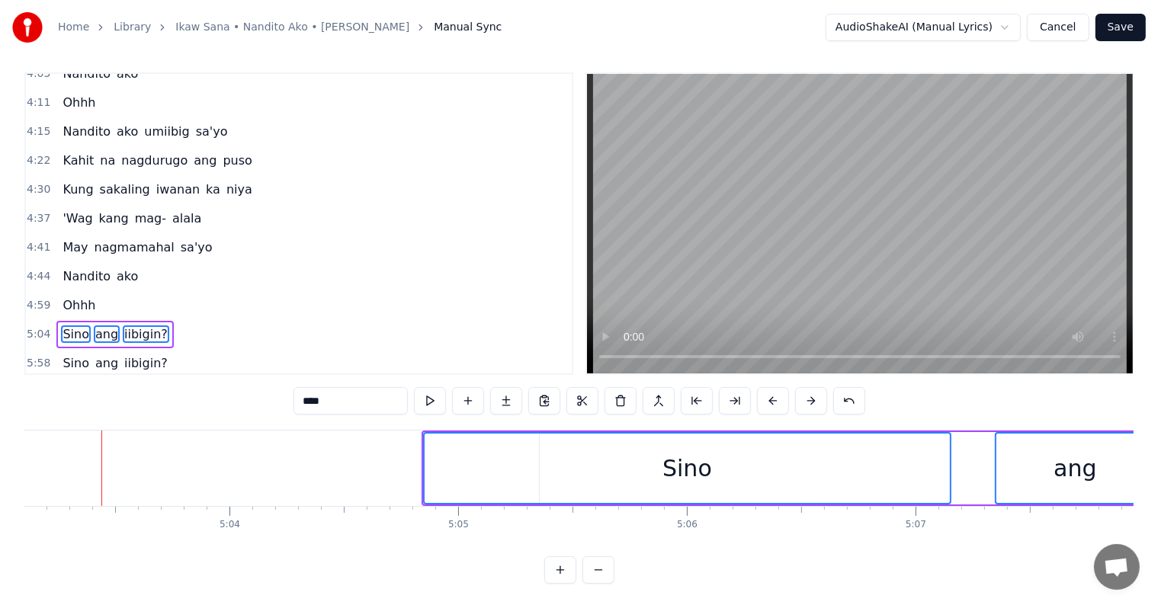
click at [809, 392] on button at bounding box center [811, 400] width 32 height 27
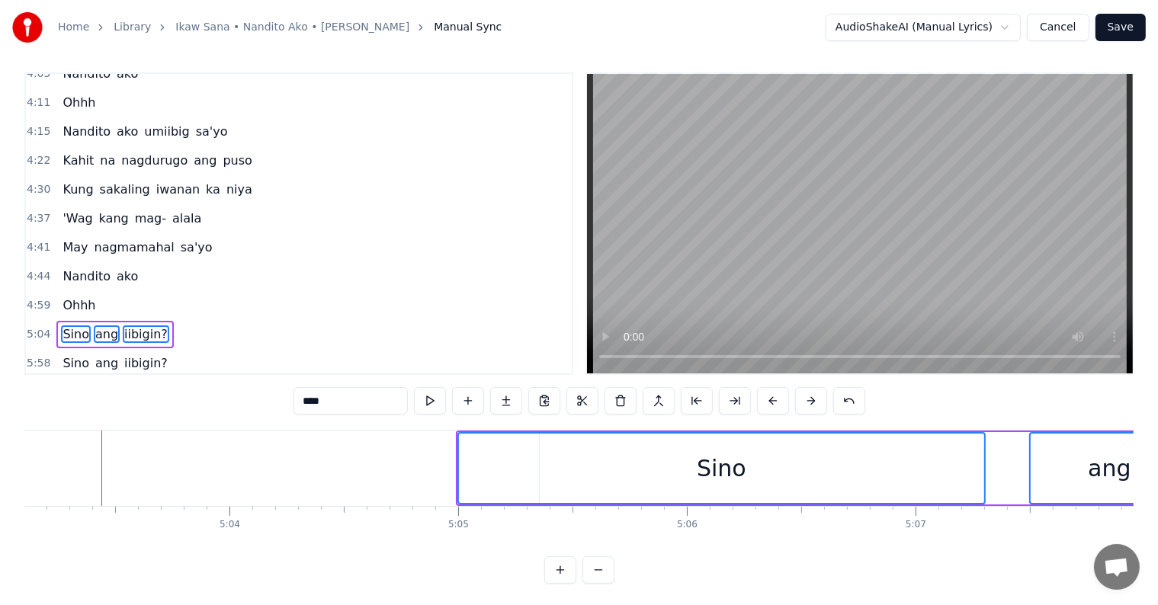
click at [809, 392] on button at bounding box center [811, 400] width 32 height 27
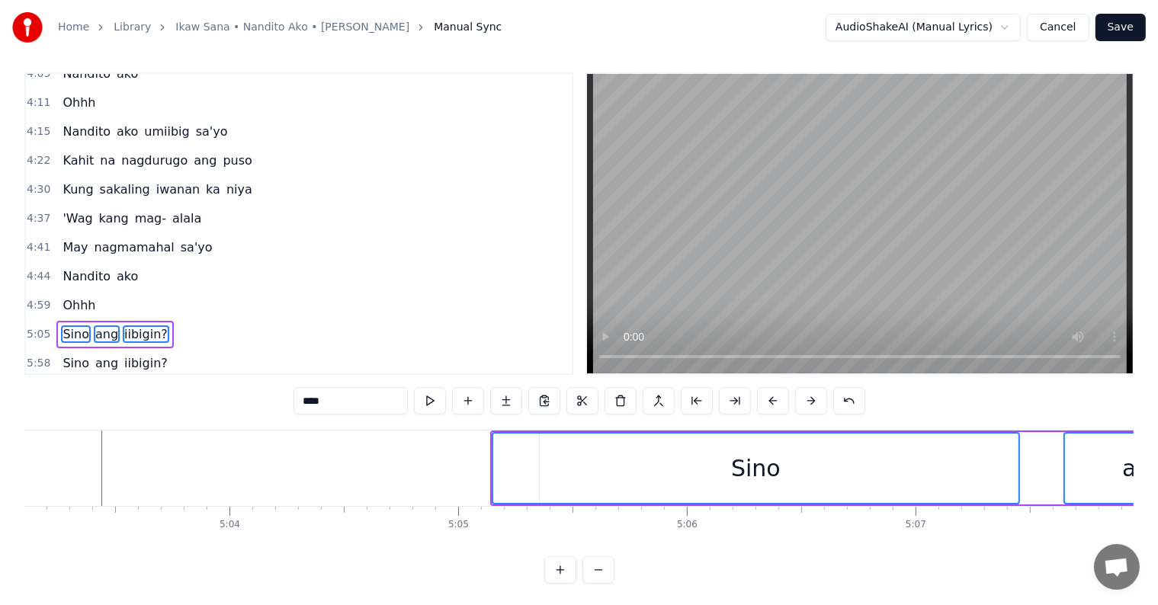
click at [809, 392] on button at bounding box center [811, 400] width 32 height 27
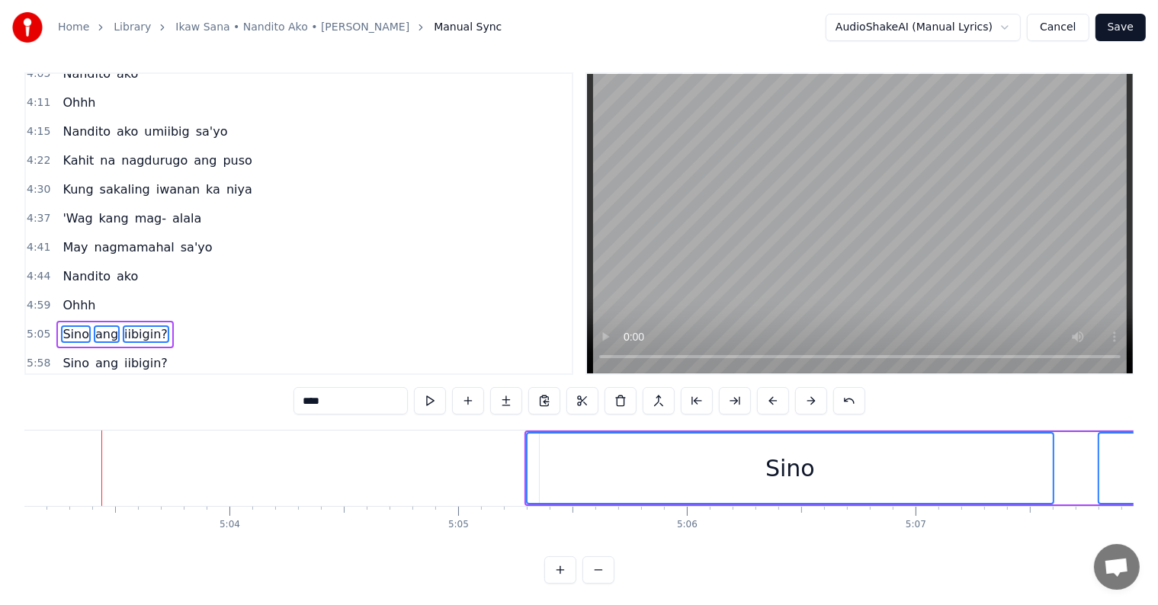
click at [809, 392] on button at bounding box center [811, 400] width 32 height 27
click at [808, 393] on button at bounding box center [811, 400] width 32 height 27
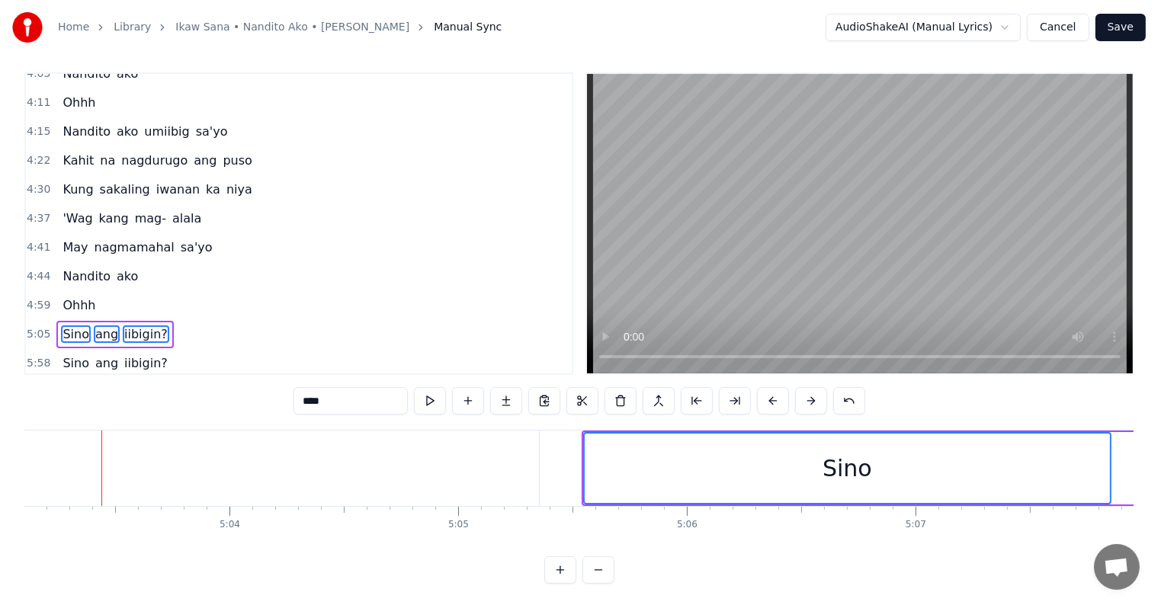
click at [808, 393] on button at bounding box center [811, 400] width 32 height 27
click at [806, 393] on button at bounding box center [811, 400] width 32 height 27
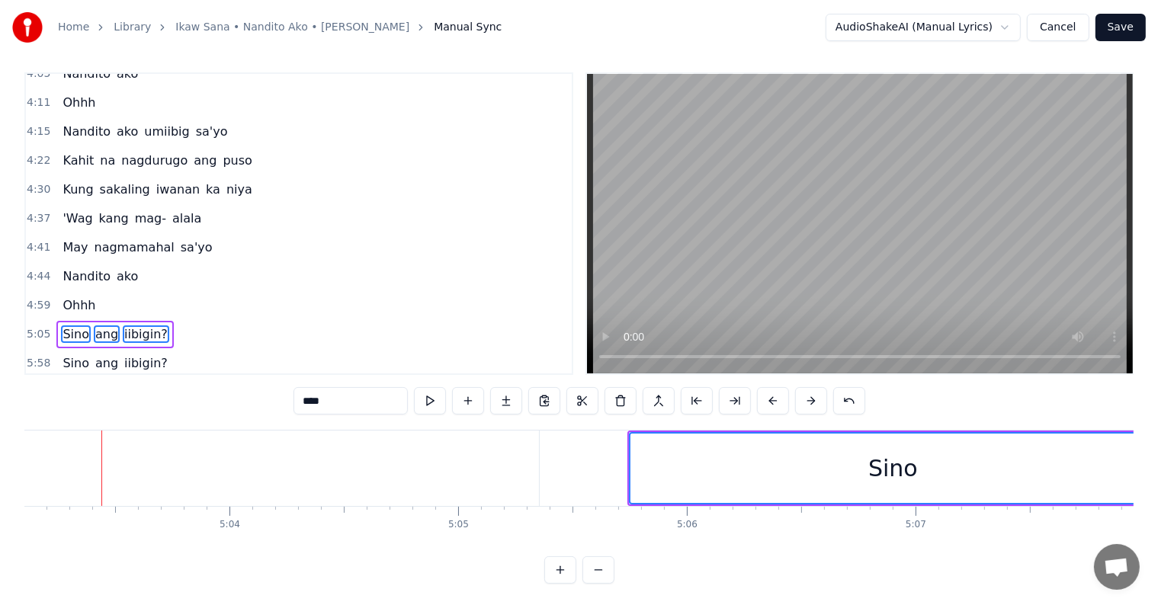
click at [806, 393] on button at bounding box center [811, 400] width 32 height 27
click at [805, 393] on button at bounding box center [811, 400] width 32 height 27
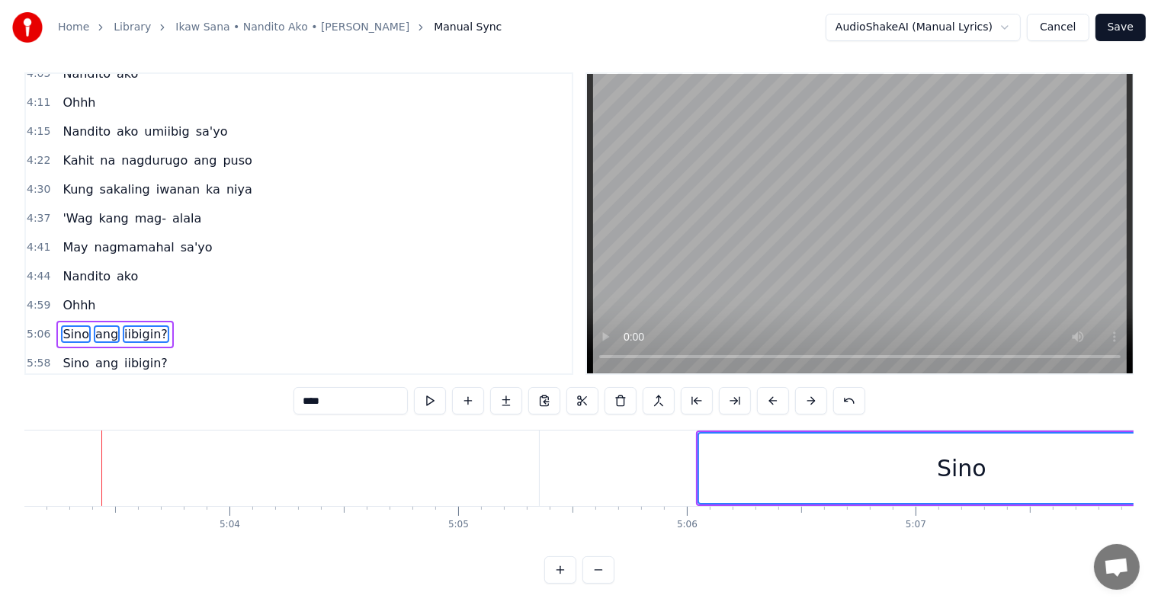
click at [805, 393] on button at bounding box center [811, 400] width 32 height 27
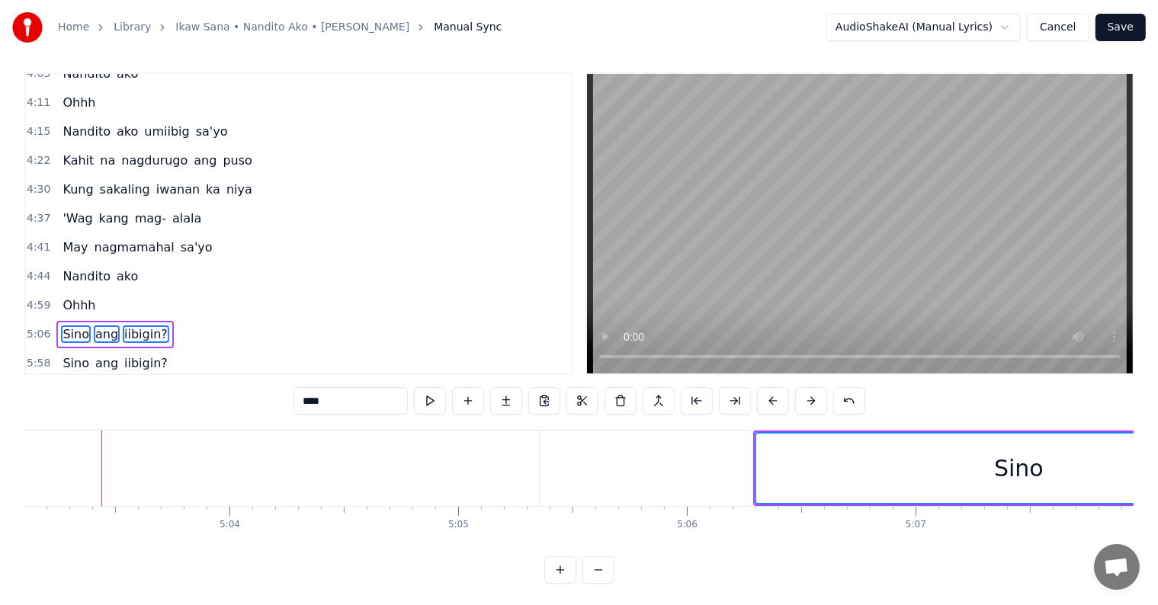
click at [804, 393] on button at bounding box center [811, 400] width 32 height 27
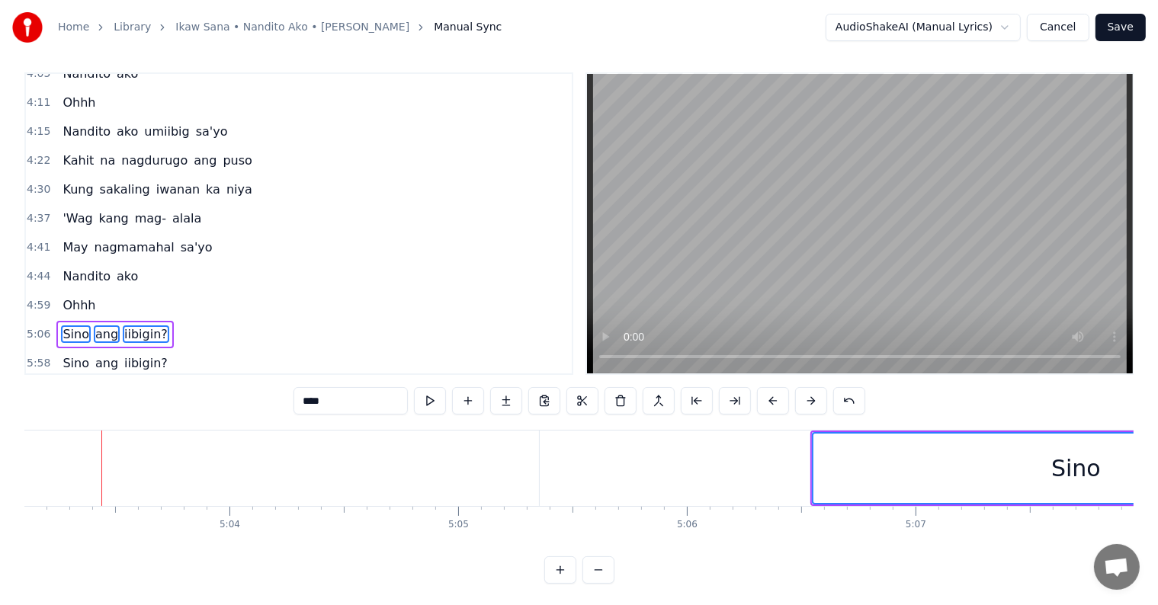
click at [804, 393] on button at bounding box center [811, 400] width 32 height 27
click at [803, 394] on button at bounding box center [811, 400] width 32 height 27
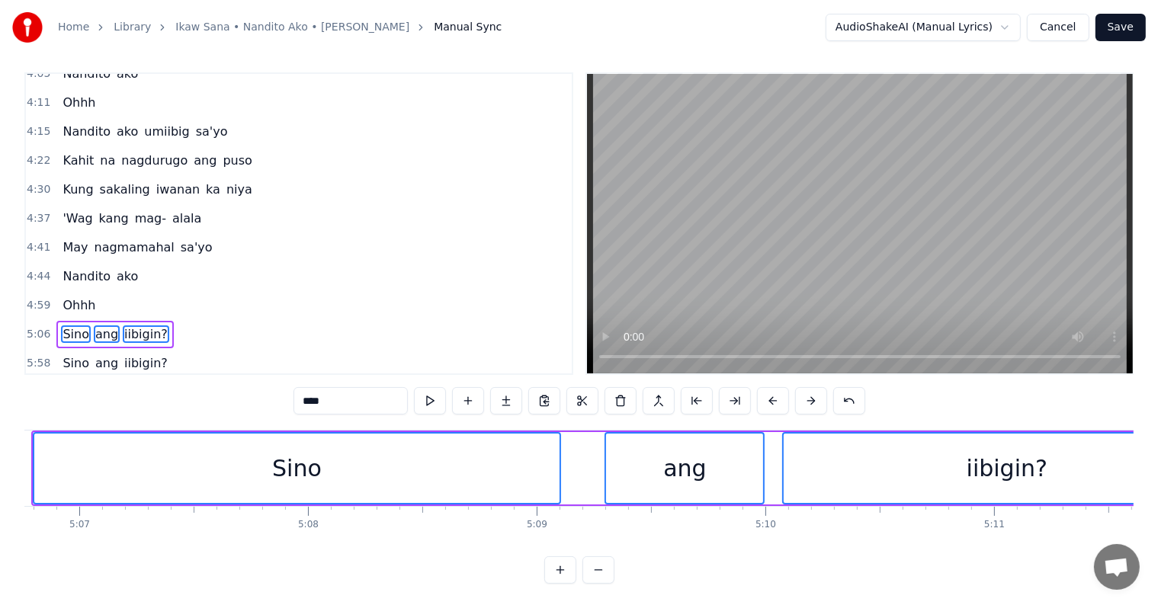
scroll to position [0, 70087]
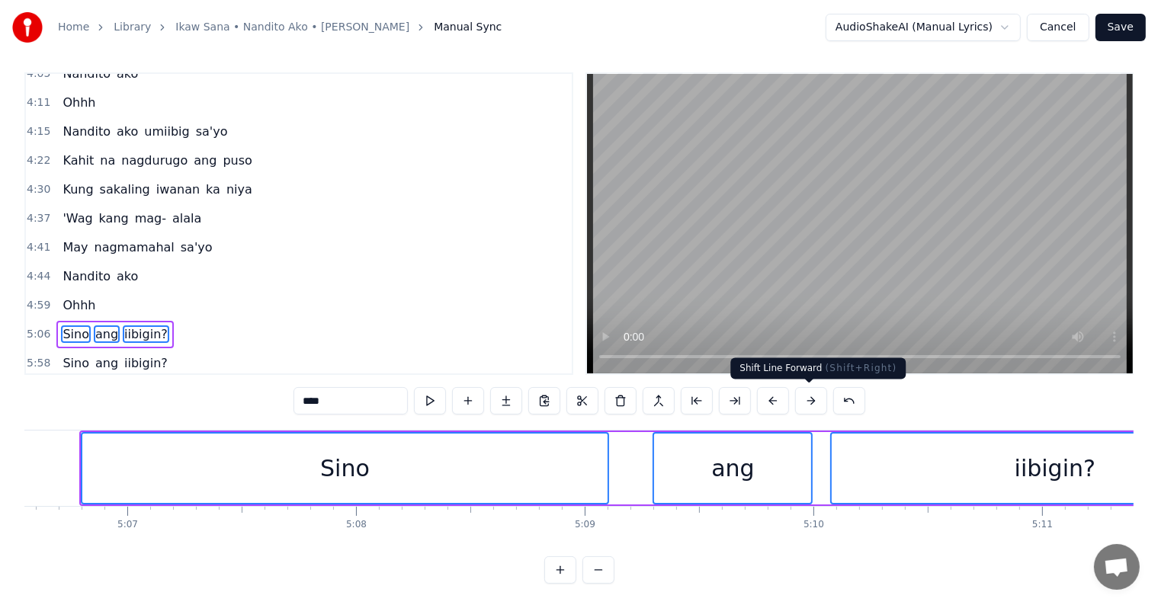
click at [806, 399] on button at bounding box center [811, 400] width 32 height 27
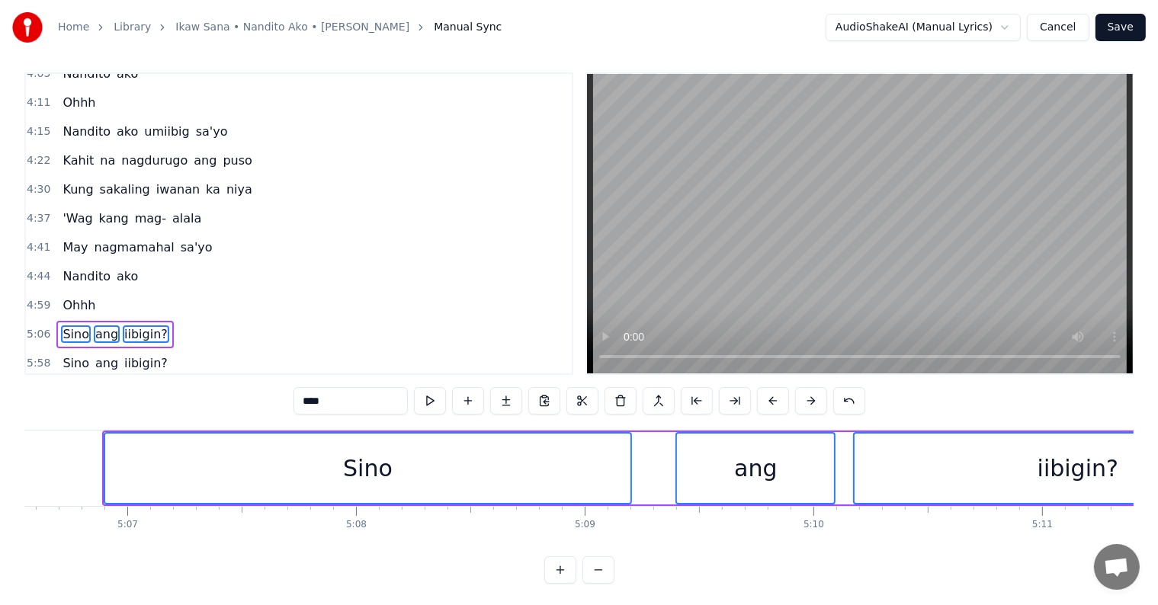
click at [806, 399] on button at bounding box center [811, 400] width 32 height 27
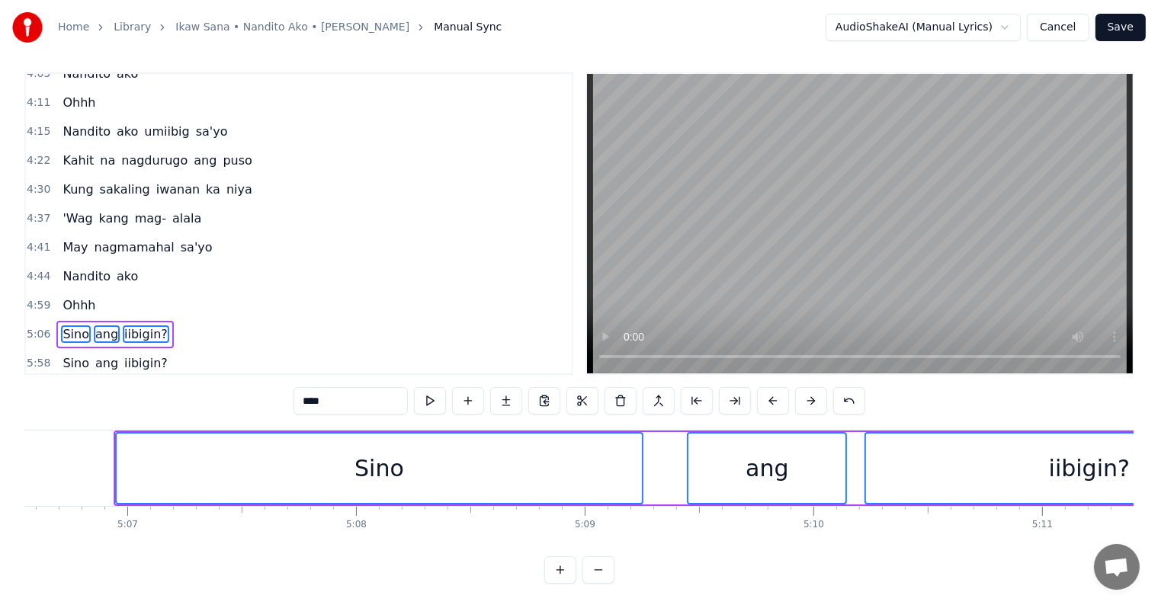
click at [806, 399] on button at bounding box center [811, 400] width 32 height 27
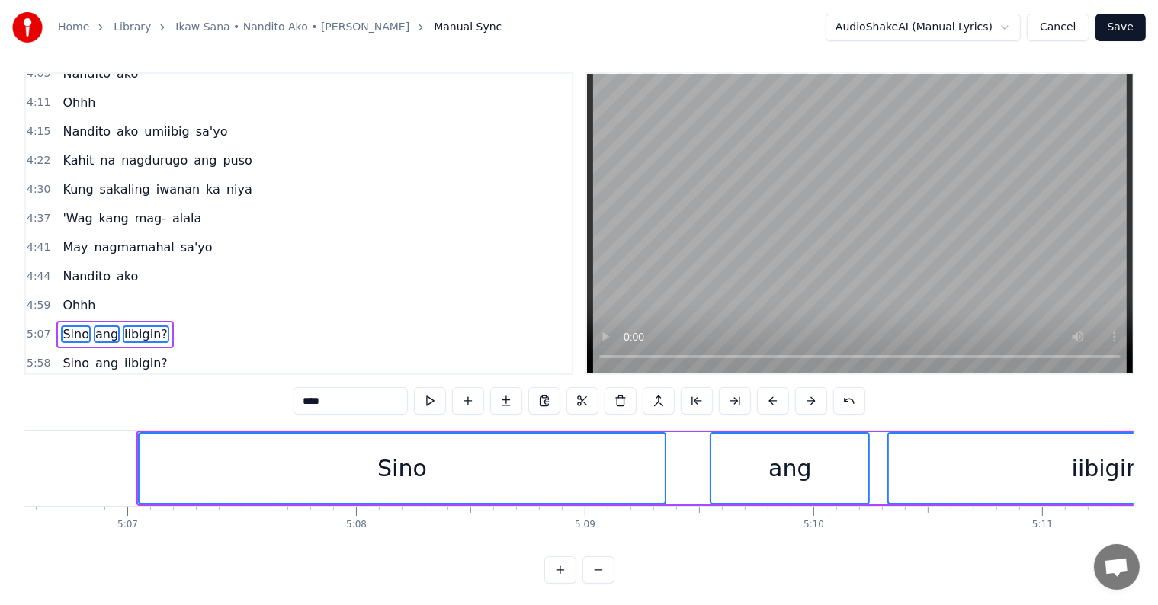
click at [806, 399] on button at bounding box center [811, 400] width 32 height 27
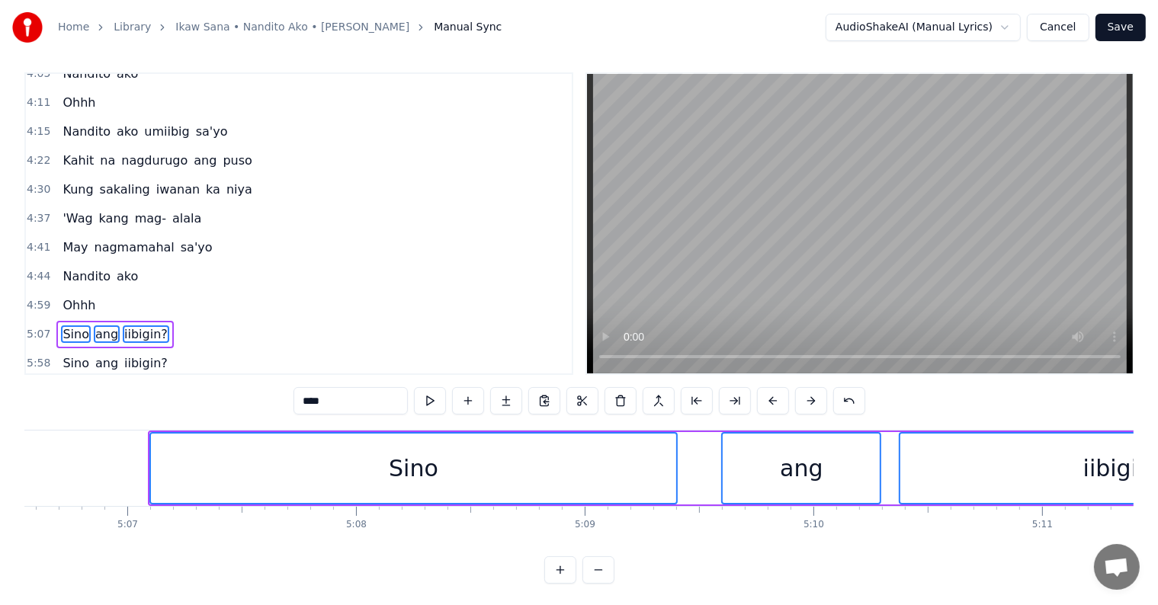
click at [806, 399] on button at bounding box center [811, 400] width 32 height 27
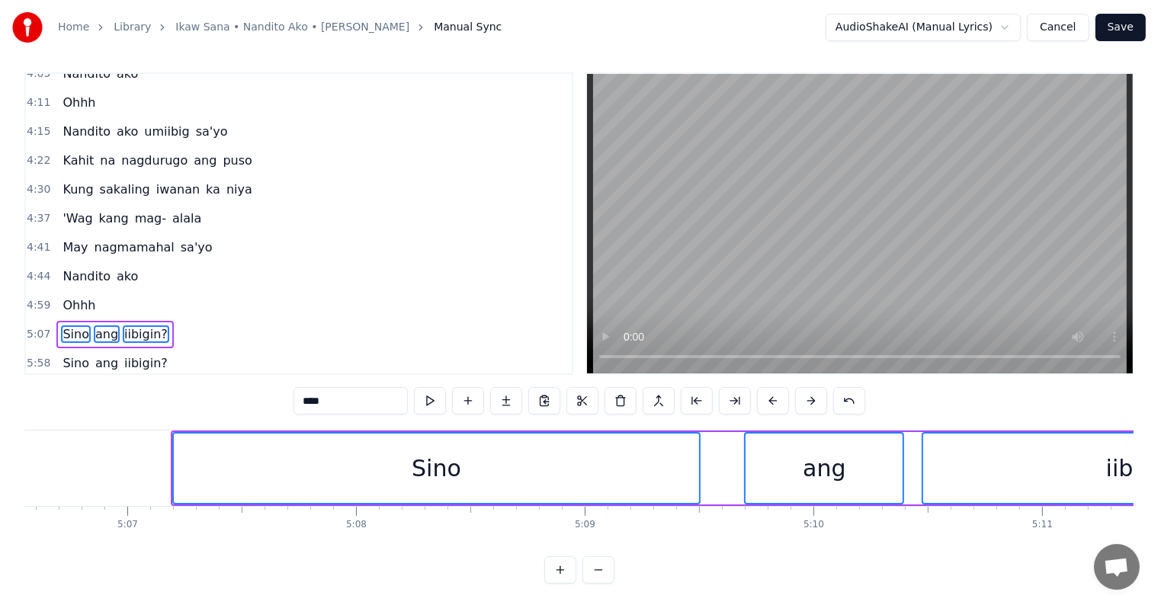
click at [806, 399] on button at bounding box center [811, 400] width 32 height 27
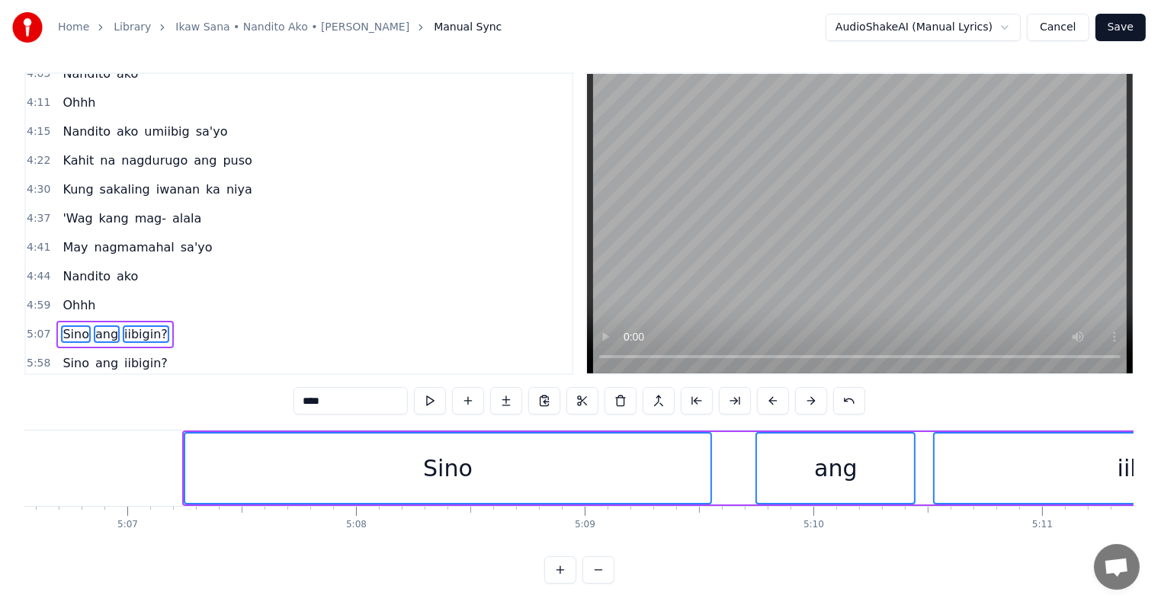
click at [806, 399] on button at bounding box center [811, 400] width 32 height 27
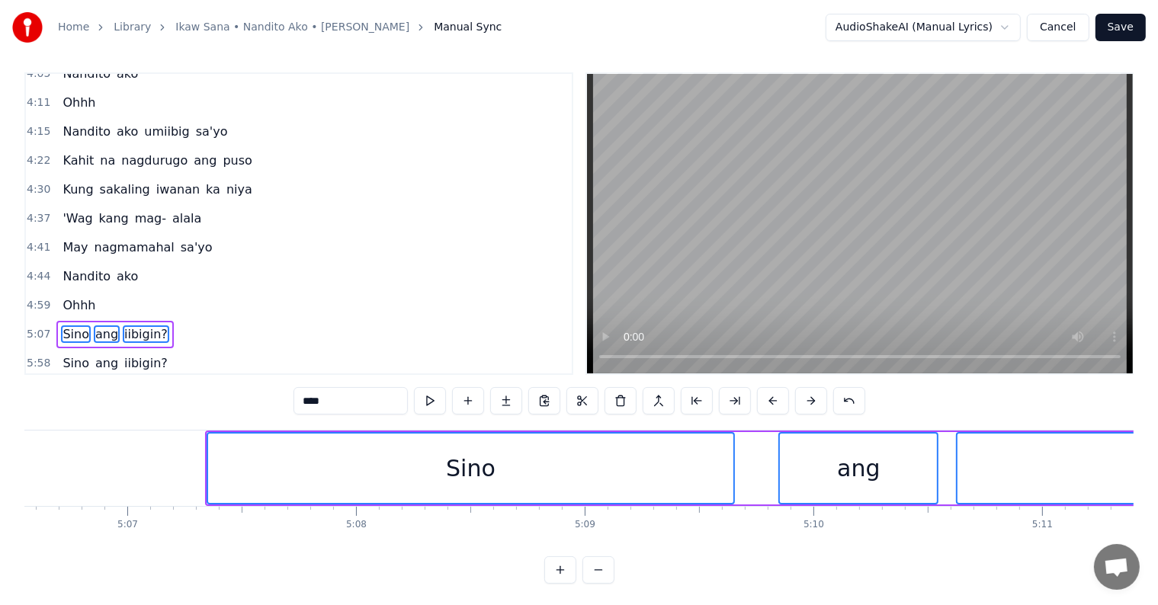
click at [806, 399] on button at bounding box center [811, 400] width 32 height 27
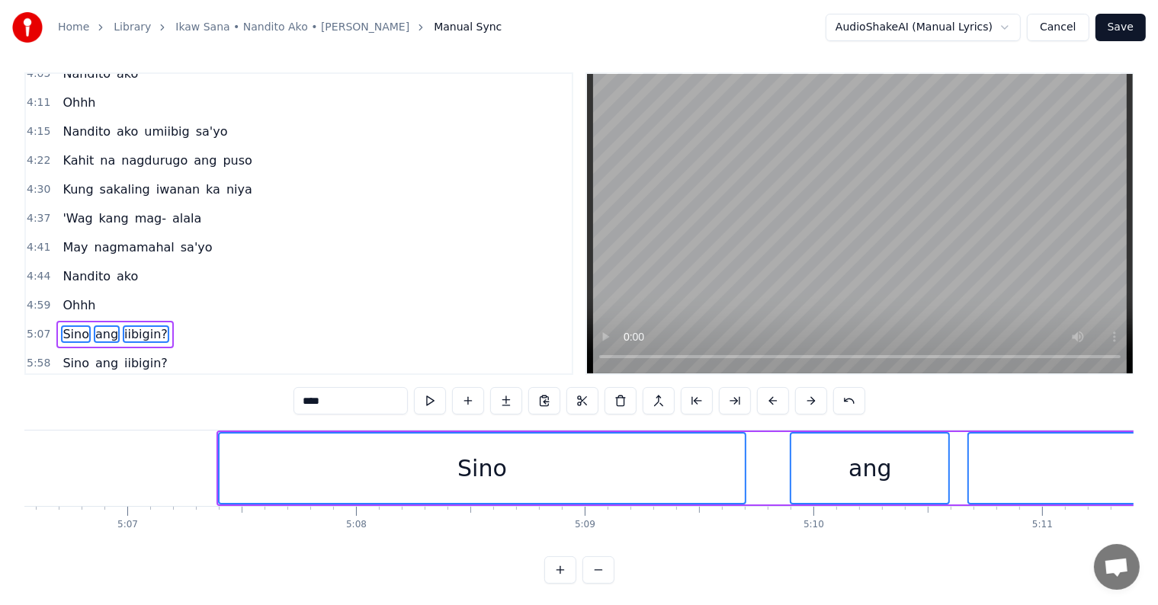
click at [806, 399] on button at bounding box center [811, 400] width 32 height 27
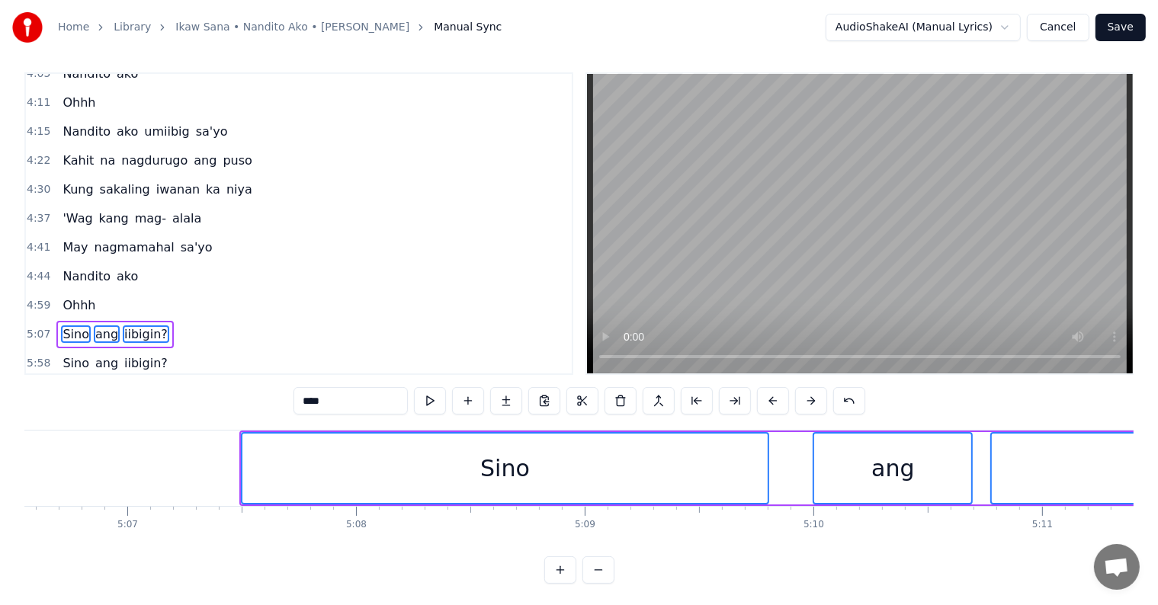
click at [806, 399] on button at bounding box center [811, 400] width 32 height 27
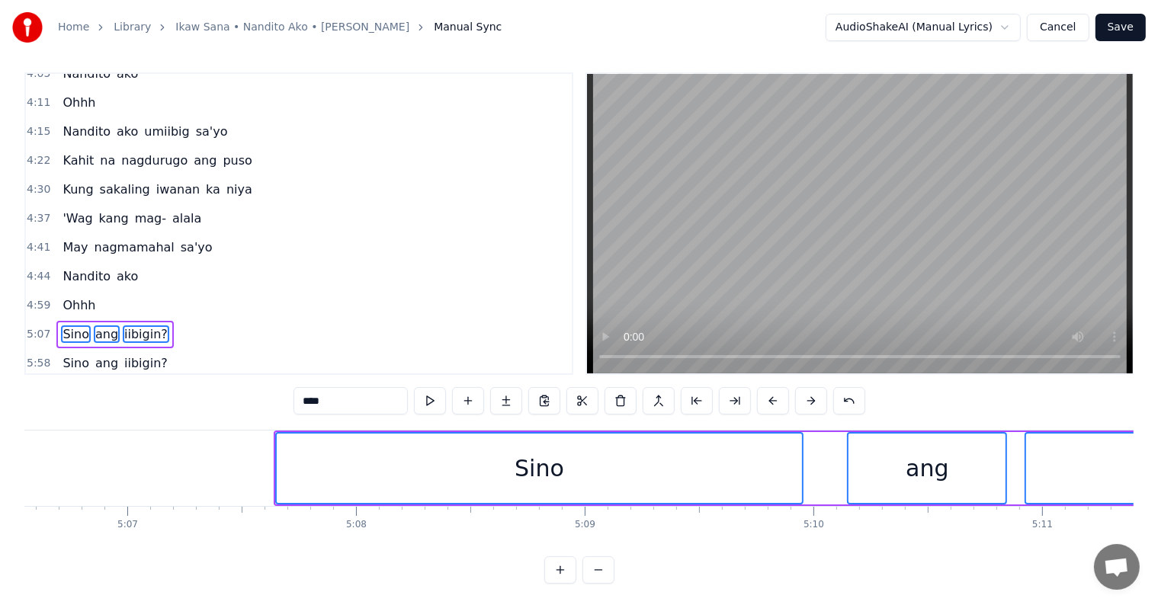
click at [806, 399] on button at bounding box center [811, 400] width 32 height 27
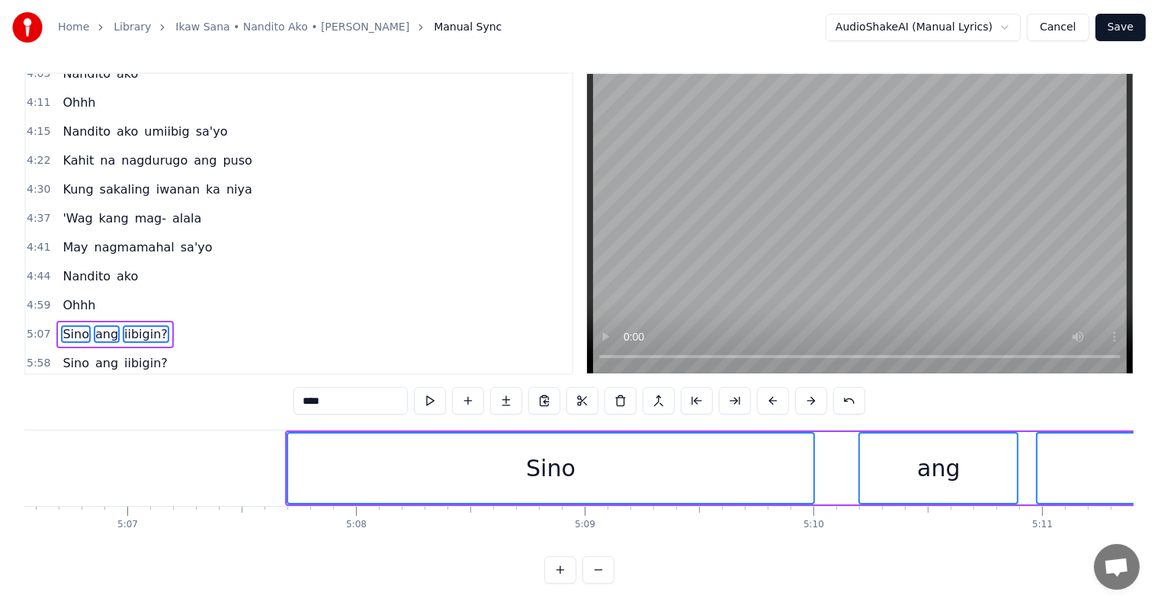
click at [806, 399] on button at bounding box center [811, 400] width 32 height 27
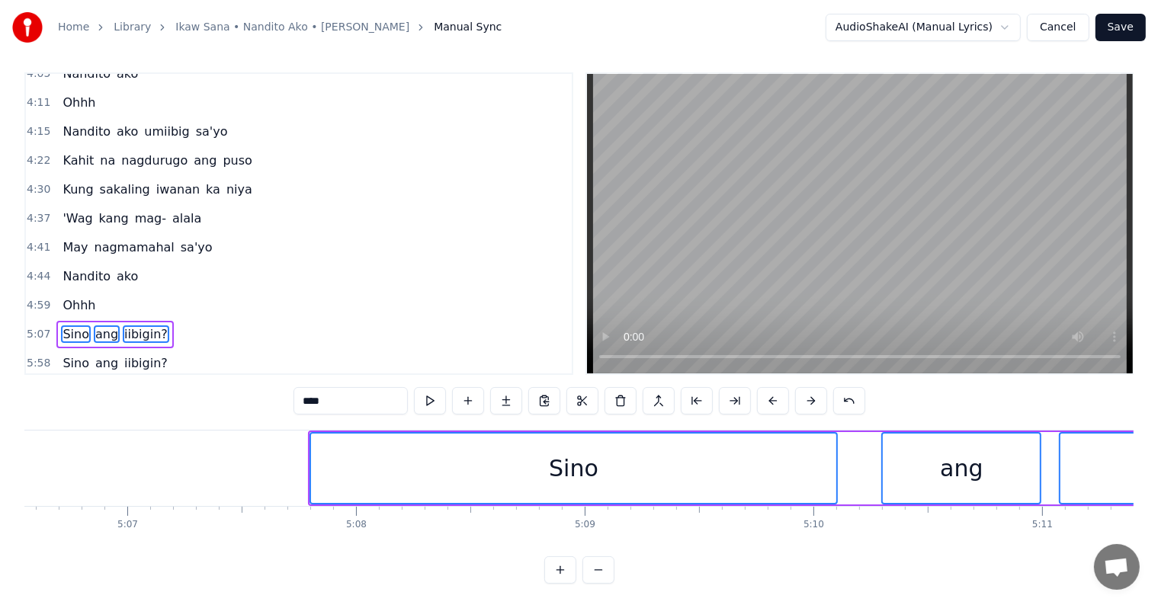
click at [806, 399] on button at bounding box center [811, 400] width 32 height 27
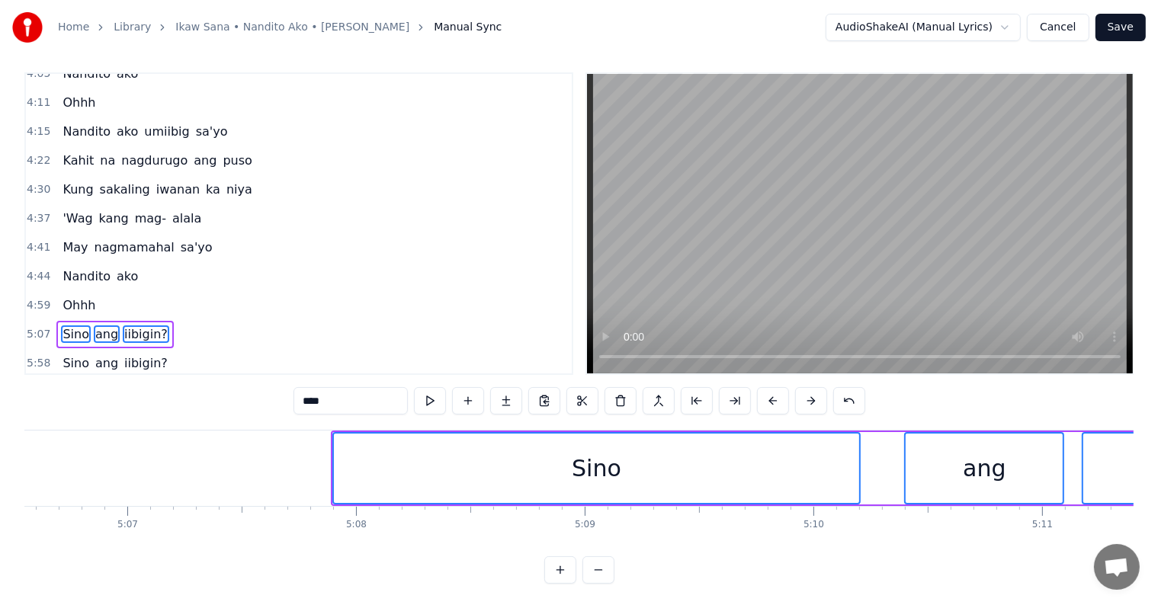
click at [806, 399] on button at bounding box center [811, 400] width 32 height 27
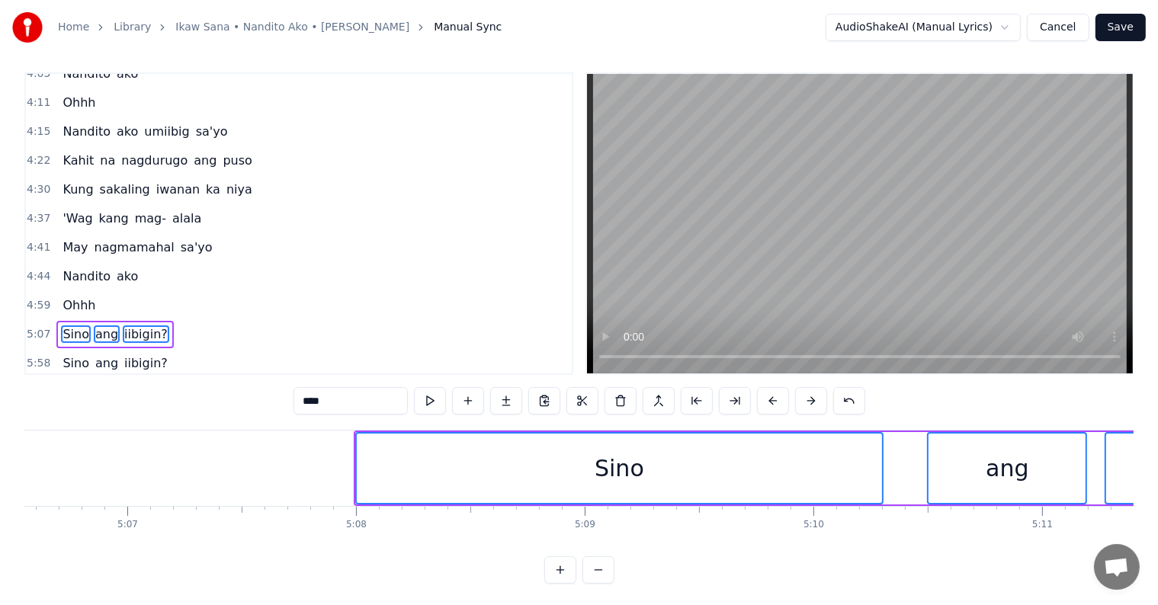
click at [806, 399] on button at bounding box center [811, 400] width 32 height 27
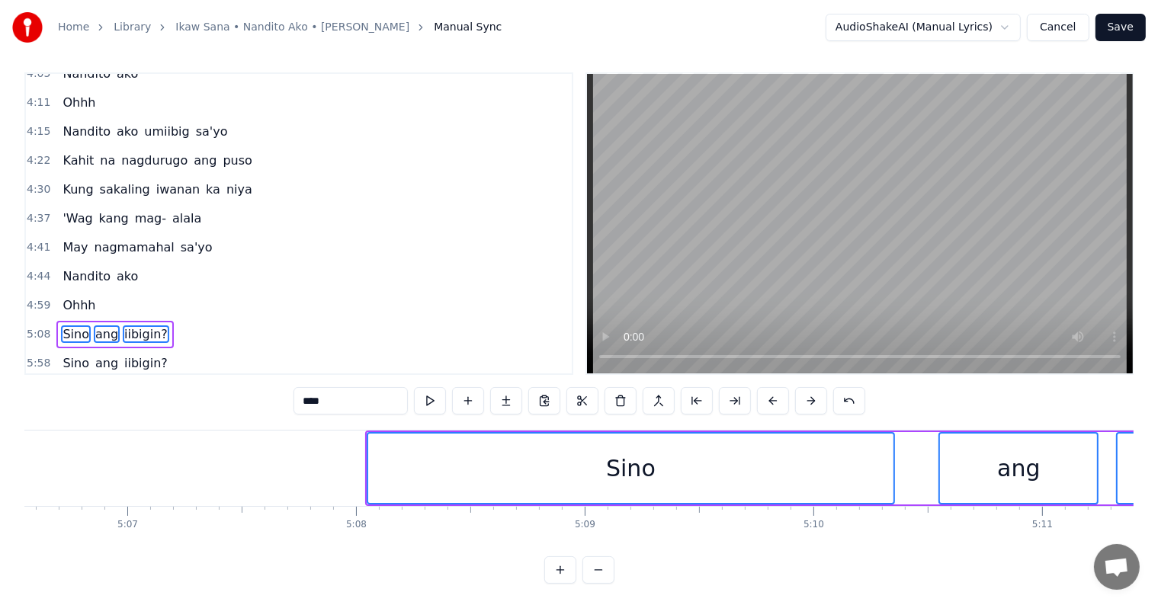
click at [806, 399] on button at bounding box center [811, 400] width 32 height 27
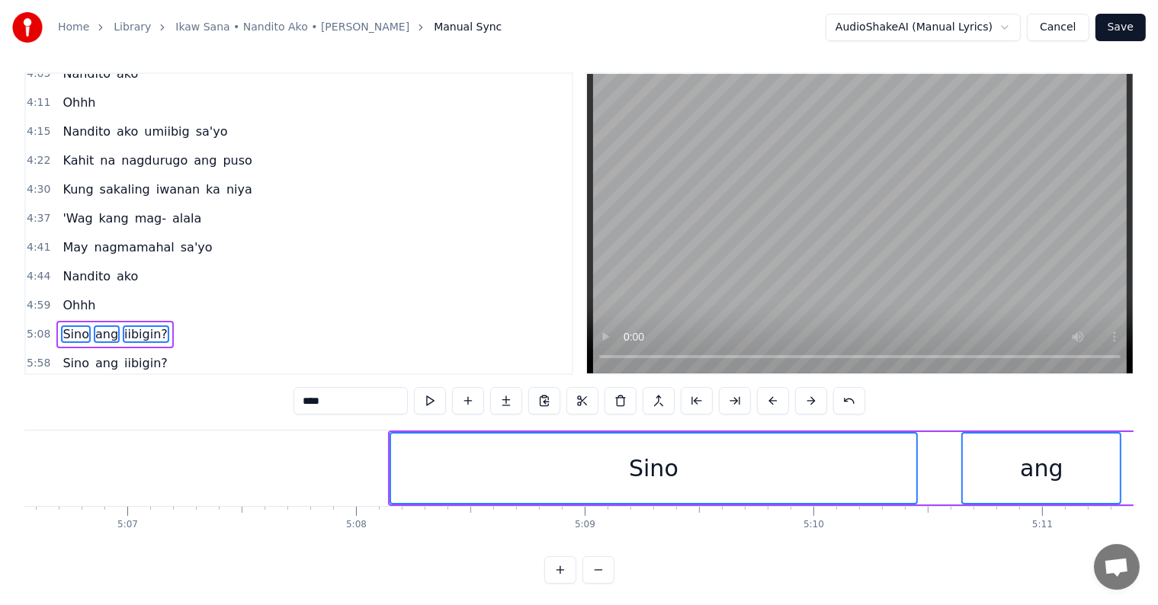
click at [806, 399] on button at bounding box center [811, 400] width 32 height 27
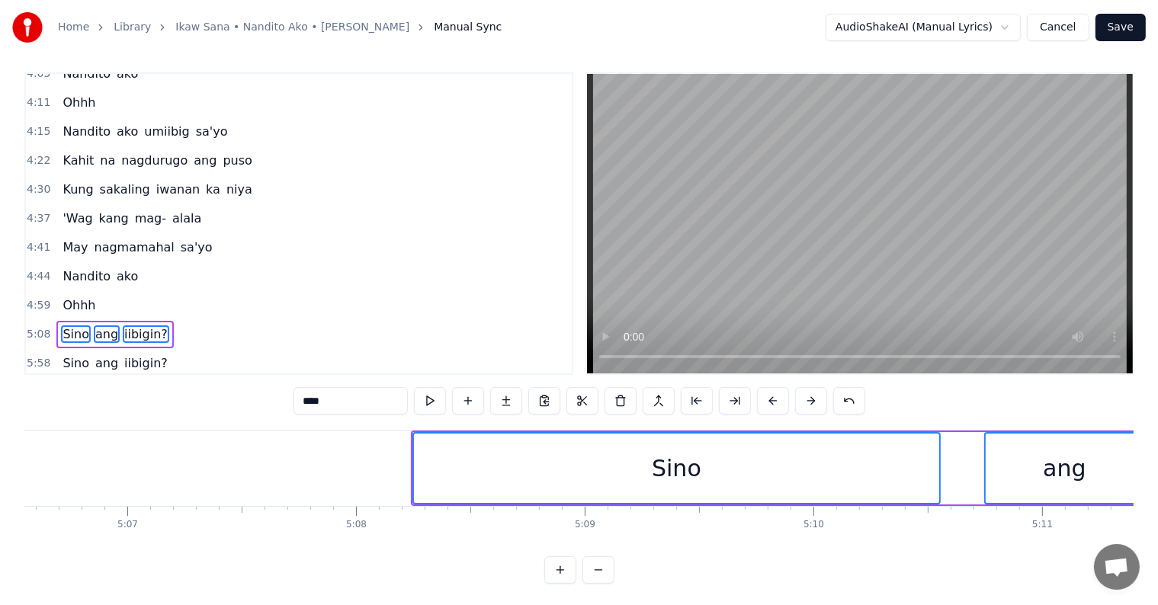
click at [806, 399] on button at bounding box center [811, 400] width 32 height 27
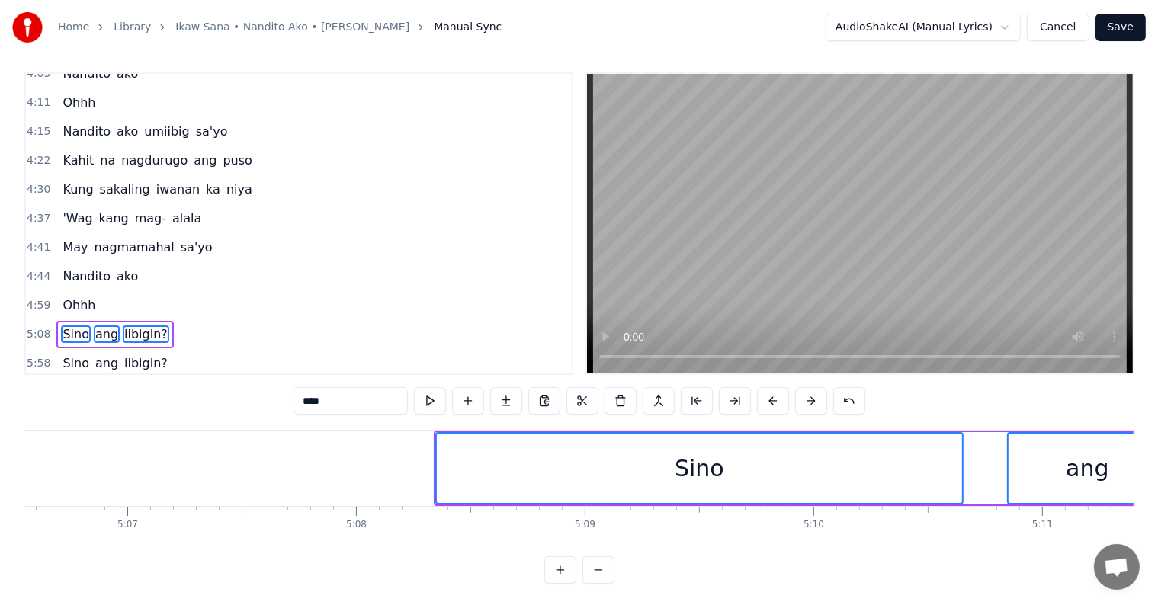
click at [806, 399] on button at bounding box center [811, 400] width 32 height 27
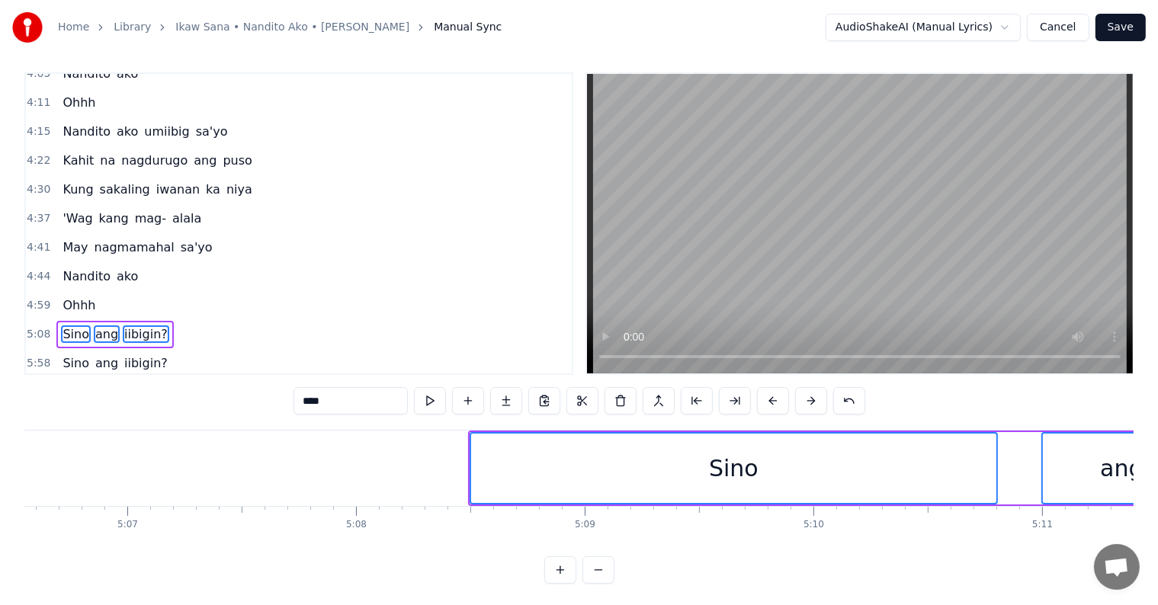
click at [806, 399] on button at bounding box center [811, 400] width 32 height 27
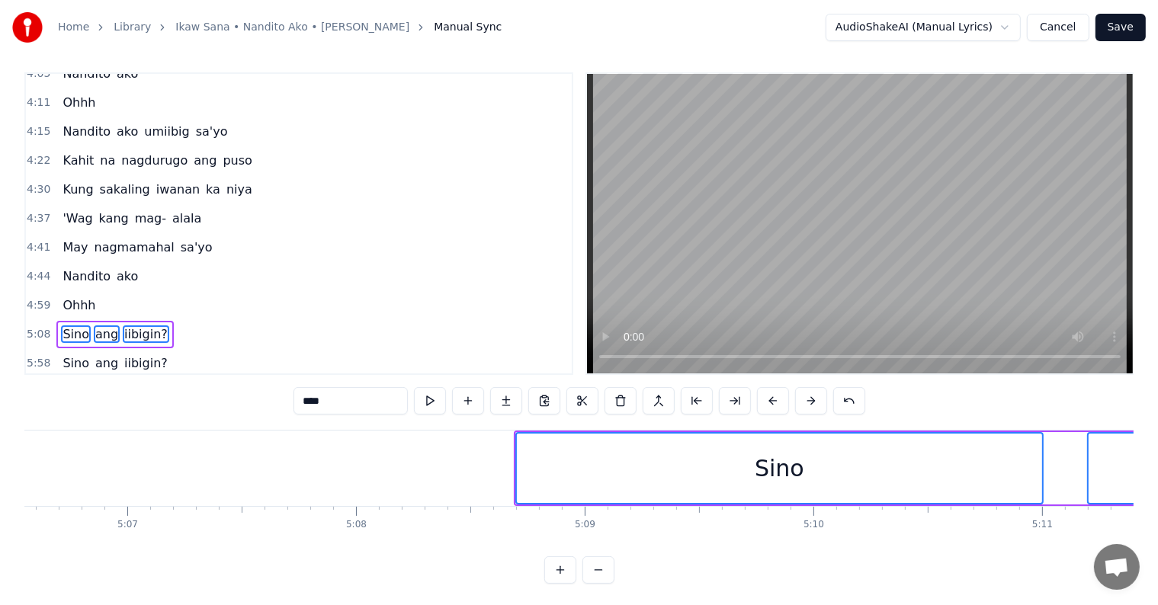
click at [806, 399] on button at bounding box center [811, 400] width 32 height 27
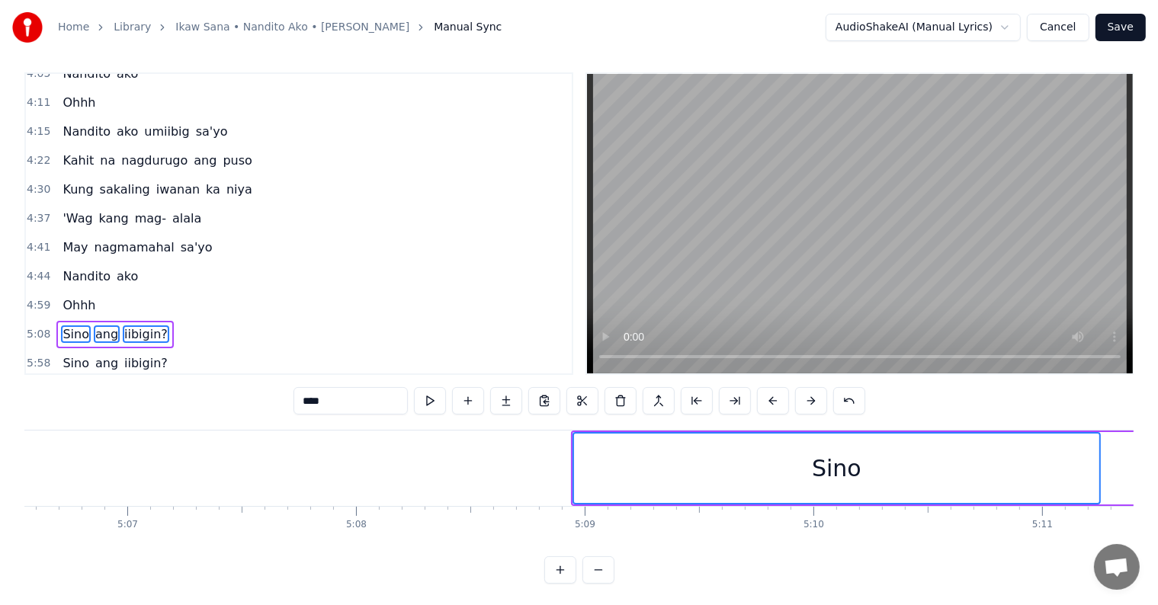
click at [806, 399] on button at bounding box center [811, 400] width 32 height 27
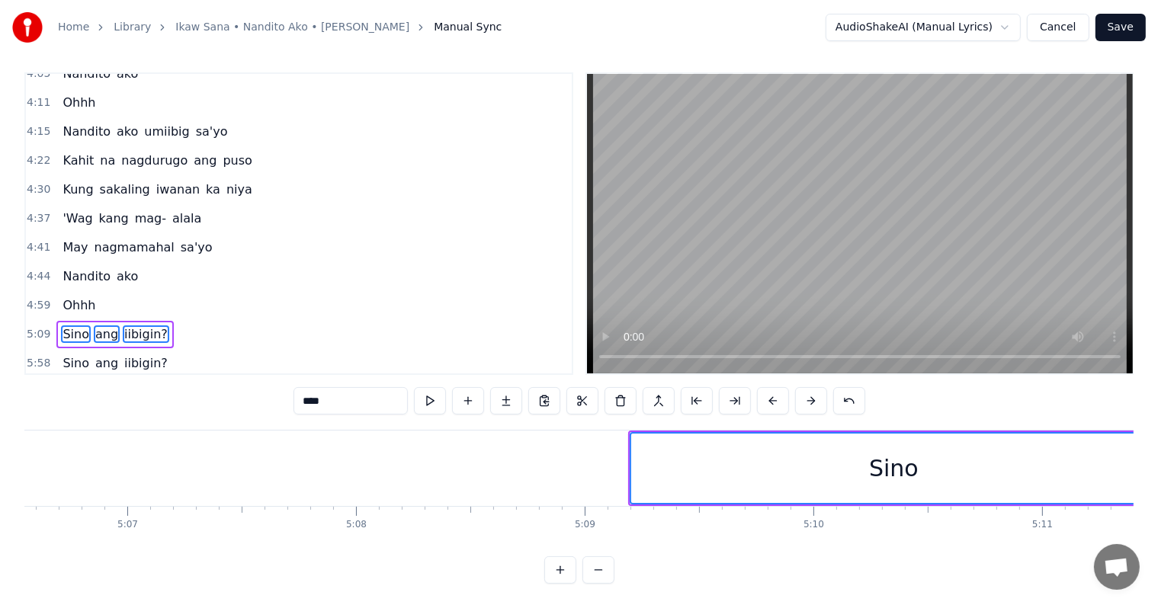
click at [806, 399] on button at bounding box center [811, 400] width 32 height 27
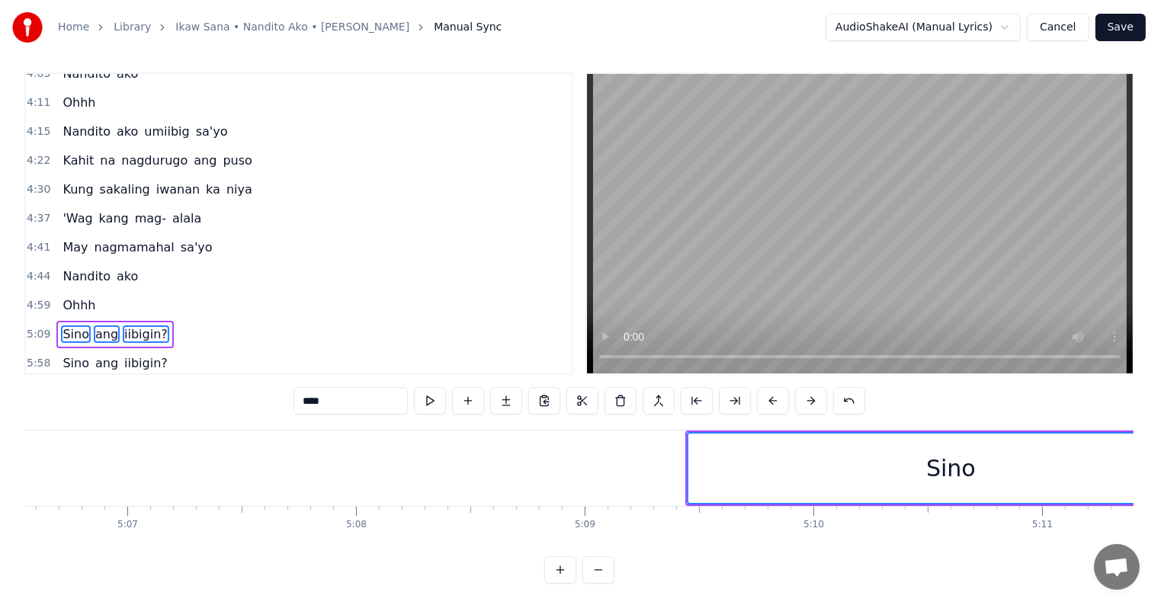
click at [806, 399] on button at bounding box center [811, 400] width 32 height 27
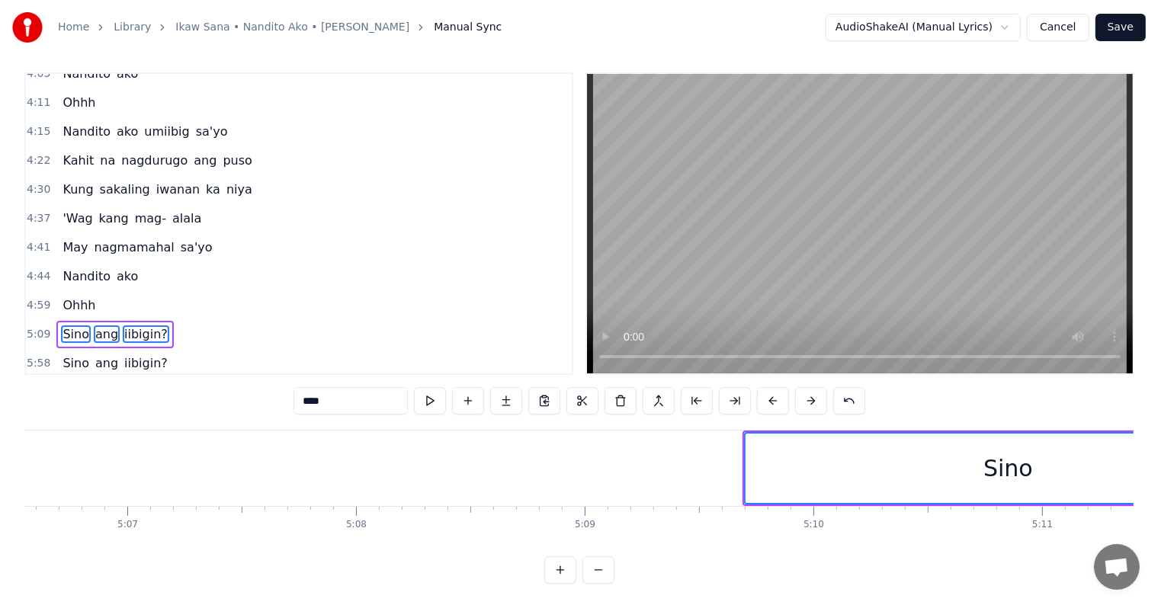
click at [806, 399] on button at bounding box center [811, 400] width 32 height 27
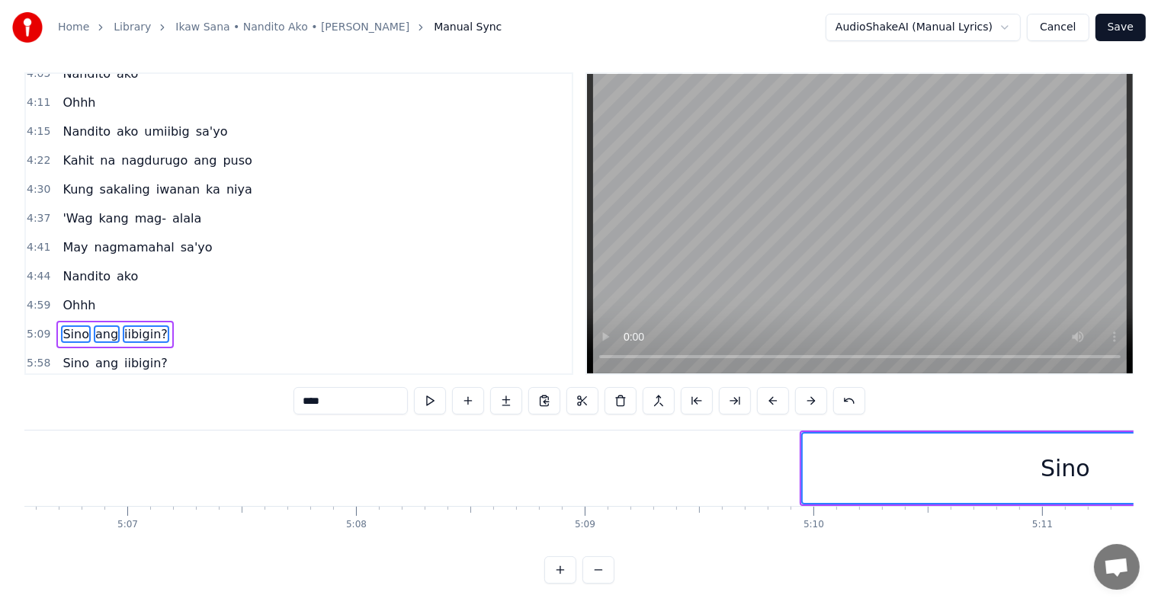
click at [806, 399] on button at bounding box center [811, 400] width 32 height 27
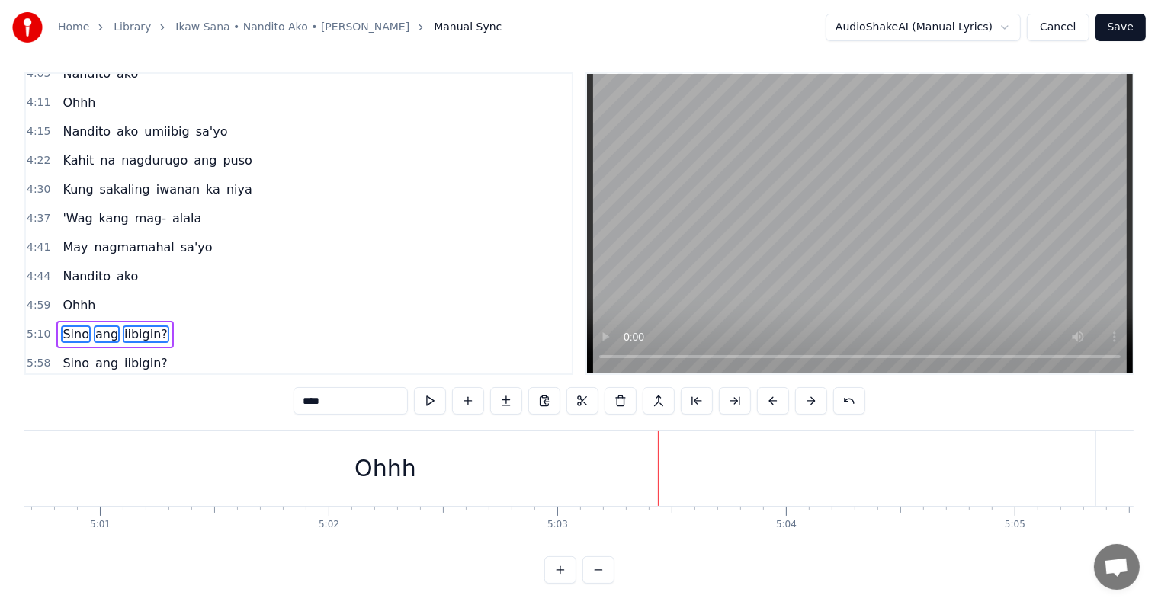
scroll to position [0, 68407]
click at [578, 469] on div "Ohhh" at bounding box center [721, 468] width 1421 height 75
type input "****"
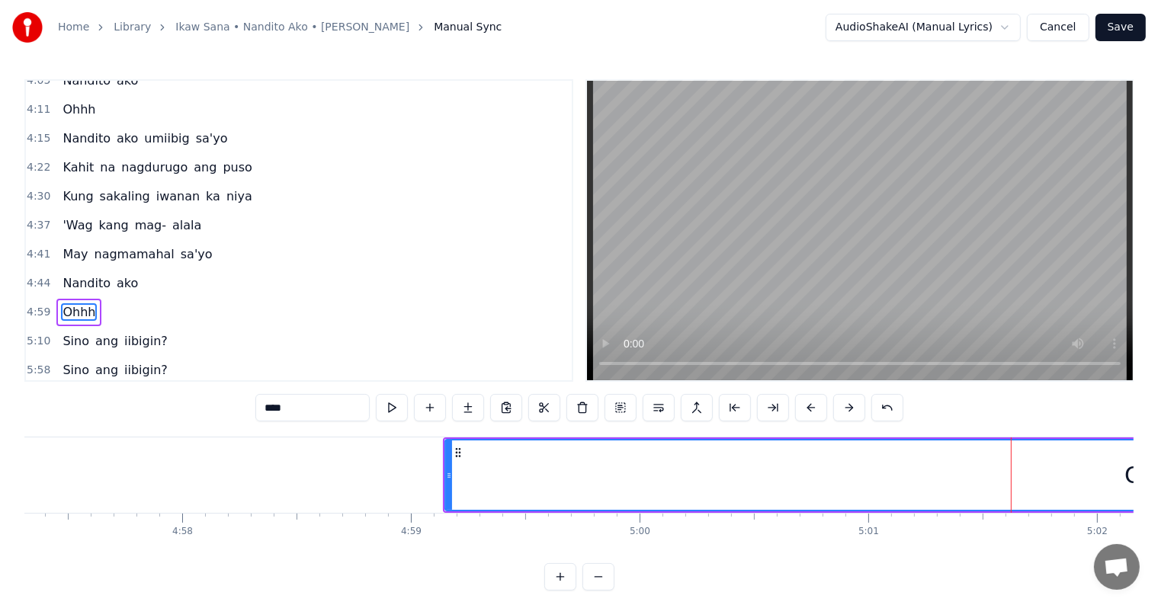
scroll to position [0, 67879]
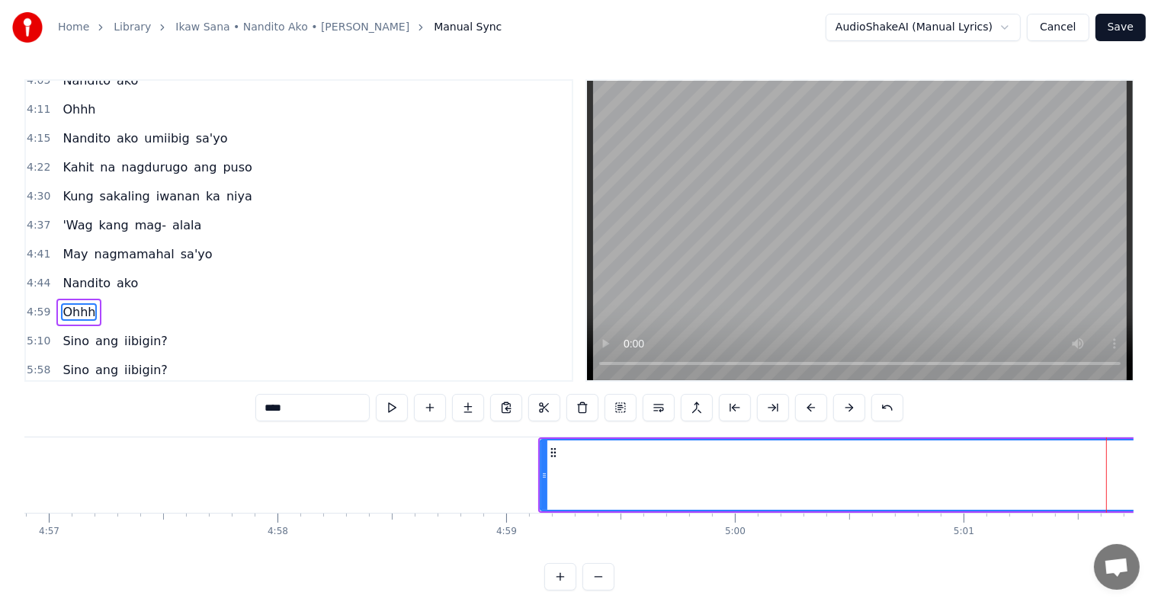
click at [488, 434] on div "0:41 Sa buhay natin, [PERSON_NAME]'ng isang mamahalin, sasambahin 0:58 Sa buhay…" at bounding box center [578, 334] width 1109 height 511
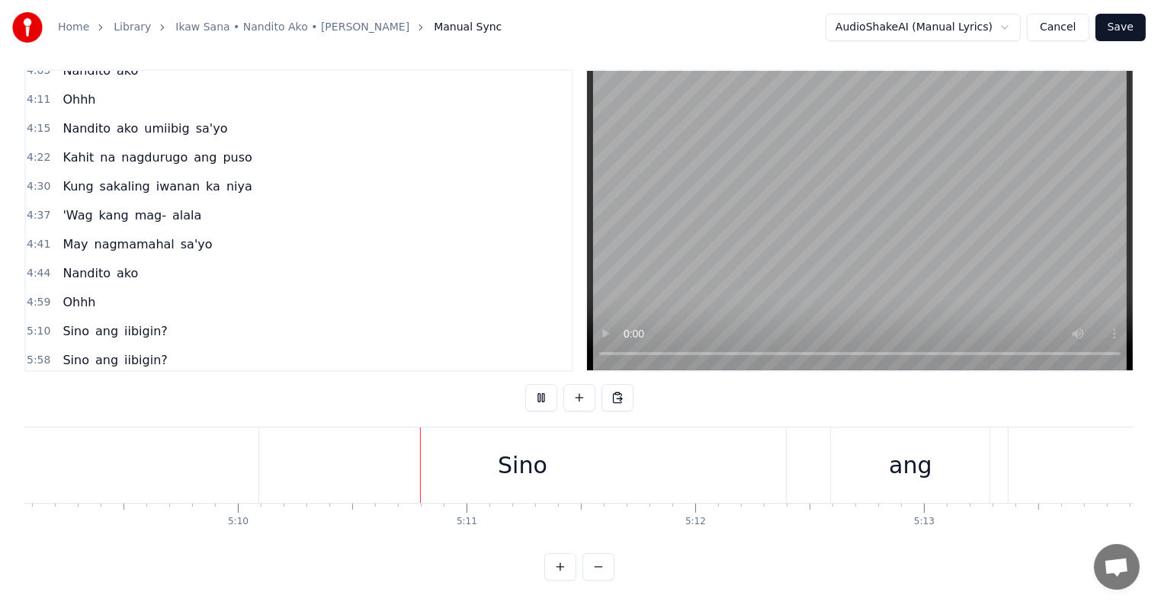
scroll to position [0, 70842]
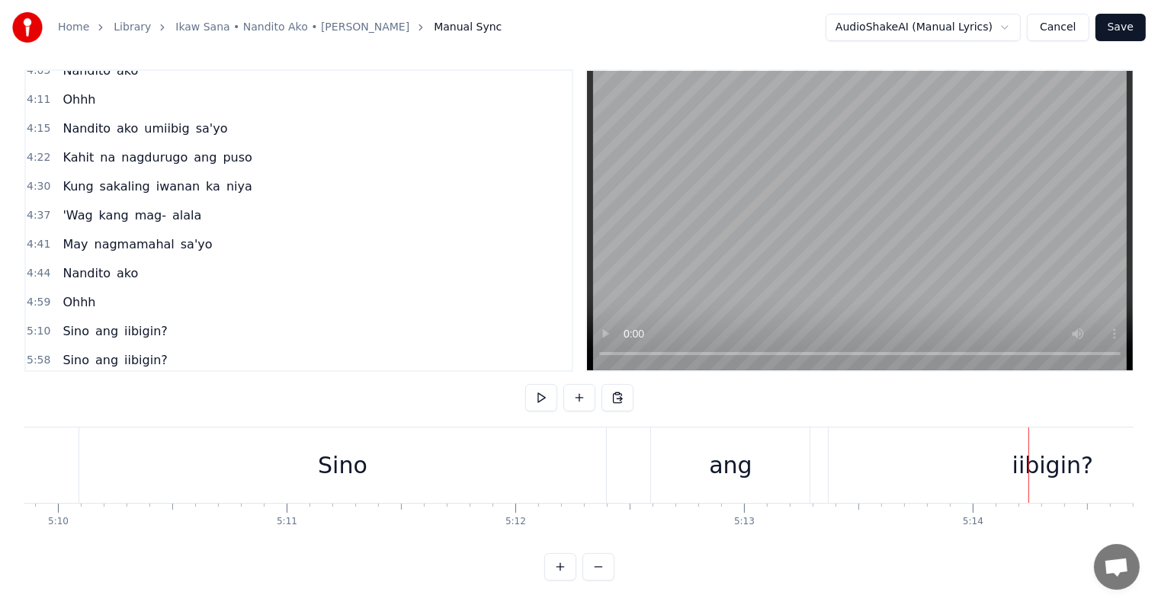
click at [43, 324] on span "5:10" at bounding box center [39, 331] width 24 height 15
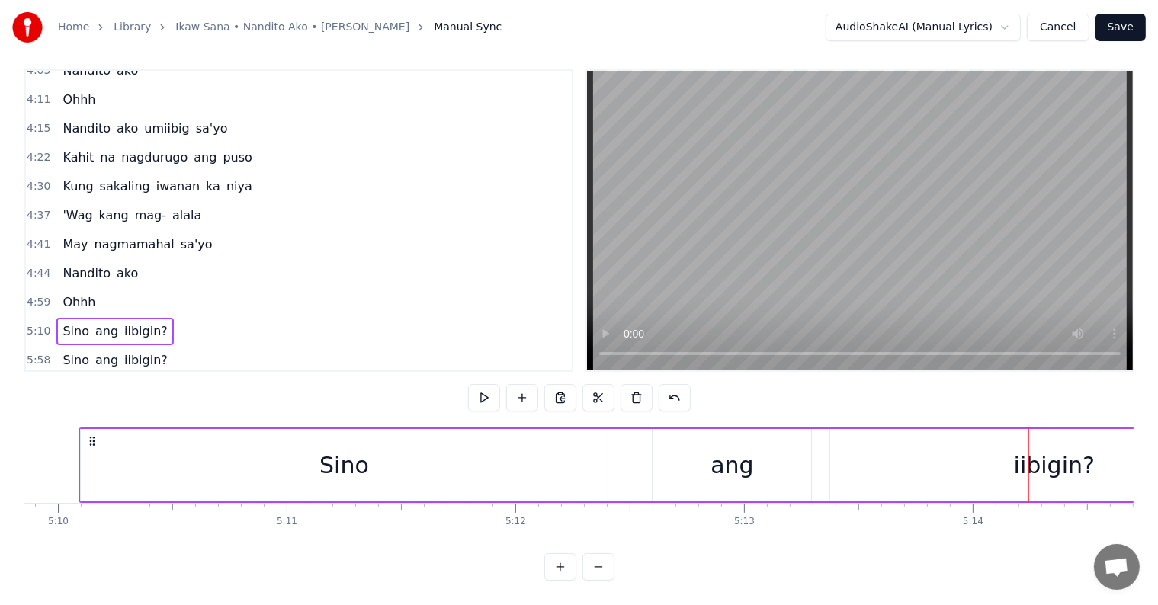
scroll to position [0, 70820]
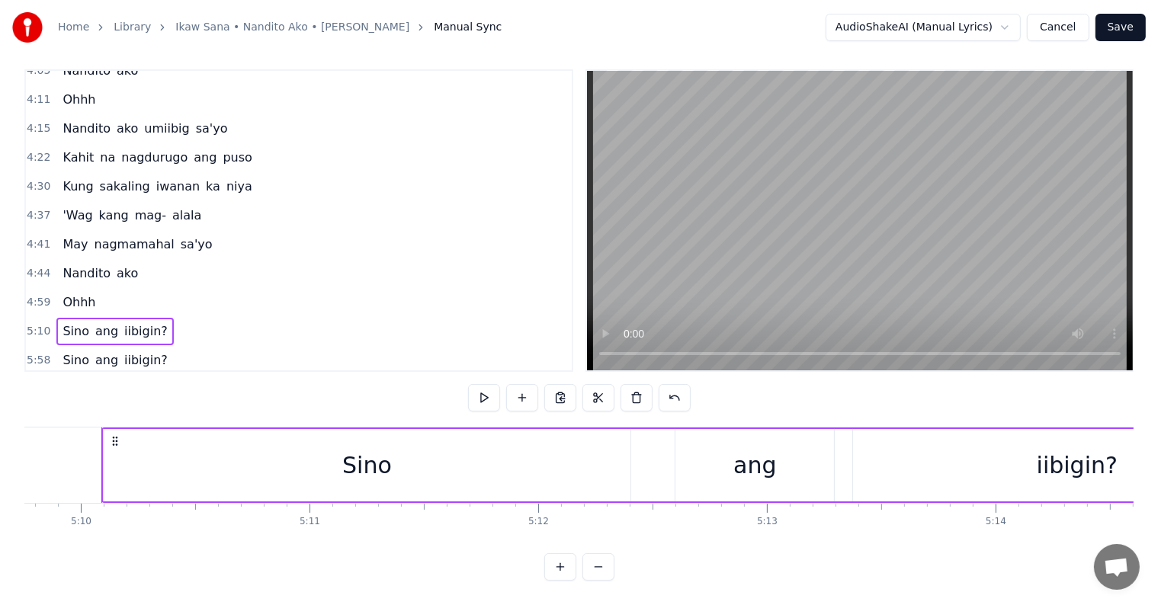
click at [61, 322] on span "Sino" at bounding box center [76, 331] width 30 height 18
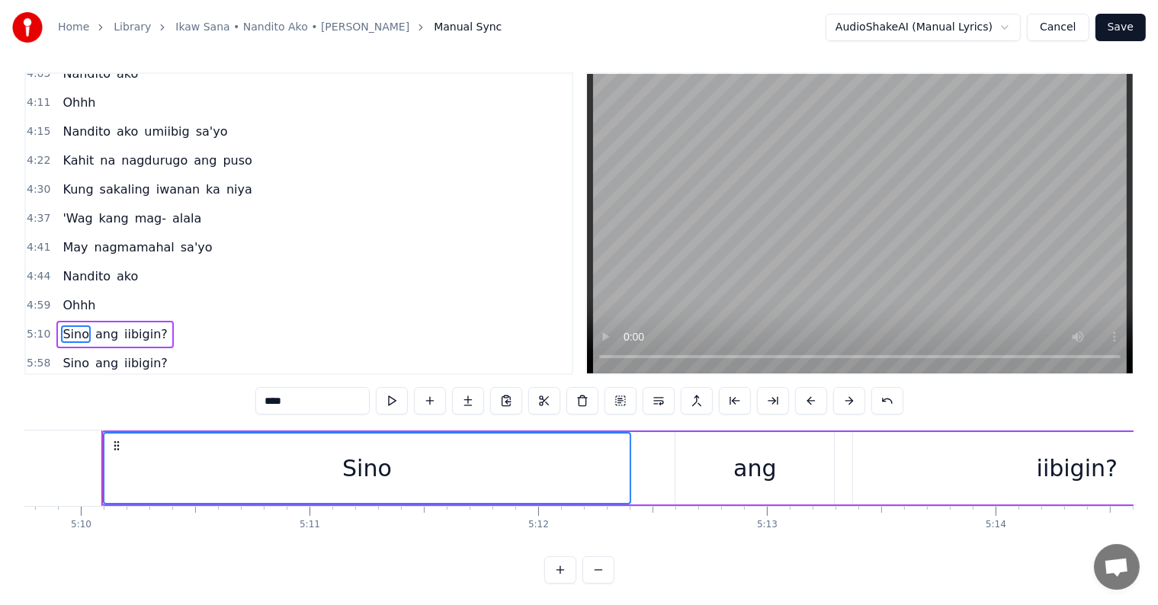
drag, startPoint x: 92, startPoint y: 305, endPoint x: 117, endPoint y: 311, distance: 25.9
click at [94, 325] on span "ang" at bounding box center [107, 334] width 26 height 18
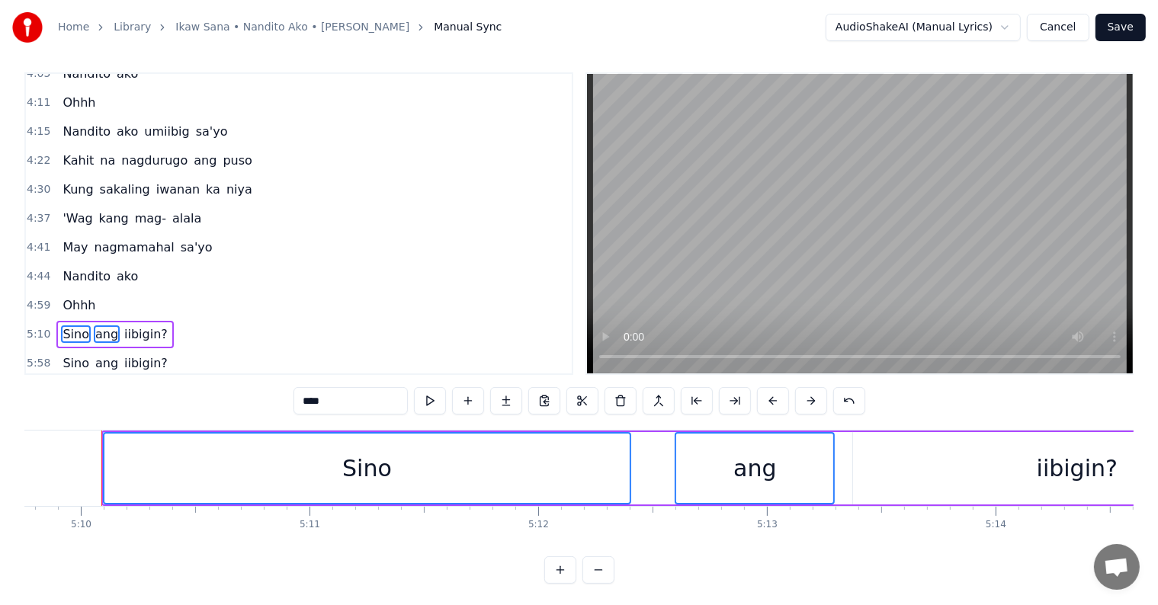
click at [130, 325] on span "iibigin?" at bounding box center [146, 334] width 46 height 18
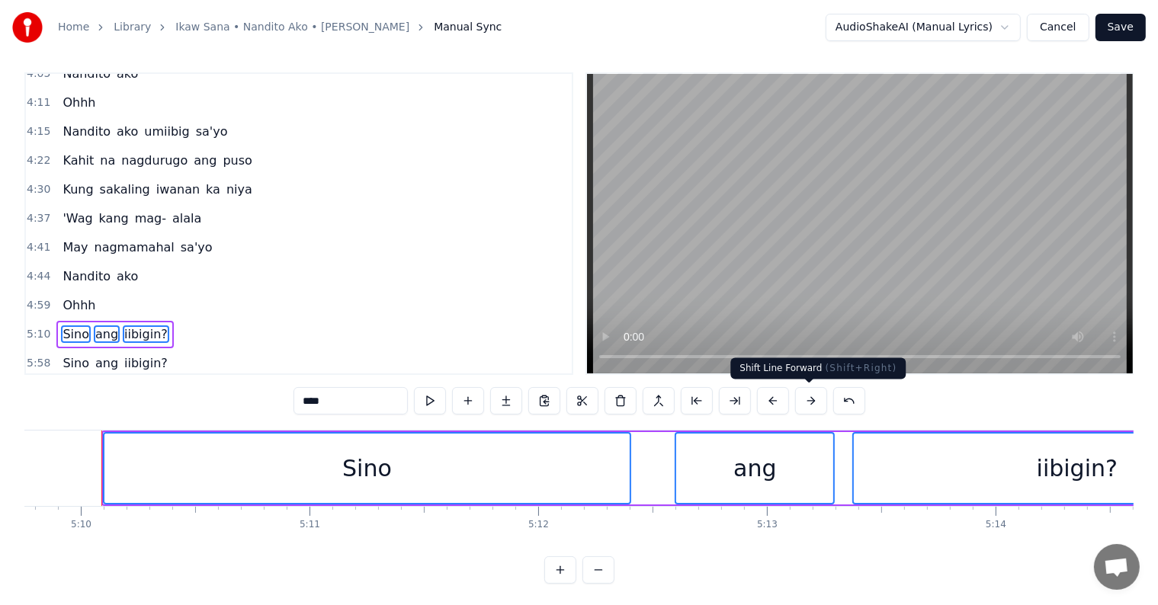
click at [815, 403] on button at bounding box center [811, 400] width 32 height 27
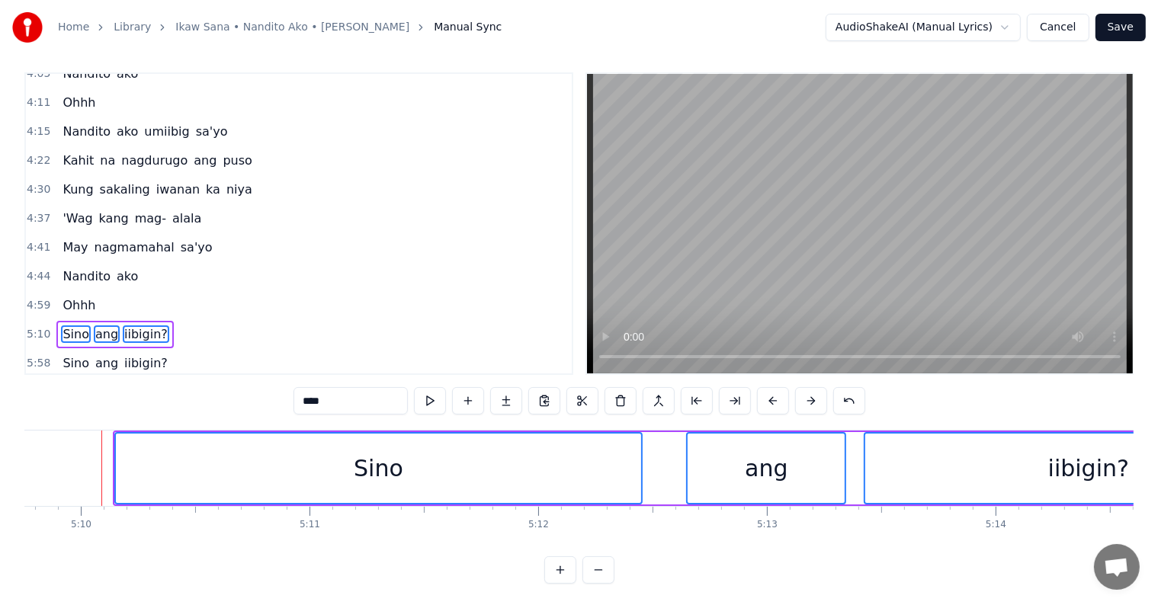
click at [815, 403] on button at bounding box center [811, 400] width 32 height 27
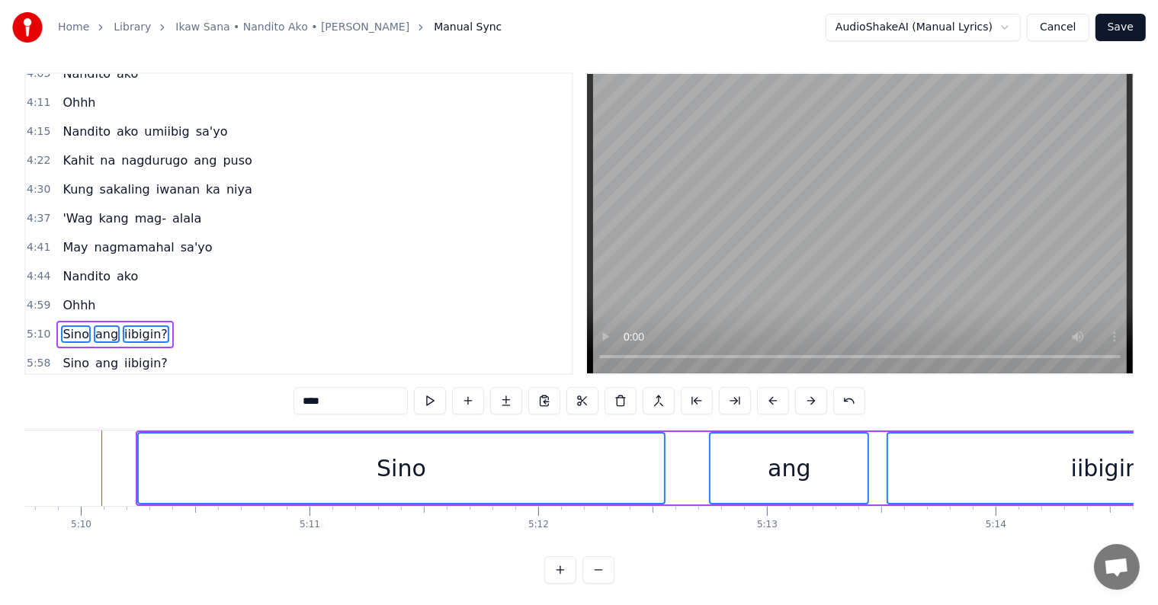
click at [815, 403] on button at bounding box center [811, 400] width 32 height 27
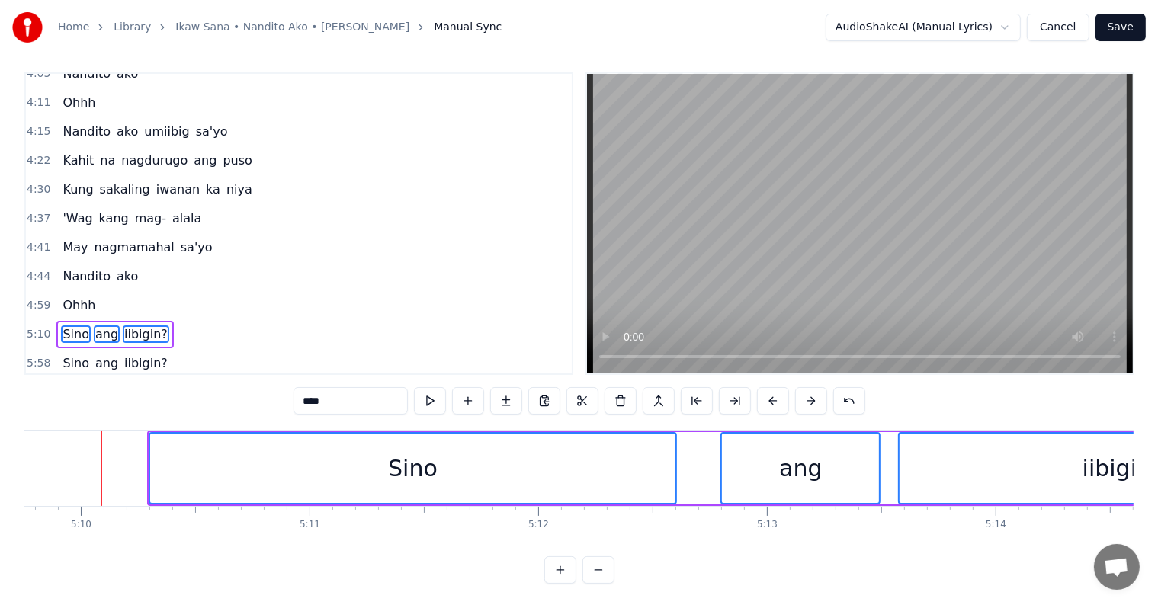
click at [815, 403] on button at bounding box center [811, 400] width 32 height 27
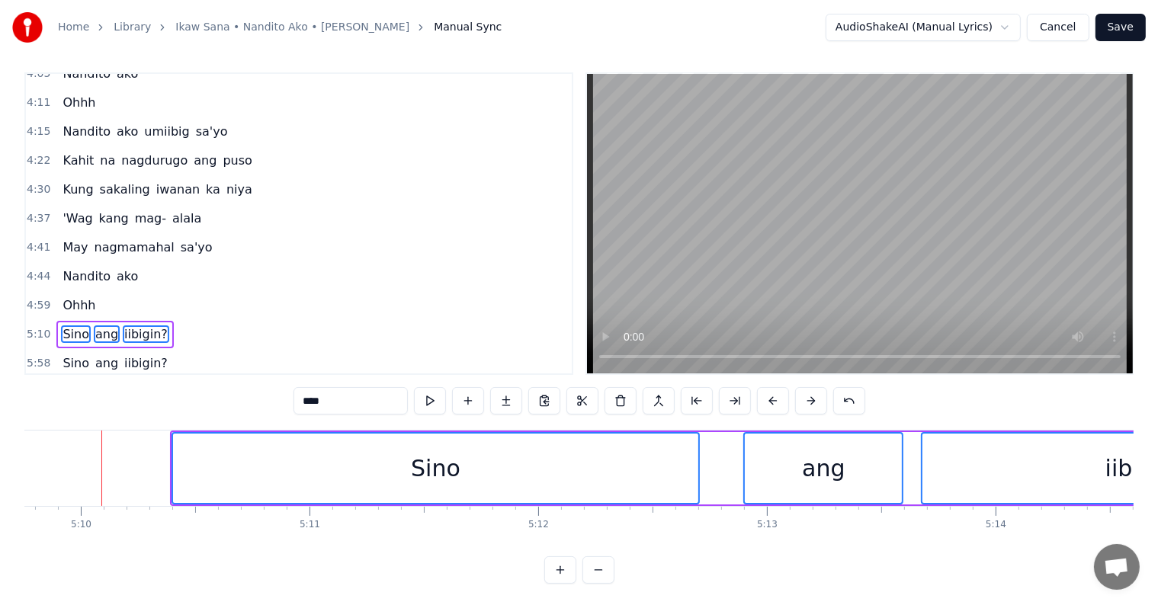
click at [815, 403] on button at bounding box center [811, 400] width 32 height 27
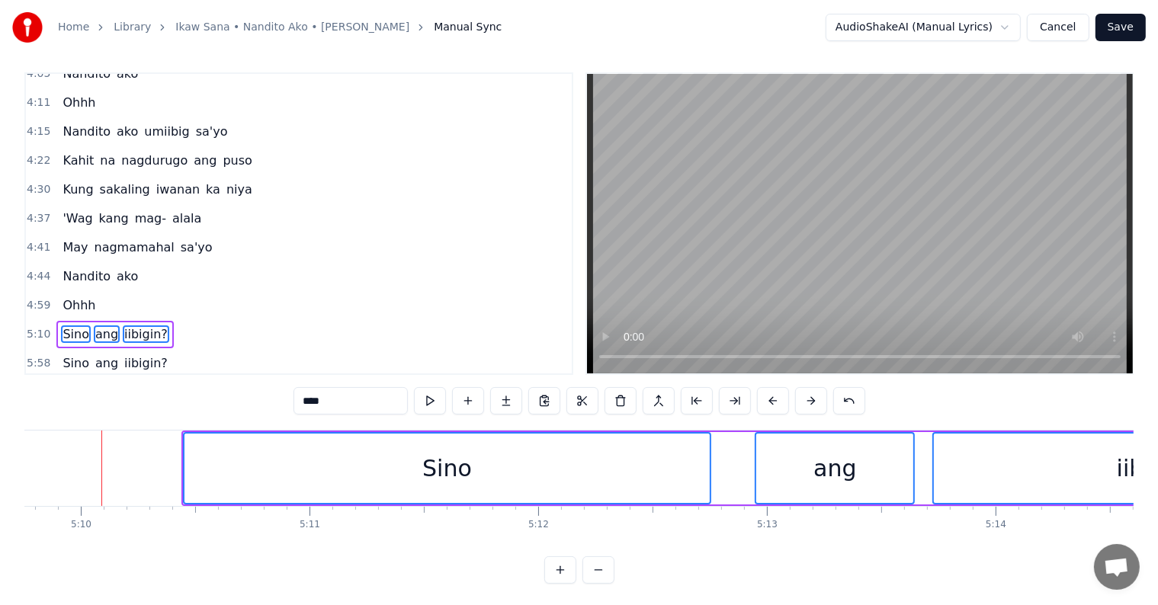
click at [815, 403] on button at bounding box center [811, 400] width 32 height 27
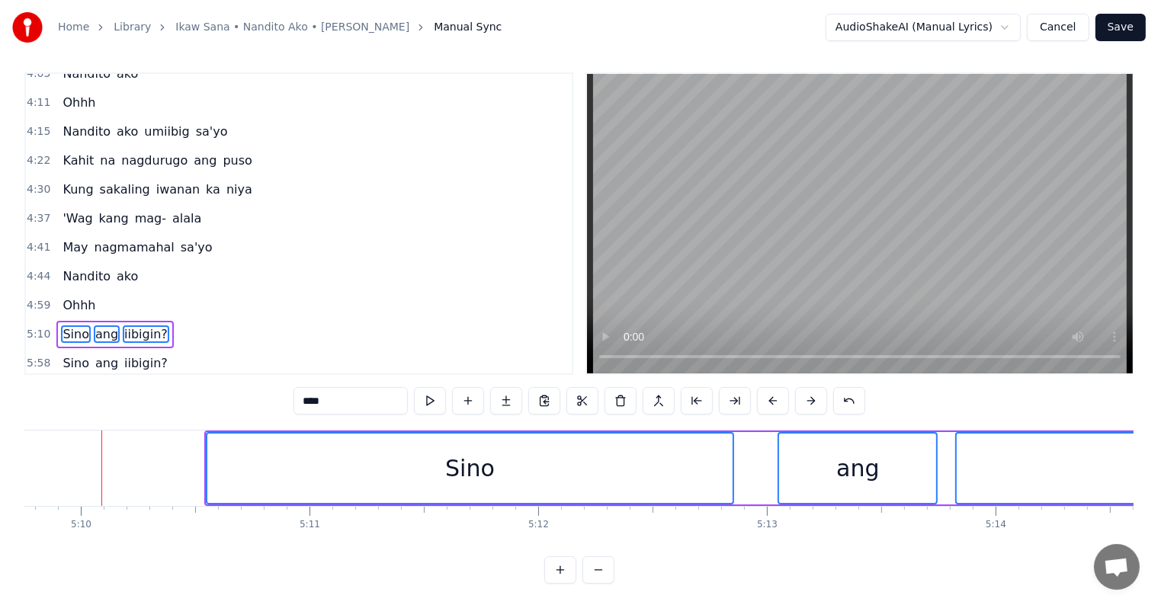
click at [815, 403] on button at bounding box center [811, 400] width 32 height 27
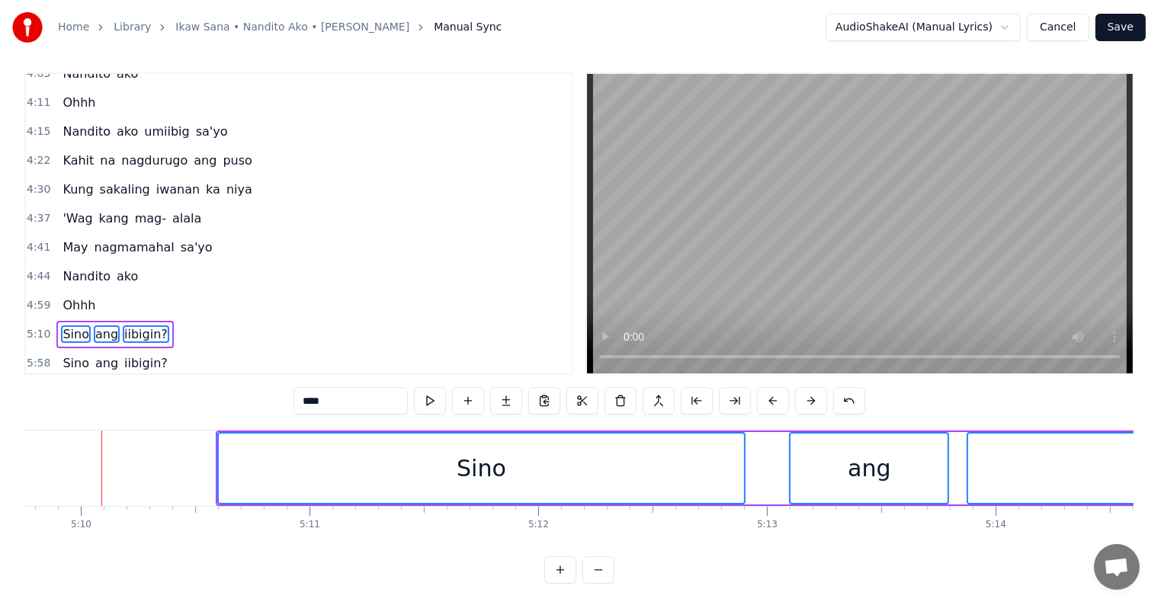
click at [815, 403] on button at bounding box center [811, 400] width 32 height 27
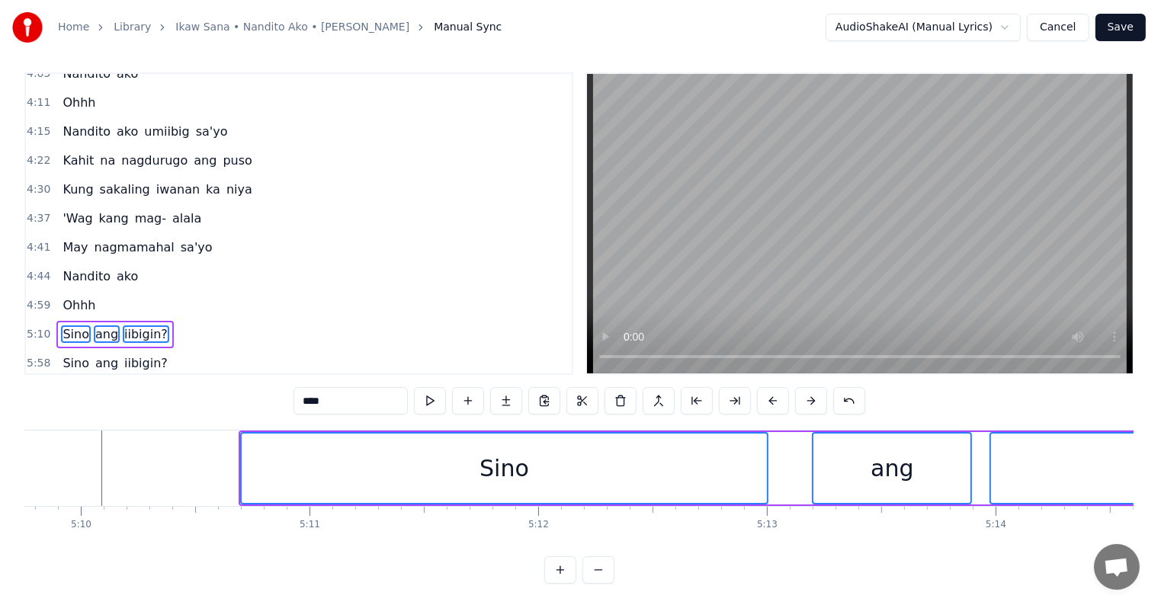
click at [815, 403] on button at bounding box center [811, 400] width 32 height 27
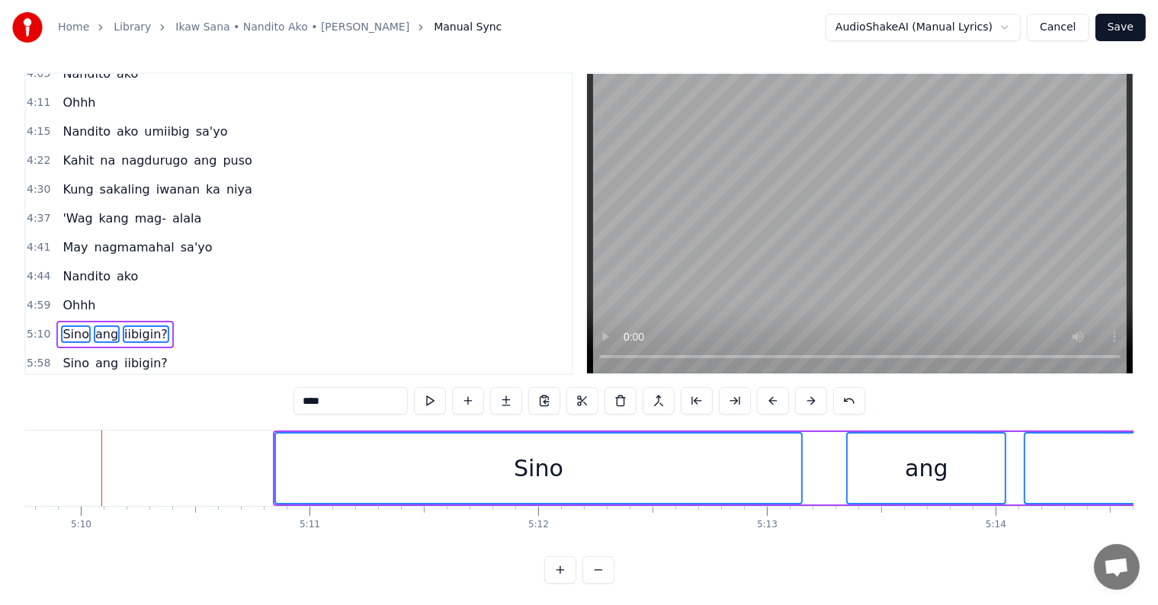
click at [815, 403] on button at bounding box center [811, 400] width 32 height 27
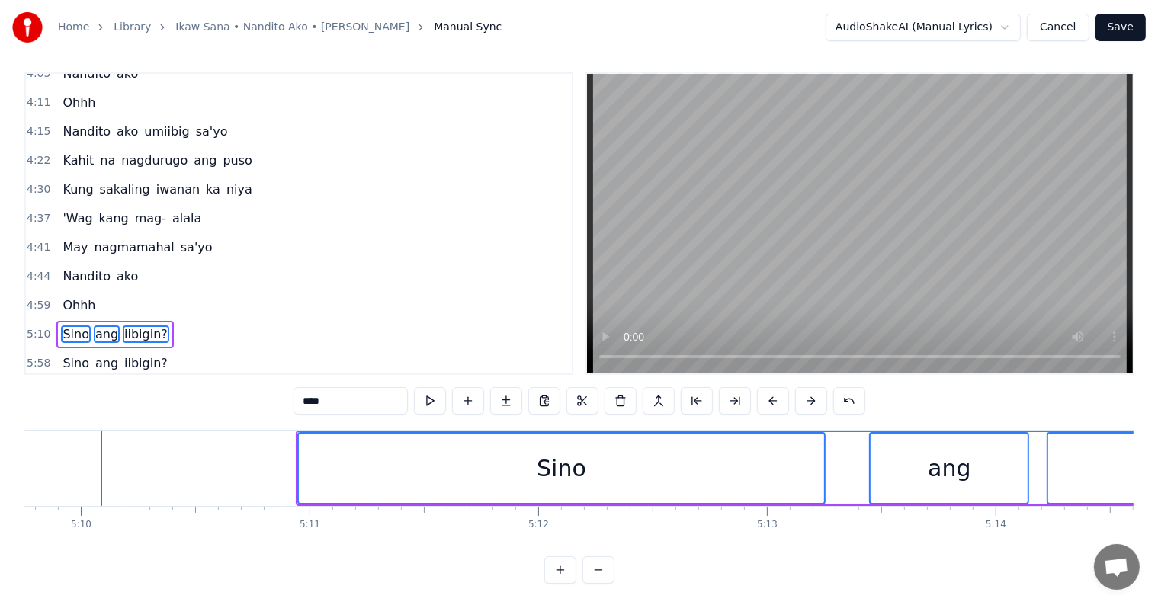
click at [815, 403] on button at bounding box center [811, 400] width 32 height 27
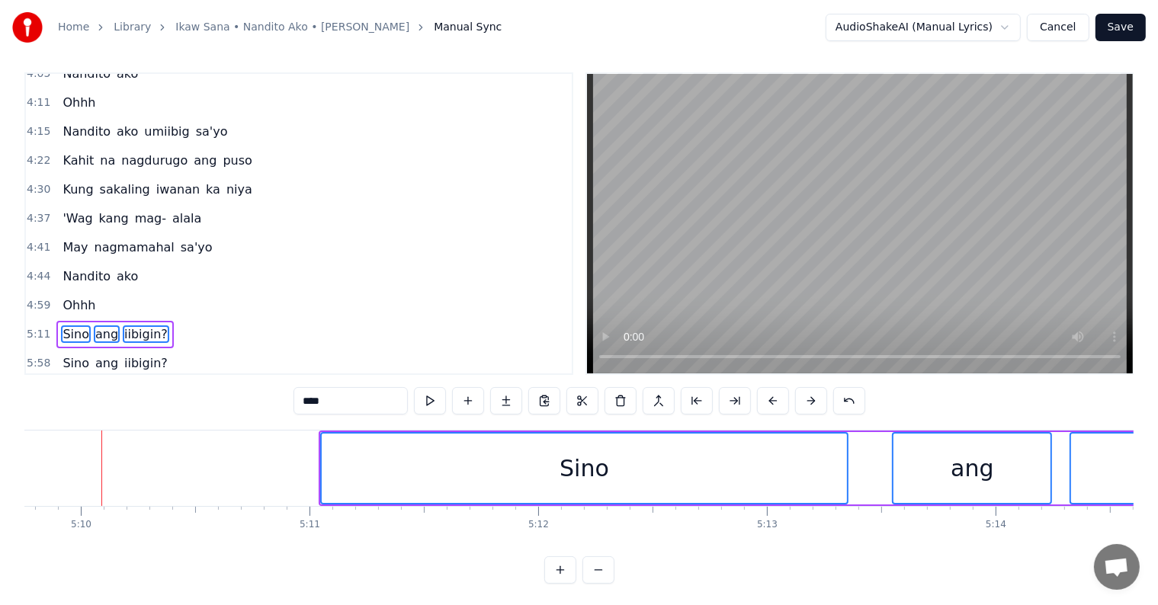
click at [815, 403] on button at bounding box center [811, 400] width 32 height 27
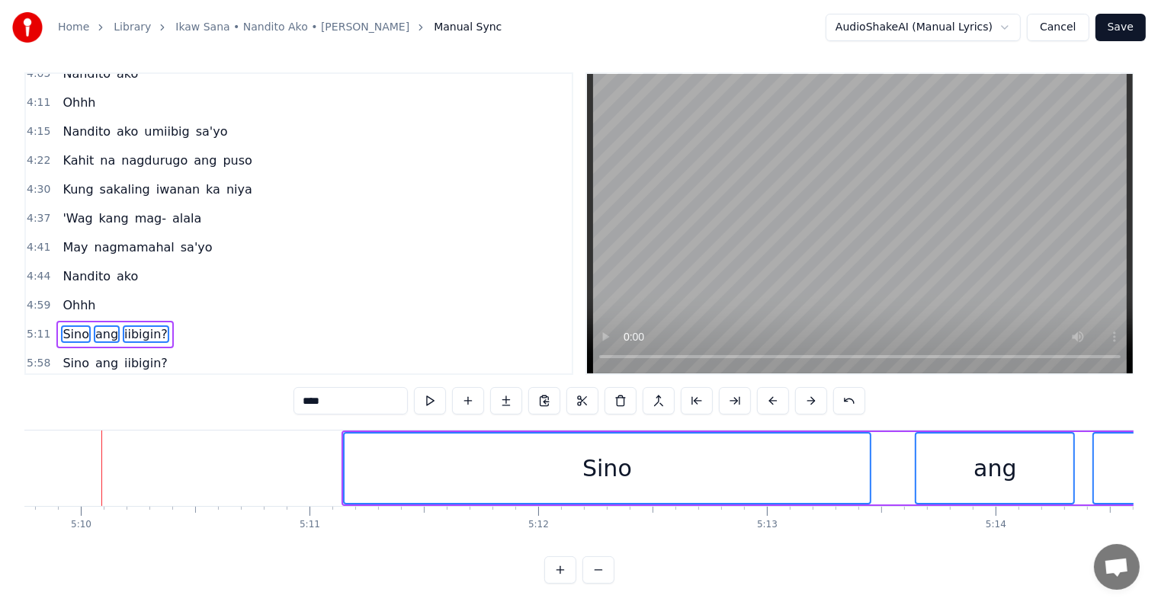
click at [815, 403] on button at bounding box center [811, 400] width 32 height 27
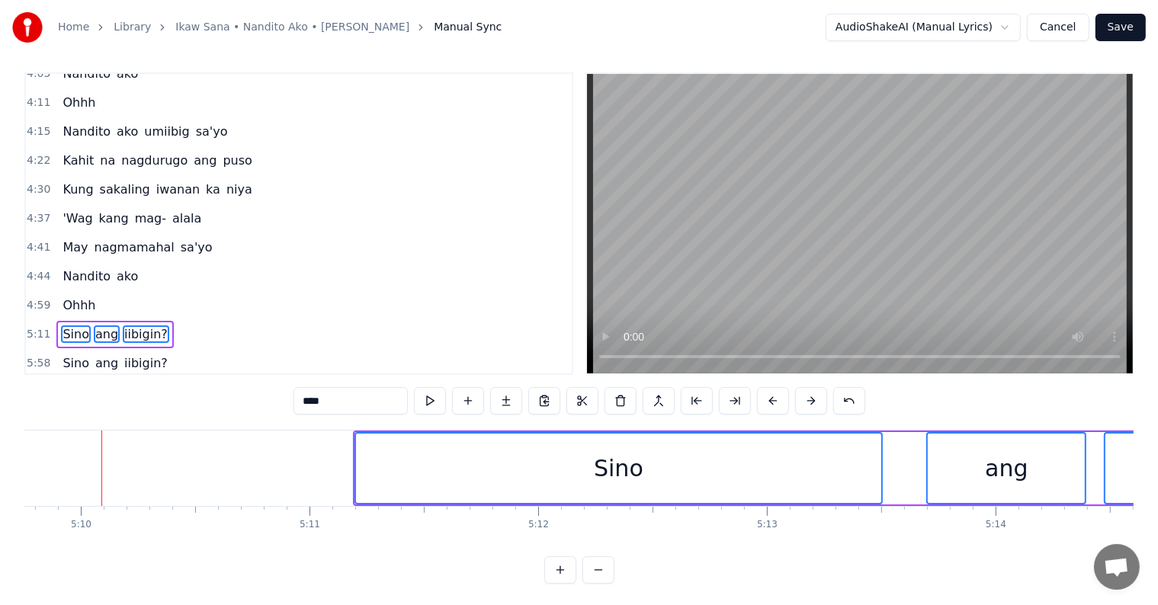
click at [815, 403] on button at bounding box center [811, 400] width 32 height 27
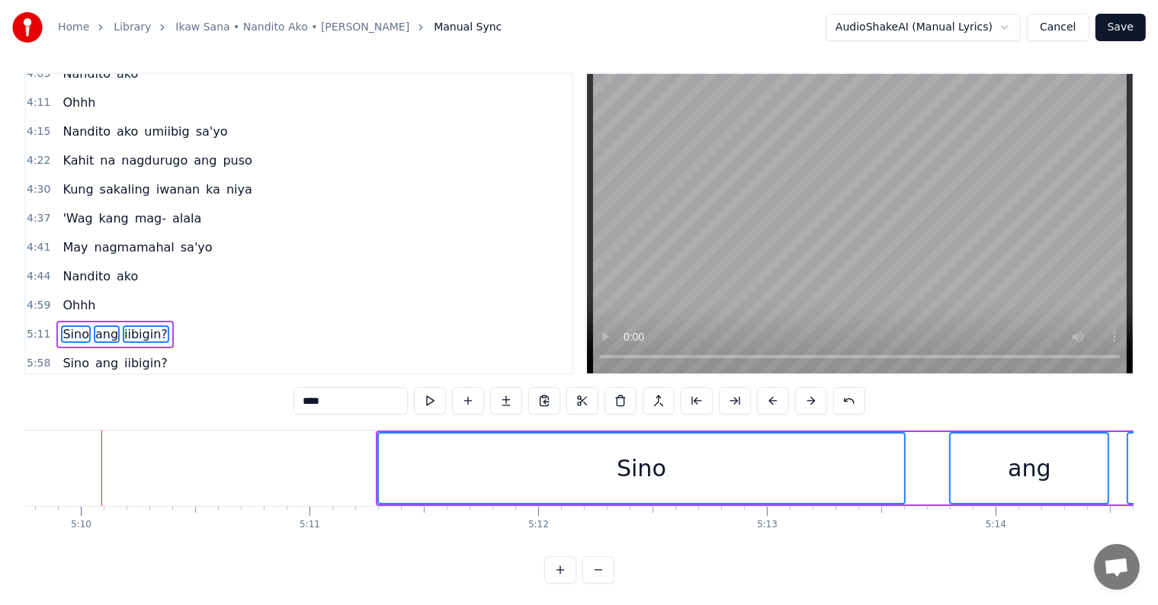
click at [815, 403] on button at bounding box center [811, 400] width 32 height 27
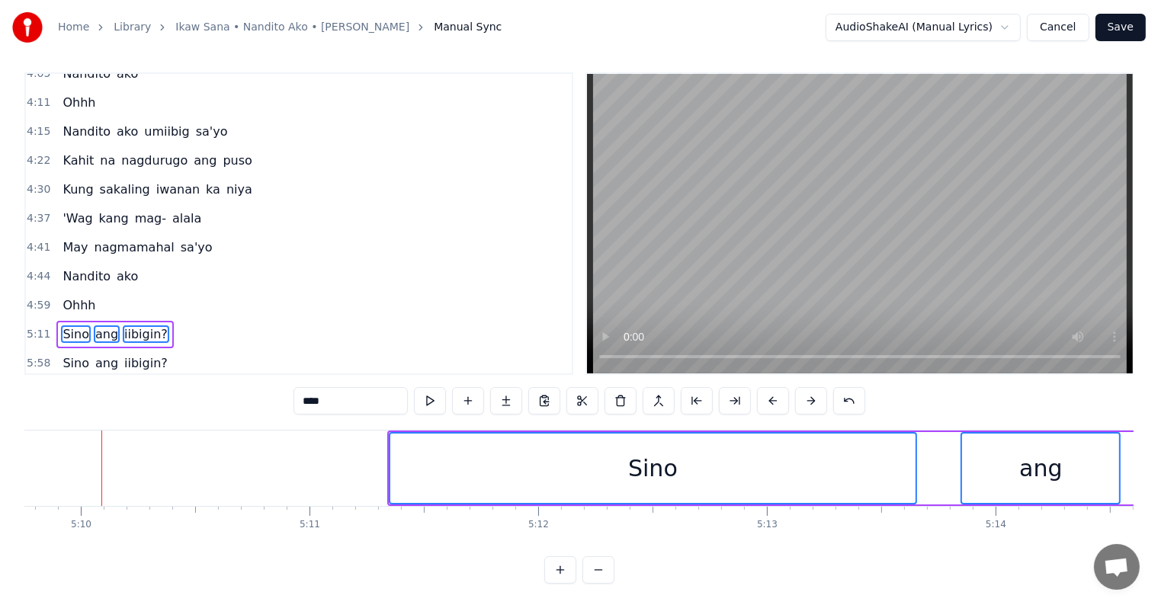
click at [815, 403] on button at bounding box center [811, 400] width 32 height 27
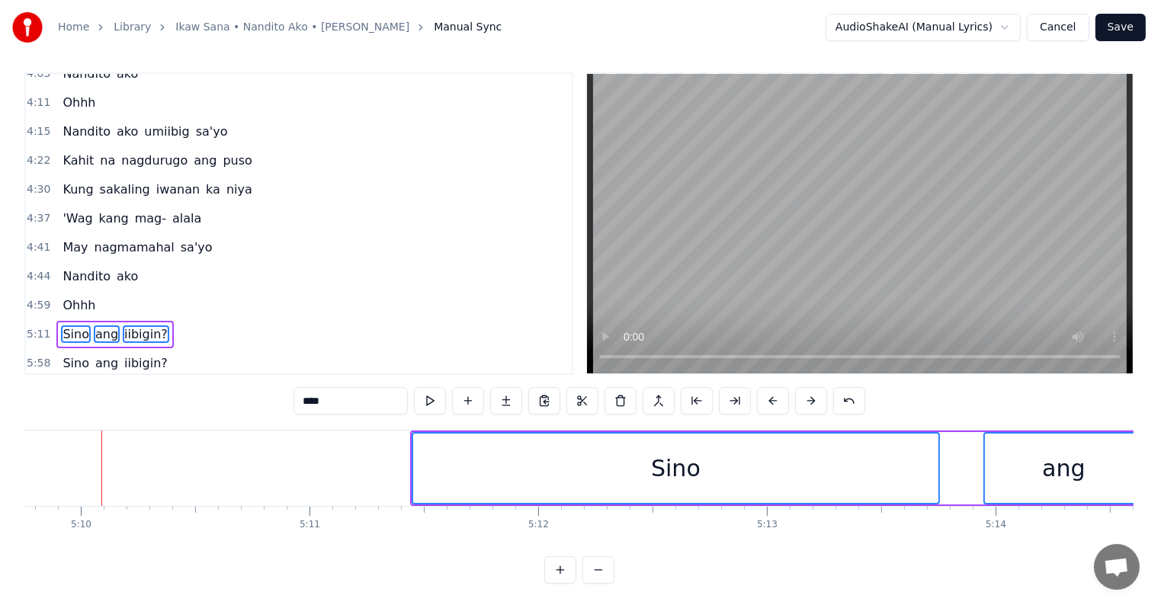
click at [815, 403] on button at bounding box center [811, 400] width 32 height 27
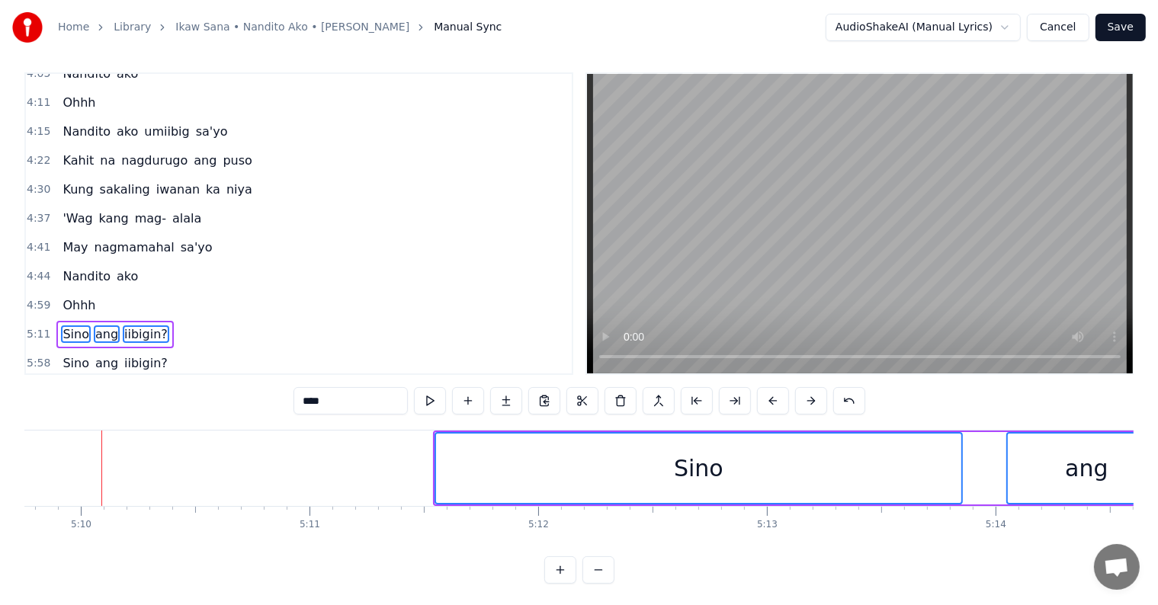
click at [815, 403] on button at bounding box center [811, 400] width 32 height 27
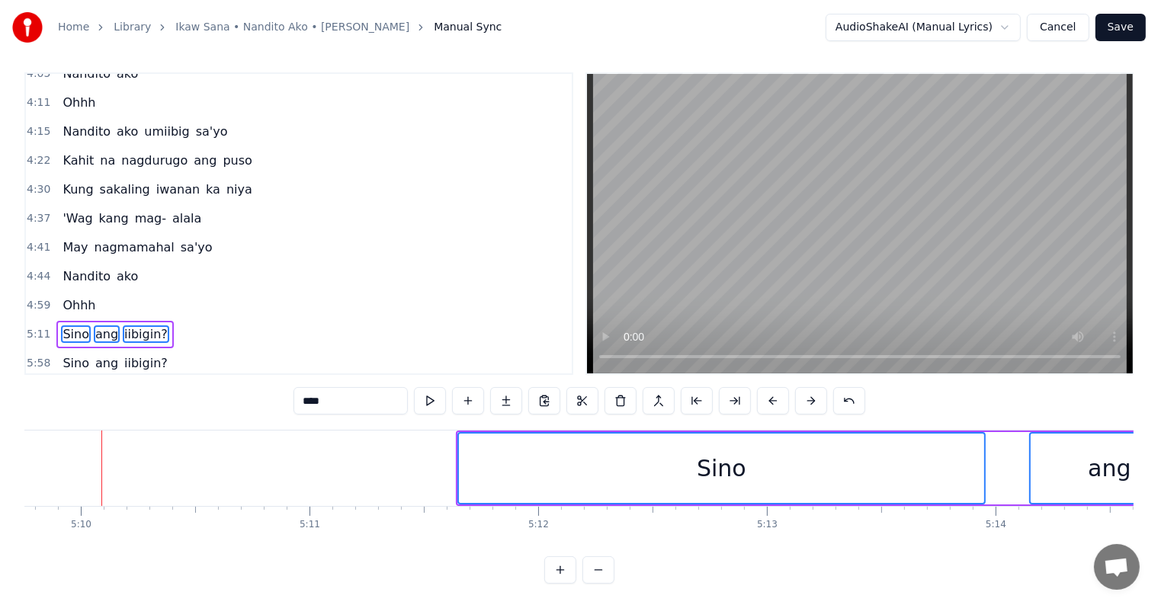
click at [815, 403] on button at bounding box center [811, 400] width 32 height 27
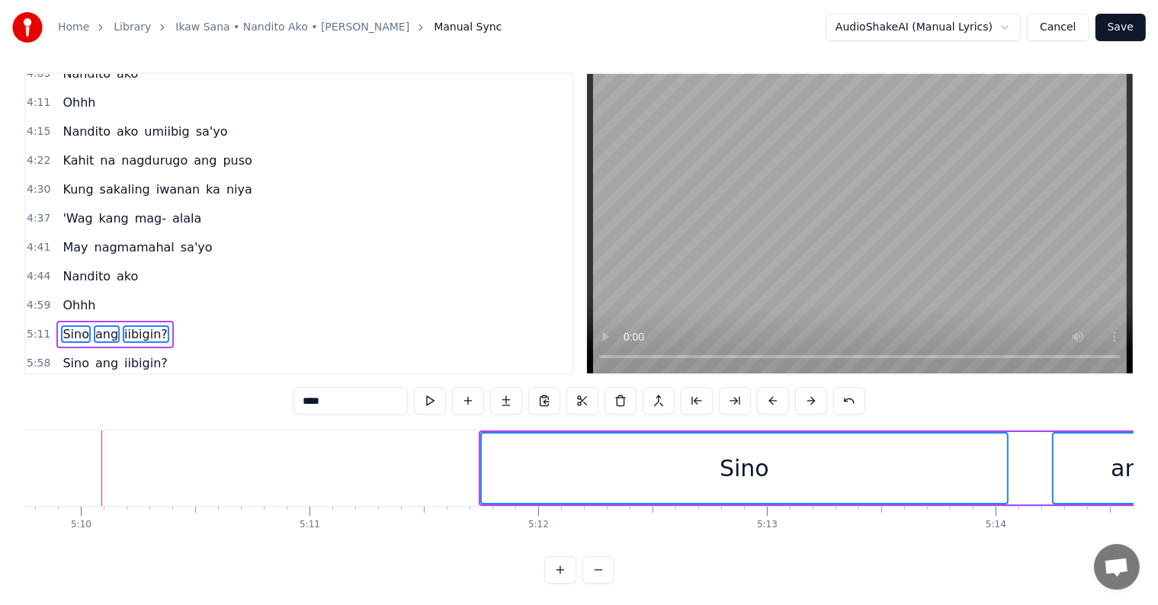
click at [815, 403] on button at bounding box center [811, 400] width 32 height 27
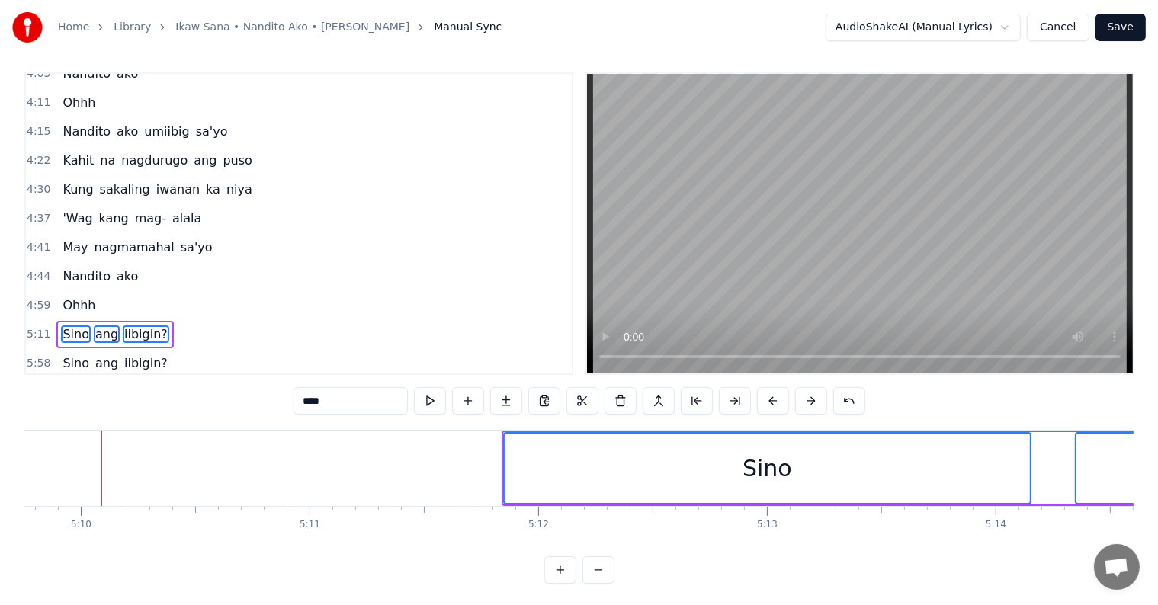
click at [815, 403] on button at bounding box center [811, 400] width 32 height 27
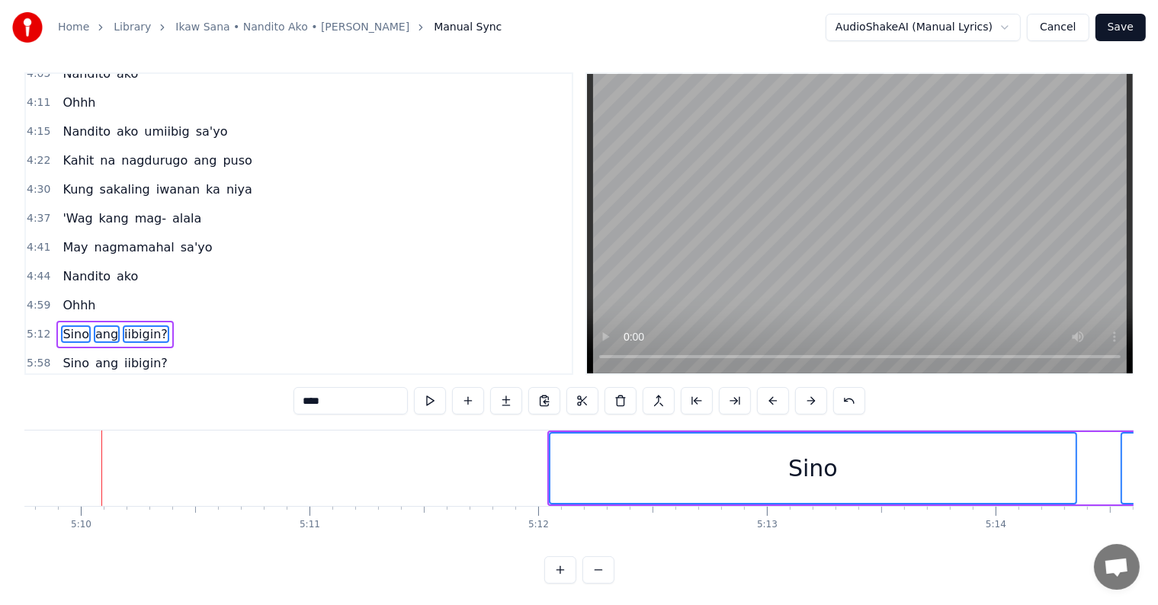
click at [815, 403] on button at bounding box center [811, 400] width 32 height 27
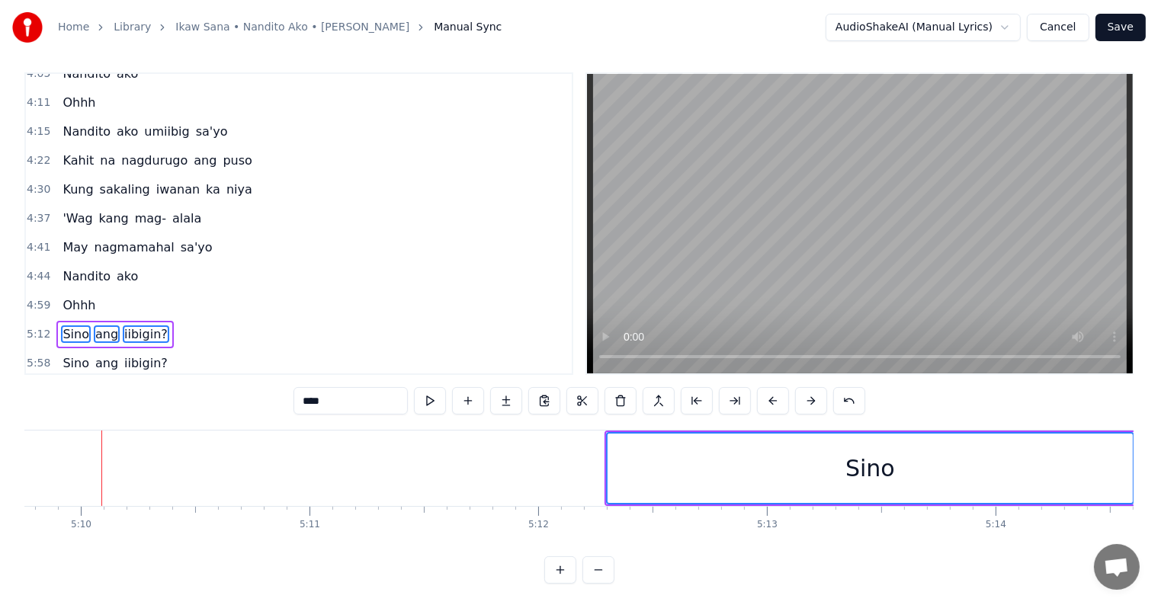
click at [815, 403] on button at bounding box center [811, 400] width 32 height 27
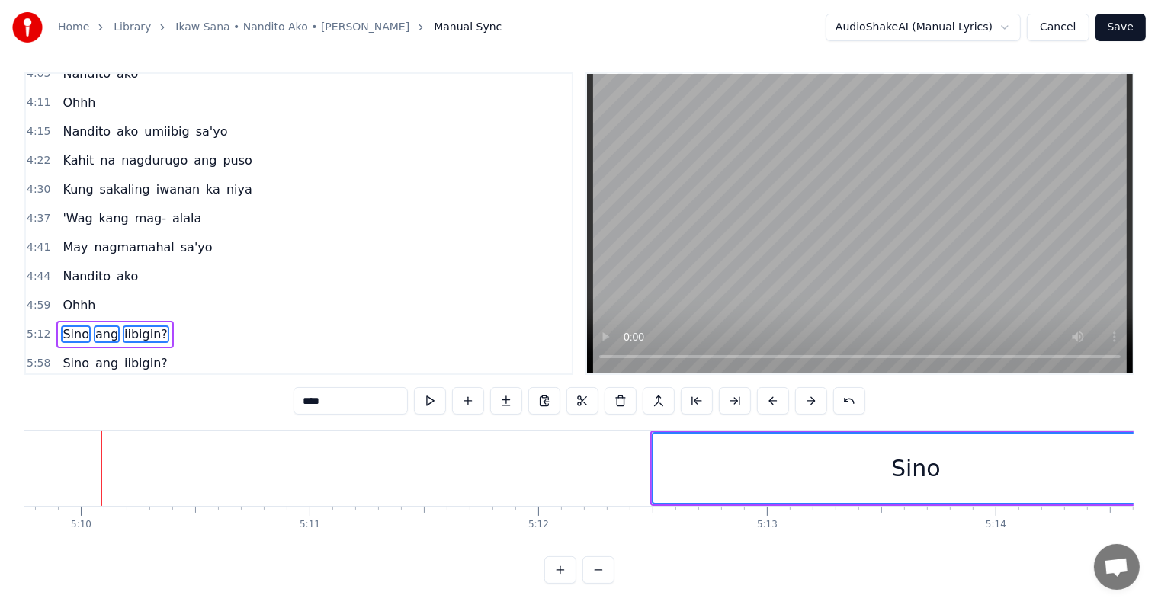
click at [815, 403] on button at bounding box center [811, 400] width 32 height 27
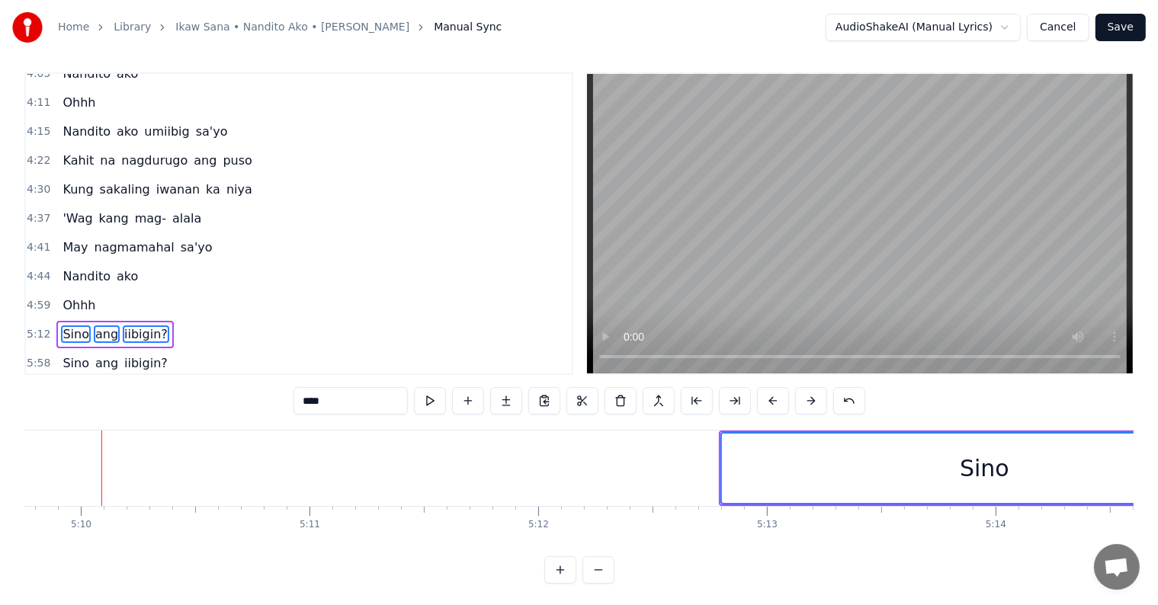
click at [815, 403] on button at bounding box center [811, 400] width 32 height 27
click at [814, 402] on button at bounding box center [811, 400] width 32 height 27
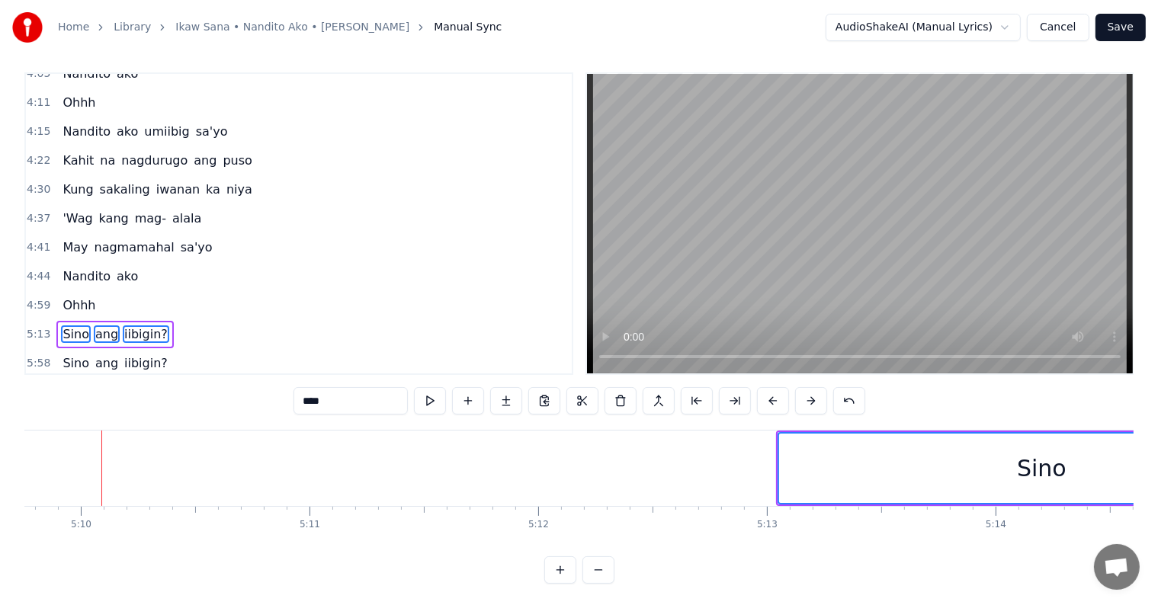
click at [814, 402] on button at bounding box center [811, 400] width 32 height 27
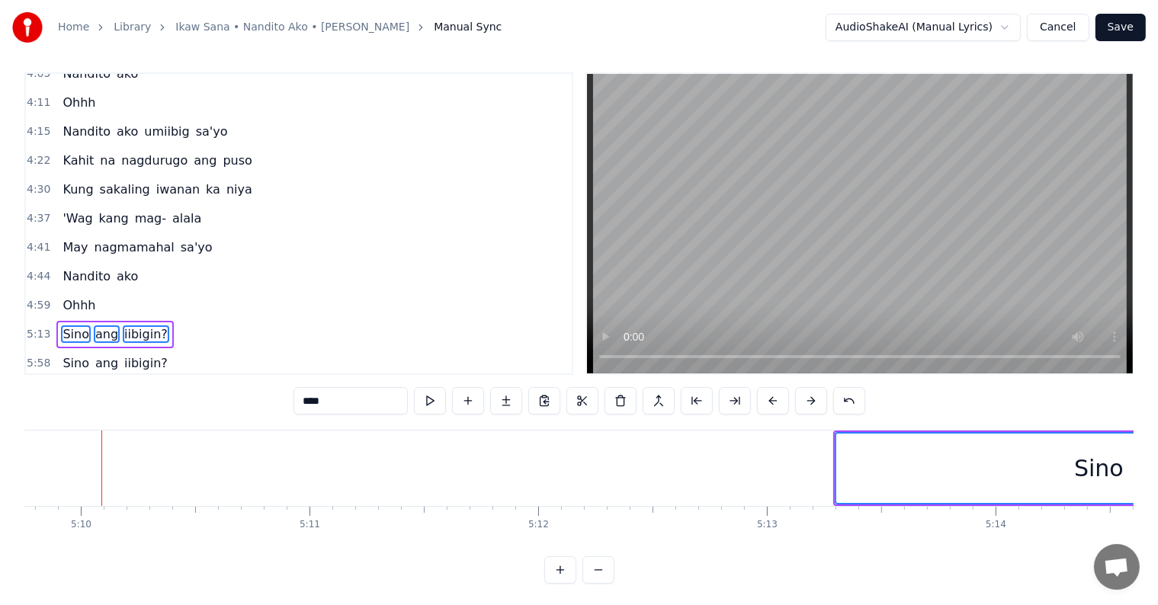
click at [814, 402] on button at bounding box center [811, 400] width 32 height 27
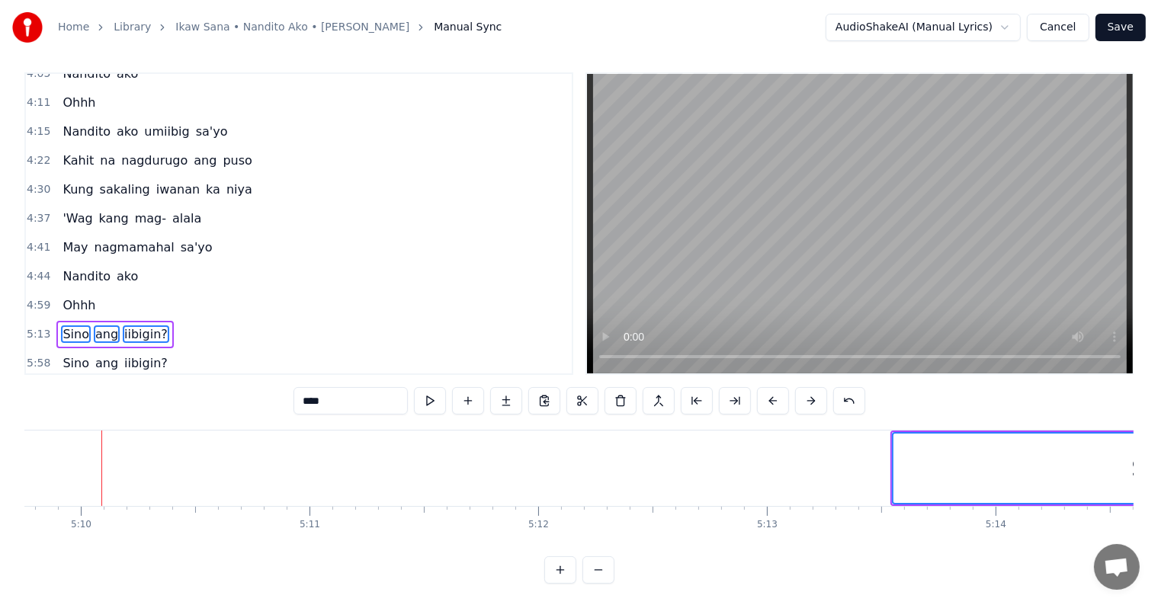
click at [814, 402] on button at bounding box center [811, 400] width 32 height 27
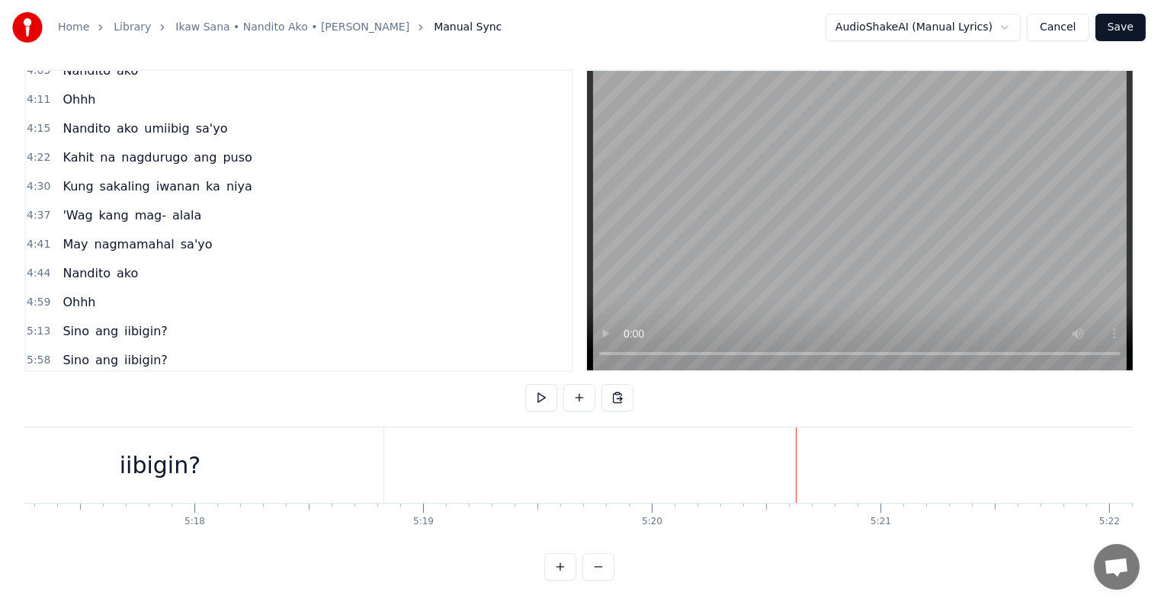
scroll to position [0, 72440]
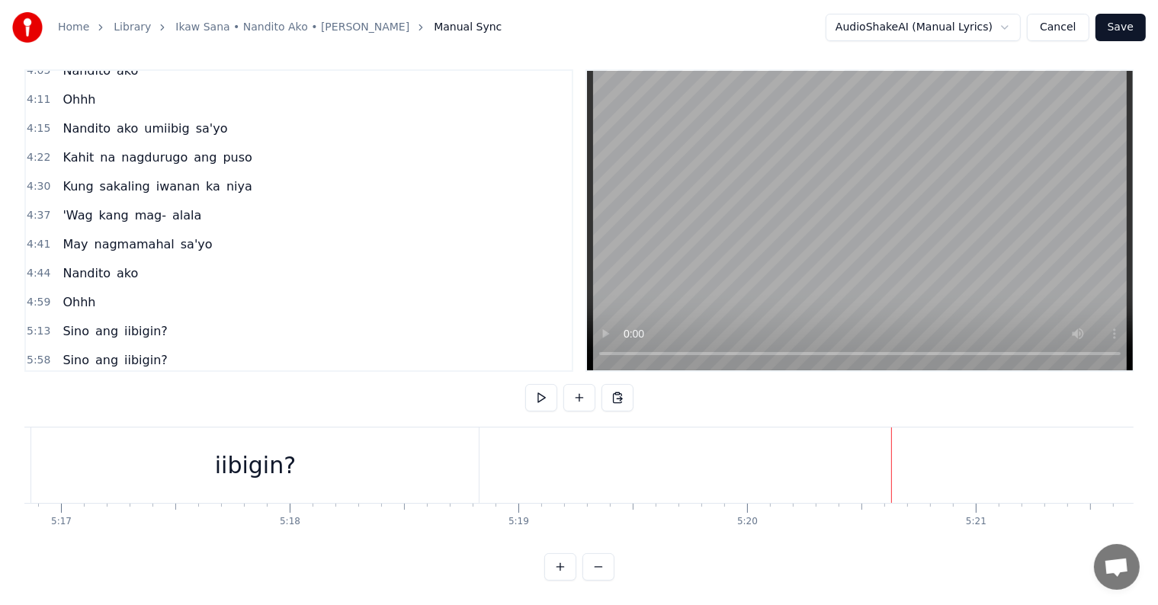
click at [284, 460] on div "iibigin?" at bounding box center [255, 465] width 81 height 34
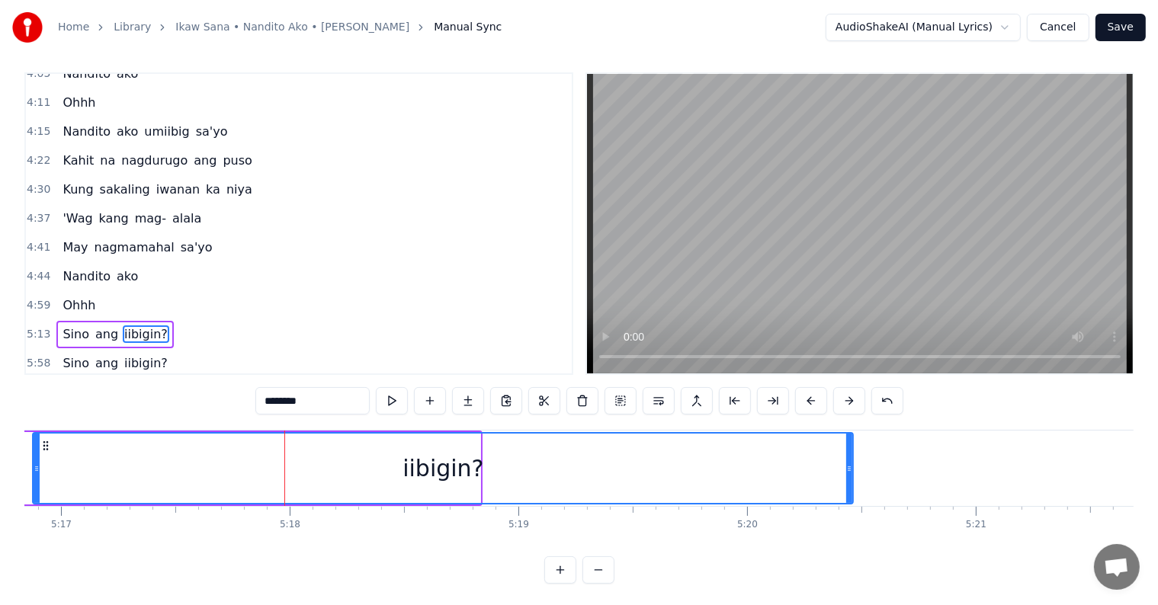
drag, startPoint x: 476, startPoint y: 467, endPoint x: 863, endPoint y: 482, distance: 387.5
click at [852, 482] on div at bounding box center [849, 468] width 6 height 69
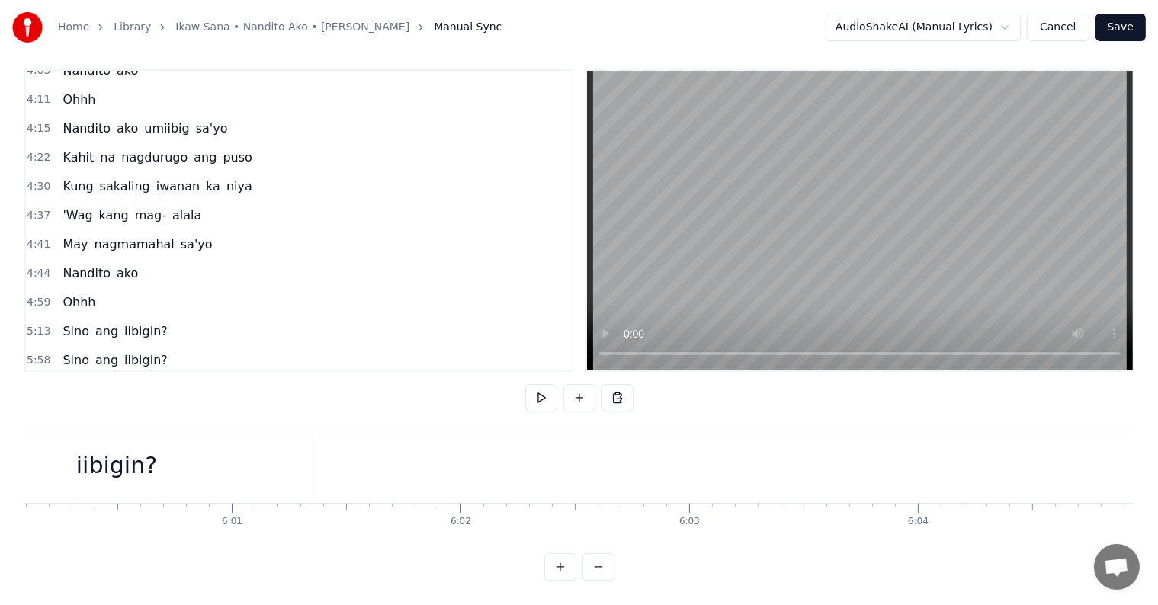
scroll to position [0, 82185]
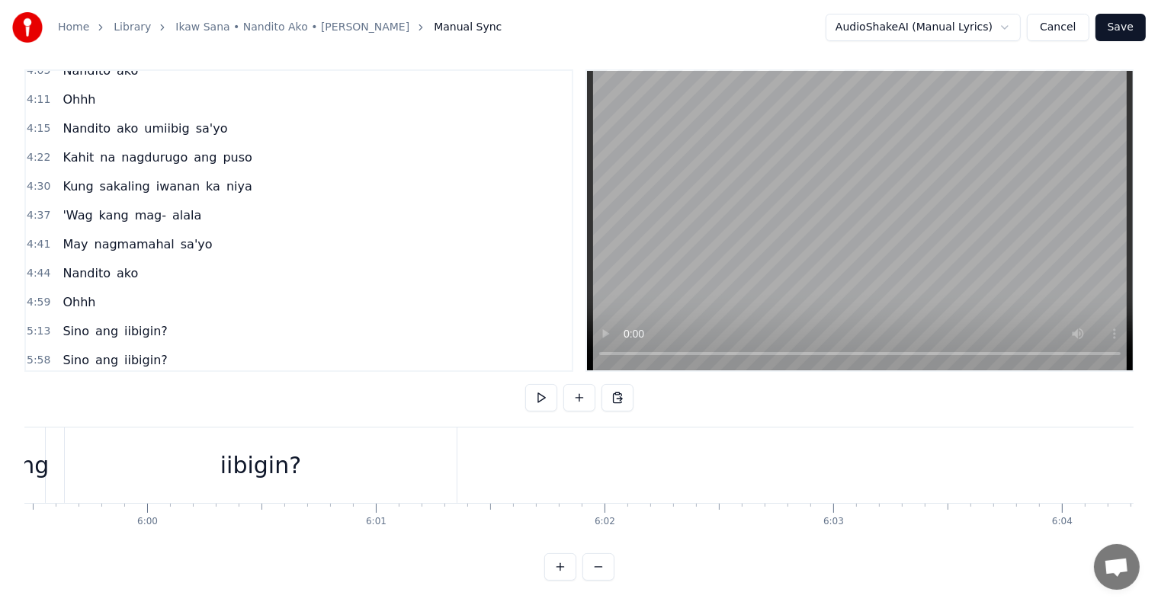
click at [75, 351] on span "Sino" at bounding box center [76, 360] width 30 height 18
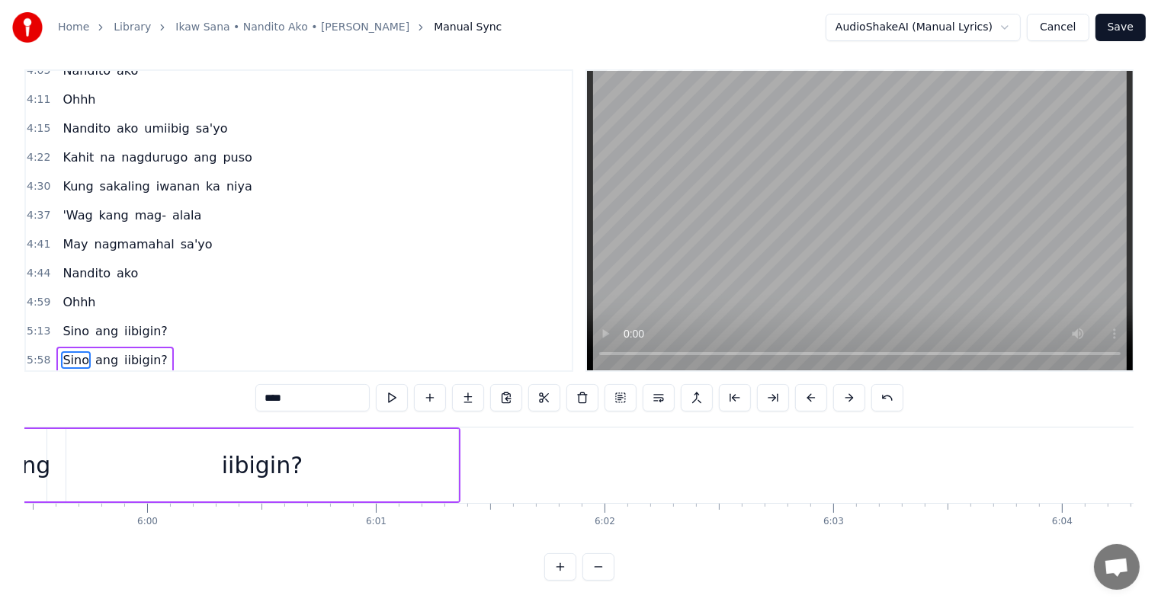
click at [94, 351] on span "ang" at bounding box center [107, 360] width 26 height 18
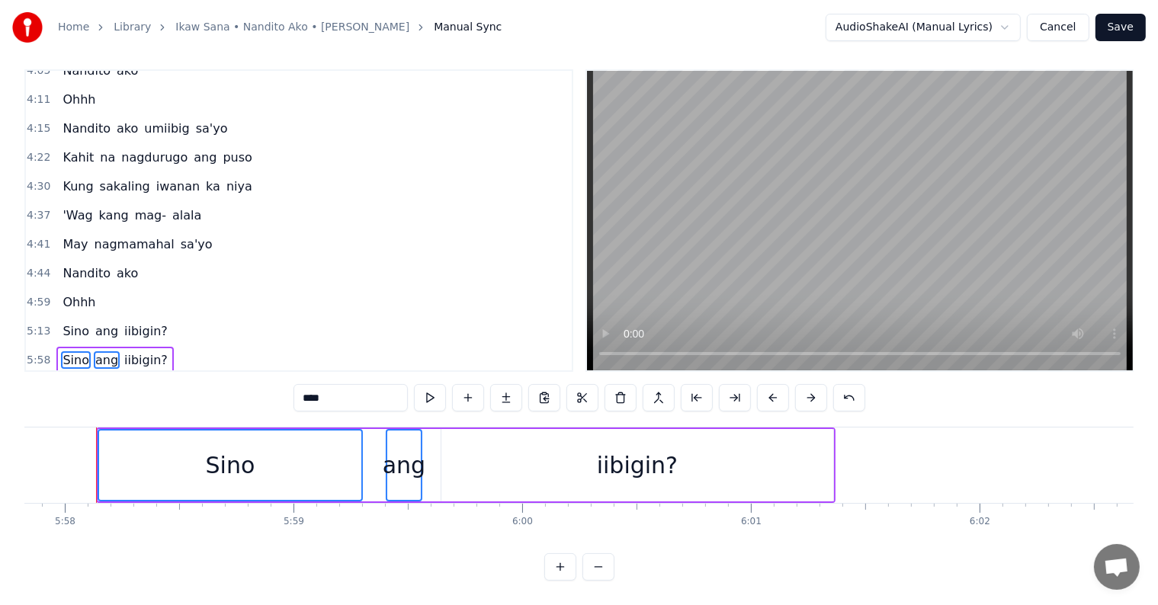
scroll to position [0, 81805]
click at [123, 351] on span "iibigin?" at bounding box center [146, 360] width 46 height 18
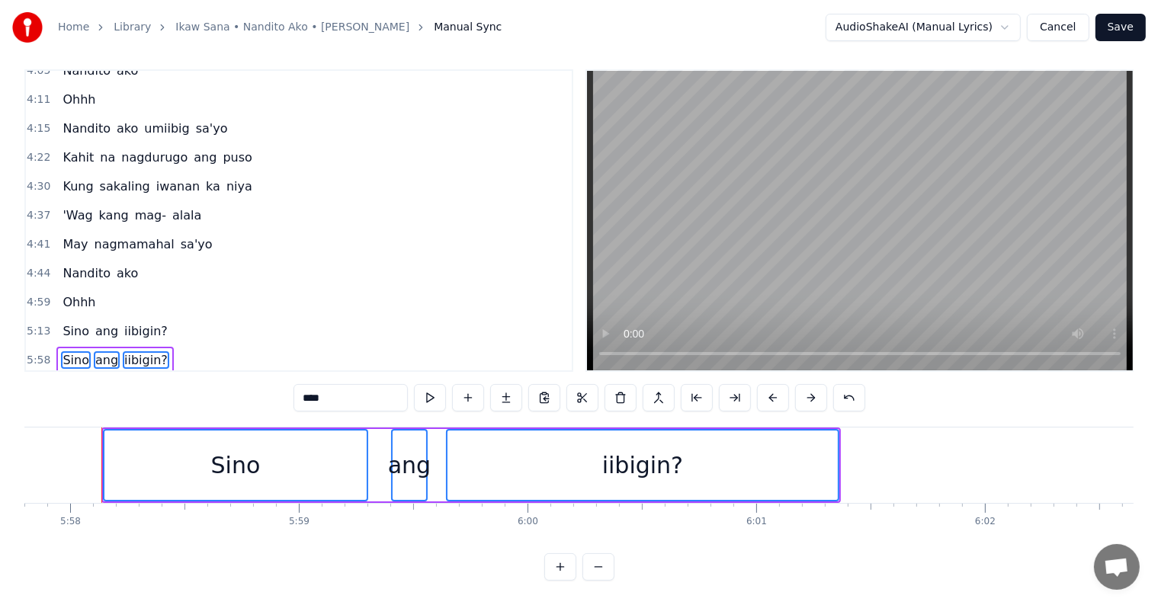
drag, startPoint x: 73, startPoint y: 336, endPoint x: 121, endPoint y: 335, distance: 48.0
click at [73, 380] on span "Ohhh" at bounding box center [79, 389] width 36 height 18
click at [771, 387] on button at bounding box center [773, 397] width 32 height 27
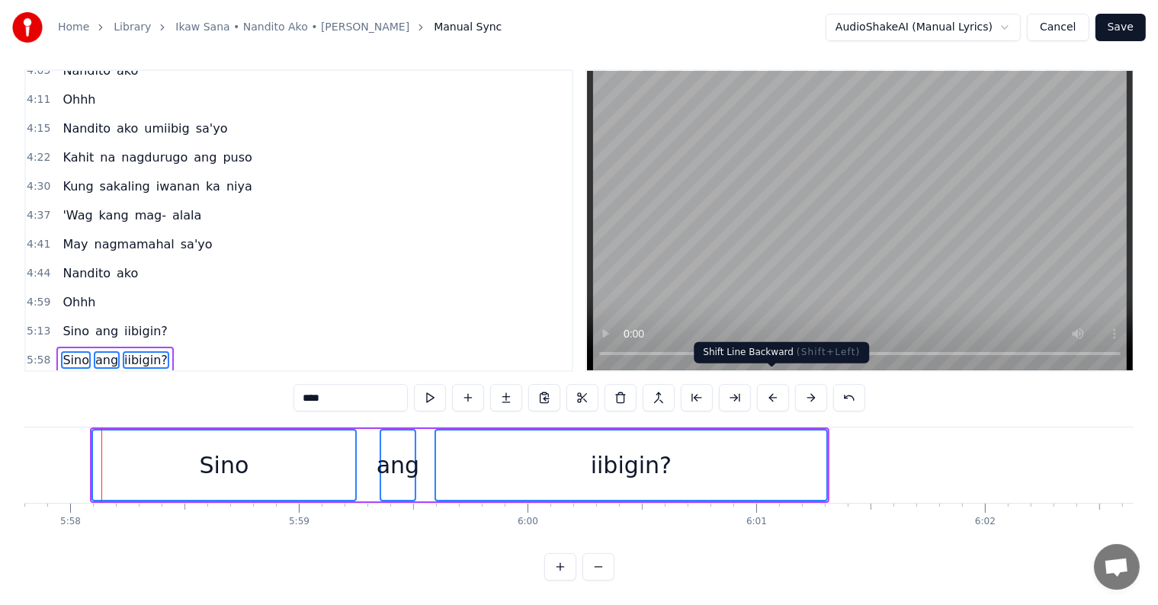
click at [771, 387] on button at bounding box center [773, 397] width 32 height 27
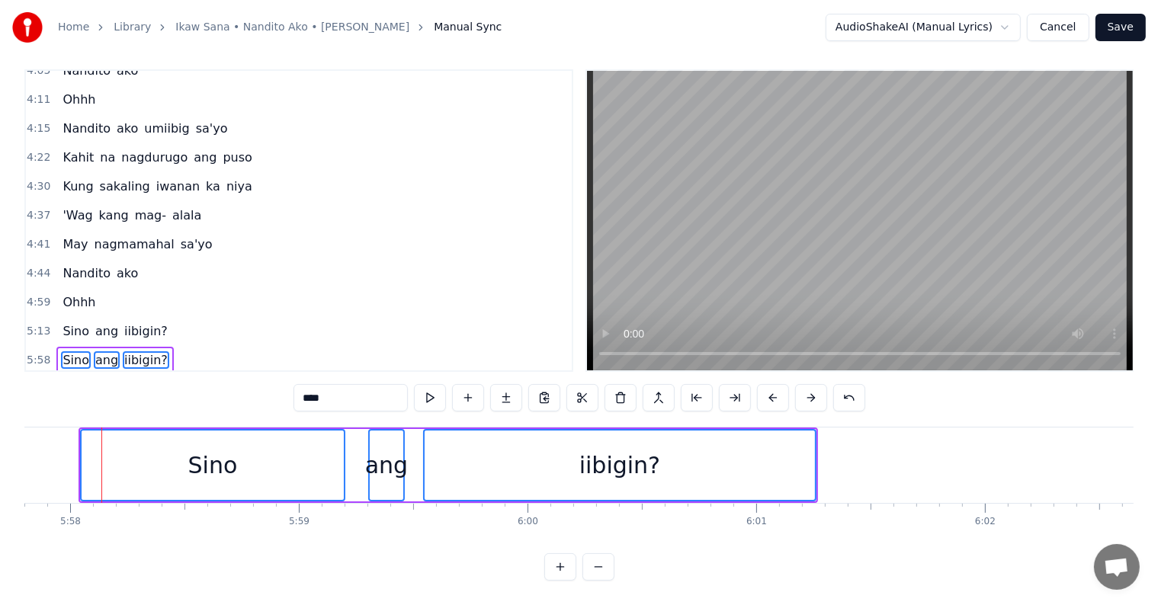
click at [771, 387] on button at bounding box center [773, 397] width 32 height 27
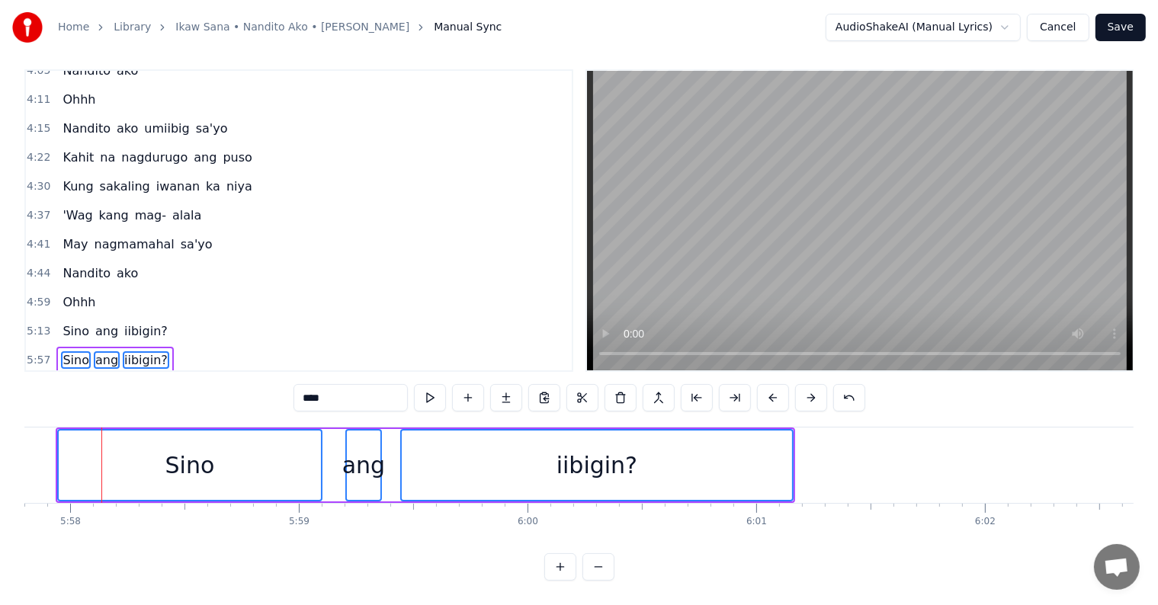
click at [768, 386] on button at bounding box center [773, 397] width 32 height 27
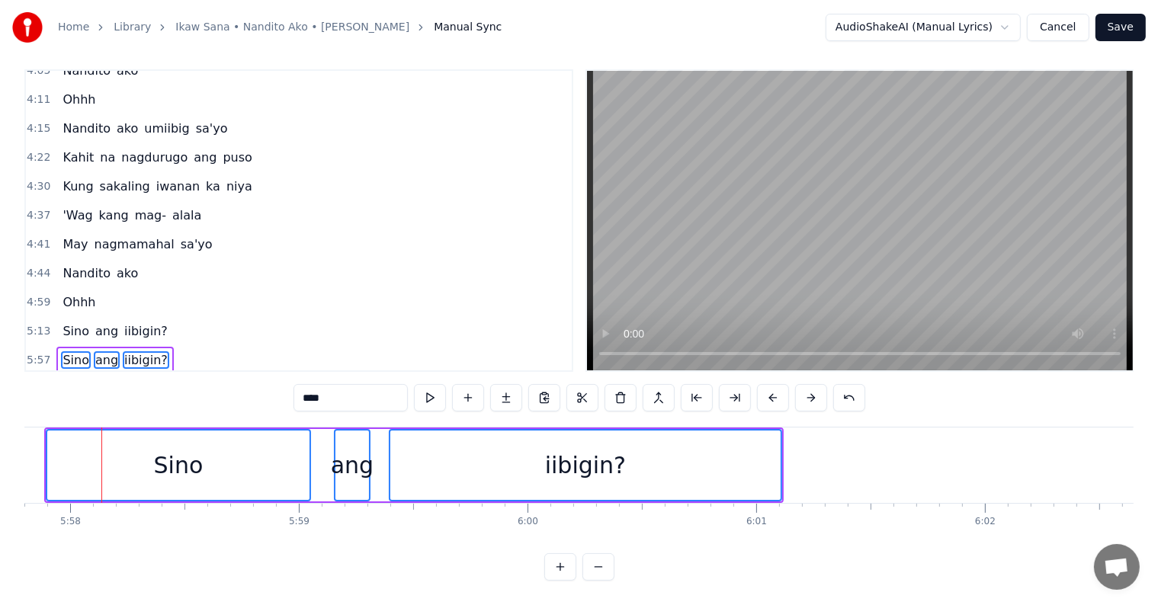
click at [768, 386] on button at bounding box center [773, 397] width 32 height 27
click at [766, 385] on button at bounding box center [773, 397] width 32 height 27
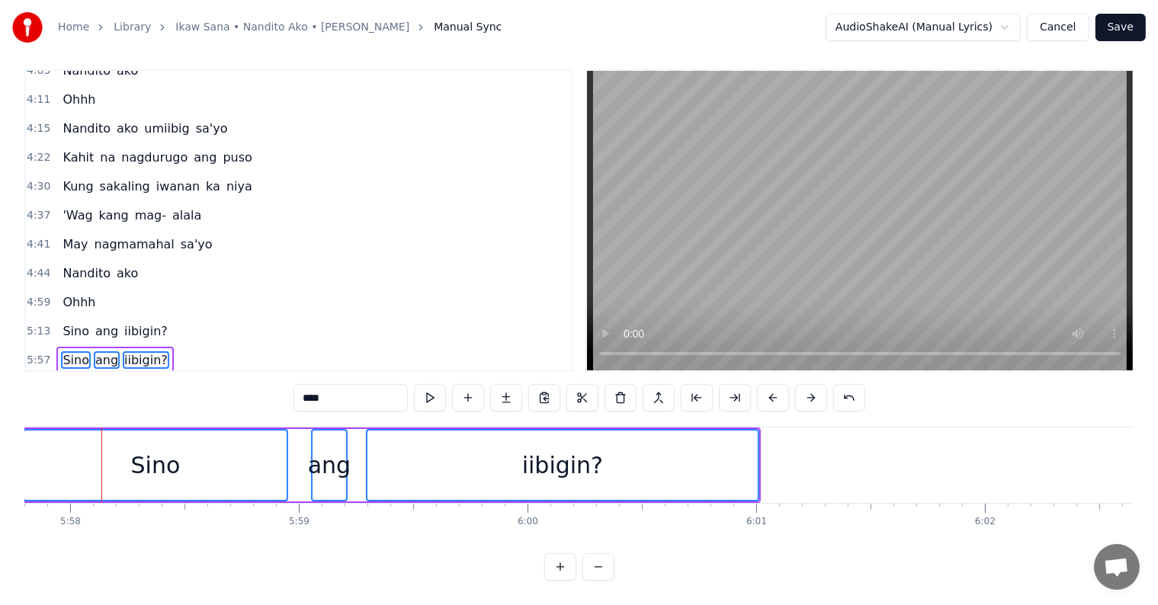
click at [766, 385] on button at bounding box center [773, 397] width 32 height 27
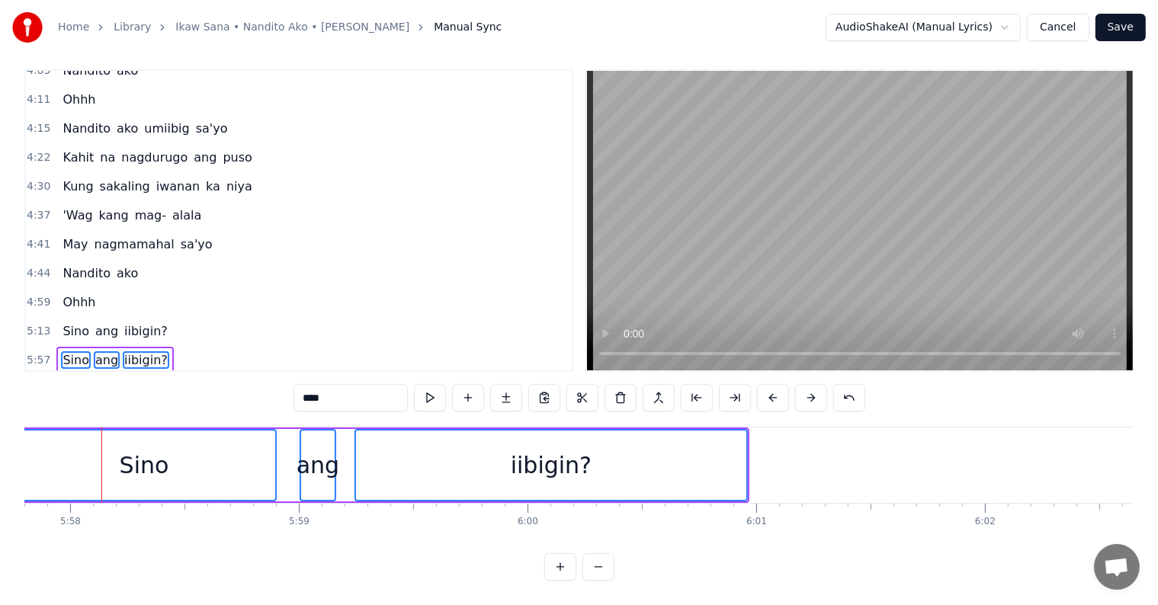
click at [766, 385] on button at bounding box center [773, 397] width 32 height 27
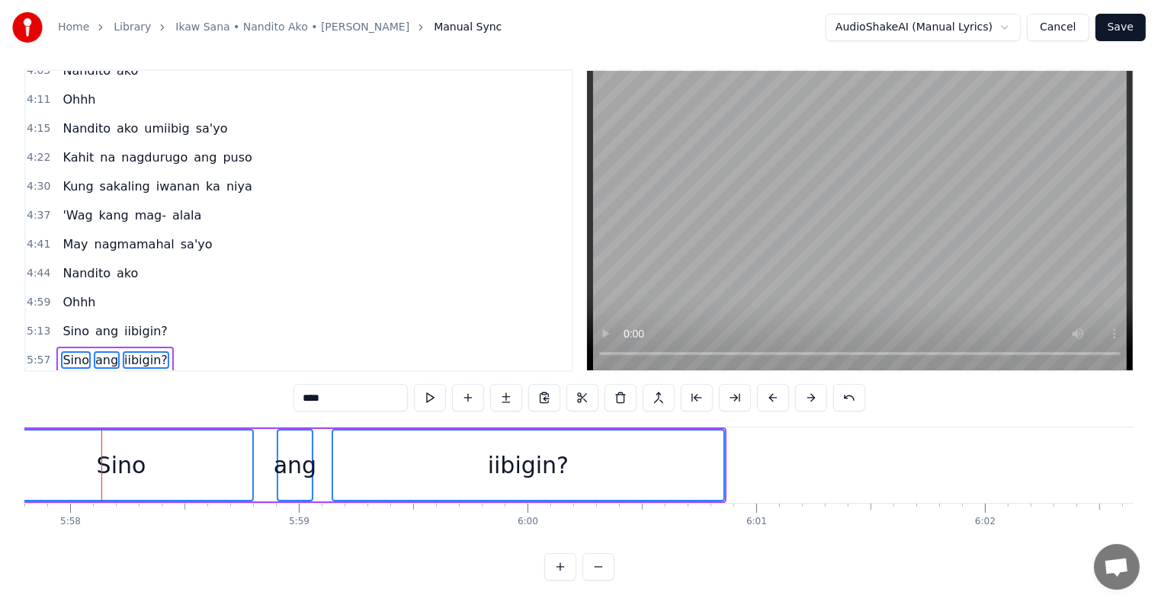
click at [766, 385] on button at bounding box center [773, 397] width 32 height 27
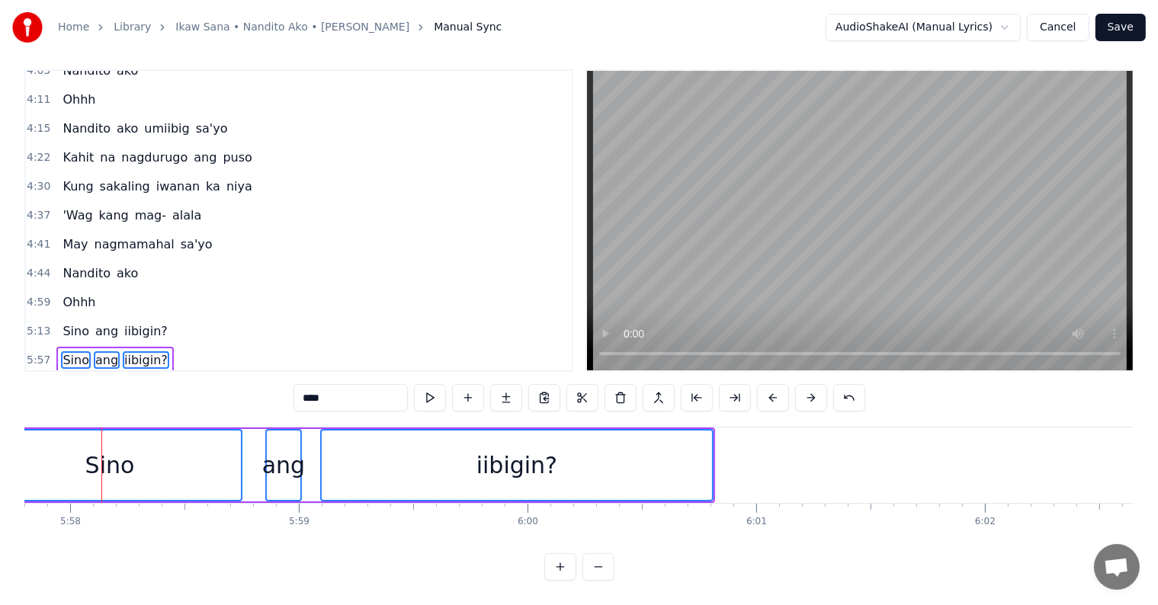
click at [766, 385] on button at bounding box center [773, 397] width 32 height 27
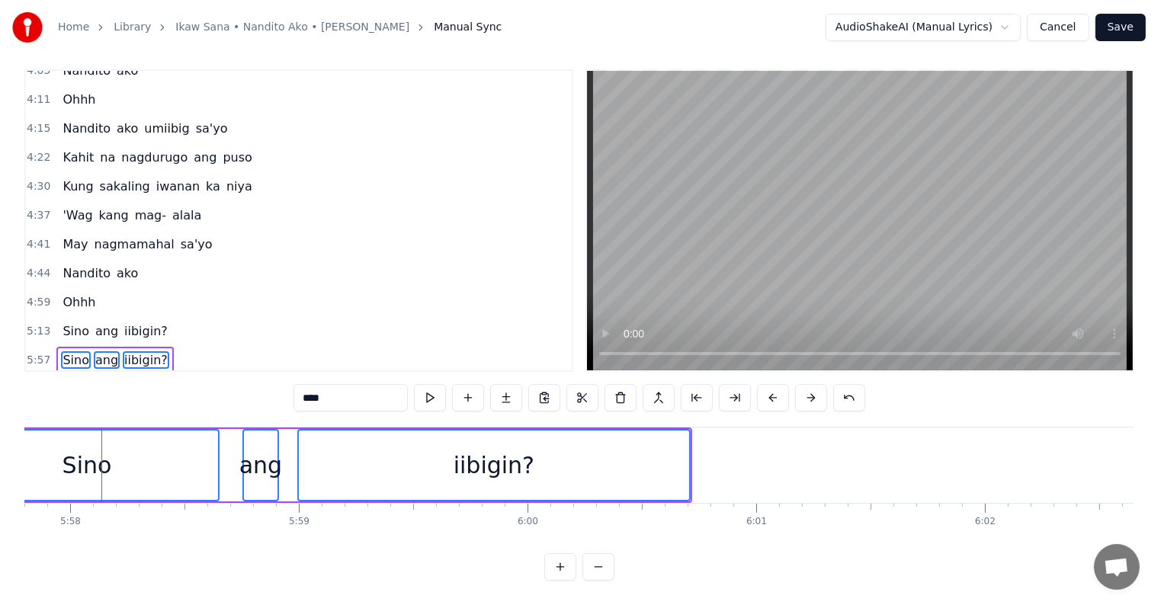
click at [766, 385] on button at bounding box center [773, 397] width 32 height 27
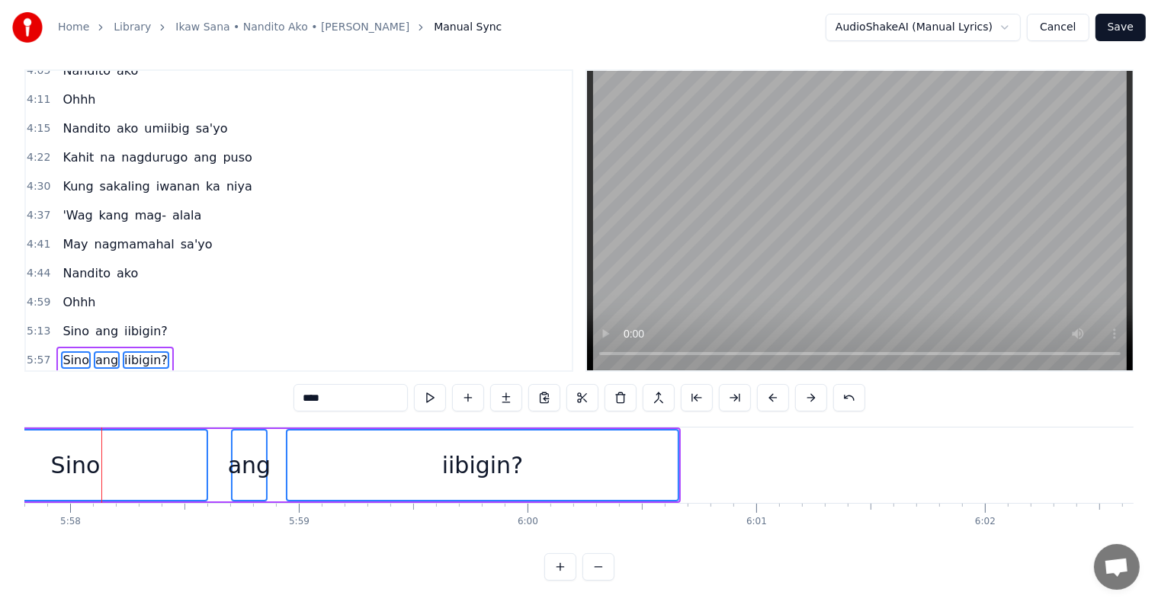
click at [766, 385] on button at bounding box center [773, 397] width 32 height 27
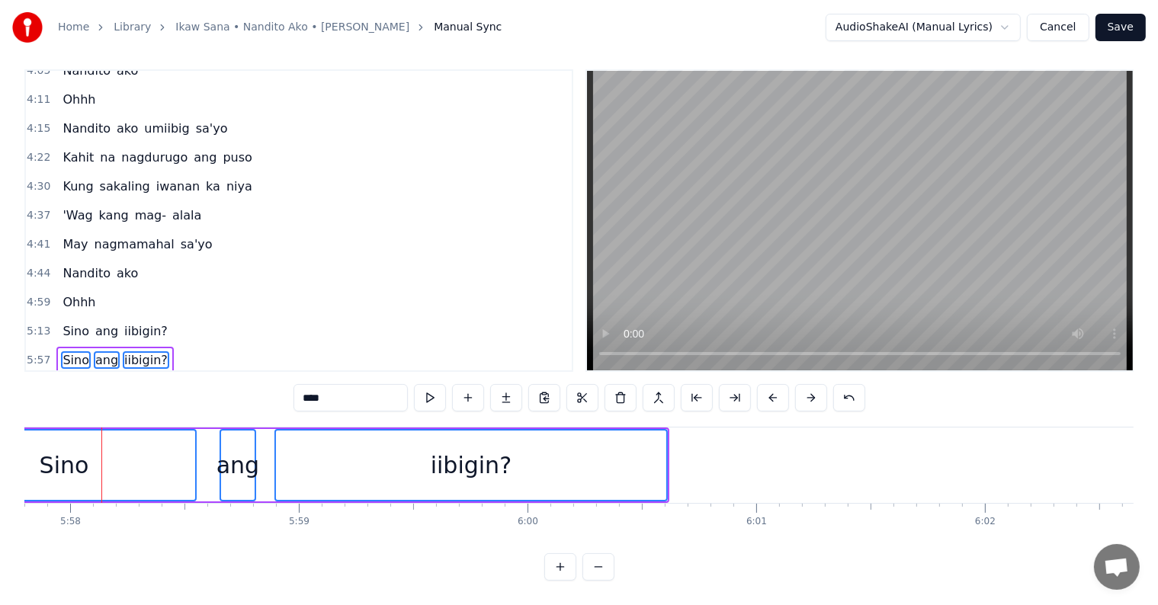
click at [766, 385] on button at bounding box center [773, 397] width 32 height 27
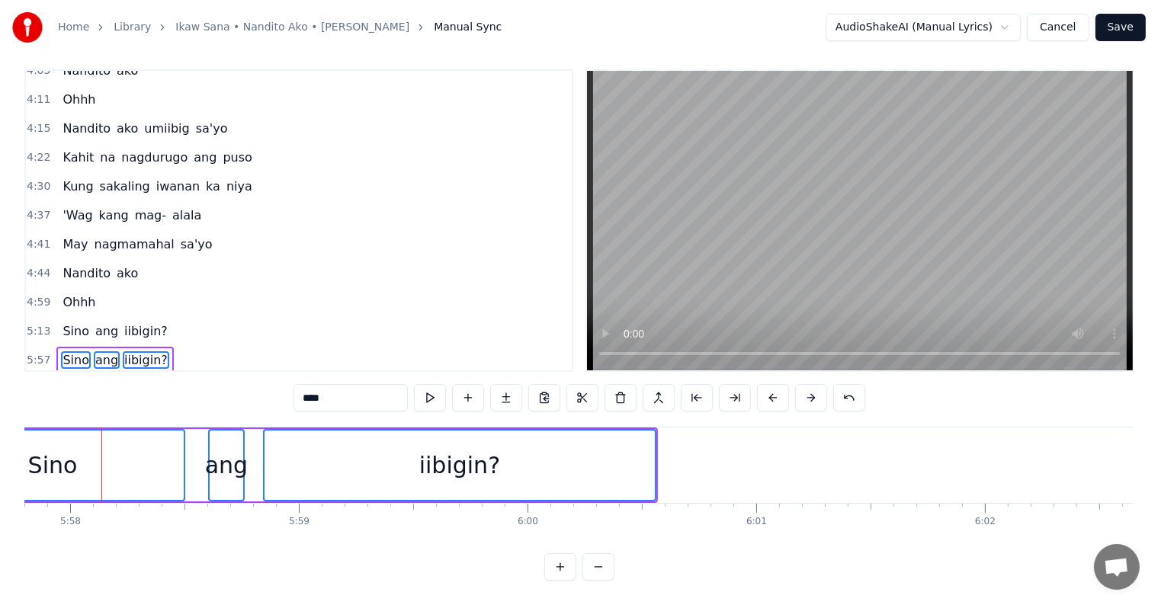
click at [766, 385] on button at bounding box center [773, 397] width 32 height 27
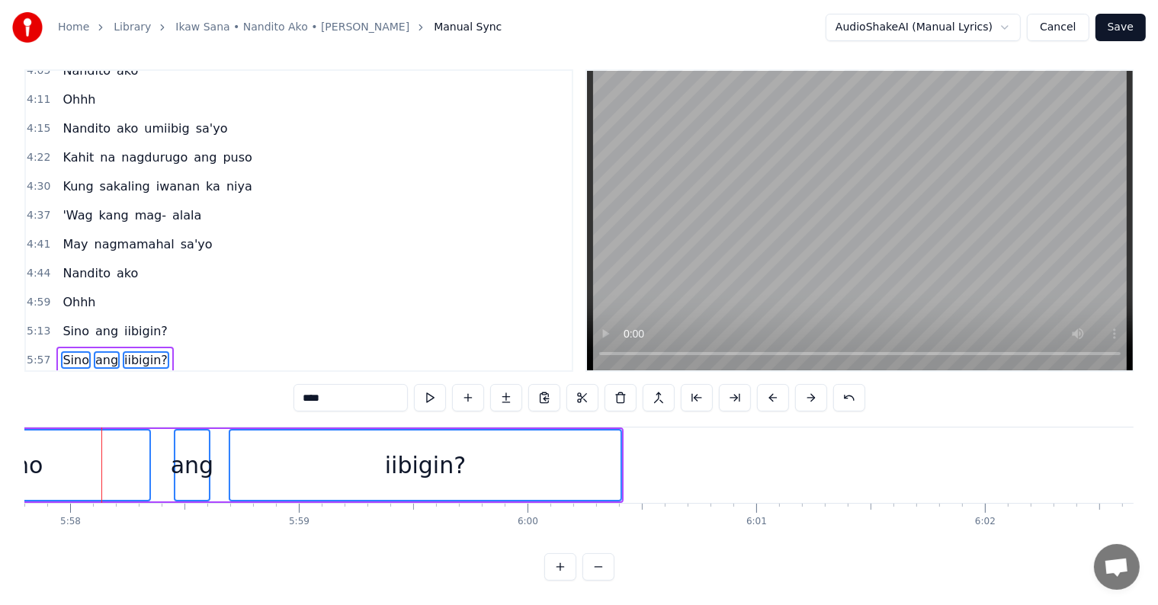
click at [766, 385] on button at bounding box center [773, 397] width 32 height 27
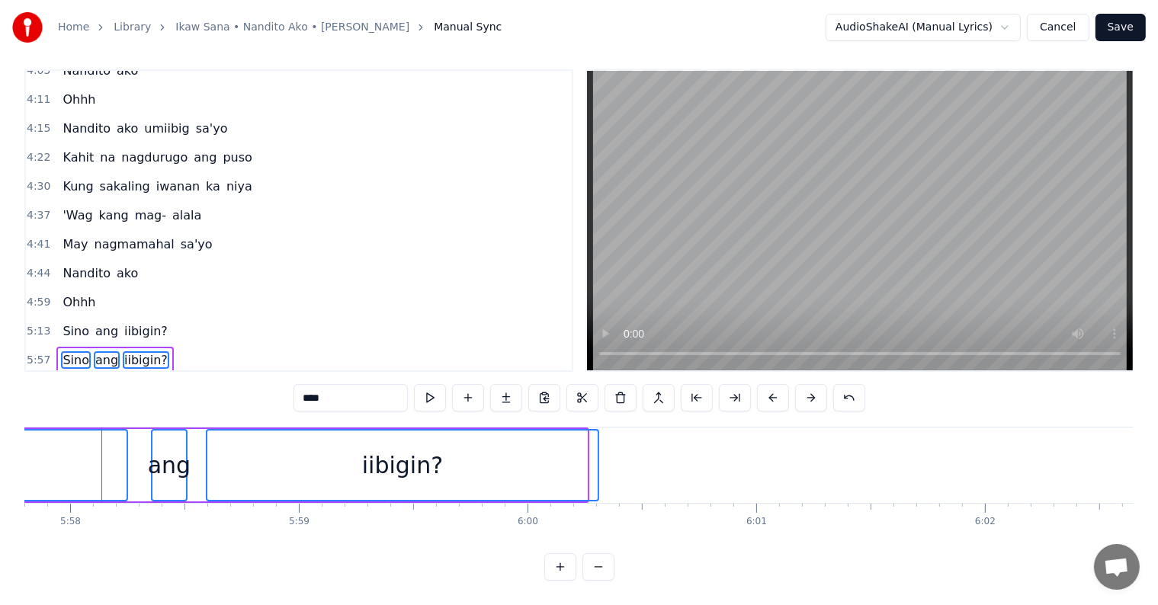
click at [766, 385] on button at bounding box center [773, 397] width 32 height 27
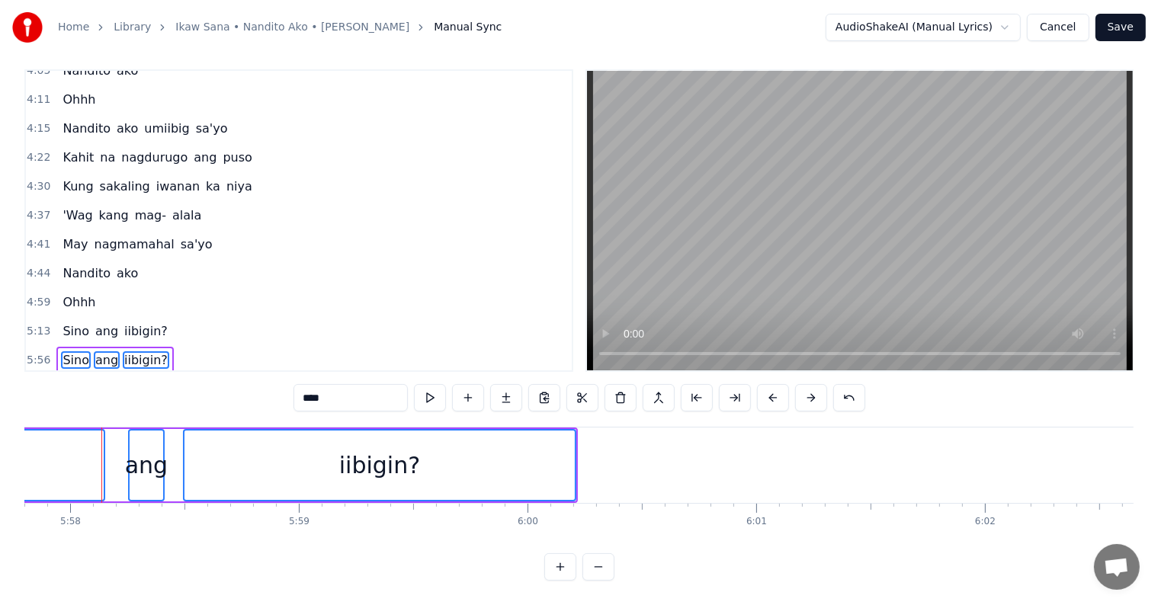
click at [766, 385] on button at bounding box center [773, 397] width 32 height 27
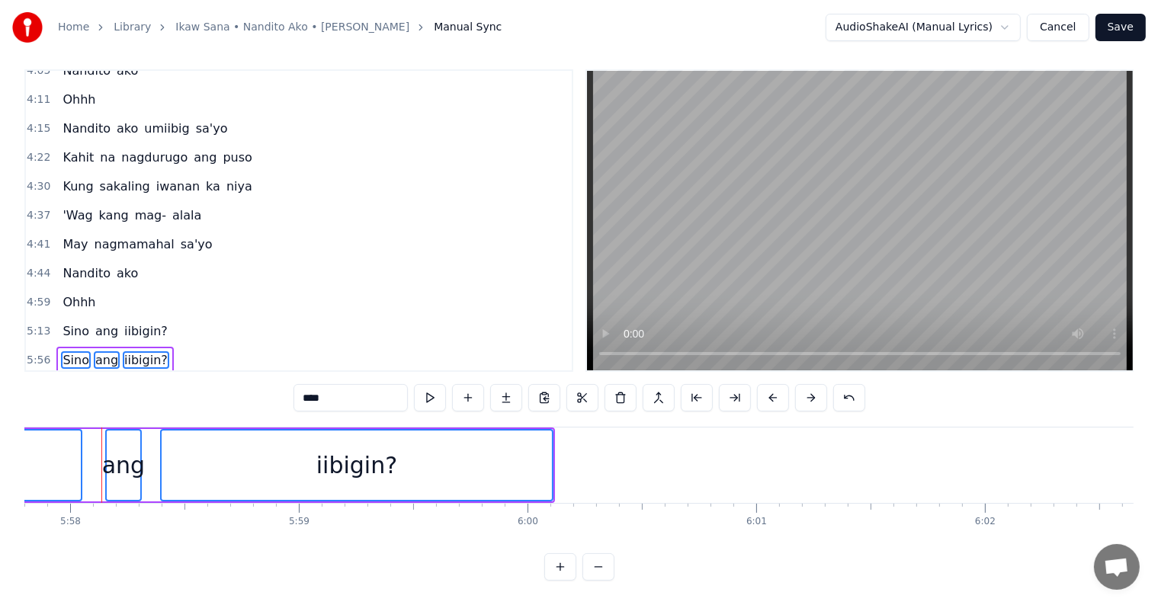
click at [766, 385] on button at bounding box center [773, 397] width 32 height 27
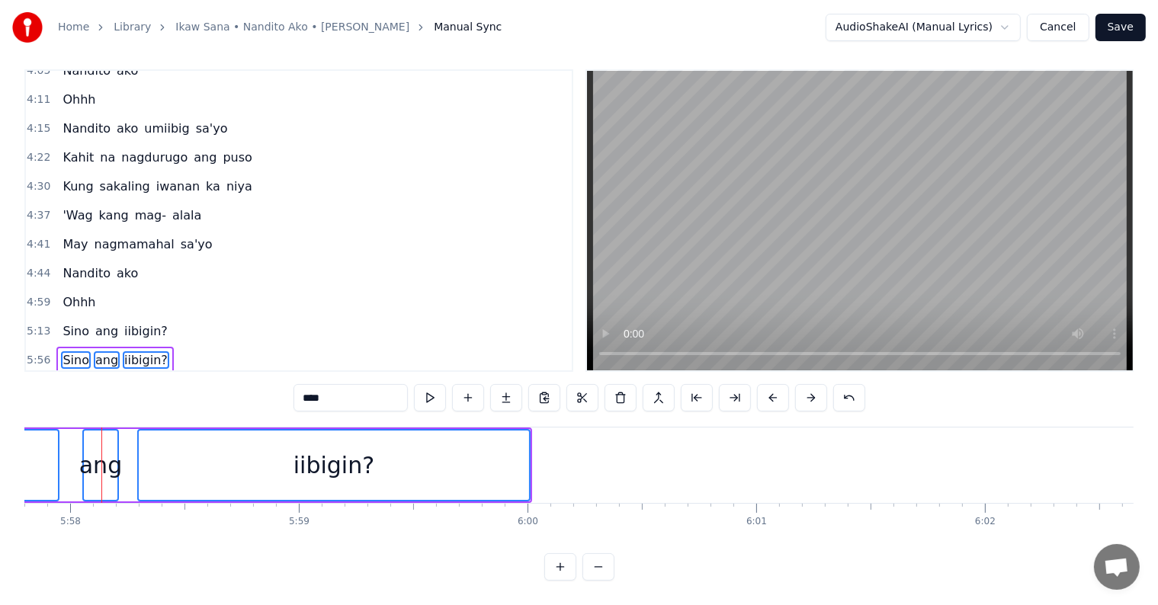
click at [766, 385] on button at bounding box center [773, 397] width 32 height 27
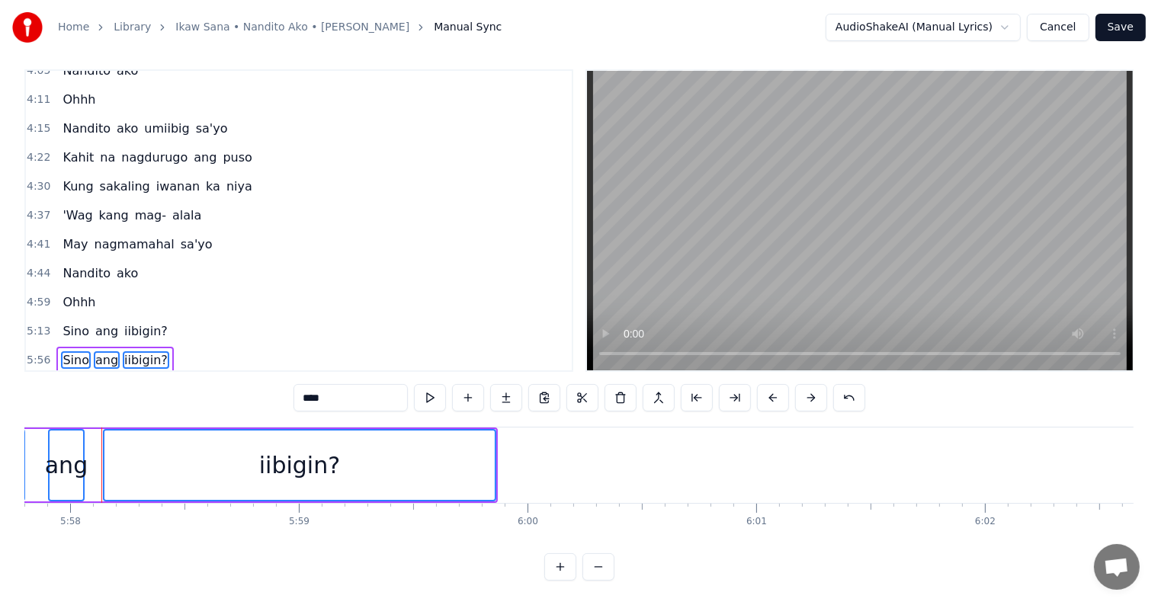
click at [765, 385] on button at bounding box center [773, 397] width 32 height 27
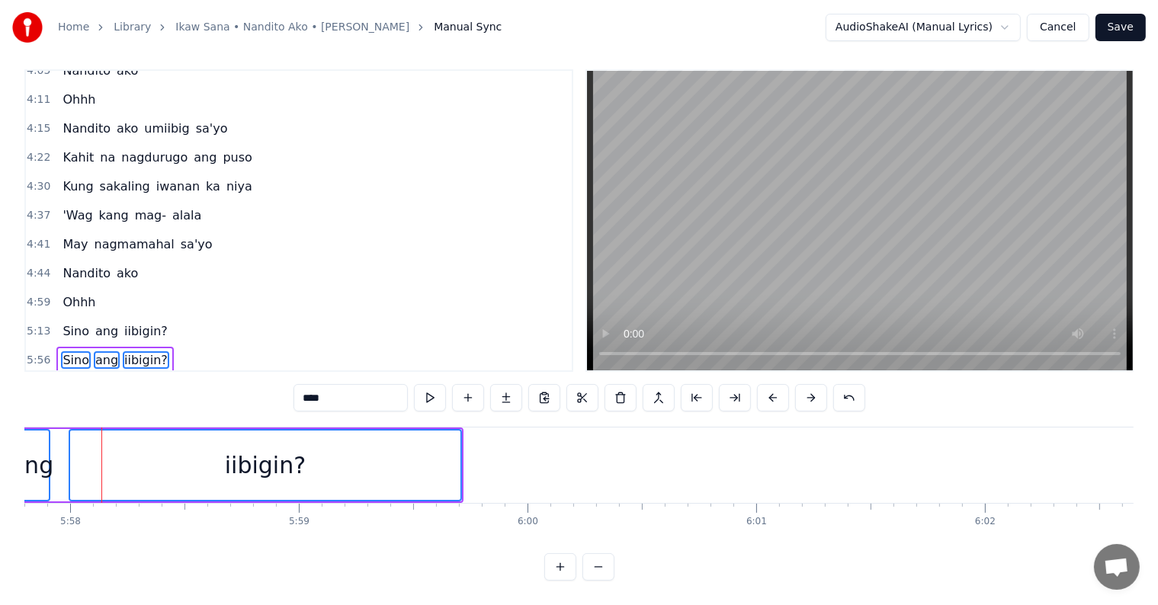
click at [765, 385] on button at bounding box center [773, 397] width 32 height 27
click at [765, 384] on button at bounding box center [773, 397] width 32 height 27
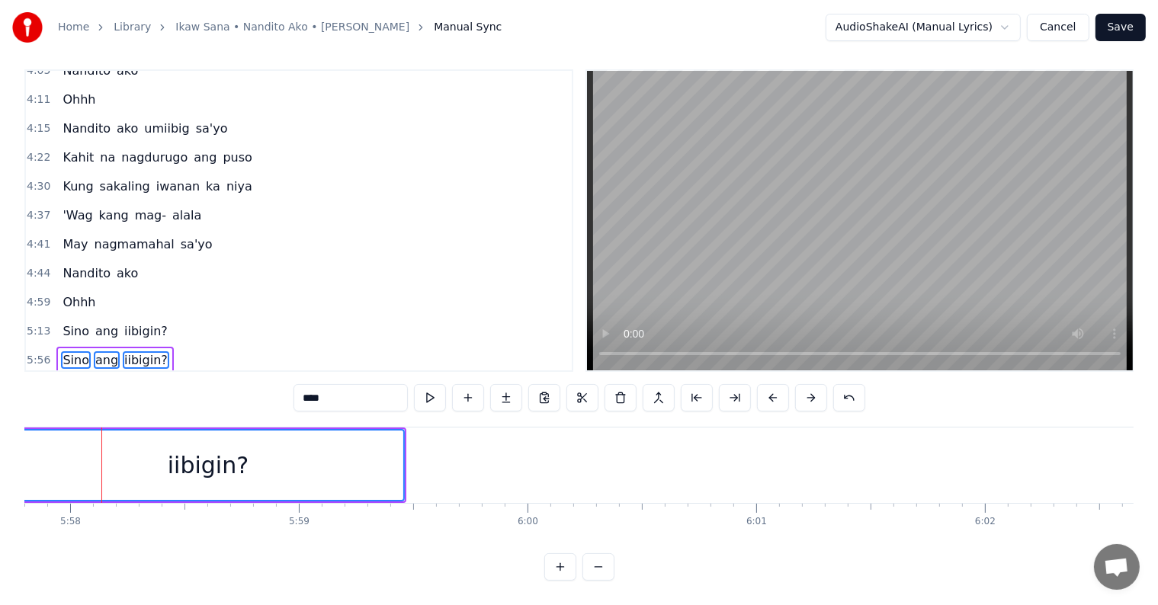
click at [765, 384] on button at bounding box center [773, 397] width 32 height 27
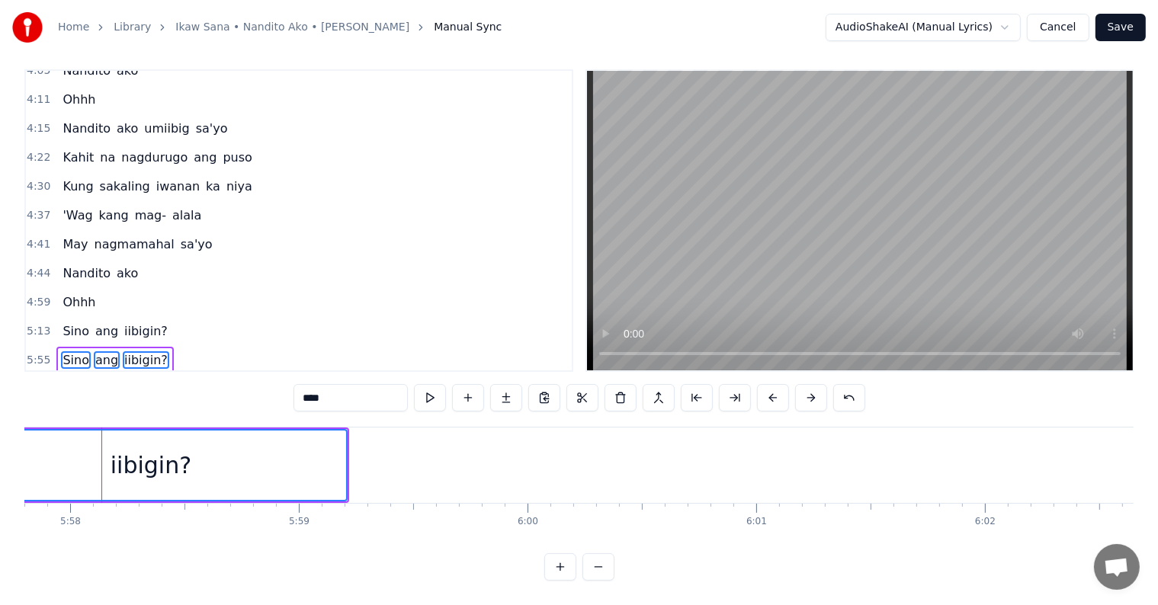
click at [765, 384] on button at bounding box center [773, 397] width 32 height 27
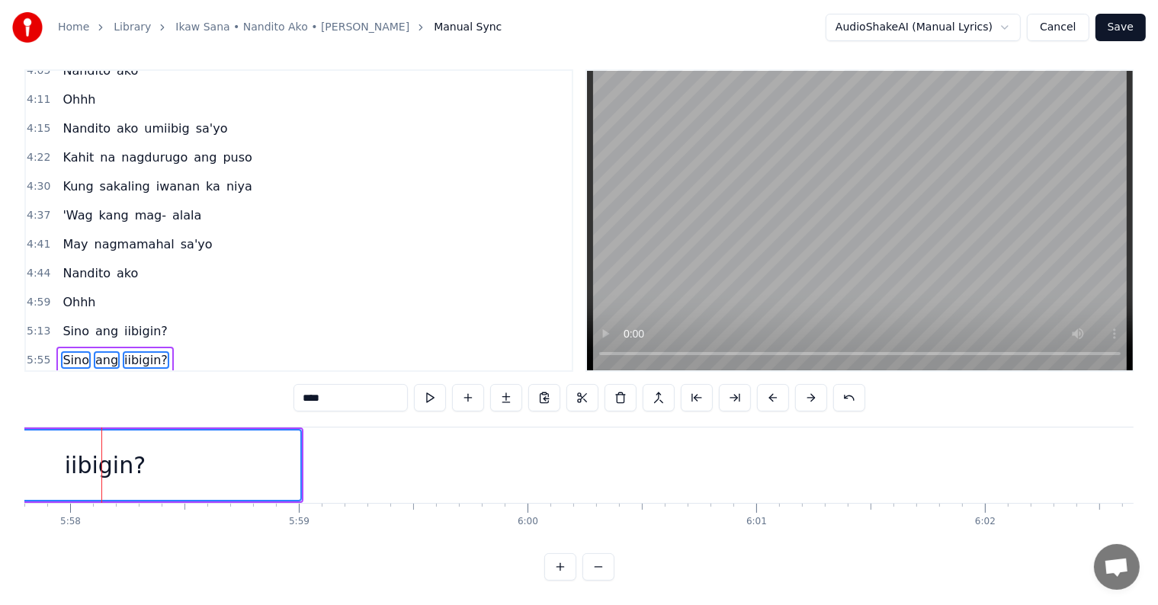
click at [765, 384] on button at bounding box center [773, 397] width 32 height 27
click at [764, 384] on button at bounding box center [773, 397] width 32 height 27
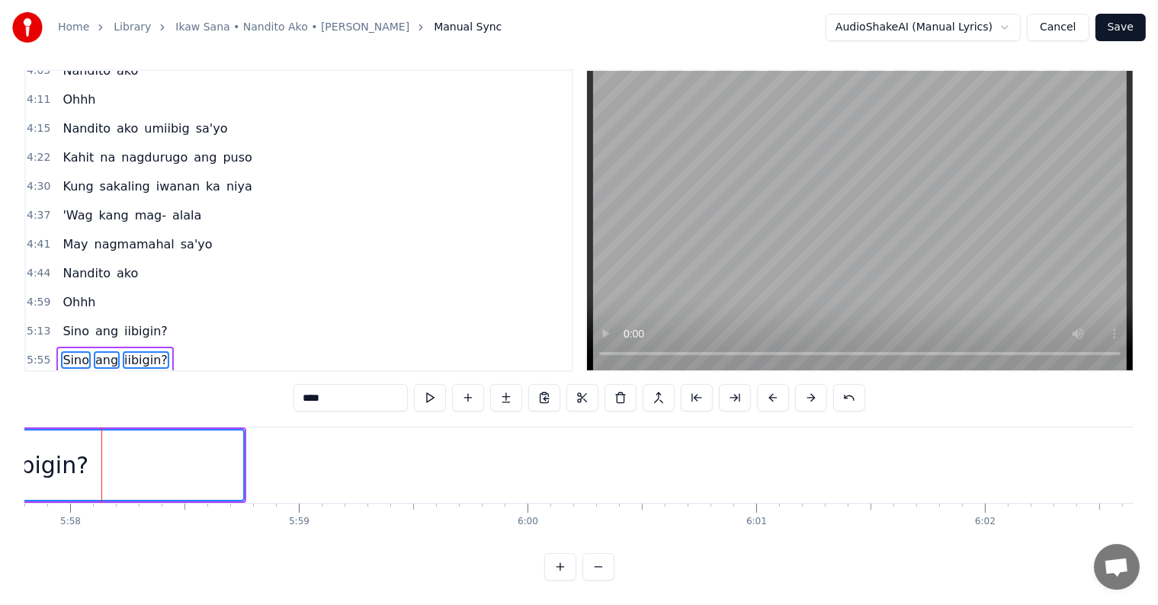
click at [764, 384] on button at bounding box center [773, 397] width 32 height 27
click at [761, 384] on button at bounding box center [773, 397] width 32 height 27
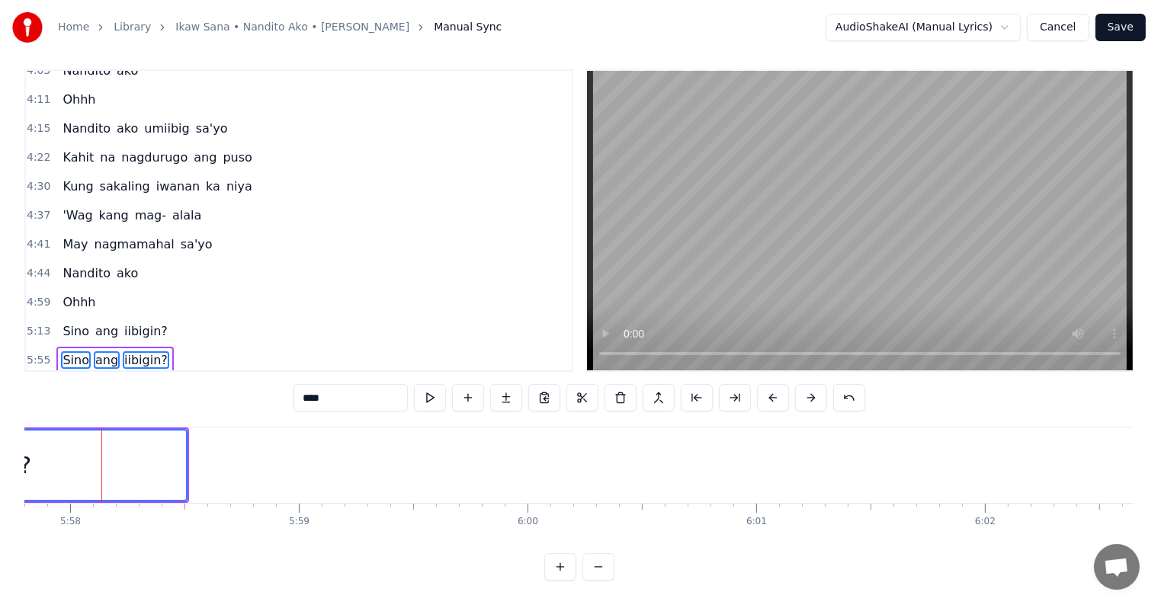
click at [761, 384] on button at bounding box center [773, 397] width 32 height 27
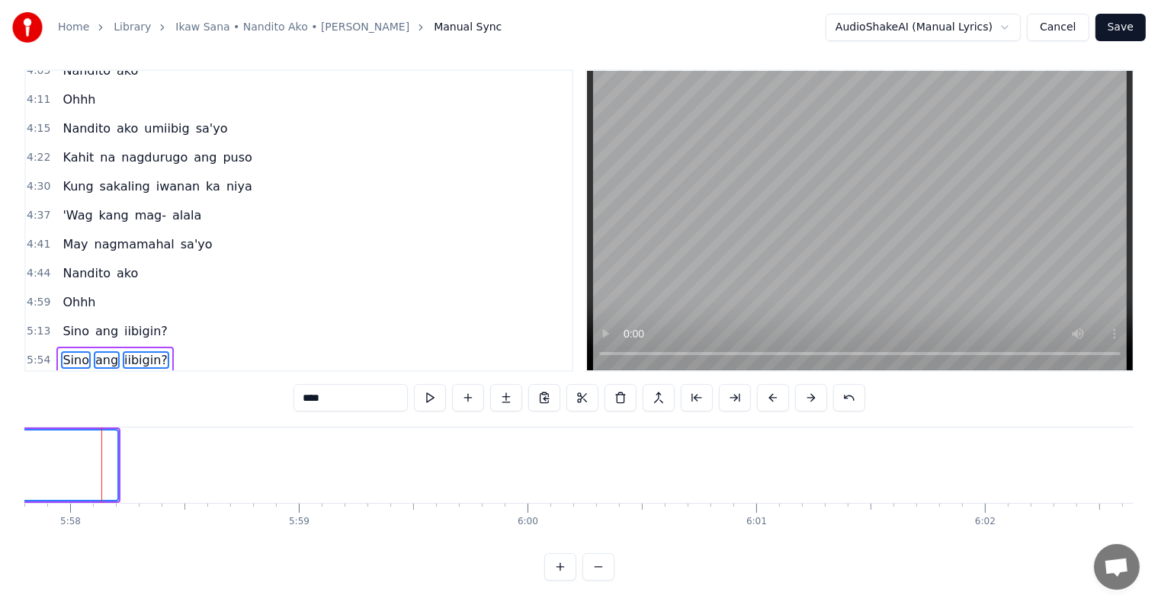
click at [761, 384] on button at bounding box center [773, 397] width 32 height 27
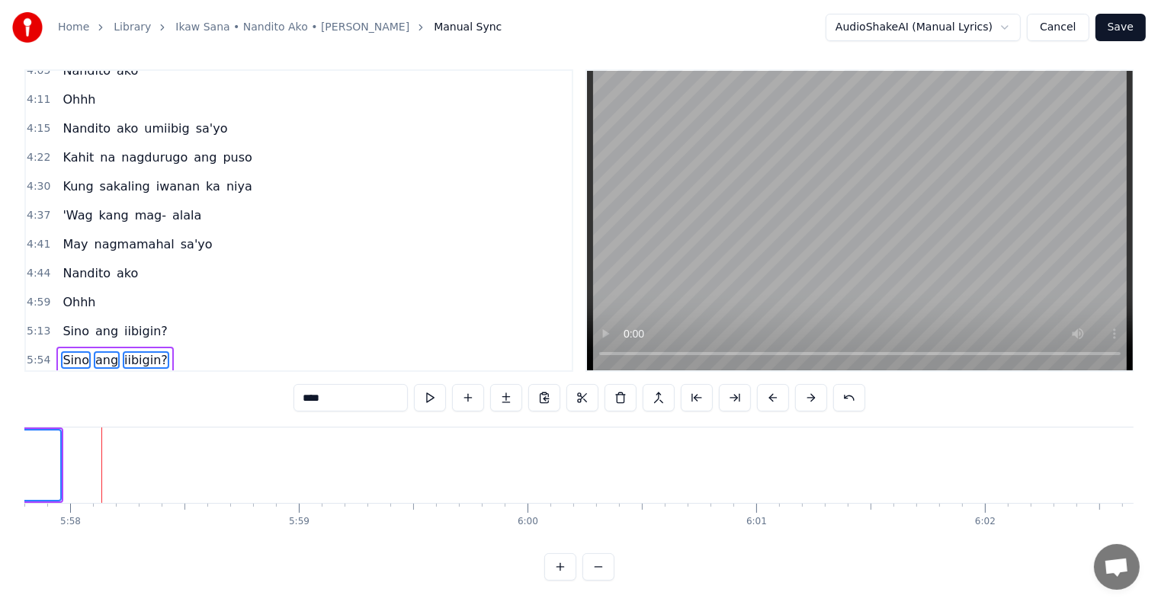
click at [761, 384] on button at bounding box center [773, 397] width 32 height 27
click at [762, 384] on button at bounding box center [773, 397] width 32 height 27
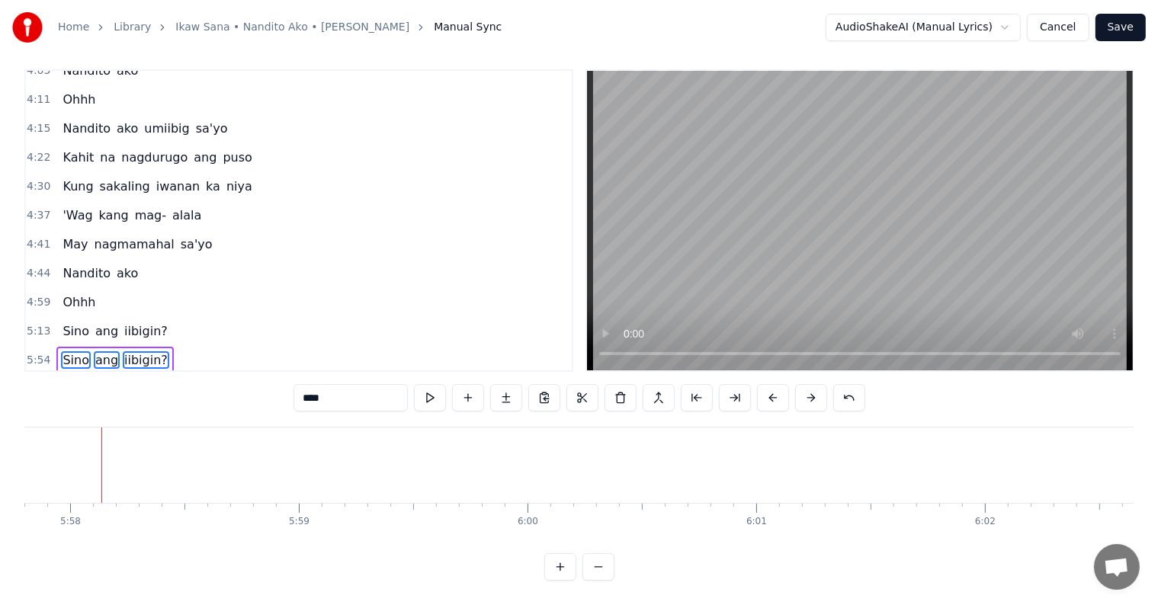
click at [762, 384] on button at bounding box center [773, 397] width 32 height 27
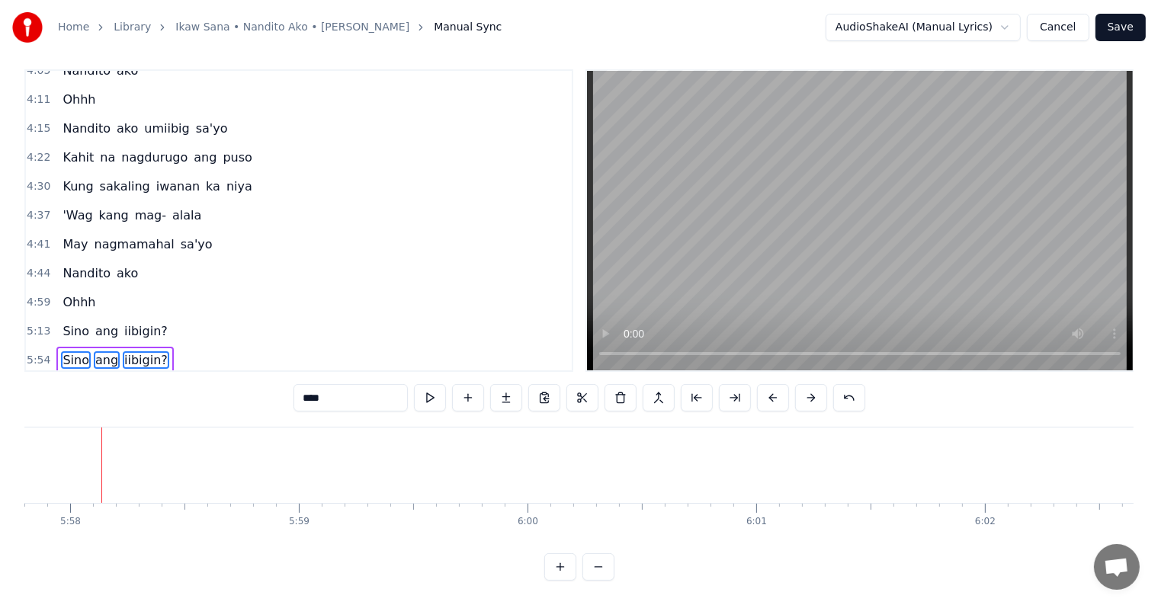
click at [762, 384] on button at bounding box center [773, 397] width 32 height 27
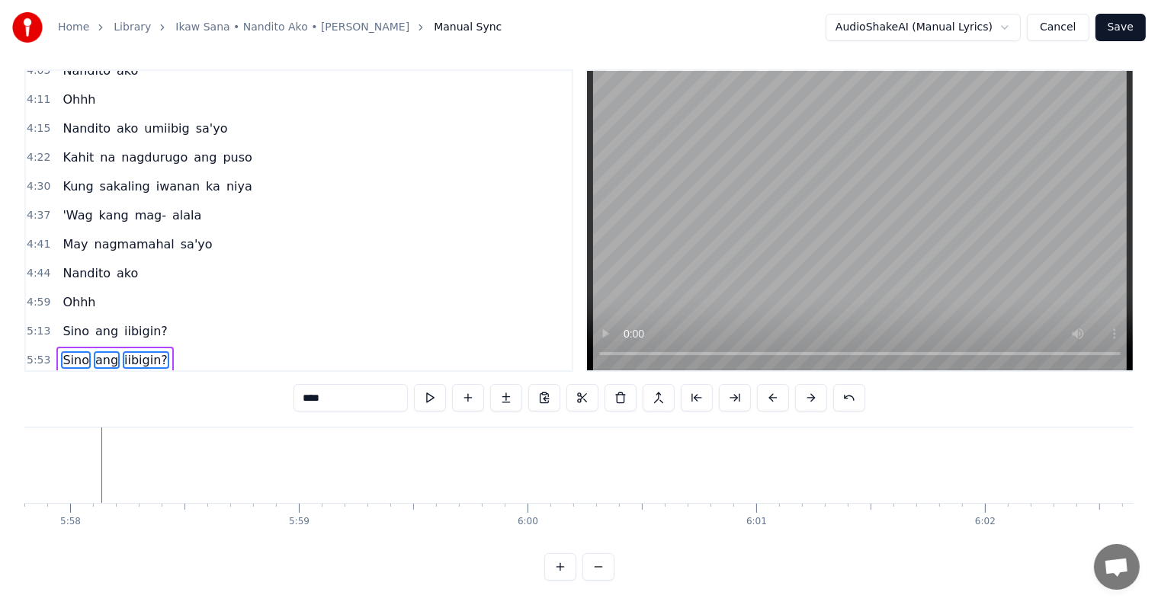
click at [762, 384] on button at bounding box center [773, 397] width 32 height 27
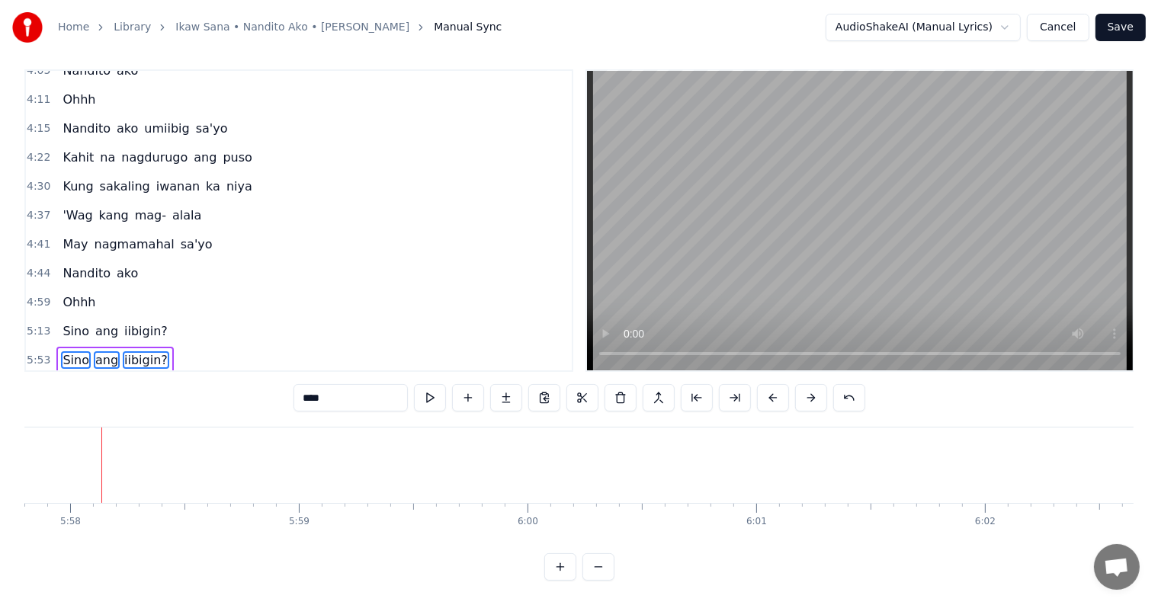
click at [762, 384] on button at bounding box center [773, 397] width 32 height 27
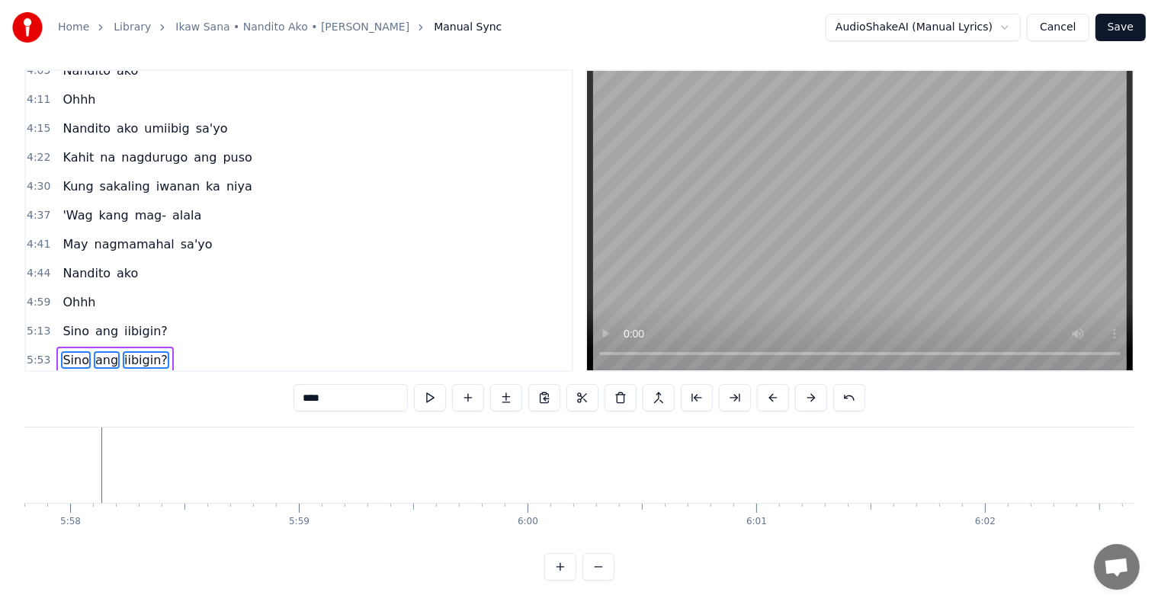
click at [762, 384] on button at bounding box center [773, 397] width 32 height 27
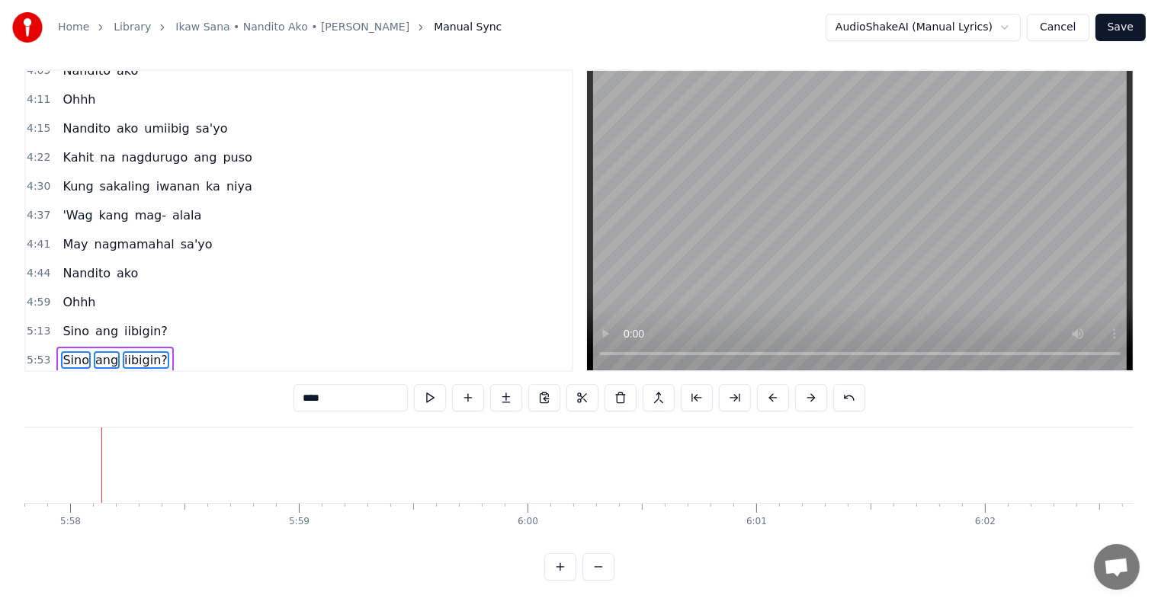
click at [762, 384] on button at bounding box center [773, 397] width 32 height 27
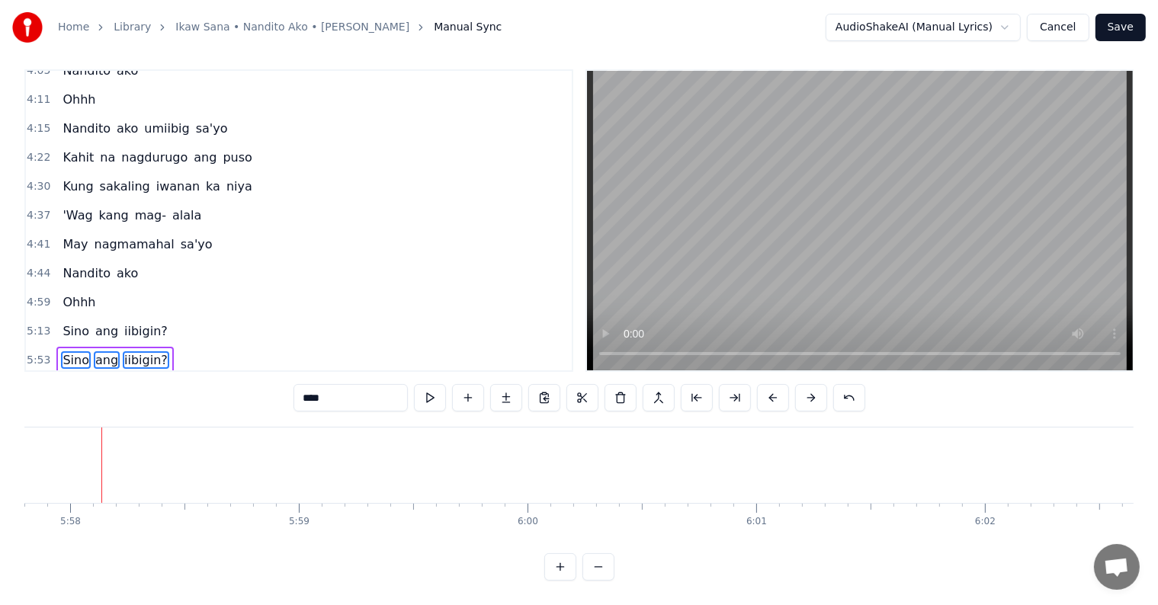
click at [762, 384] on button at bounding box center [773, 397] width 32 height 27
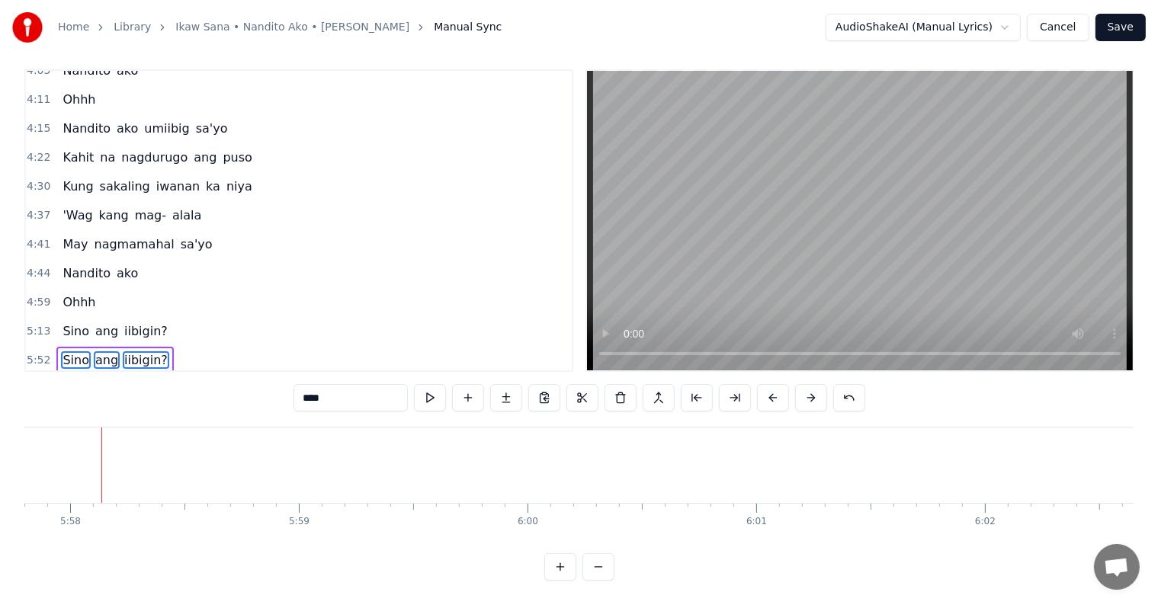
click at [762, 384] on button at bounding box center [773, 397] width 32 height 27
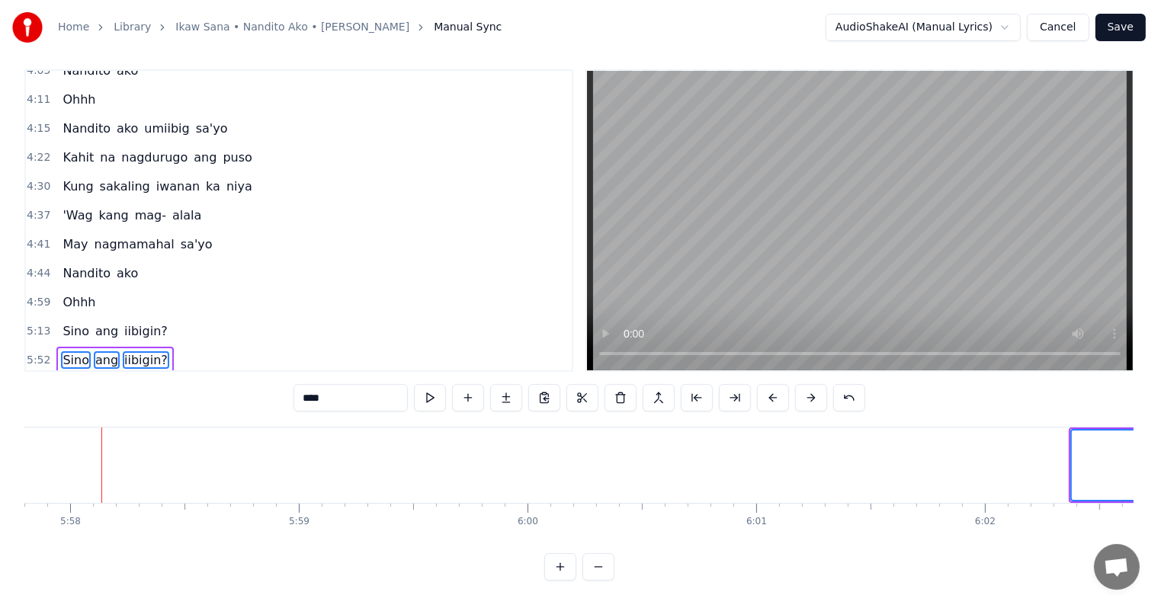
click at [762, 384] on button at bounding box center [773, 397] width 32 height 27
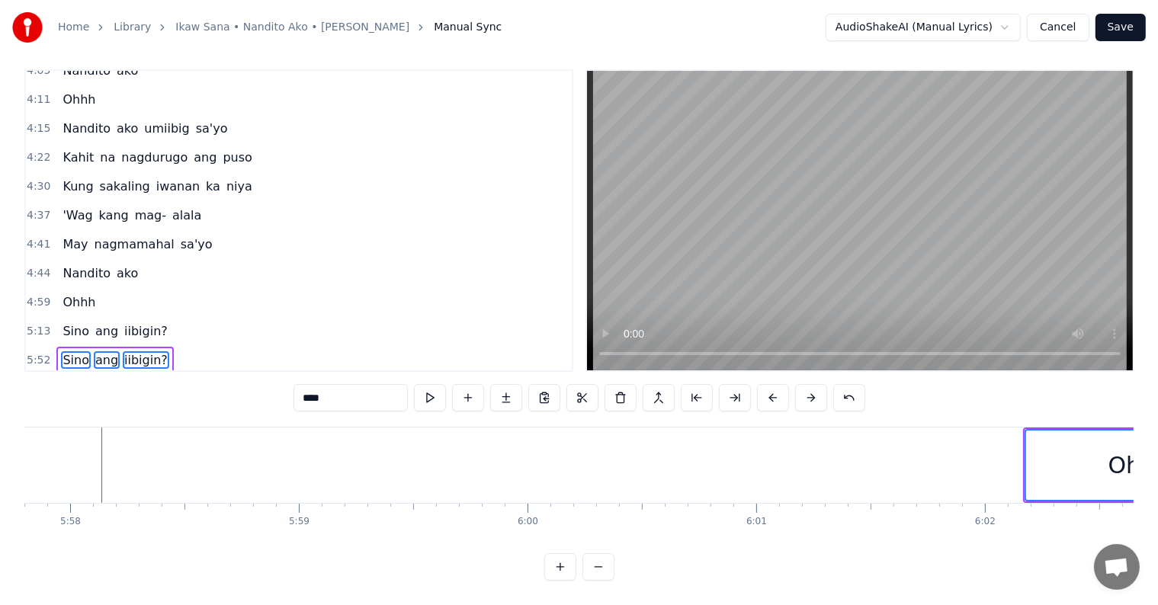
click at [762, 384] on button at bounding box center [773, 397] width 32 height 27
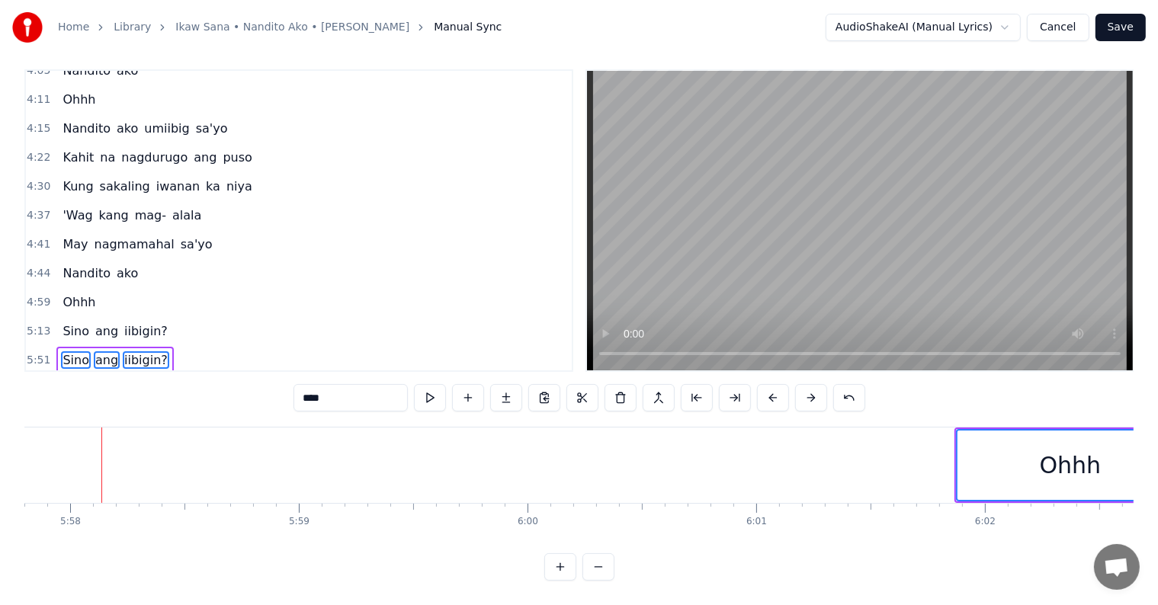
click at [762, 384] on button at bounding box center [773, 397] width 32 height 27
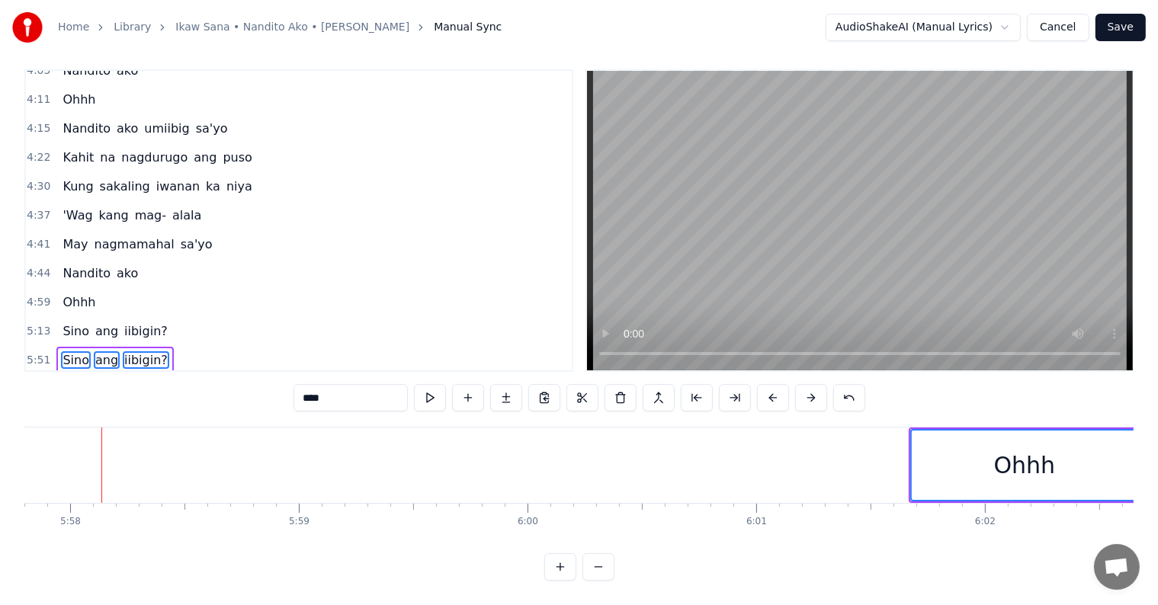
click at [762, 384] on button at bounding box center [773, 397] width 32 height 27
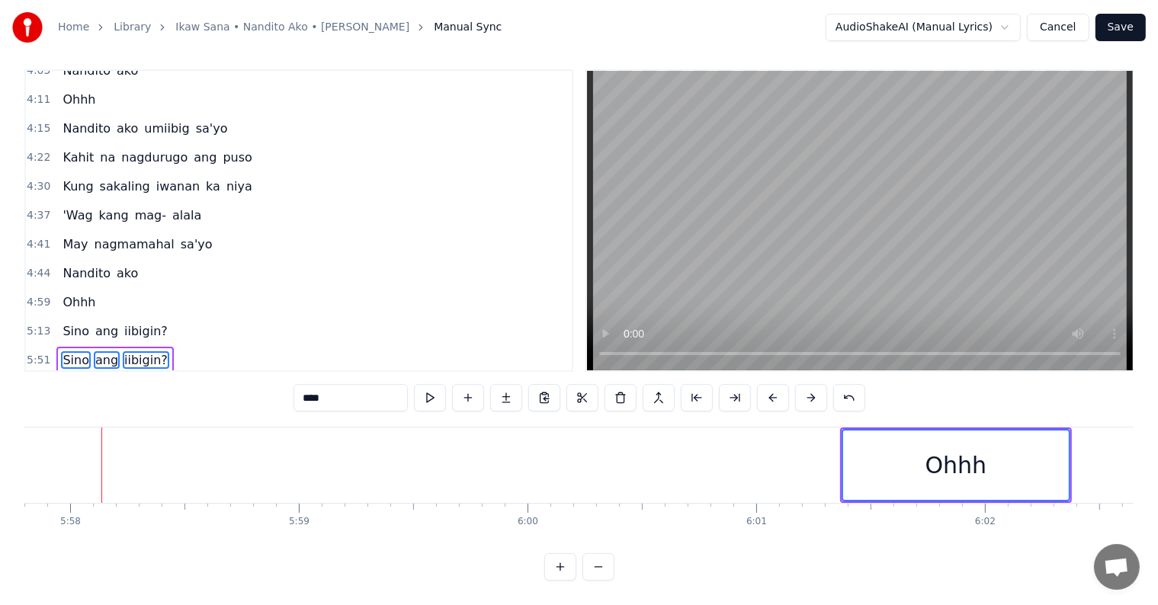
click at [762, 384] on button at bounding box center [773, 397] width 32 height 27
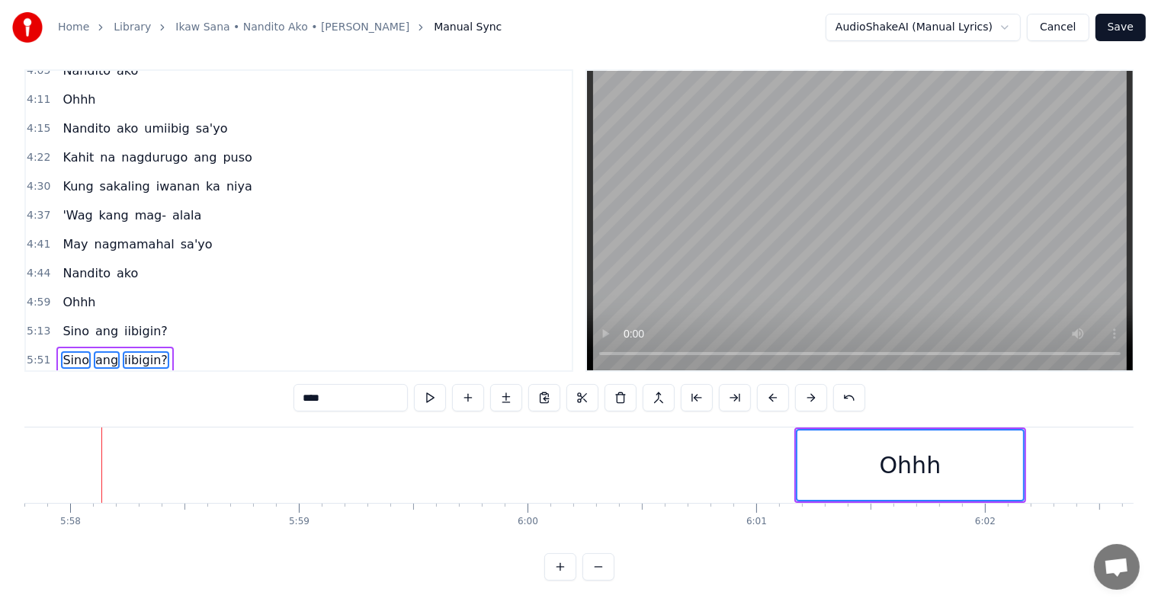
click at [762, 384] on button at bounding box center [773, 397] width 32 height 27
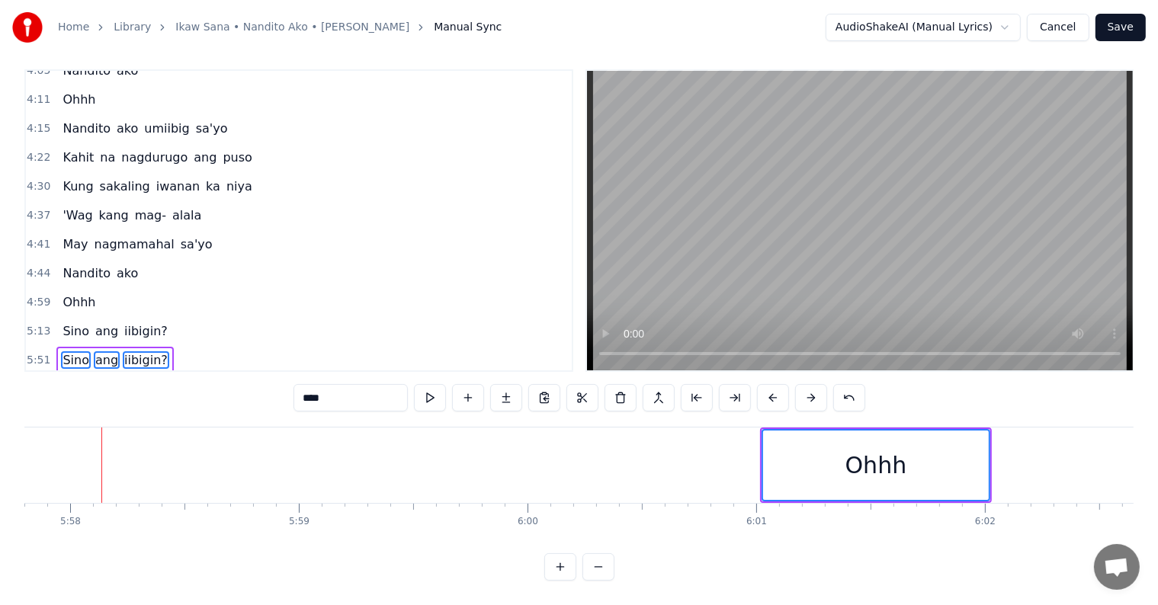
click at [762, 384] on button at bounding box center [773, 397] width 32 height 27
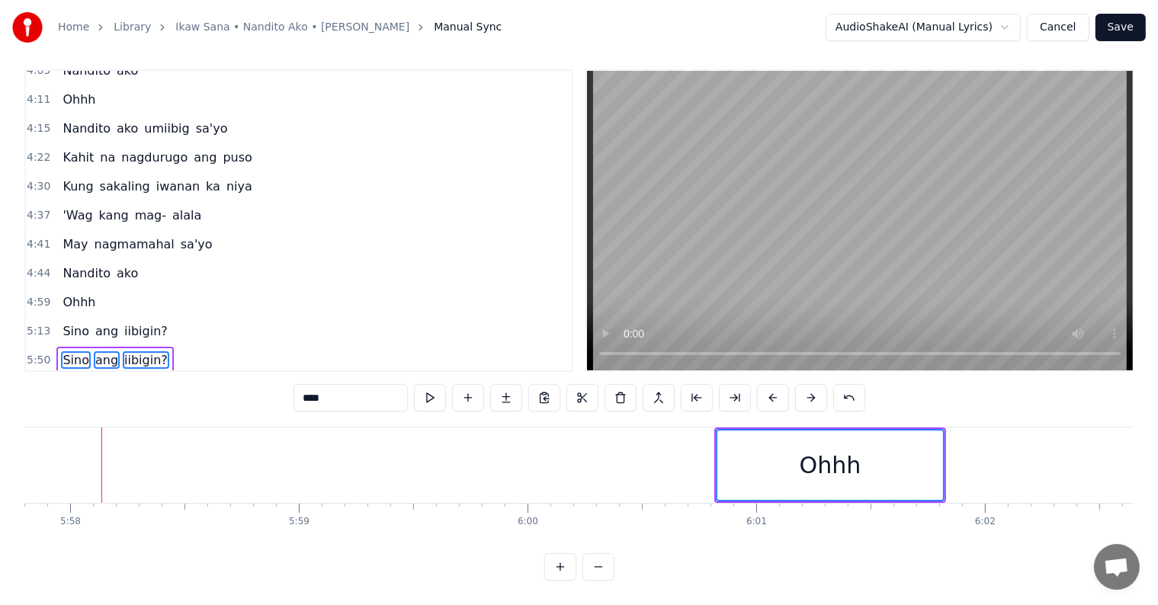
click at [762, 384] on button at bounding box center [773, 397] width 32 height 27
click at [772, 384] on button at bounding box center [773, 397] width 32 height 27
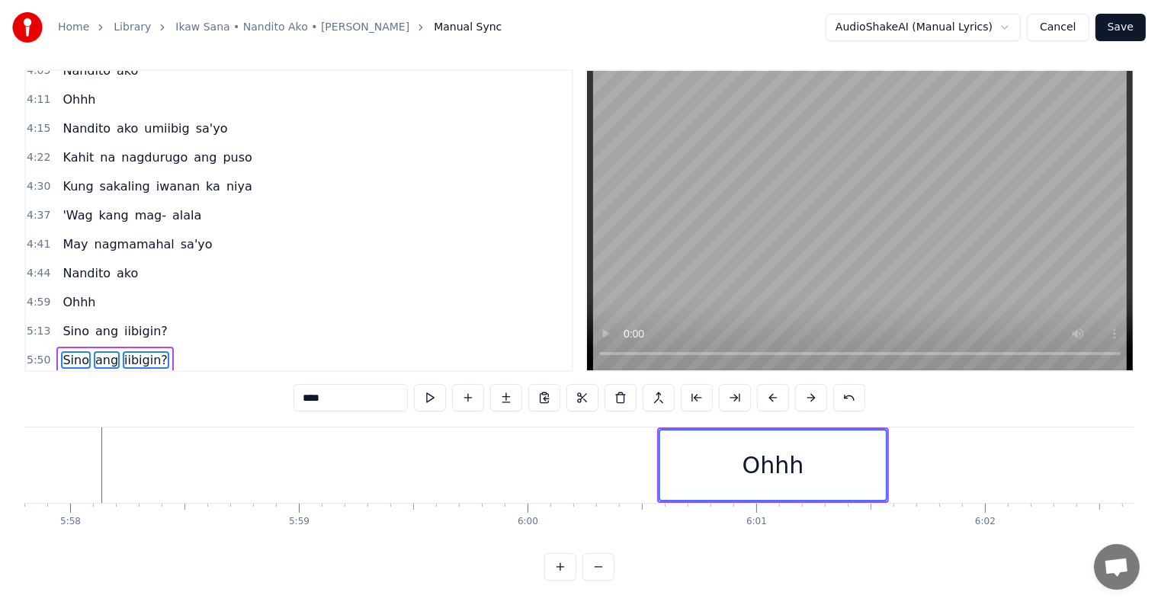
click at [772, 384] on button at bounding box center [773, 397] width 32 height 27
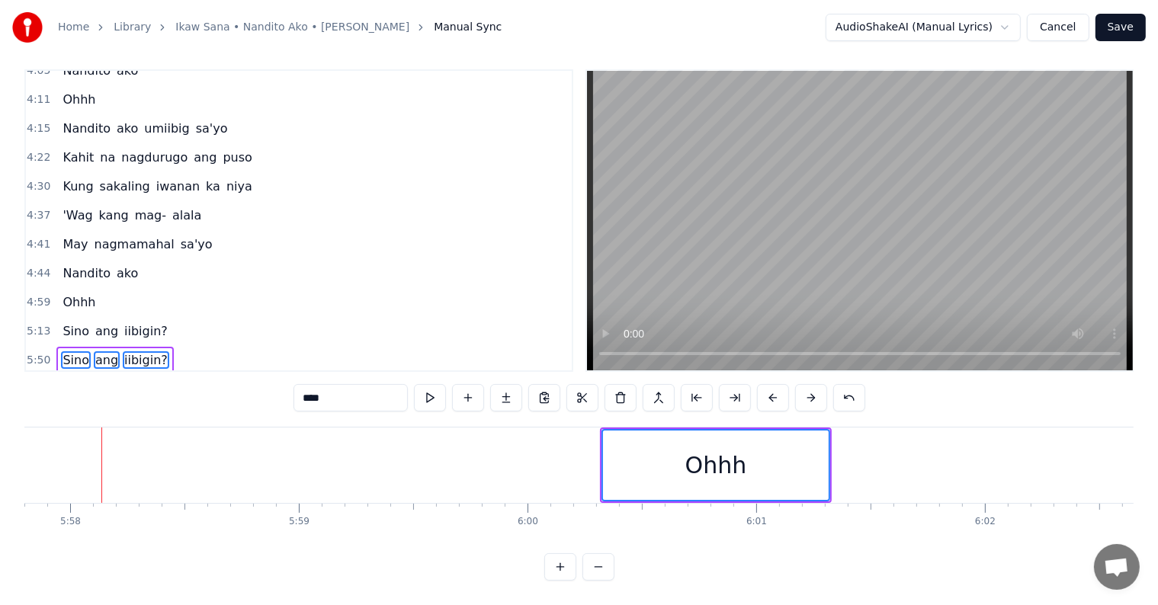
click at [772, 384] on button at bounding box center [773, 397] width 32 height 27
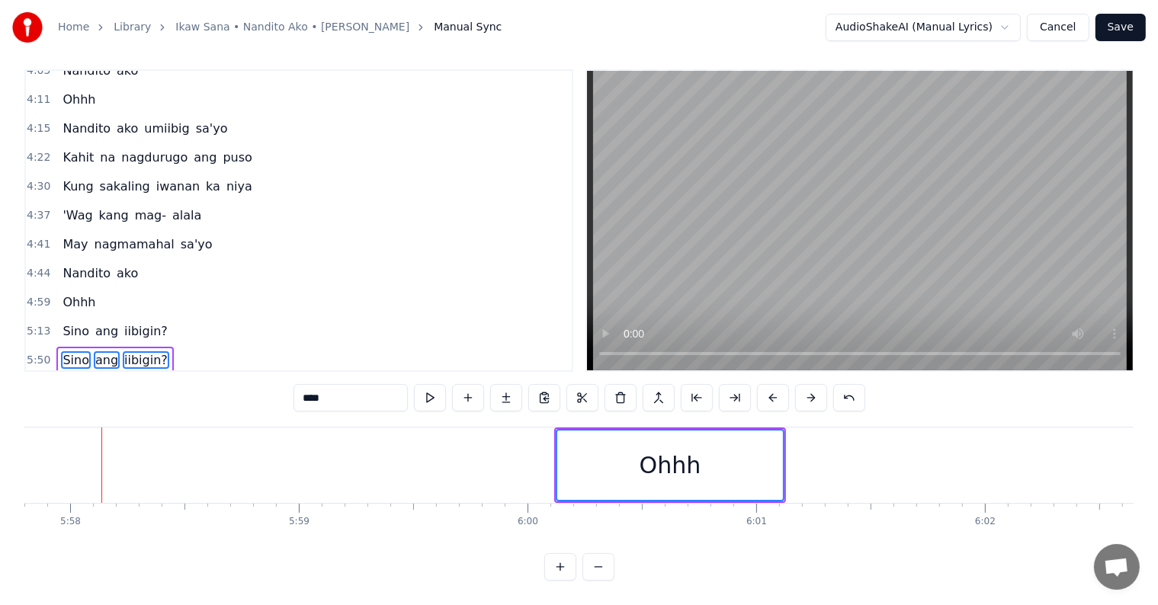
click at [772, 384] on button at bounding box center [773, 397] width 32 height 27
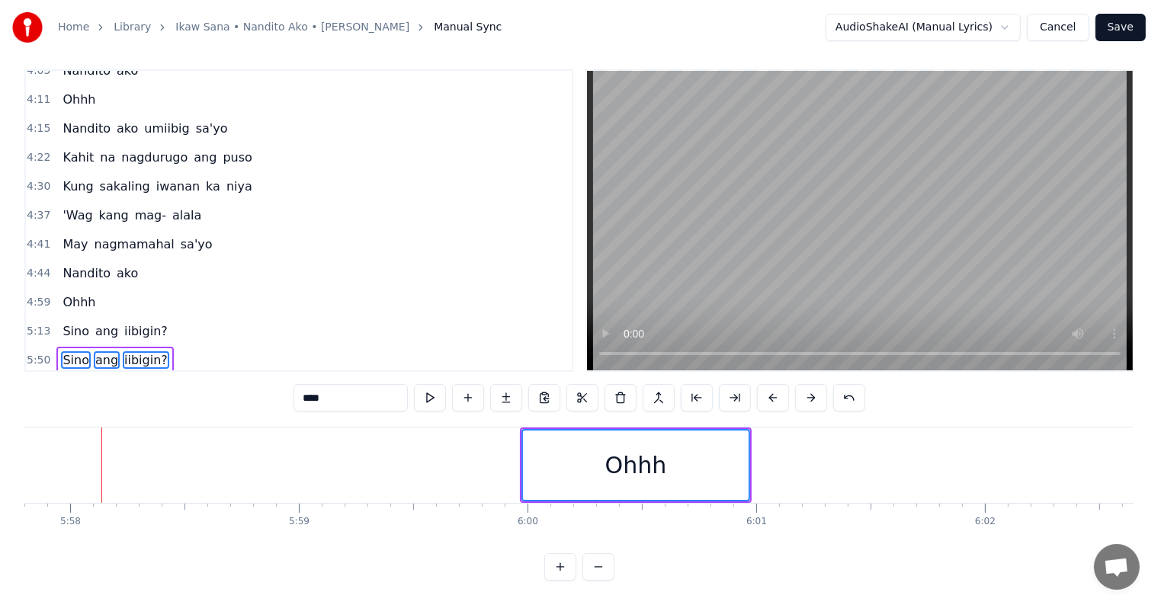
click at [772, 384] on button at bounding box center [773, 397] width 32 height 27
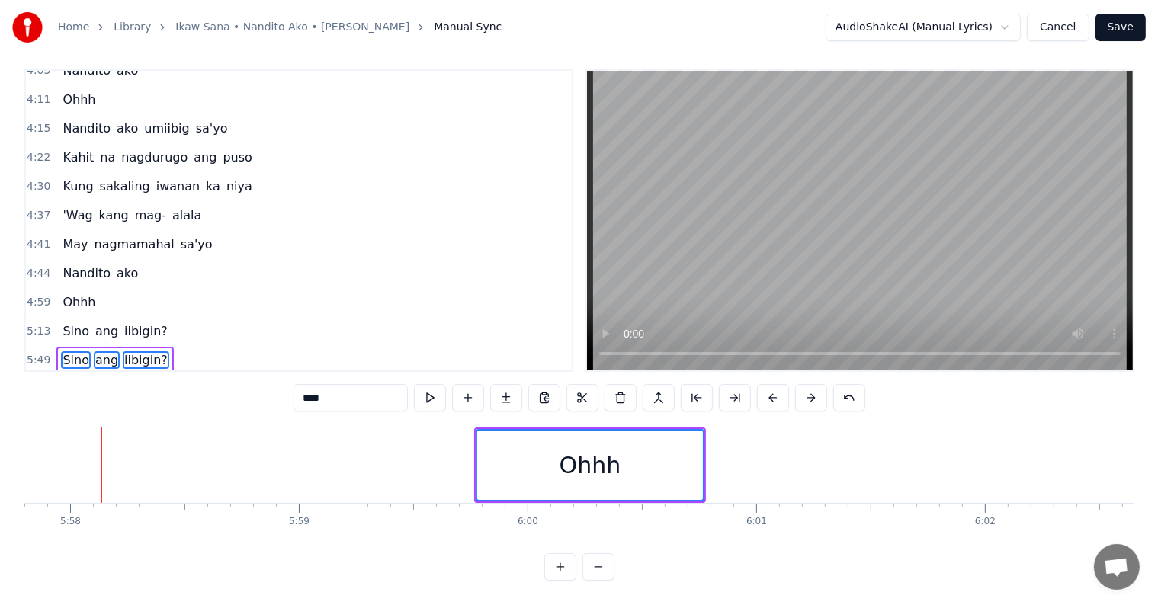
click at [772, 384] on button at bounding box center [773, 397] width 32 height 27
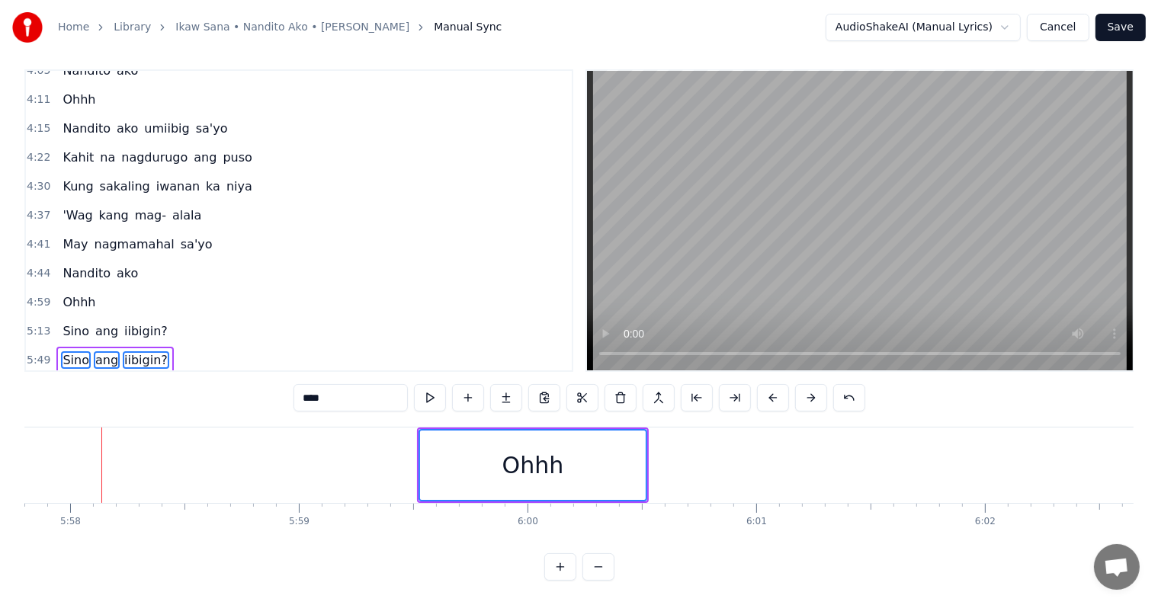
click at [772, 384] on button at bounding box center [773, 397] width 32 height 27
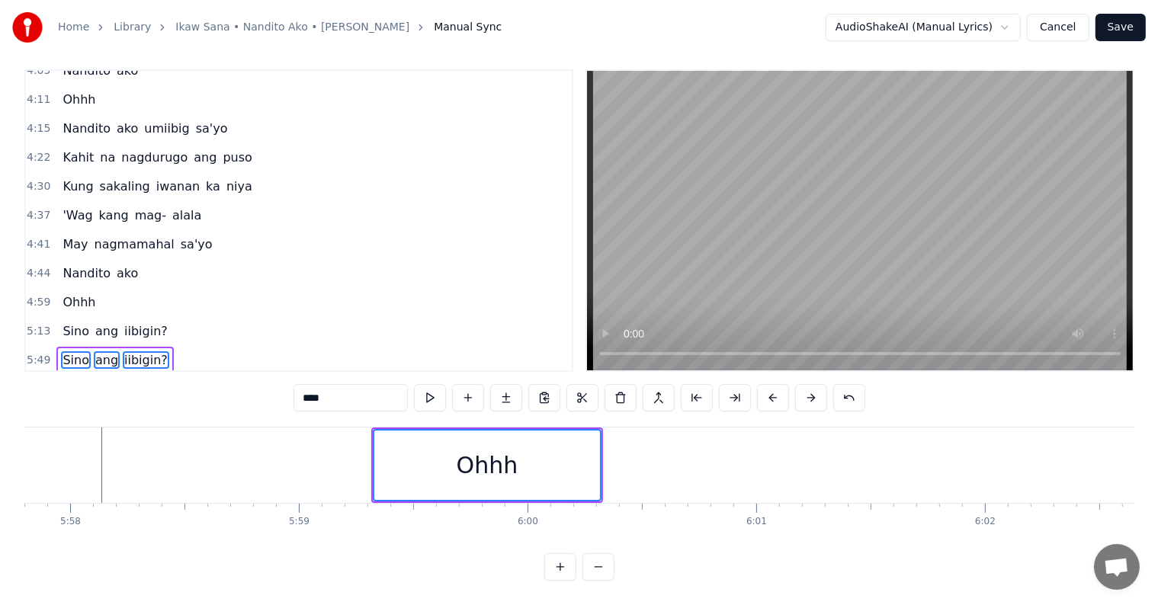
click at [772, 384] on button at bounding box center [773, 397] width 32 height 27
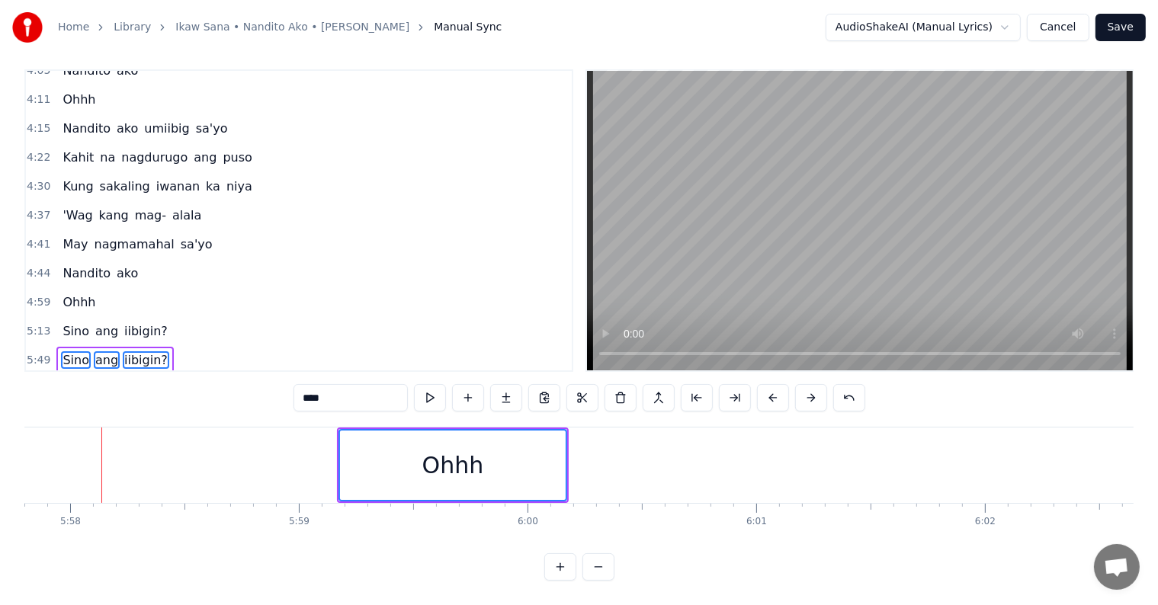
click at [771, 384] on button at bounding box center [773, 397] width 32 height 27
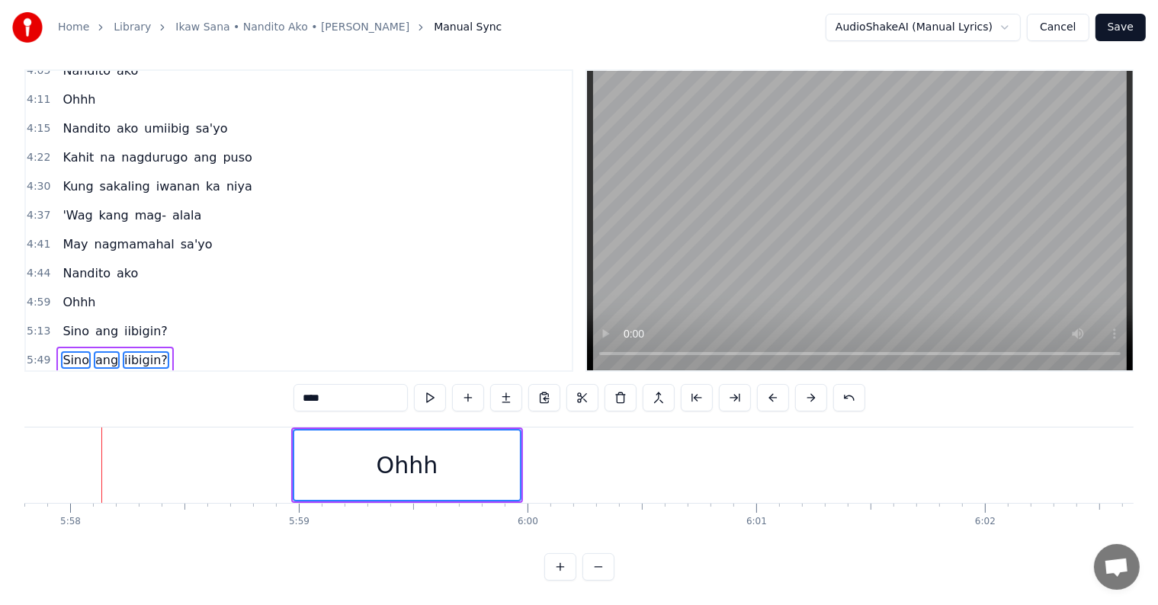
click at [771, 384] on button at bounding box center [773, 397] width 32 height 27
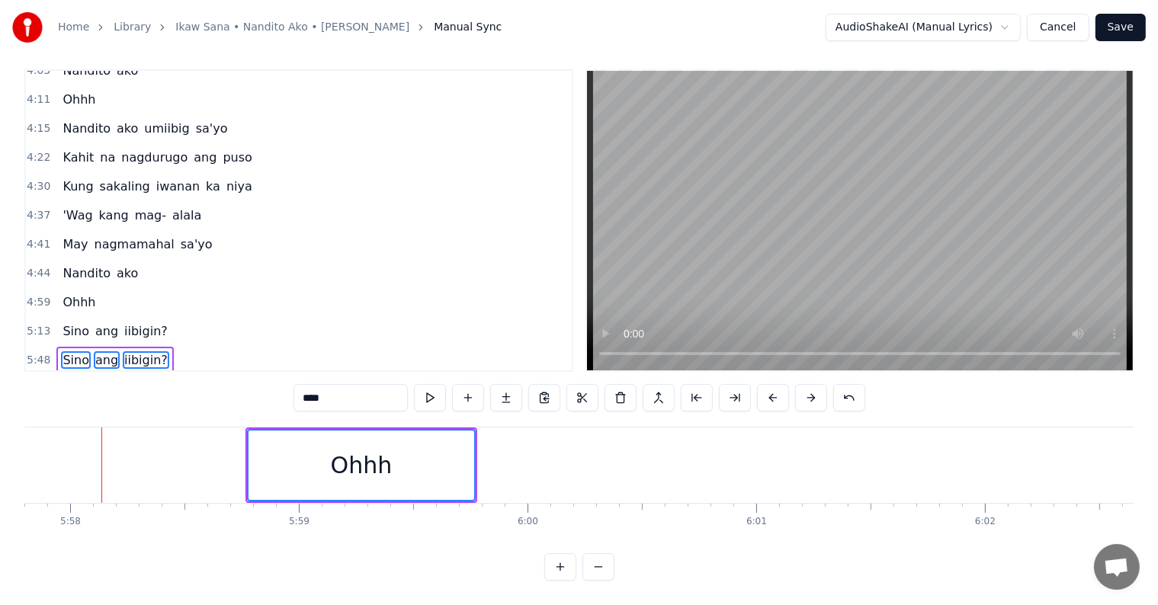
click at [771, 384] on button at bounding box center [773, 397] width 32 height 27
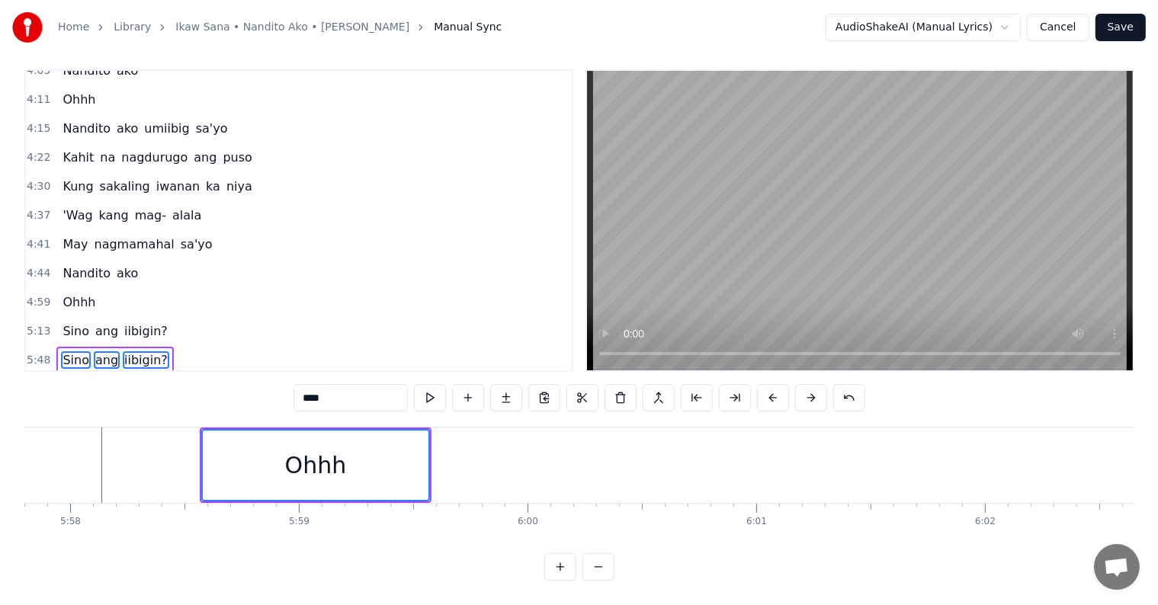
click at [771, 384] on button at bounding box center [773, 397] width 32 height 27
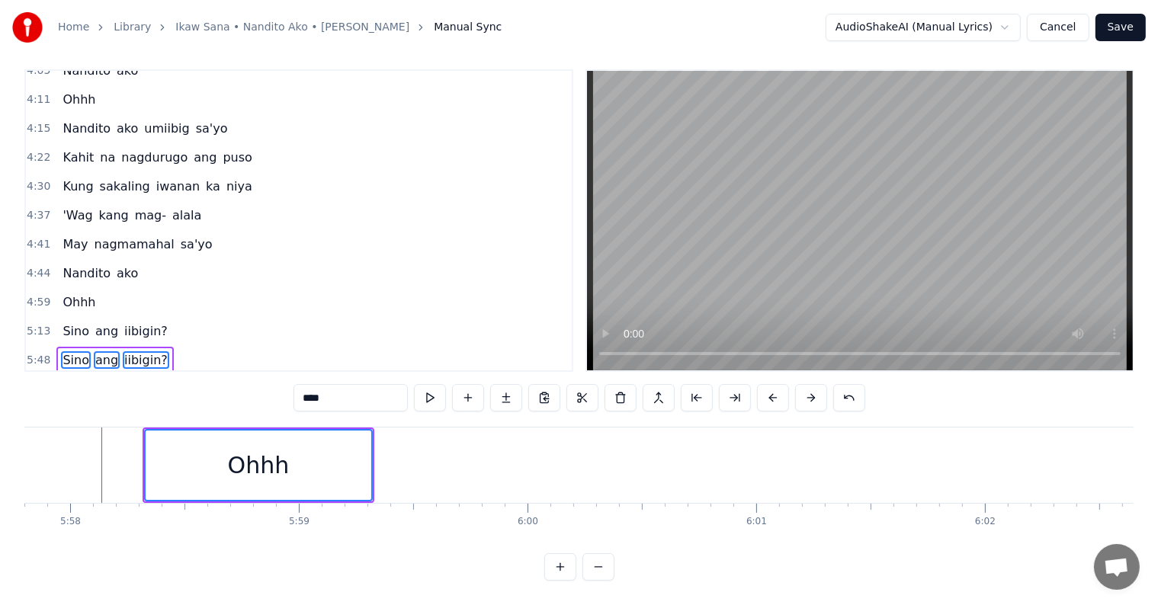
click at [771, 384] on button at bounding box center [773, 397] width 32 height 27
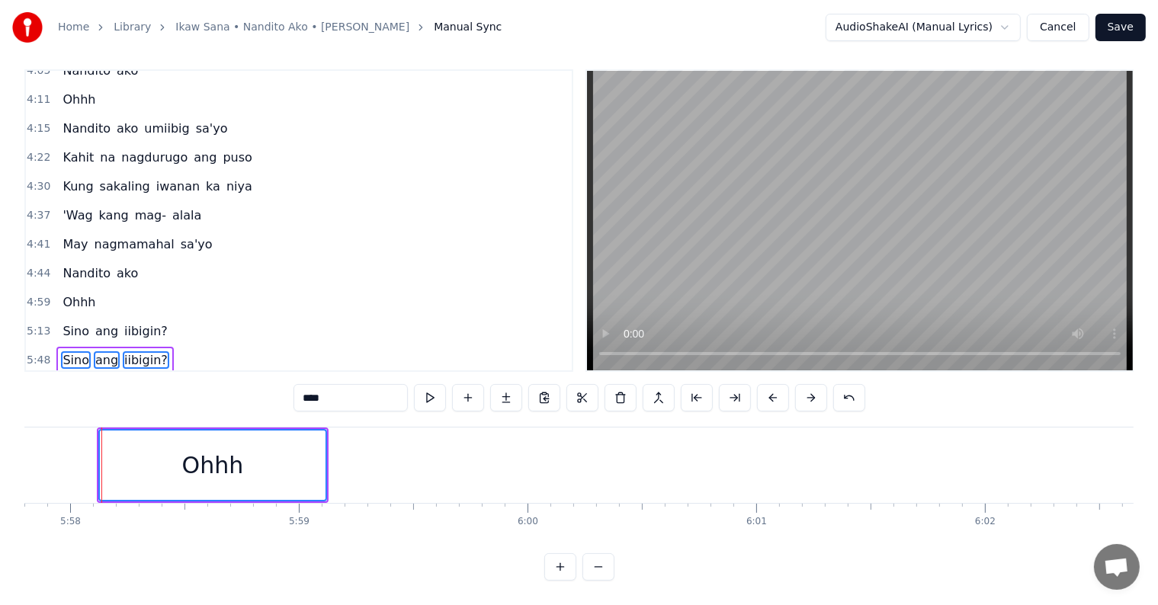
click at [771, 384] on button at bounding box center [773, 397] width 32 height 27
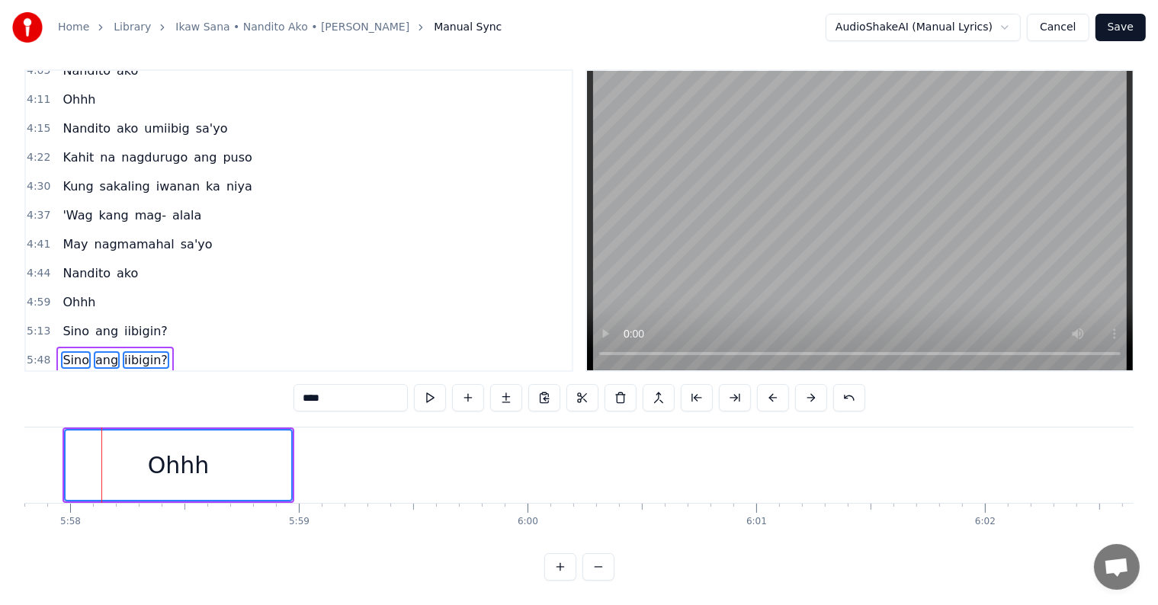
click at [771, 384] on button at bounding box center [773, 397] width 32 height 27
click
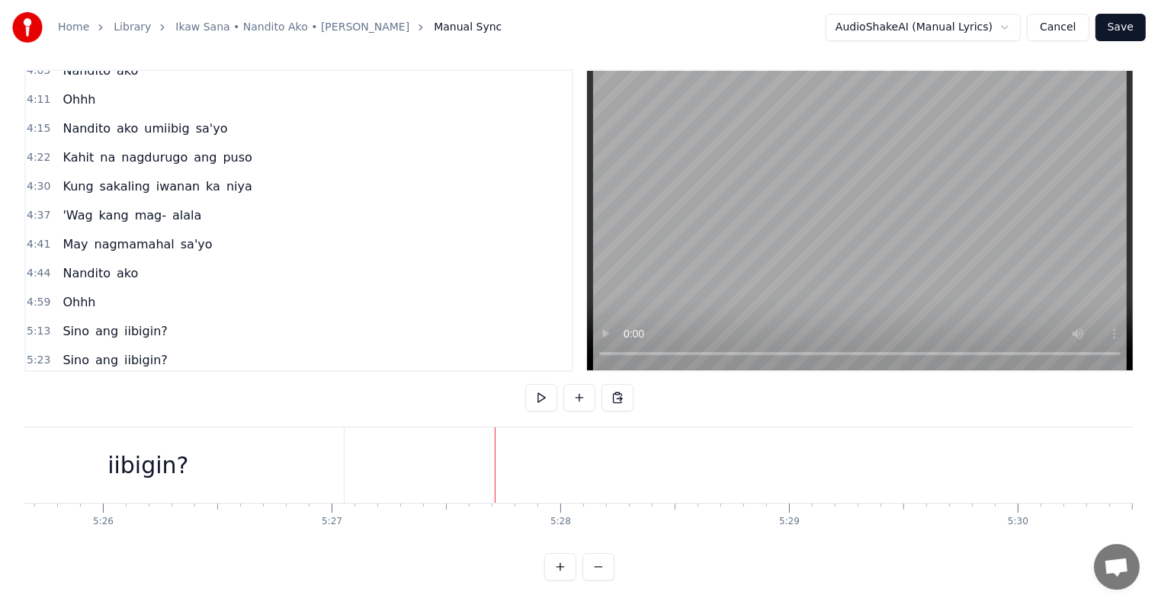
scroll to position [0, 74216]
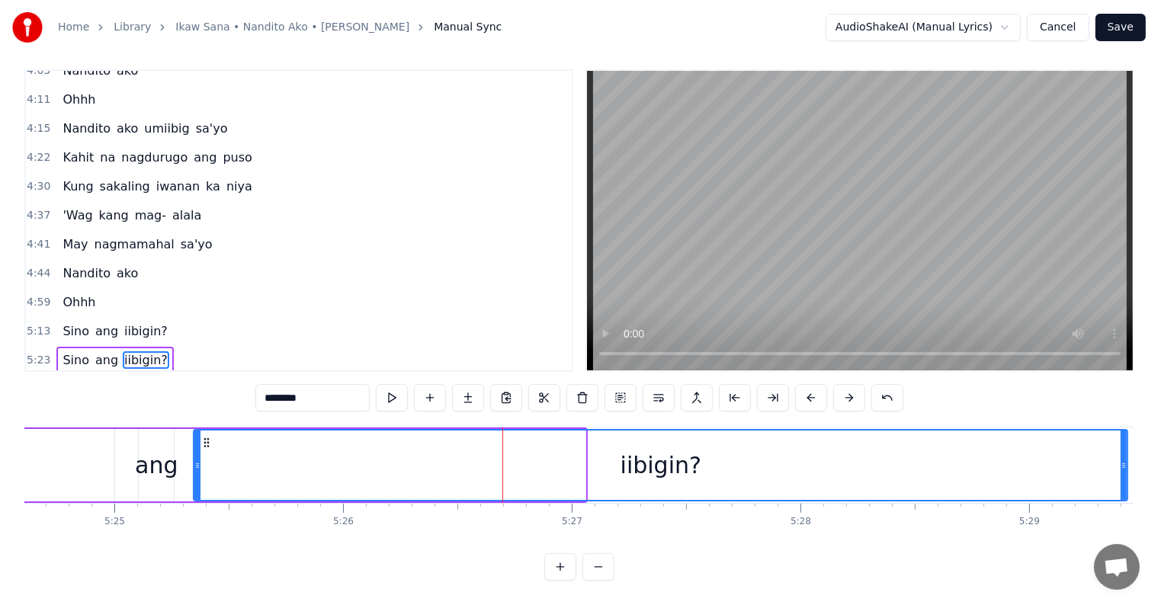
drag, startPoint x: 583, startPoint y: 457, endPoint x: 1125, endPoint y: 482, distance: 542.4
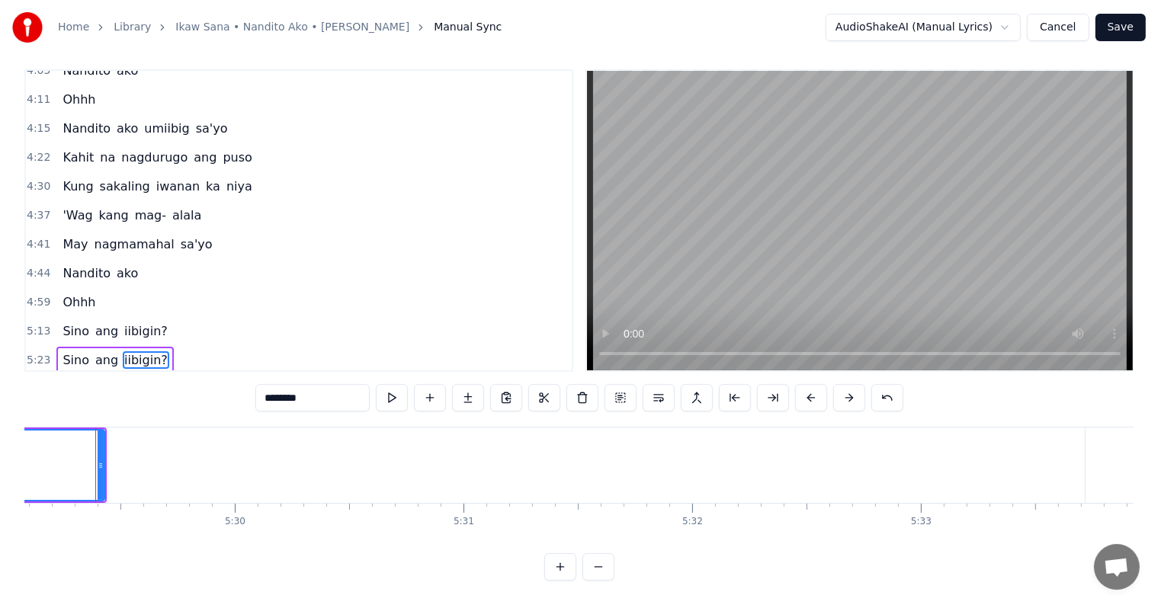
scroll to position [0, 75232]
drag, startPoint x: 107, startPoint y: 449, endPoint x: 311, endPoint y: 457, distance: 203.6
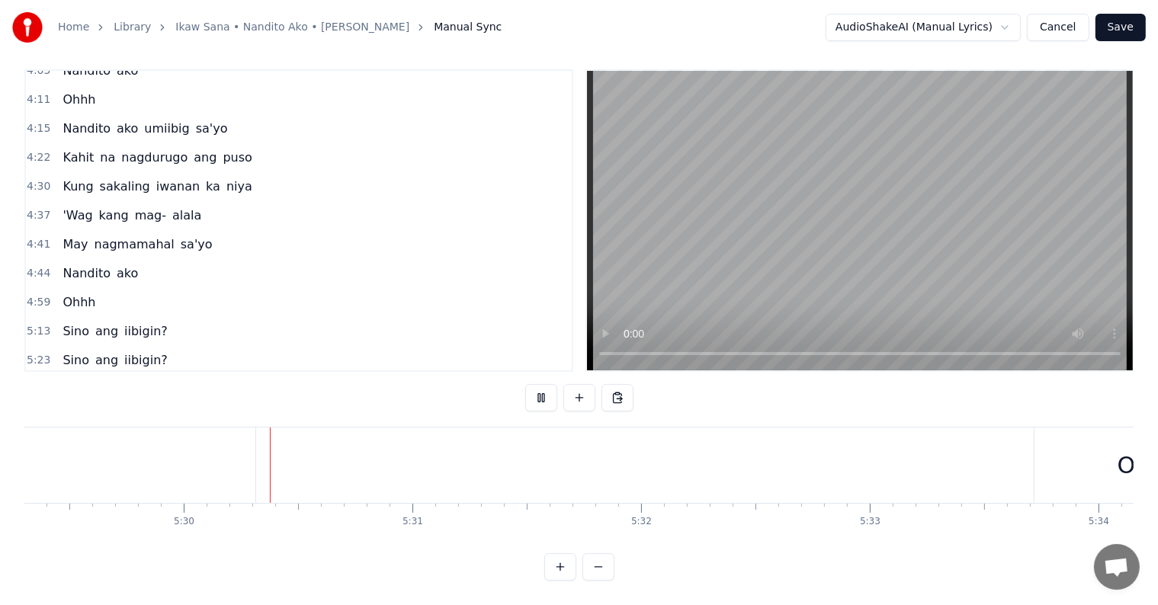
scroll to position [0, 75318]
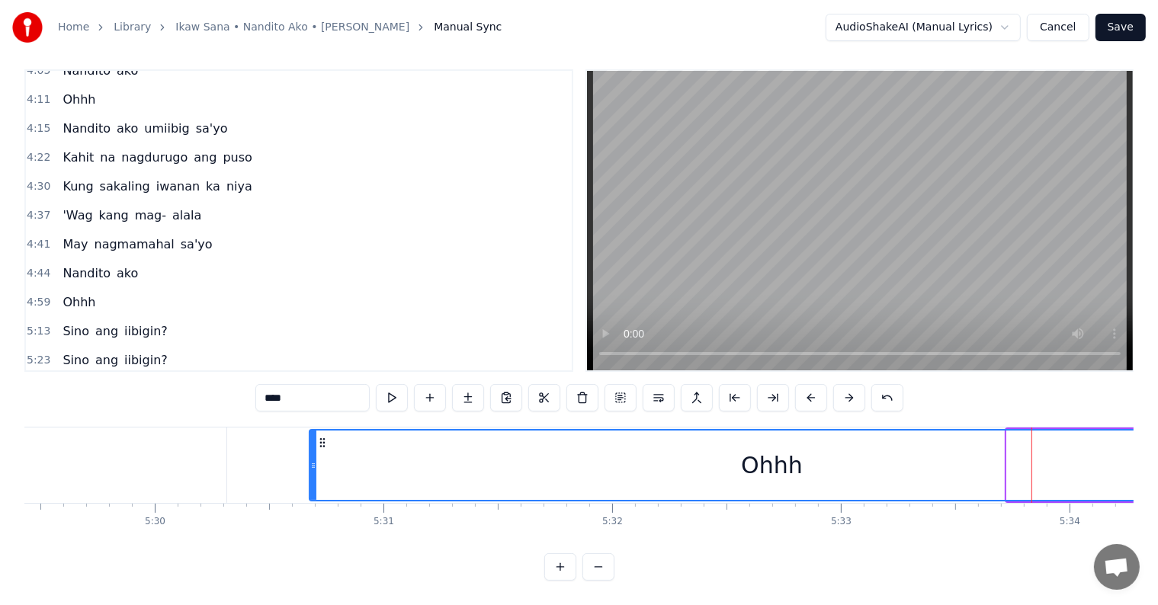
drag, startPoint x: 1009, startPoint y: 453, endPoint x: 306, endPoint y: 427, distance: 703.1
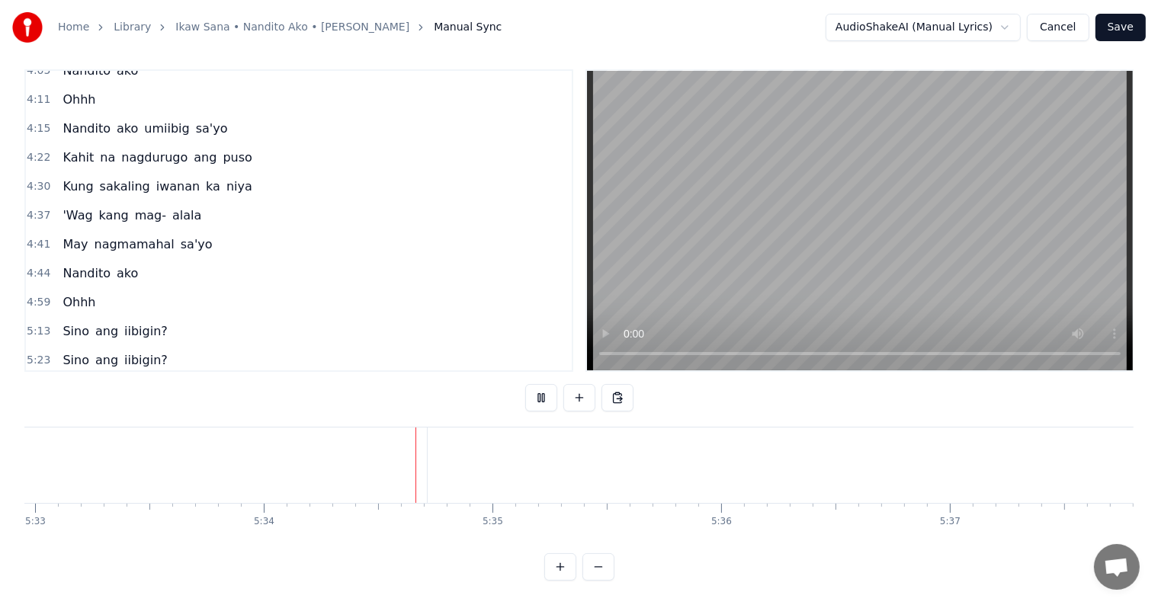
scroll to position [0, 76330]
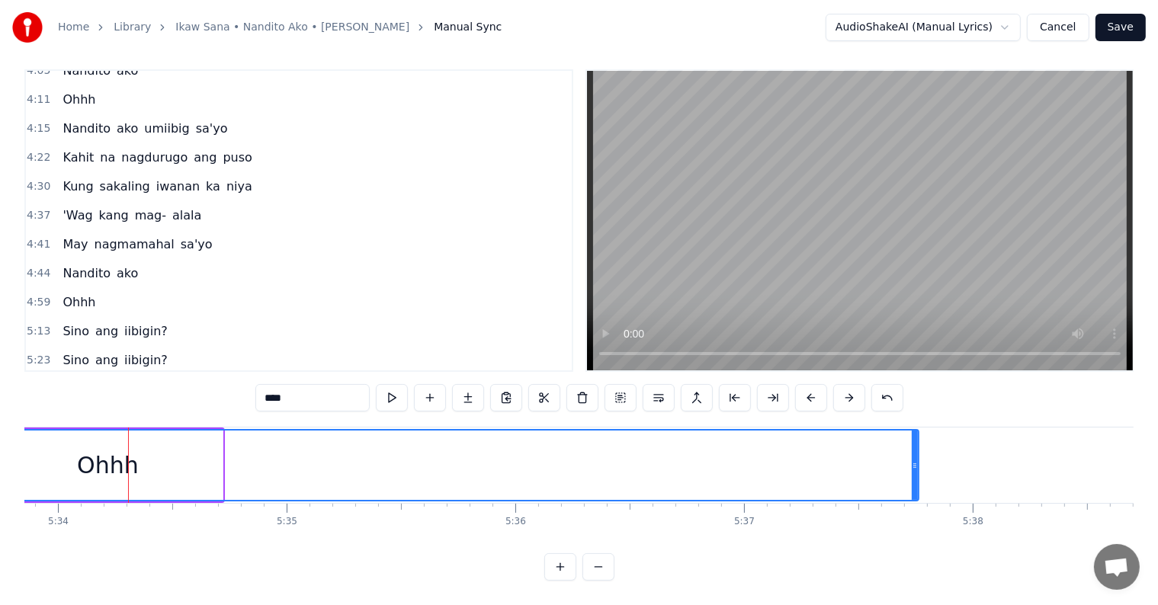
drag, startPoint x: 219, startPoint y: 453, endPoint x: 911, endPoint y: 485, distance: 692.8
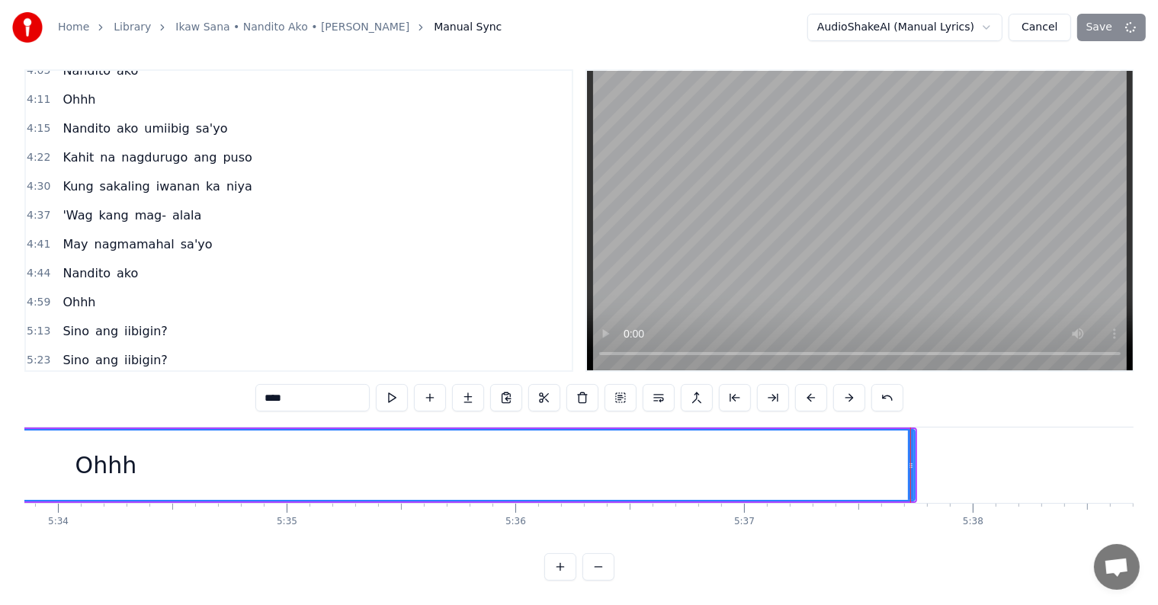
scroll to position [1, 0]
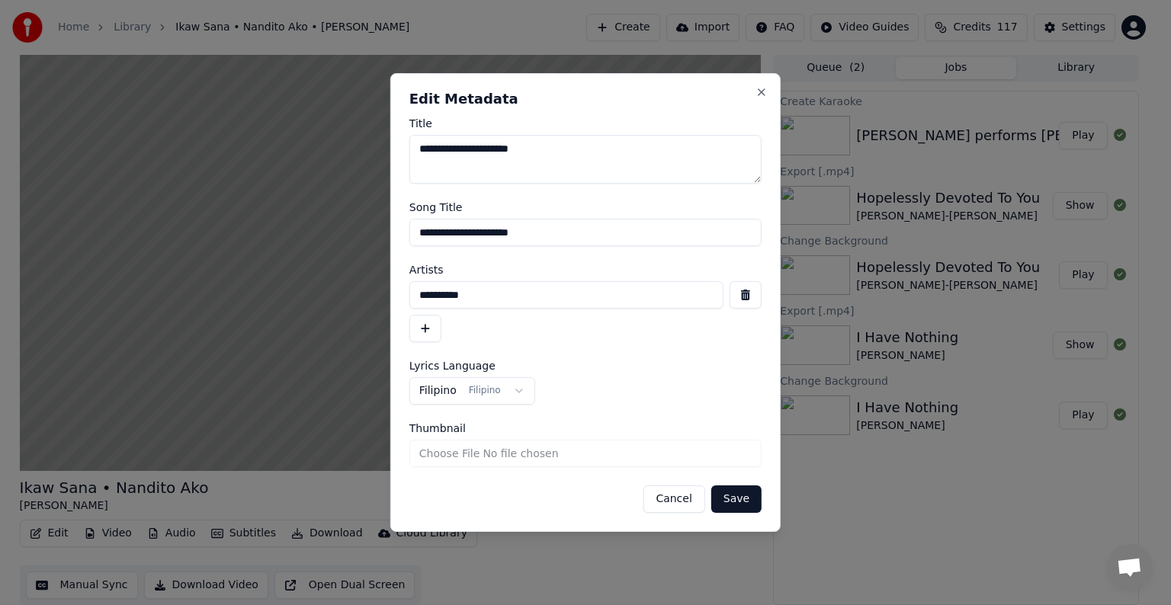
type textarea "**********"
drag, startPoint x: 737, startPoint y: 500, endPoint x: 724, endPoint y: 488, distance: 17.8
type input "**********"
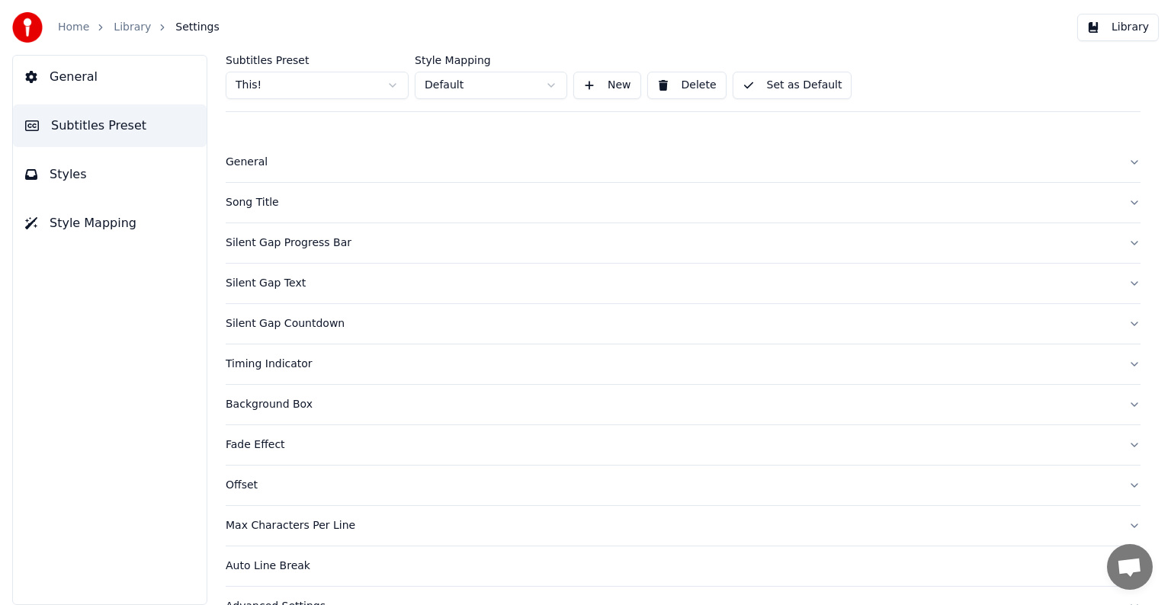
drag, startPoint x: 257, startPoint y: 165, endPoint x: 261, endPoint y: 207, distance: 42.2
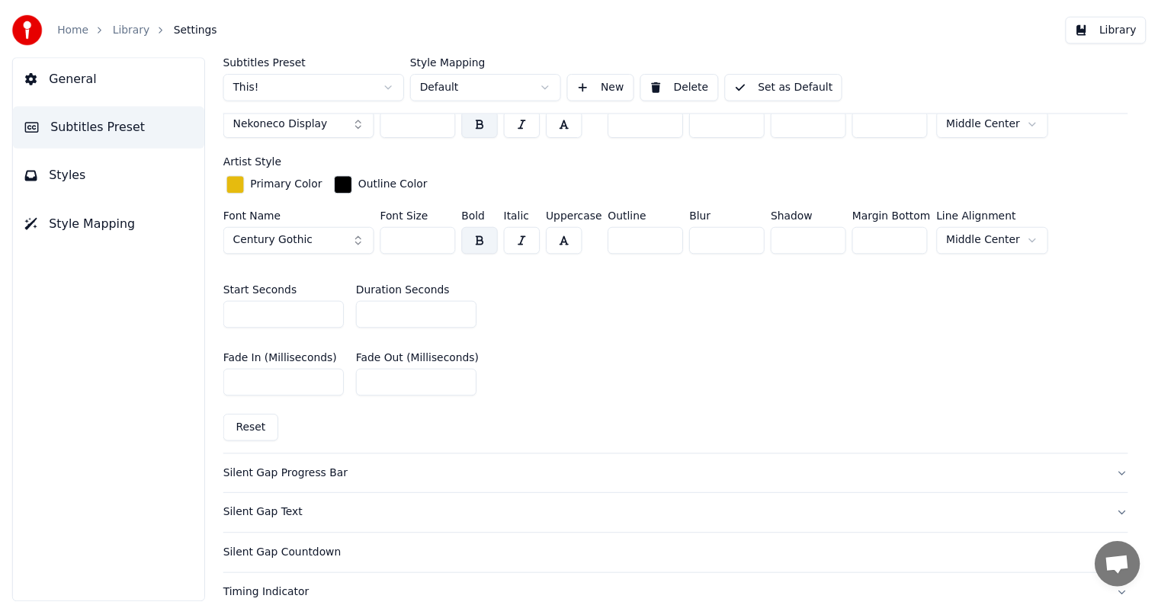
scroll to position [533, 0]
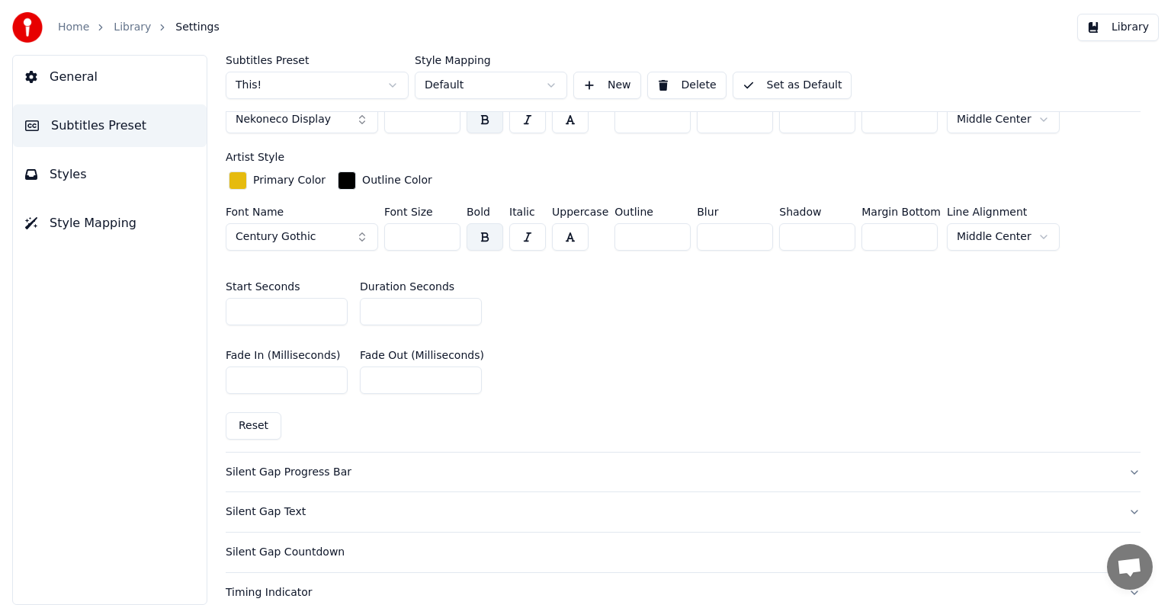
type input "**"
